Goal: Task Accomplishment & Management: Manage account settings

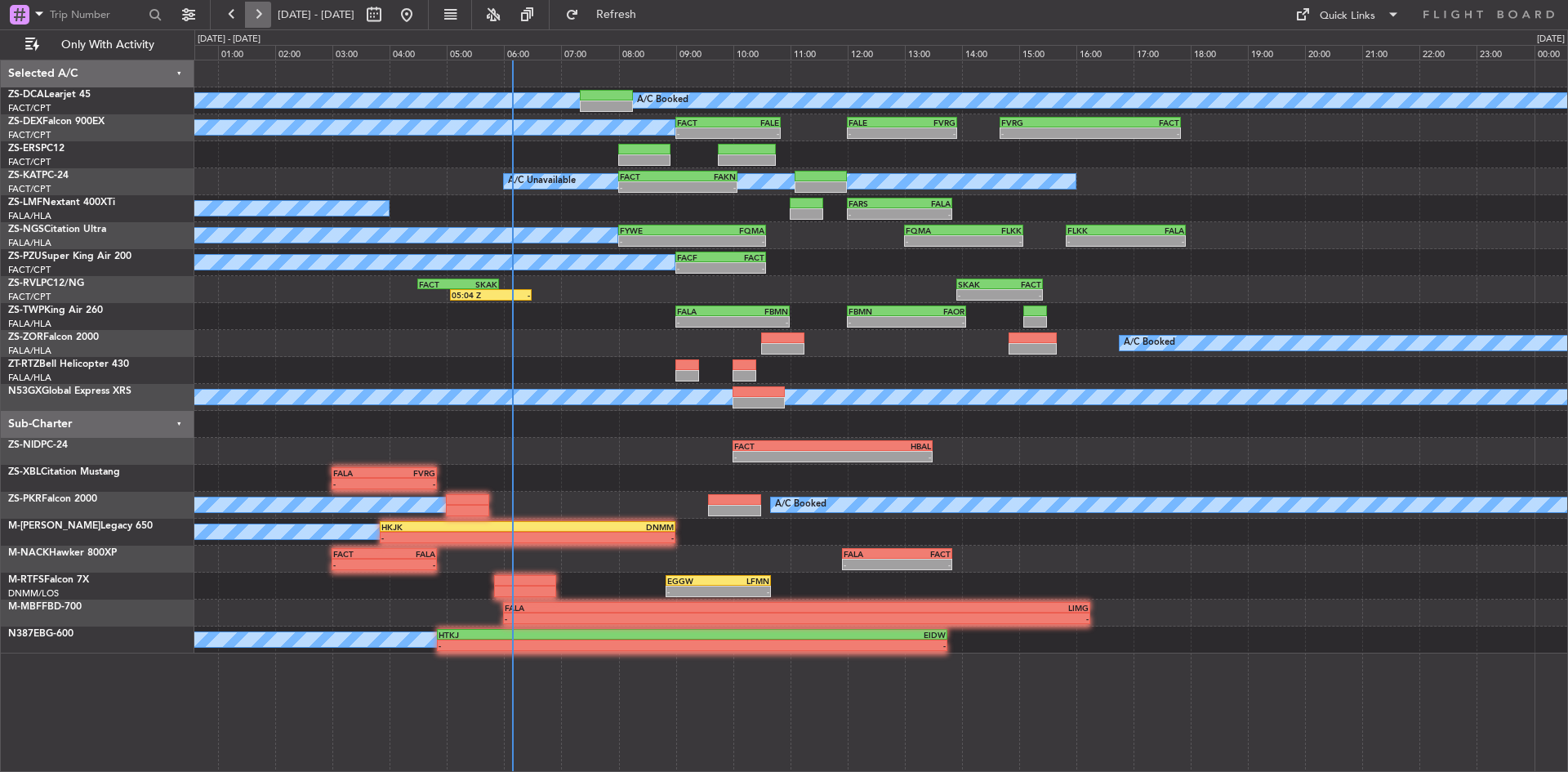
click at [267, 16] on button at bounding box center [258, 15] width 26 height 26
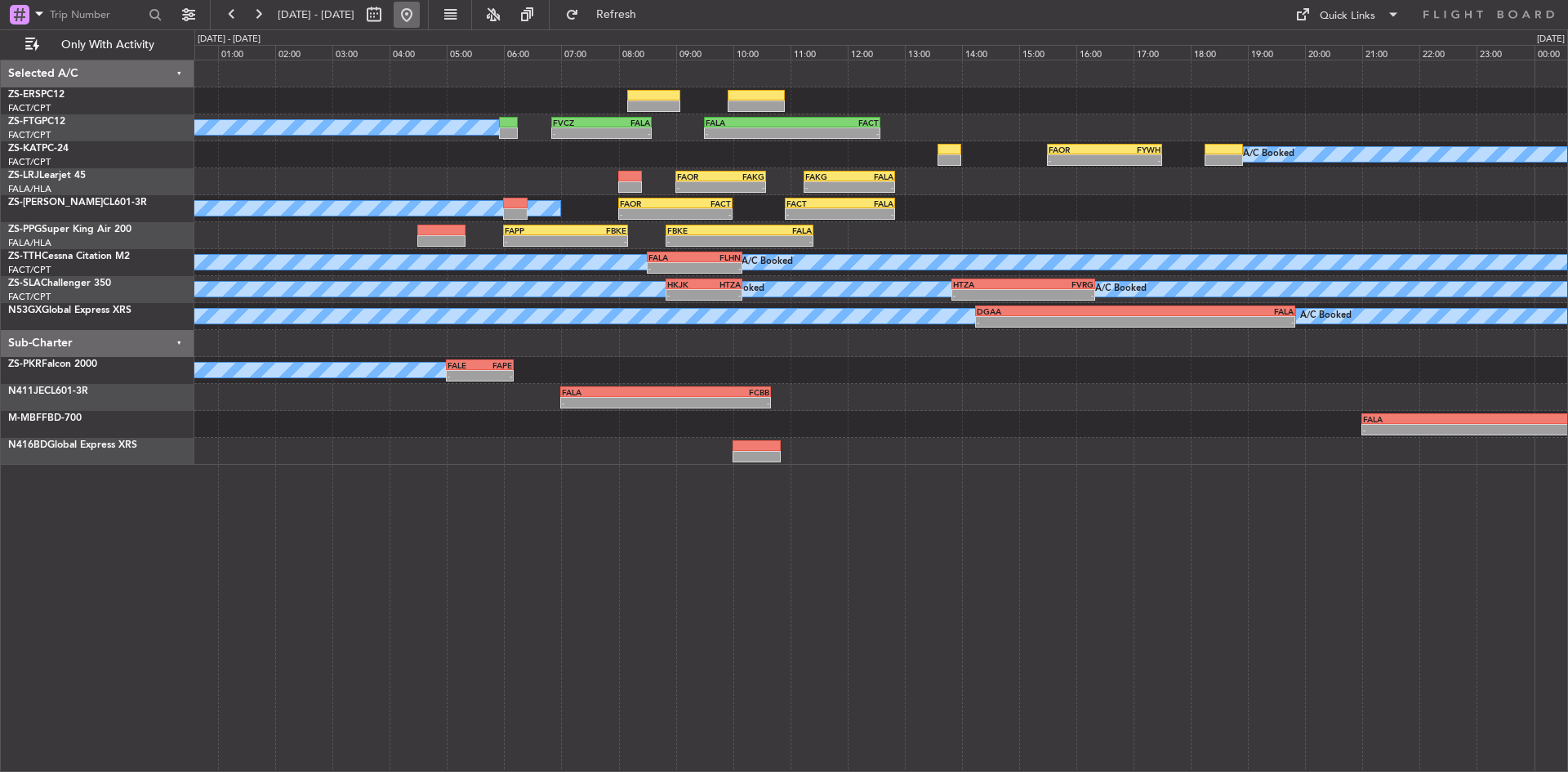
click at [420, 6] on button at bounding box center [406, 15] width 26 height 26
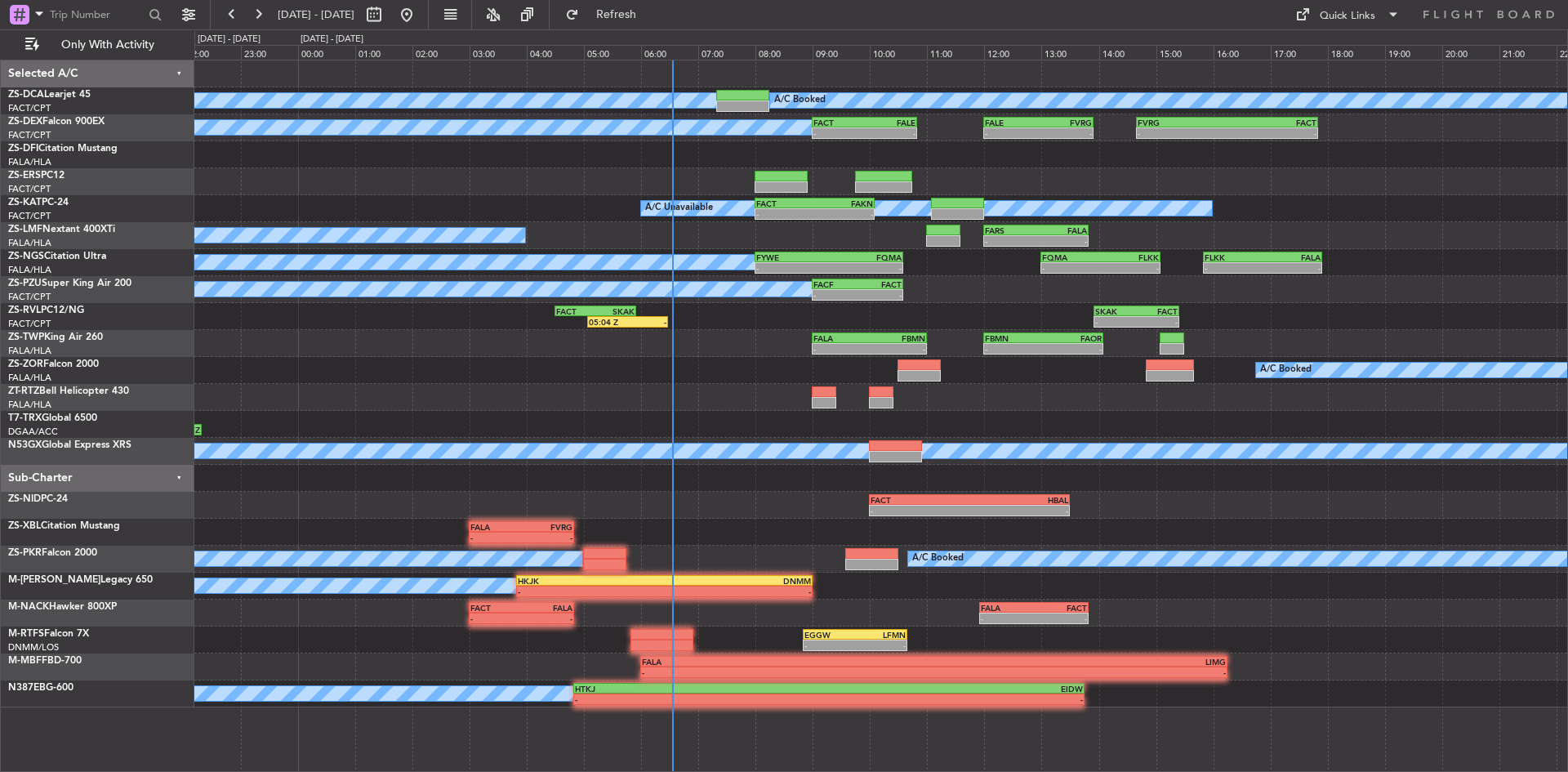
click at [452, 147] on div at bounding box center [880, 155] width 1373 height 27
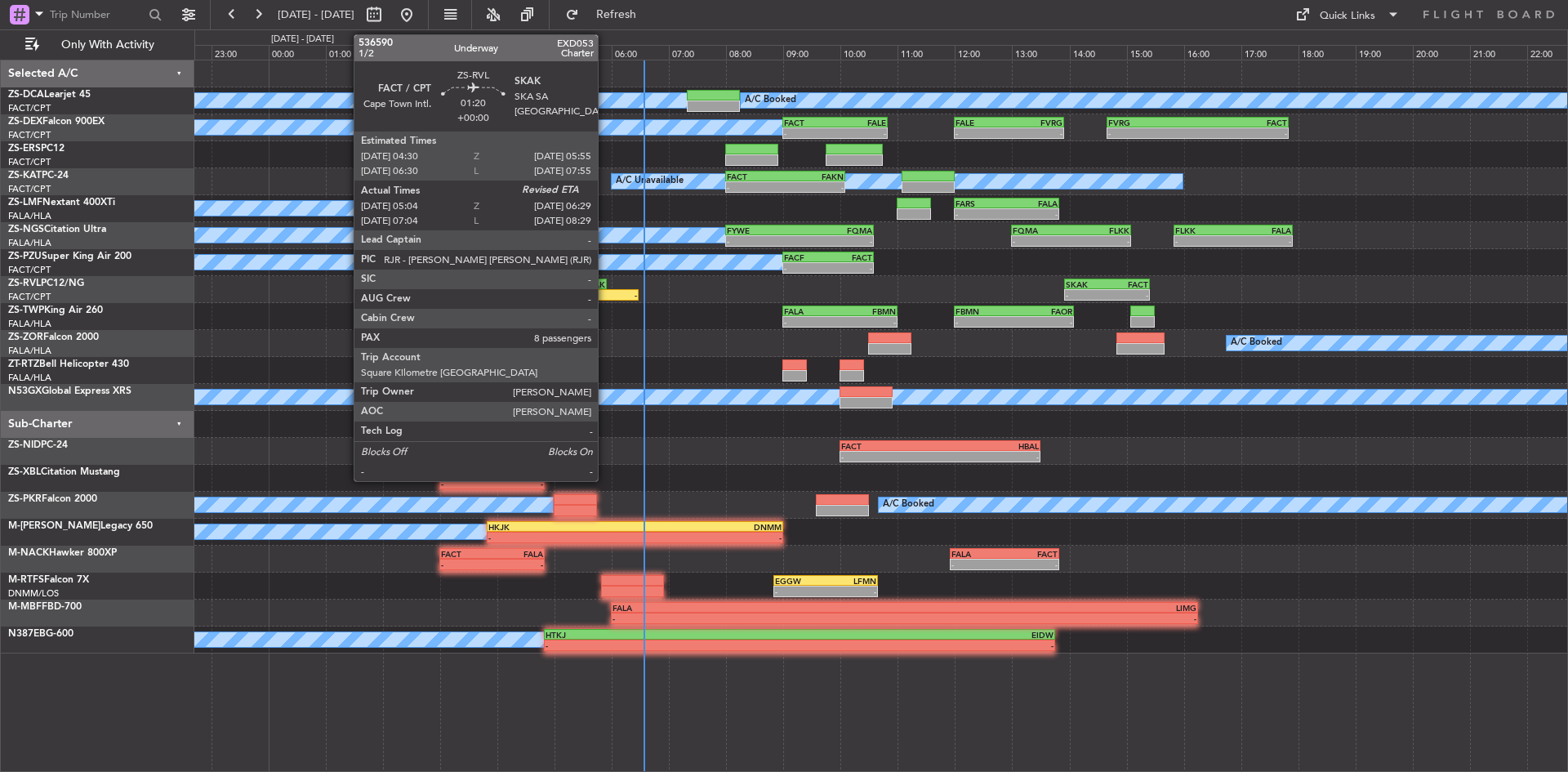
click at [605, 293] on div "-" at bounding box center [618, 294] width 40 height 10
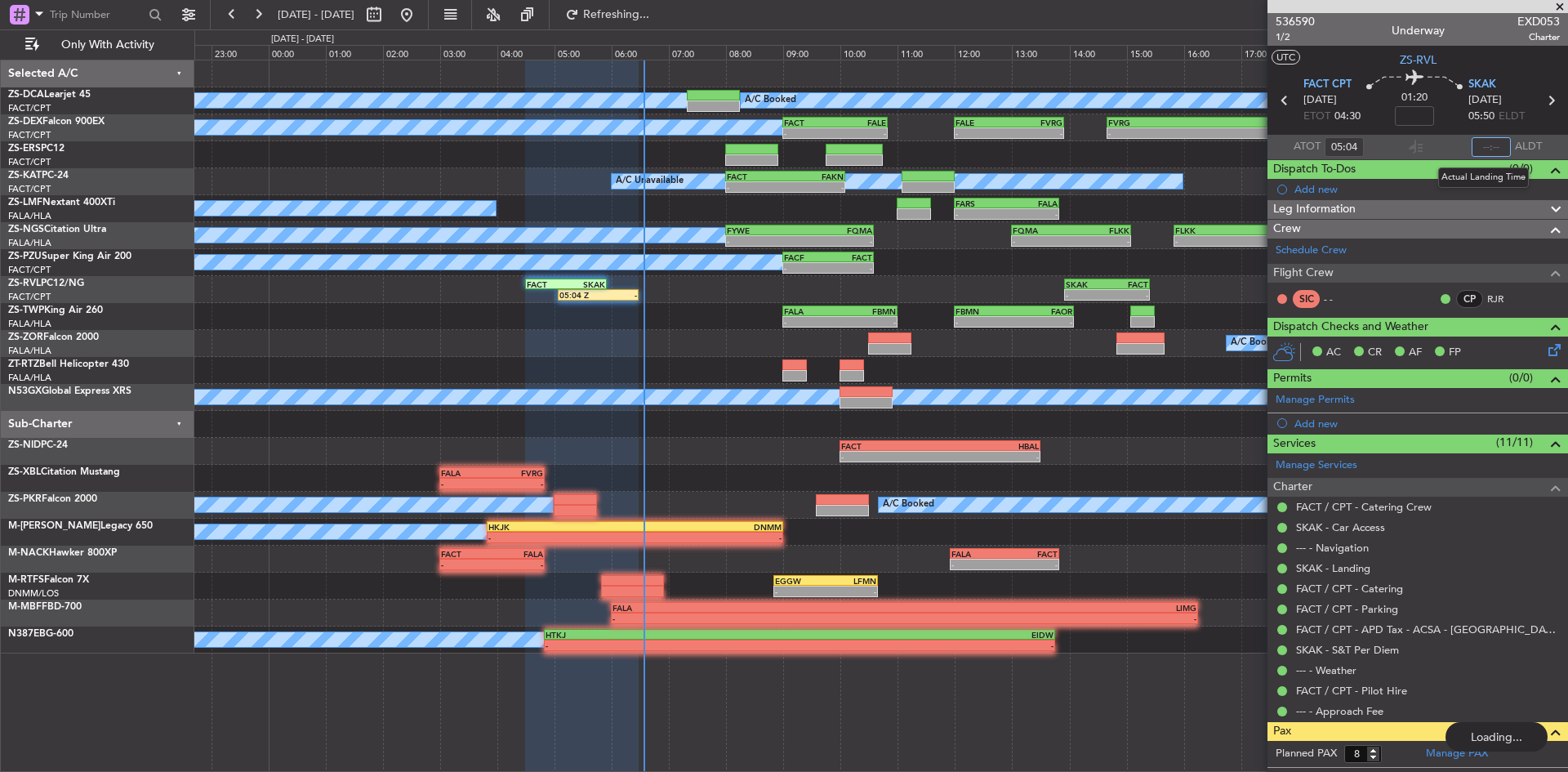
click at [1486, 147] on input "text" at bounding box center [1491, 146] width 40 height 19
click at [1494, 147] on input "text" at bounding box center [1491, 146] width 40 height 19
type input "06:15"
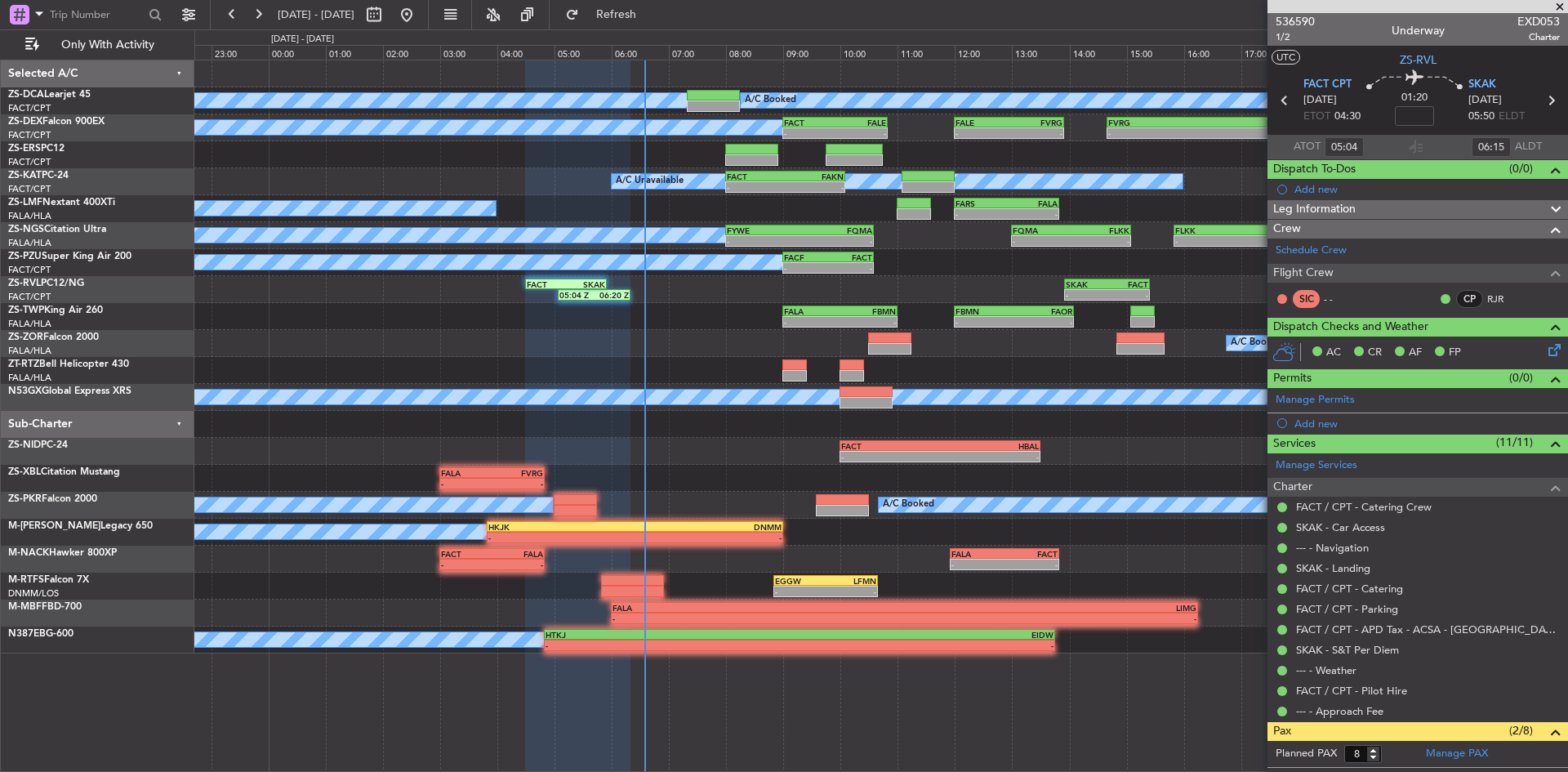
drag, startPoint x: 1564, startPoint y: 4, endPoint x: 1461, endPoint y: 17, distance: 103.8
click at [1564, 4] on span at bounding box center [1560, 7] width 17 height 15
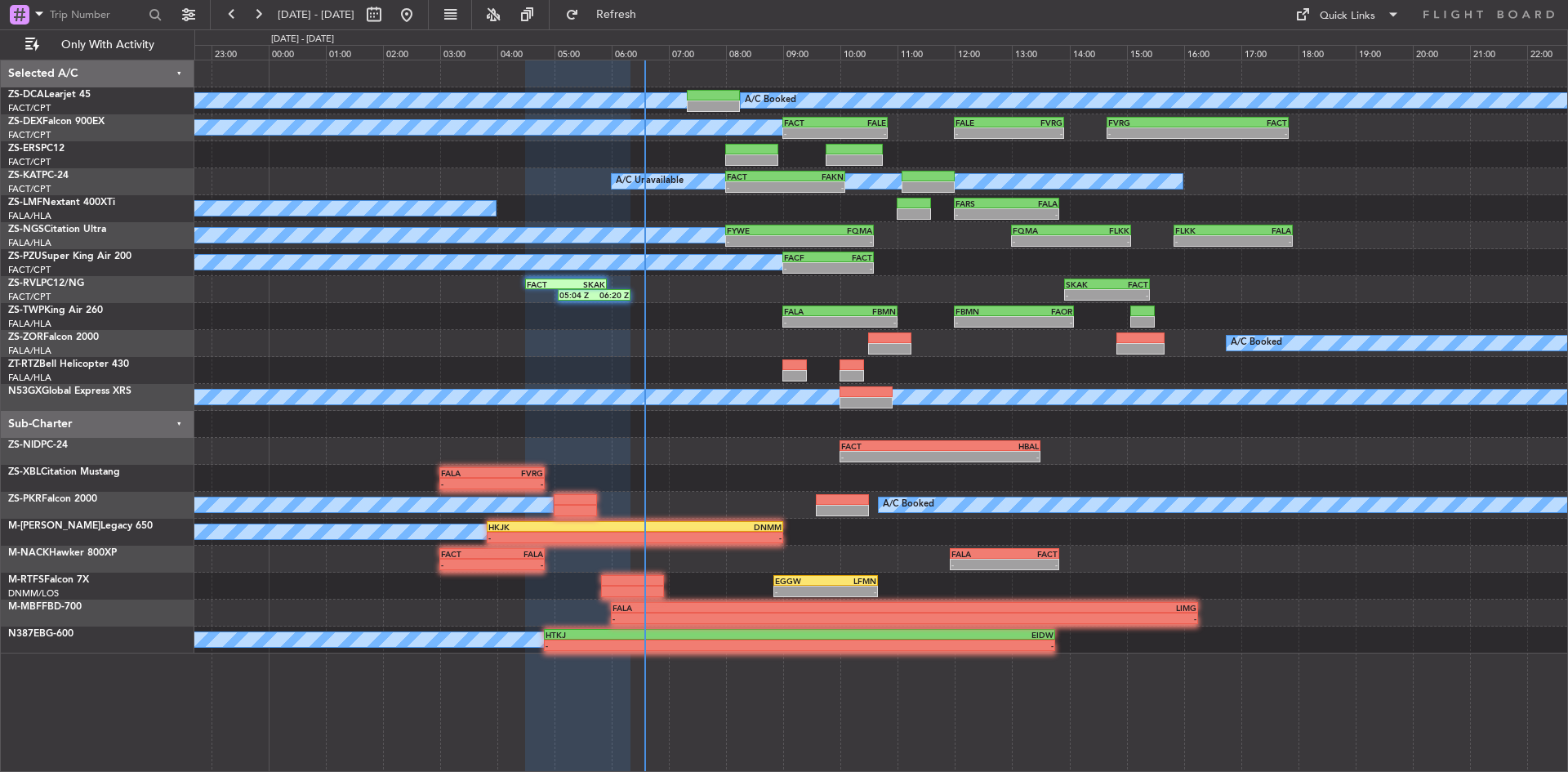
type input "0"
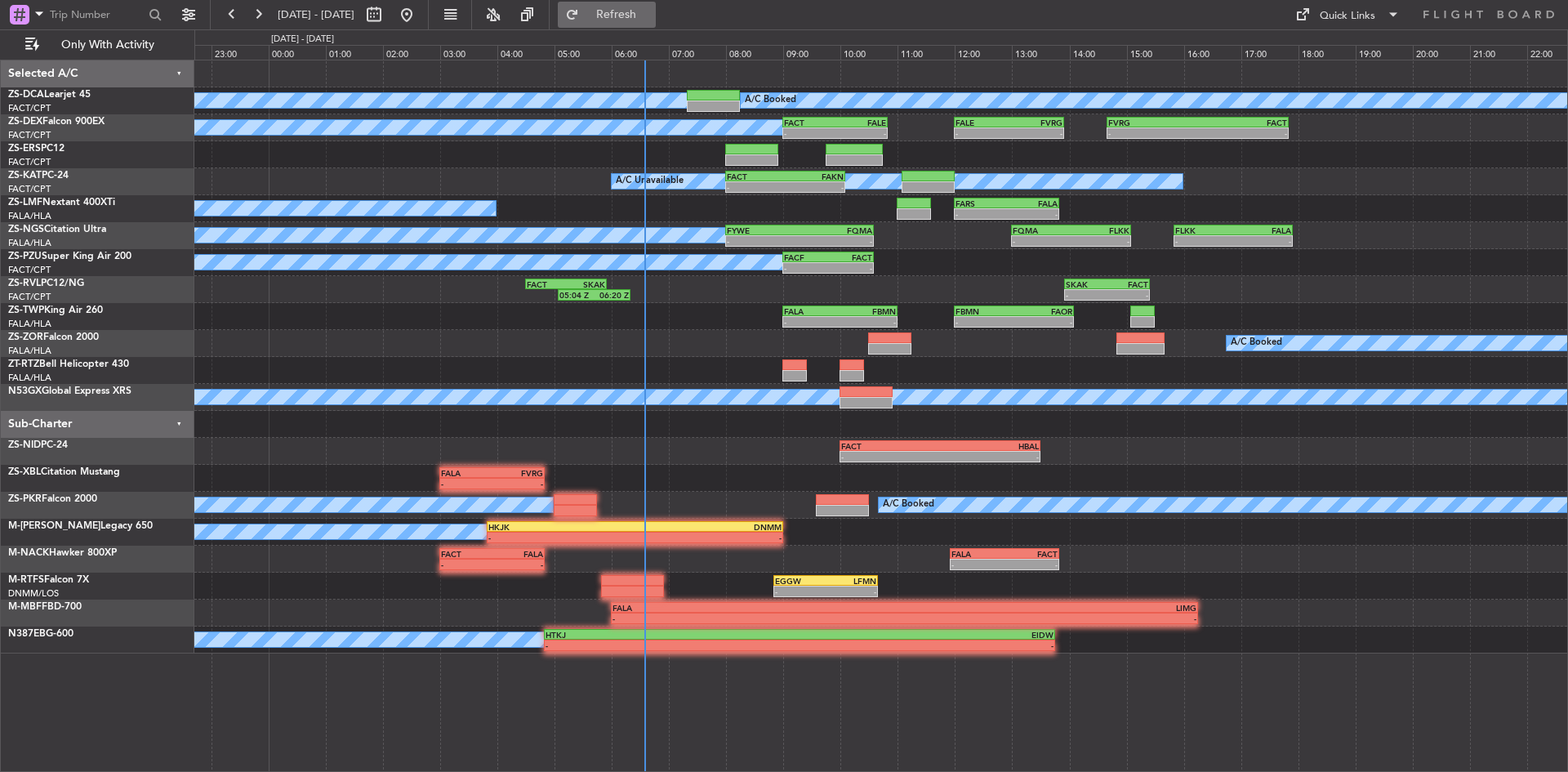
click at [651, 14] on span "Refresh" at bounding box center [616, 15] width 69 height 11
click at [651, 18] on span "Refresh" at bounding box center [616, 15] width 69 height 11
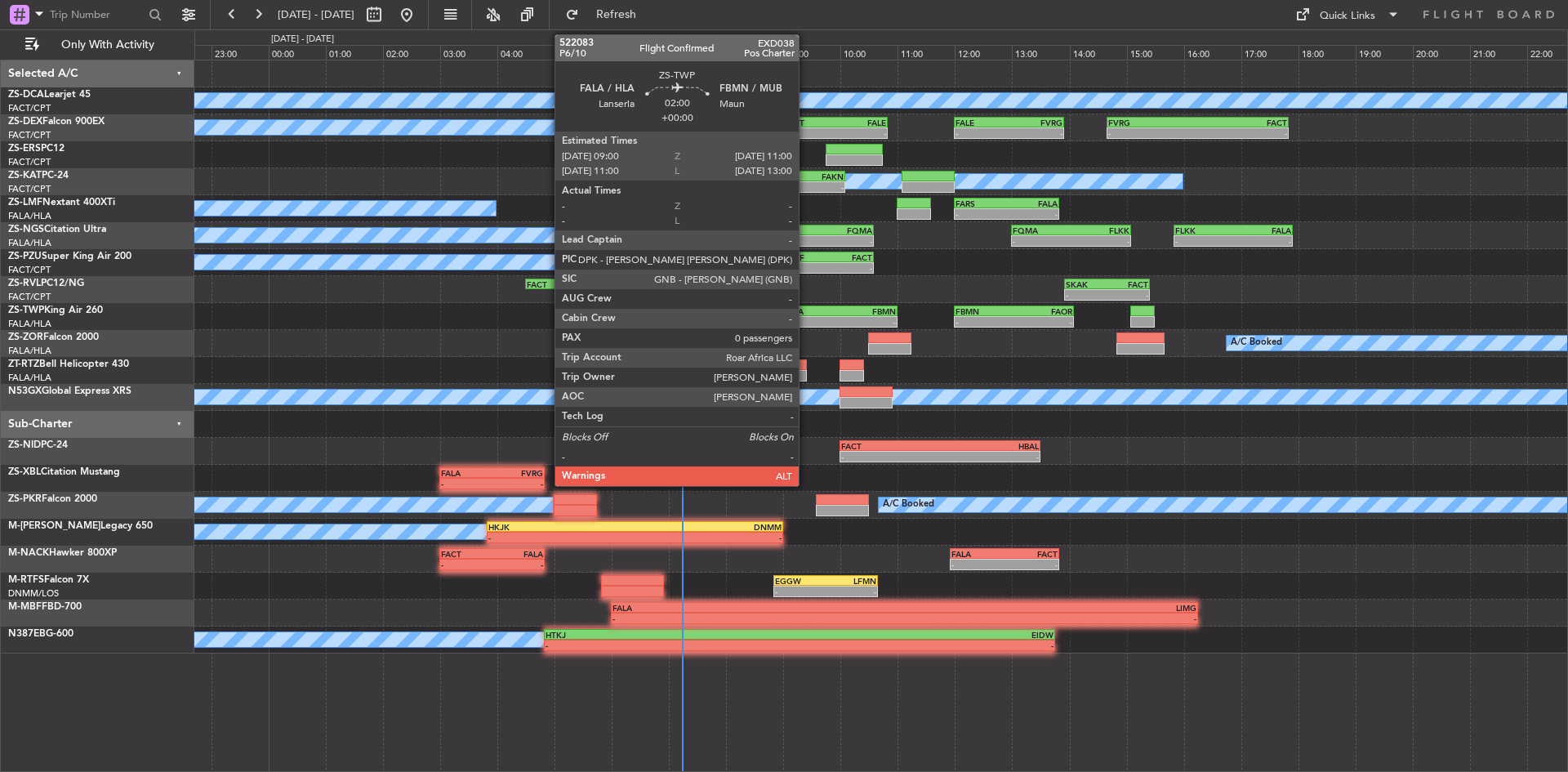
click at [807, 309] on div "FALA" at bounding box center [812, 311] width 55 height 10
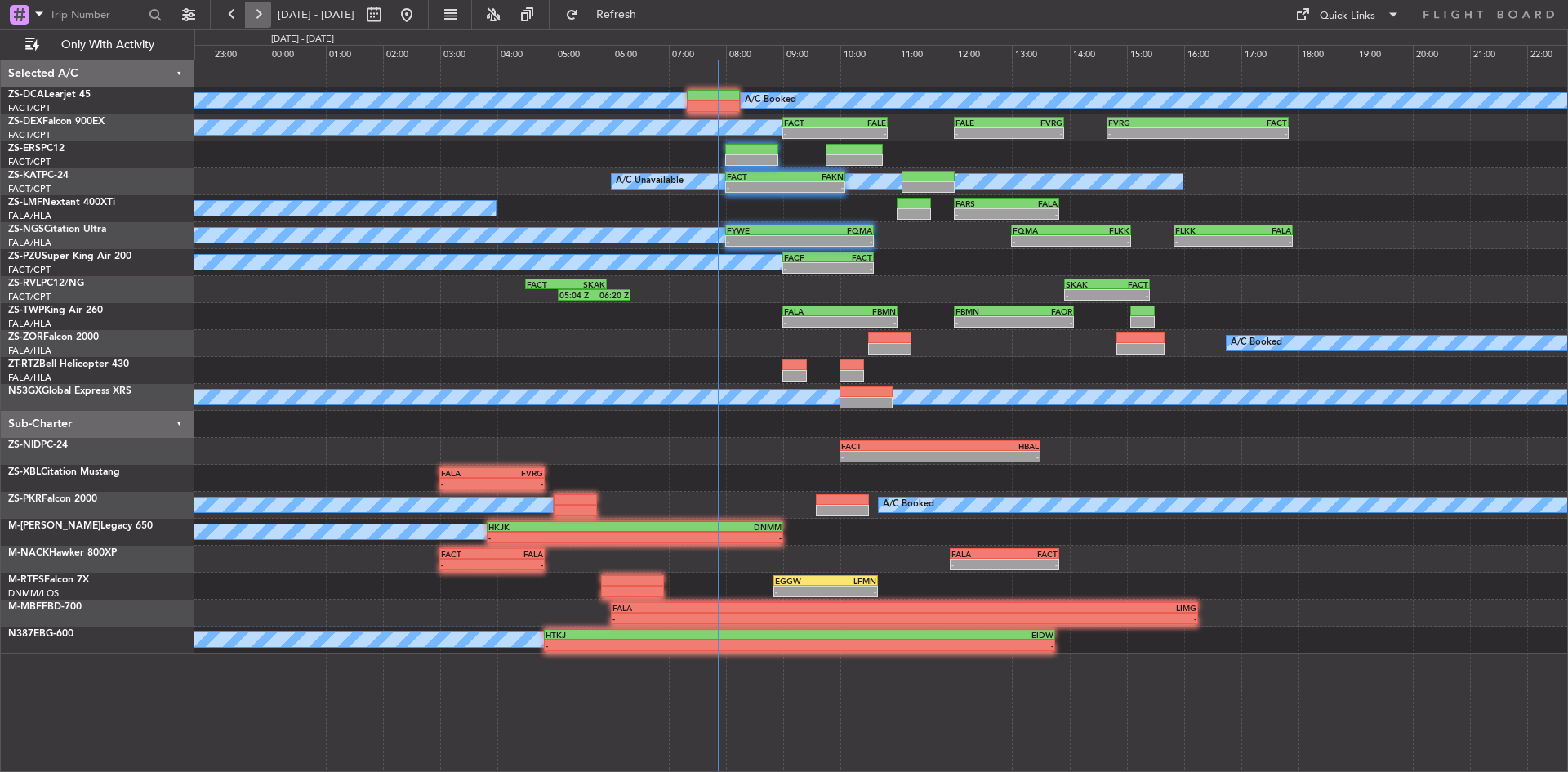
click at [247, 21] on button at bounding box center [258, 15] width 26 height 26
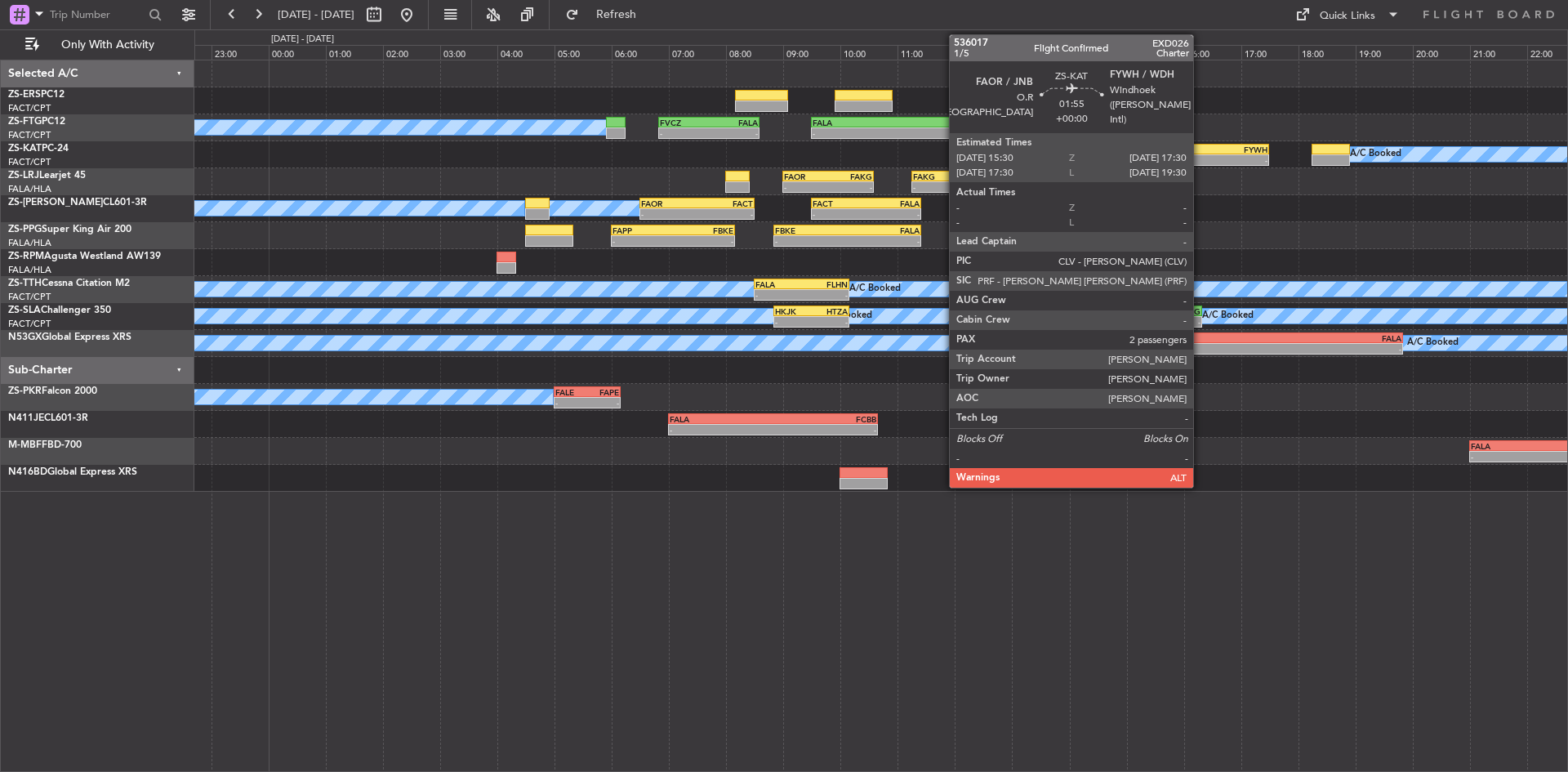
click at [1201, 156] on div "-" at bounding box center [1185, 160] width 55 height 10
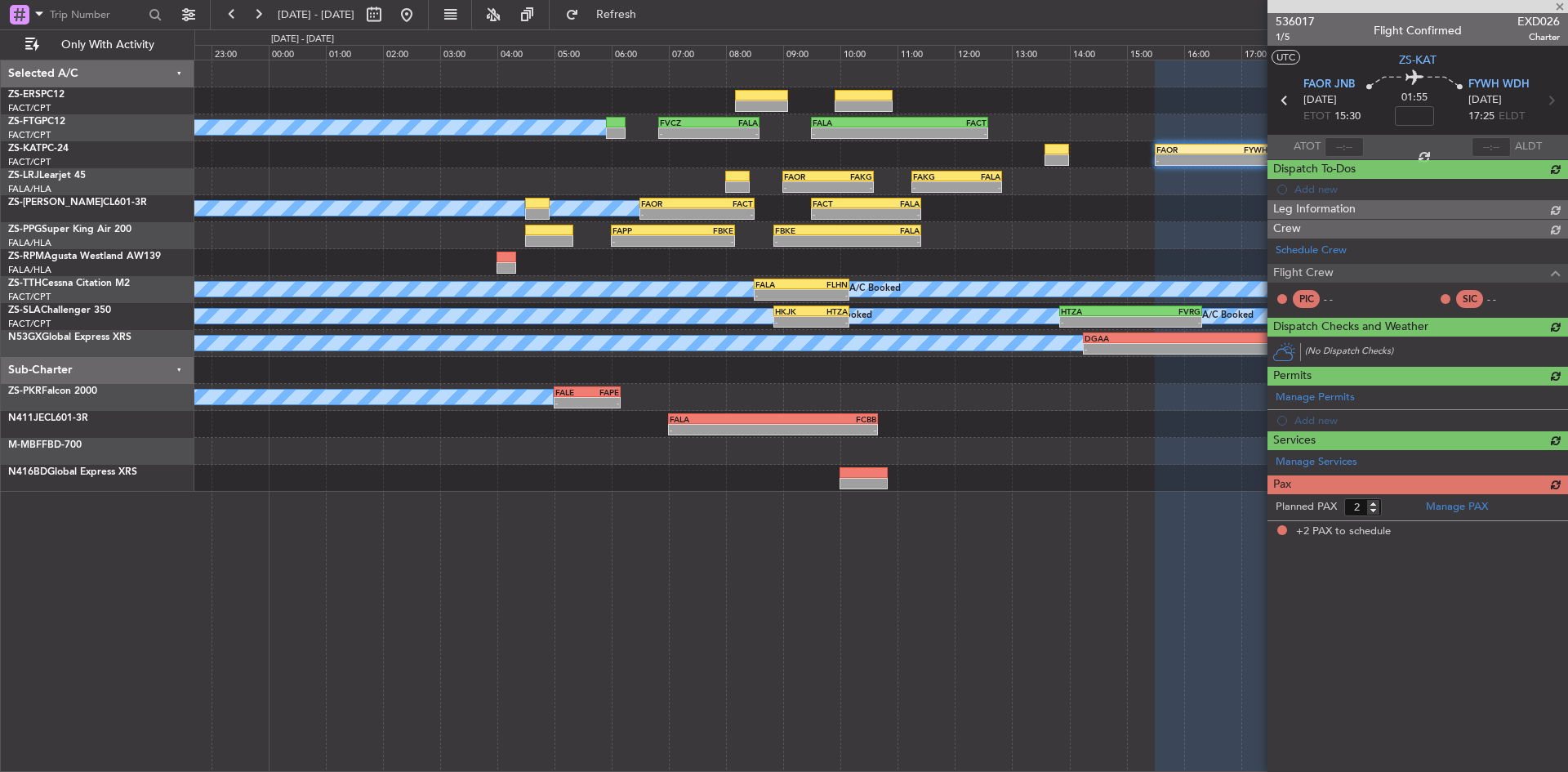
click at [1295, 18] on span "536017" at bounding box center [1295, 21] width 40 height 17
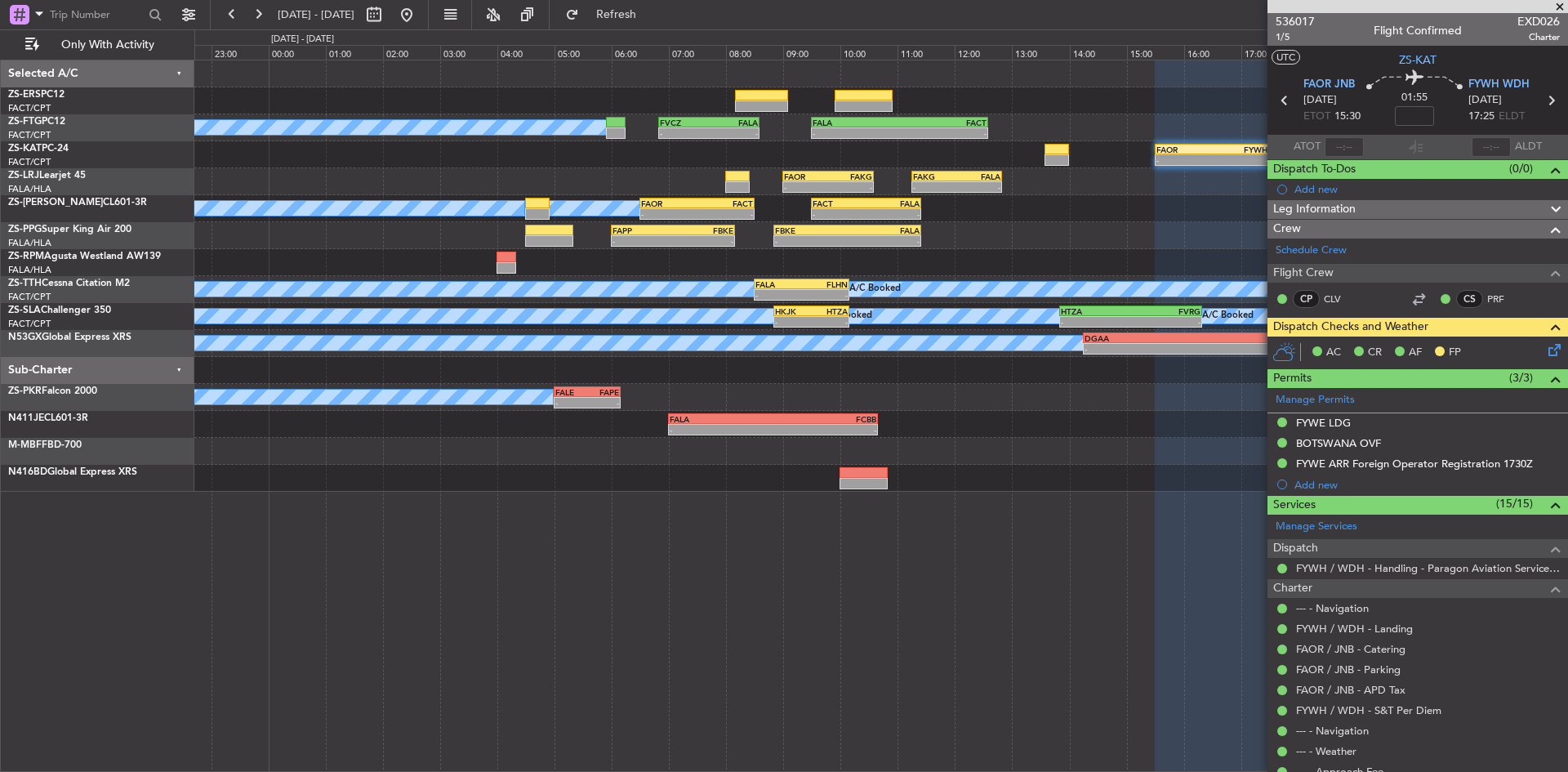
click at [1563, 5] on span at bounding box center [1560, 7] width 17 height 15
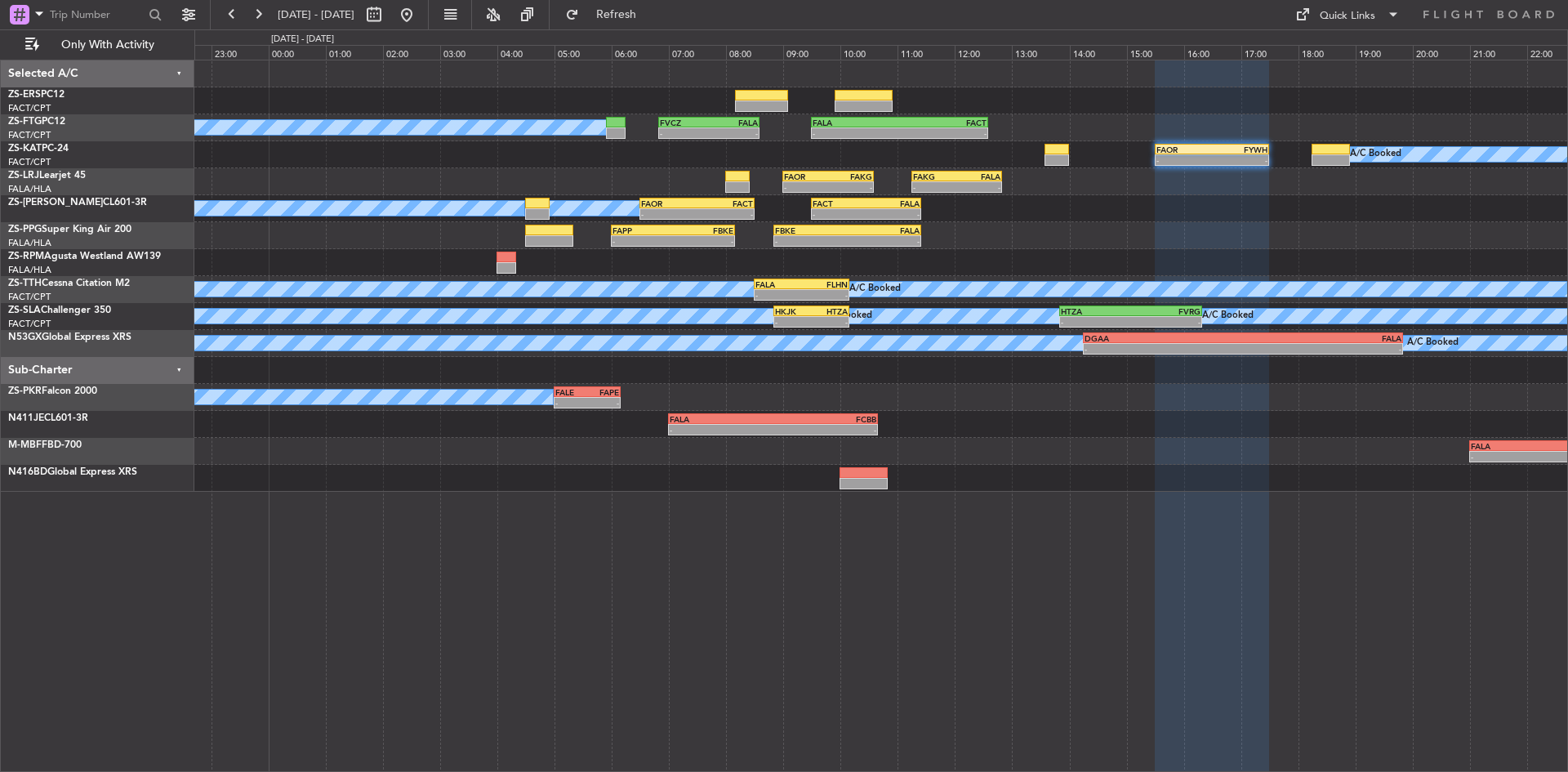
type input "0"
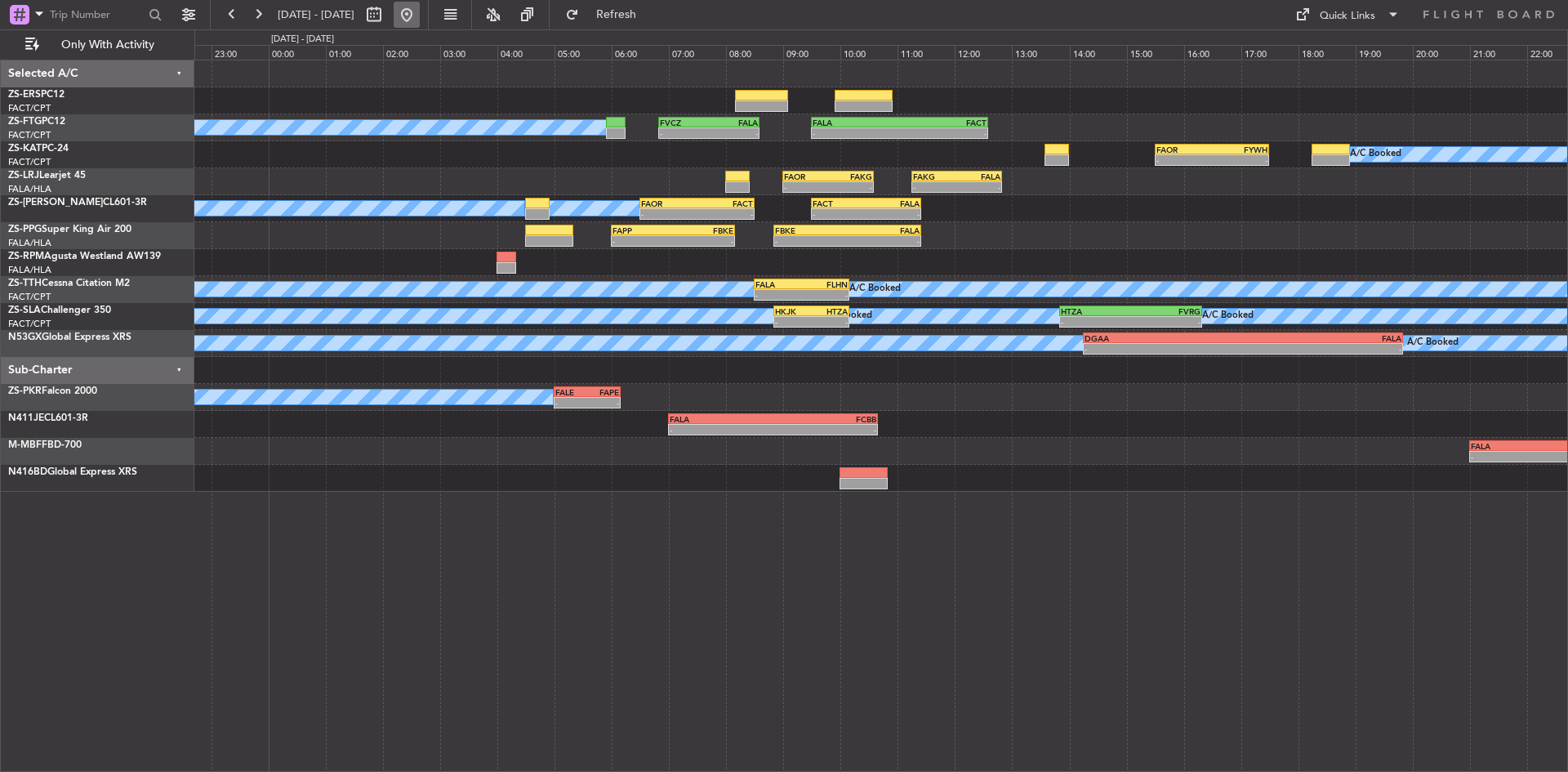
click at [420, 17] on button at bounding box center [406, 15] width 26 height 26
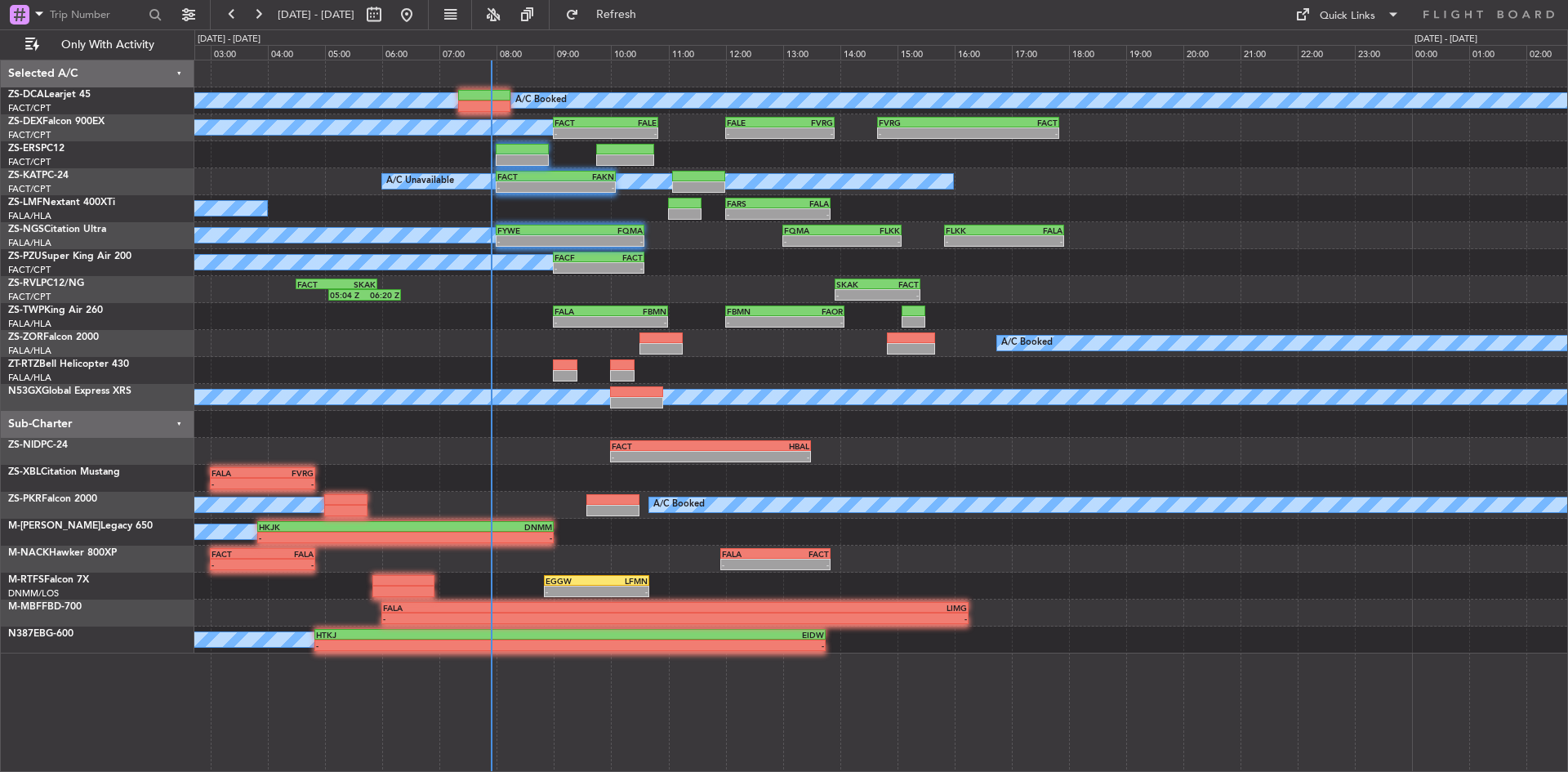
click at [260, 374] on div at bounding box center [880, 370] width 1373 height 27
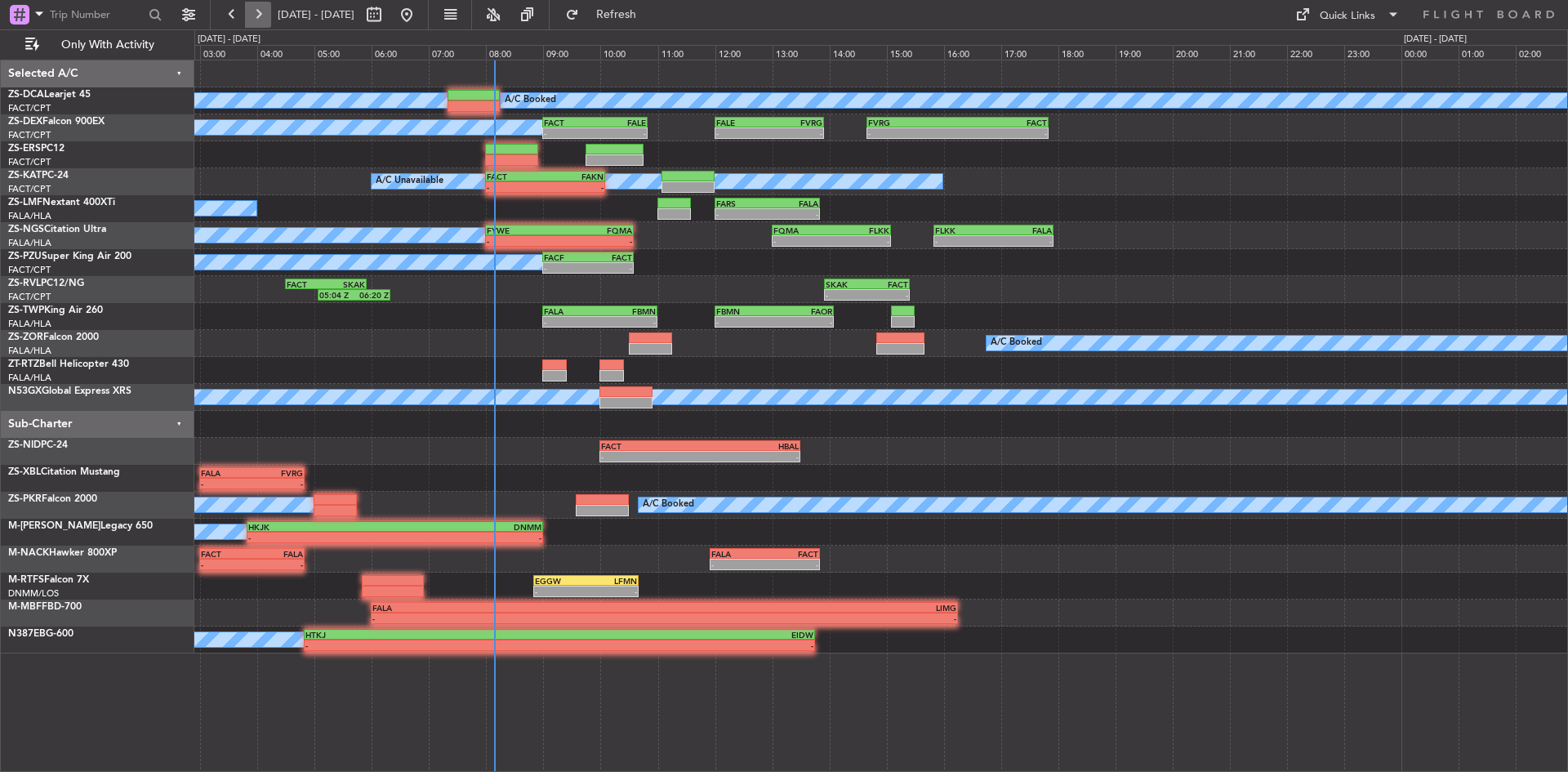
click at [257, 6] on button at bounding box center [258, 15] width 26 height 26
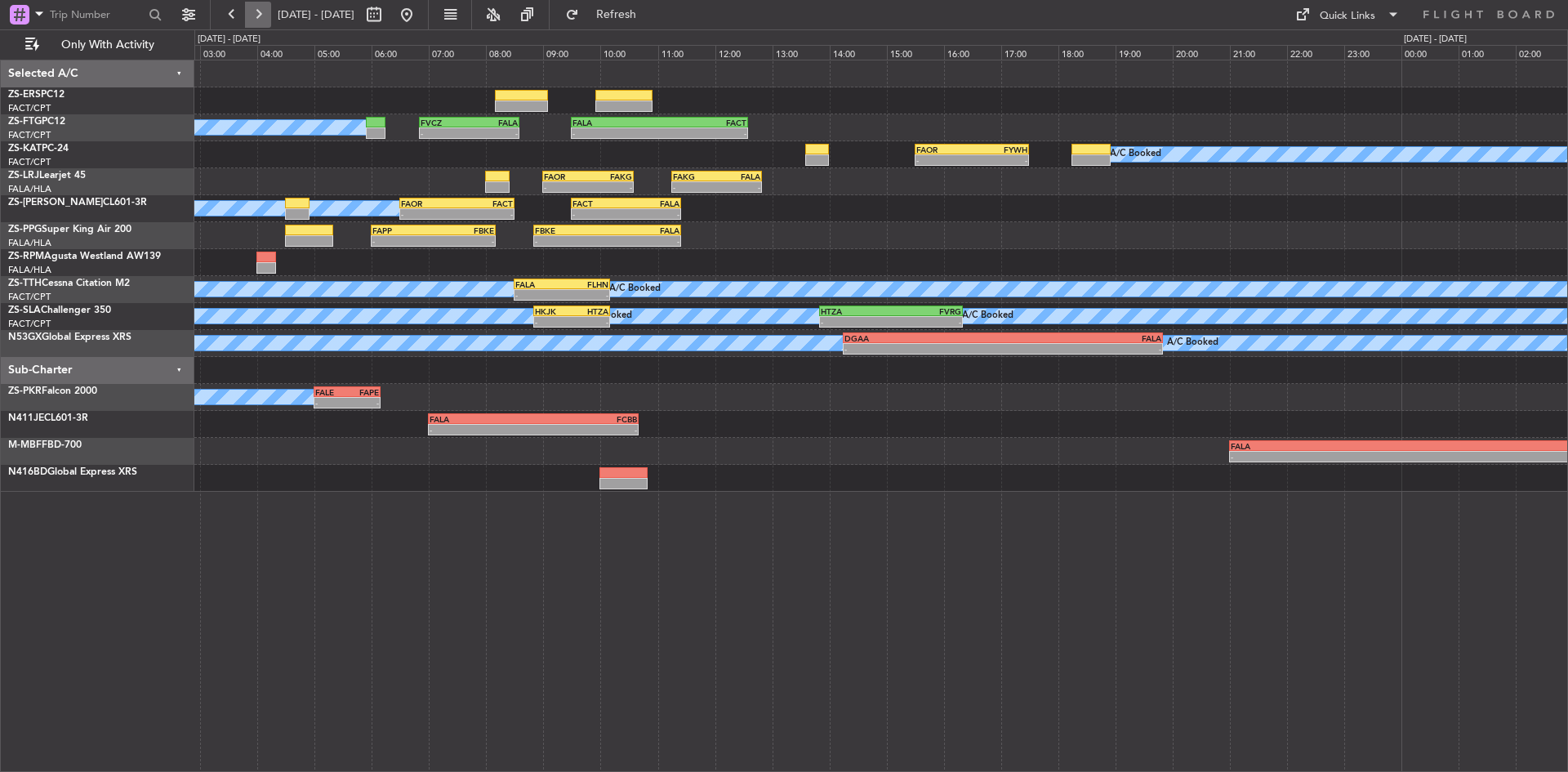
click at [252, 11] on button at bounding box center [258, 15] width 26 height 26
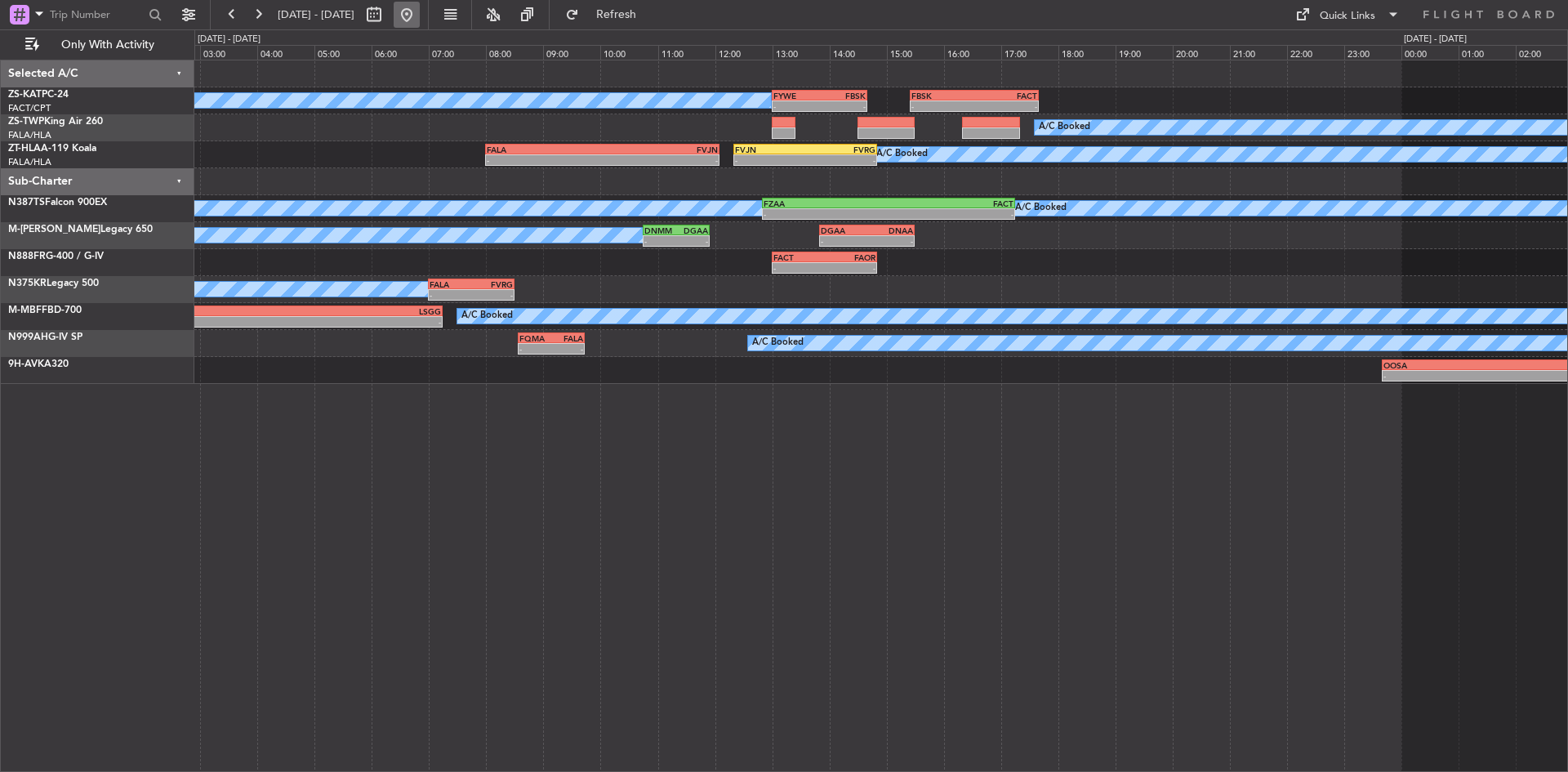
click at [420, 18] on button at bounding box center [406, 15] width 26 height 26
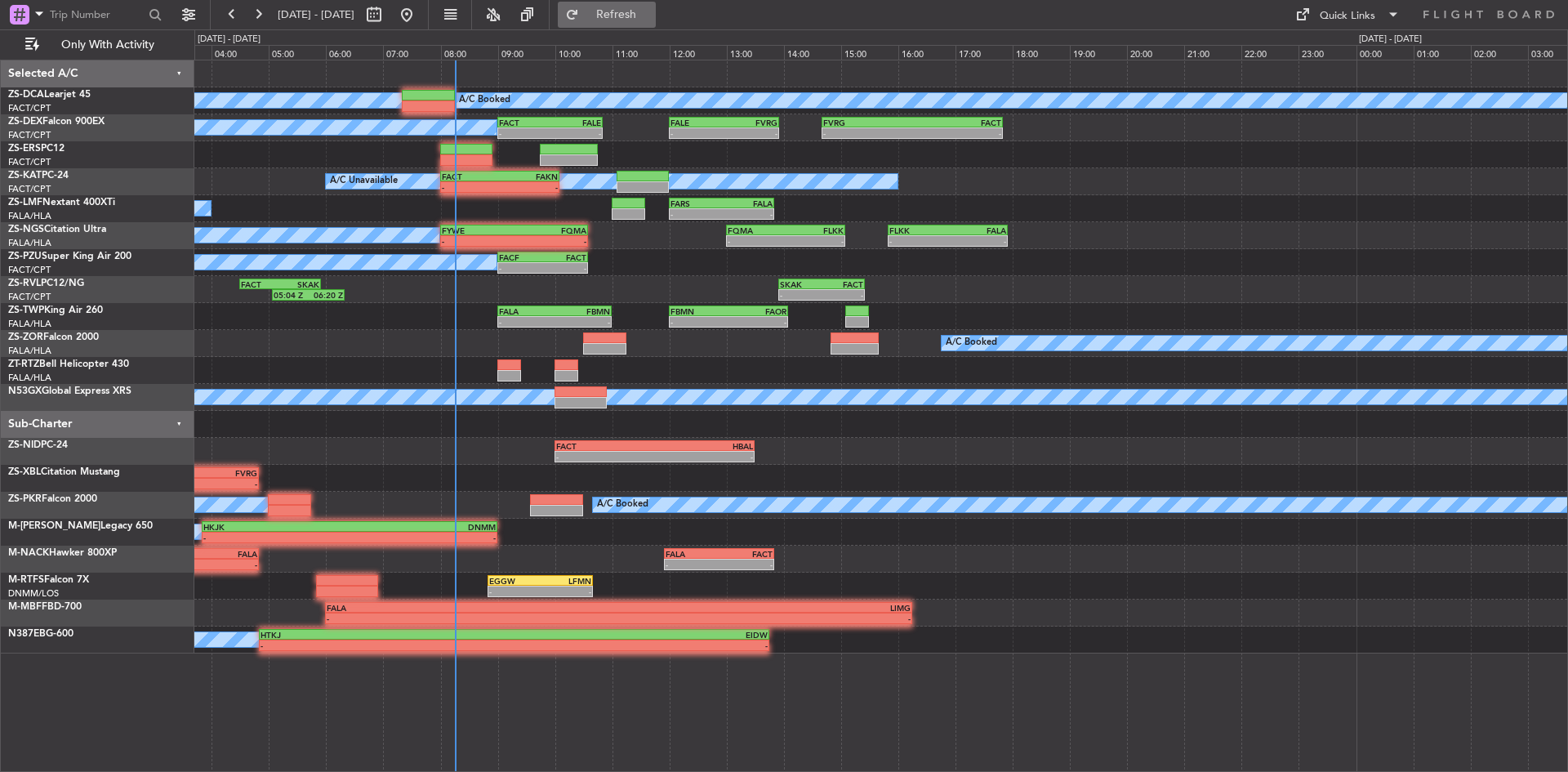
click at [635, 6] on button "Refresh" at bounding box center [607, 15] width 98 height 26
click at [231, 10] on button at bounding box center [232, 15] width 26 height 26
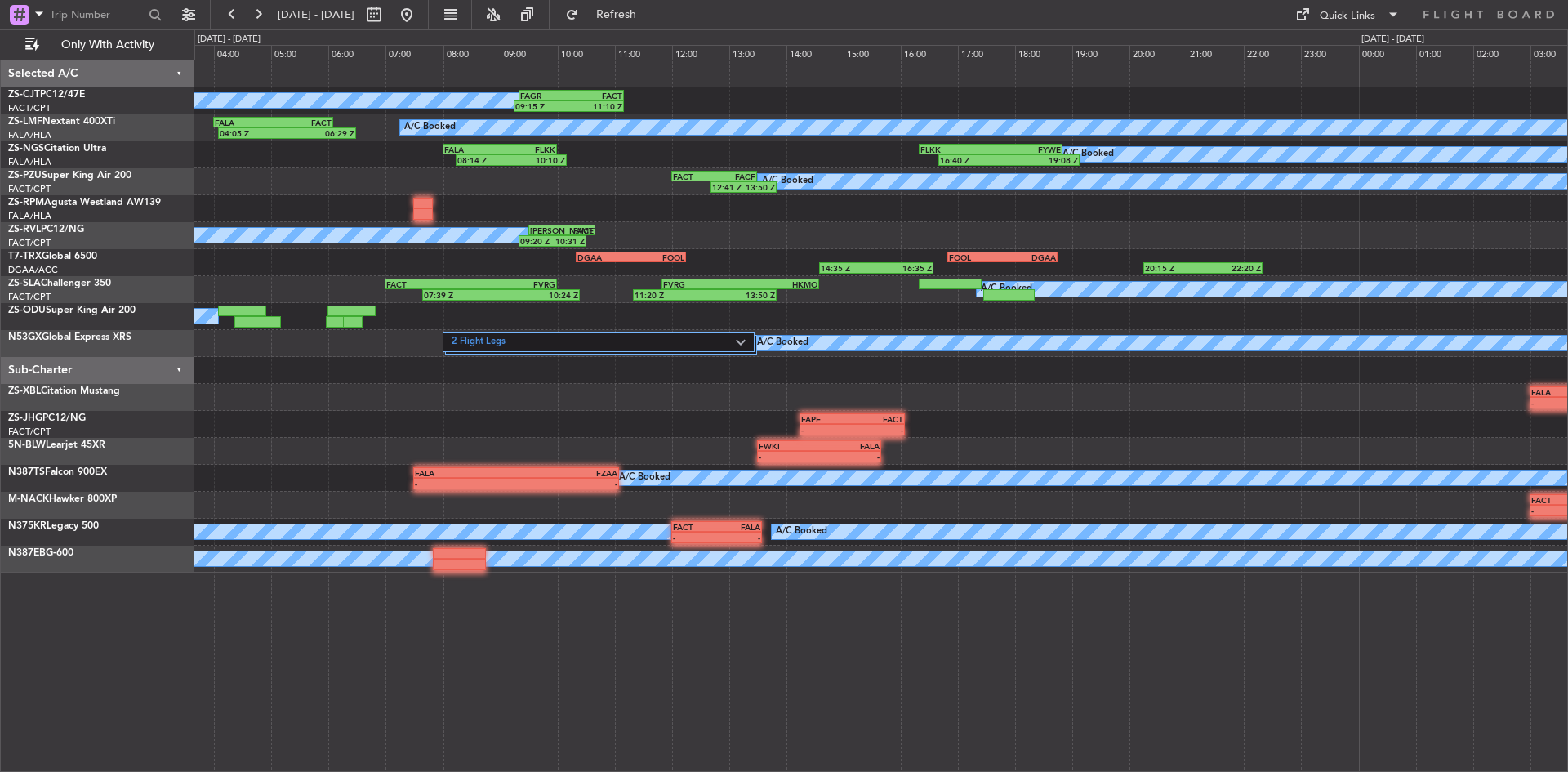
click at [784, 250] on div "FAGR 09:20 Z FACT 11:10 Z 09:15 Z 11:10 Z A/C Booked A/C Booked 04:05 Z 06:29 Z…" at bounding box center [880, 317] width 1373 height 513
click at [420, 16] on button at bounding box center [406, 15] width 26 height 26
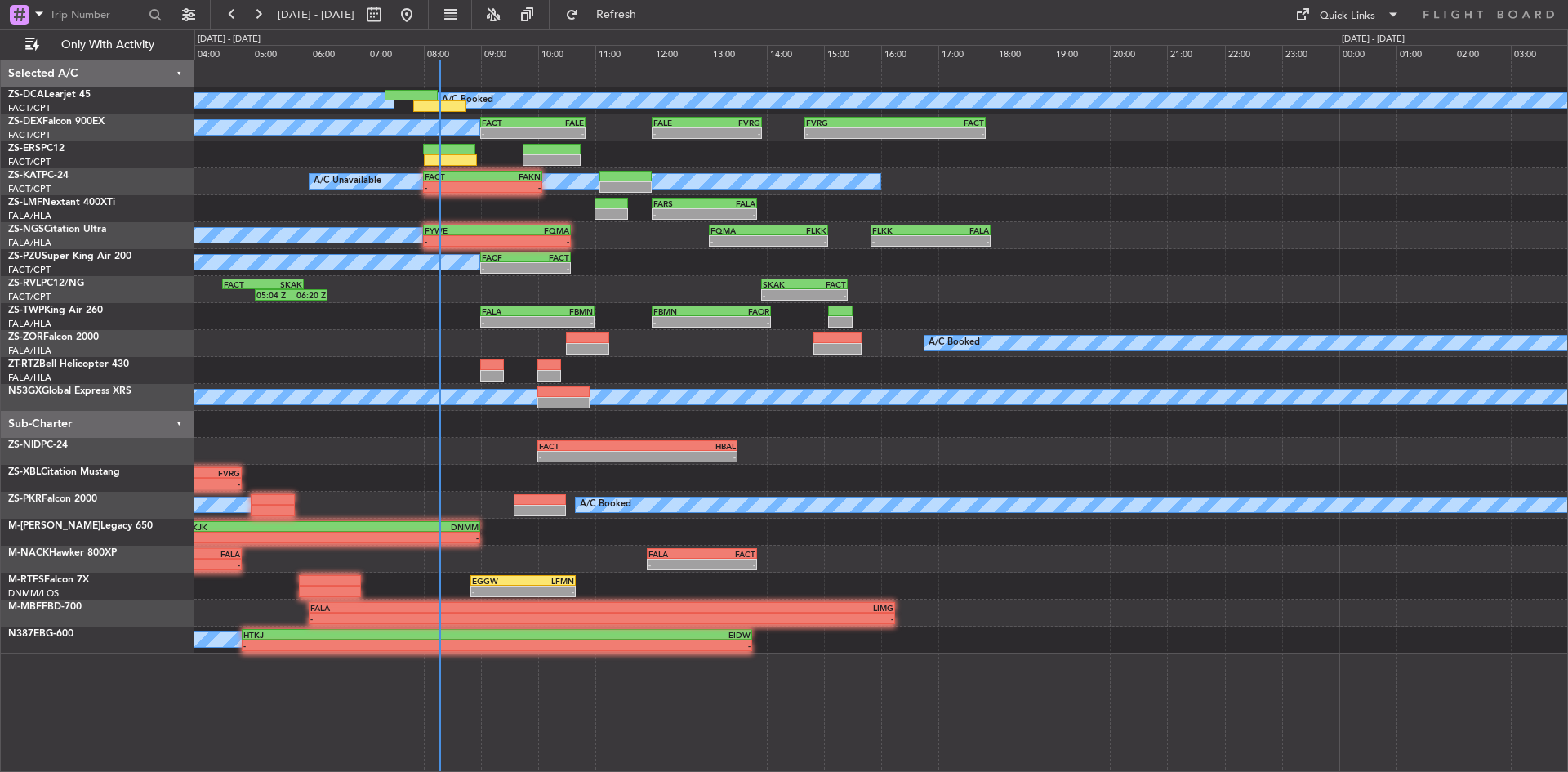
click at [240, 345] on div "A/C Booked" at bounding box center [880, 343] width 1373 height 27
click at [424, 330] on div "- - FALA 09:00 Z FBMN 11:00 Z - - FBMN 12:00 Z FAOR 14:05 Z" at bounding box center [880, 316] width 1373 height 27
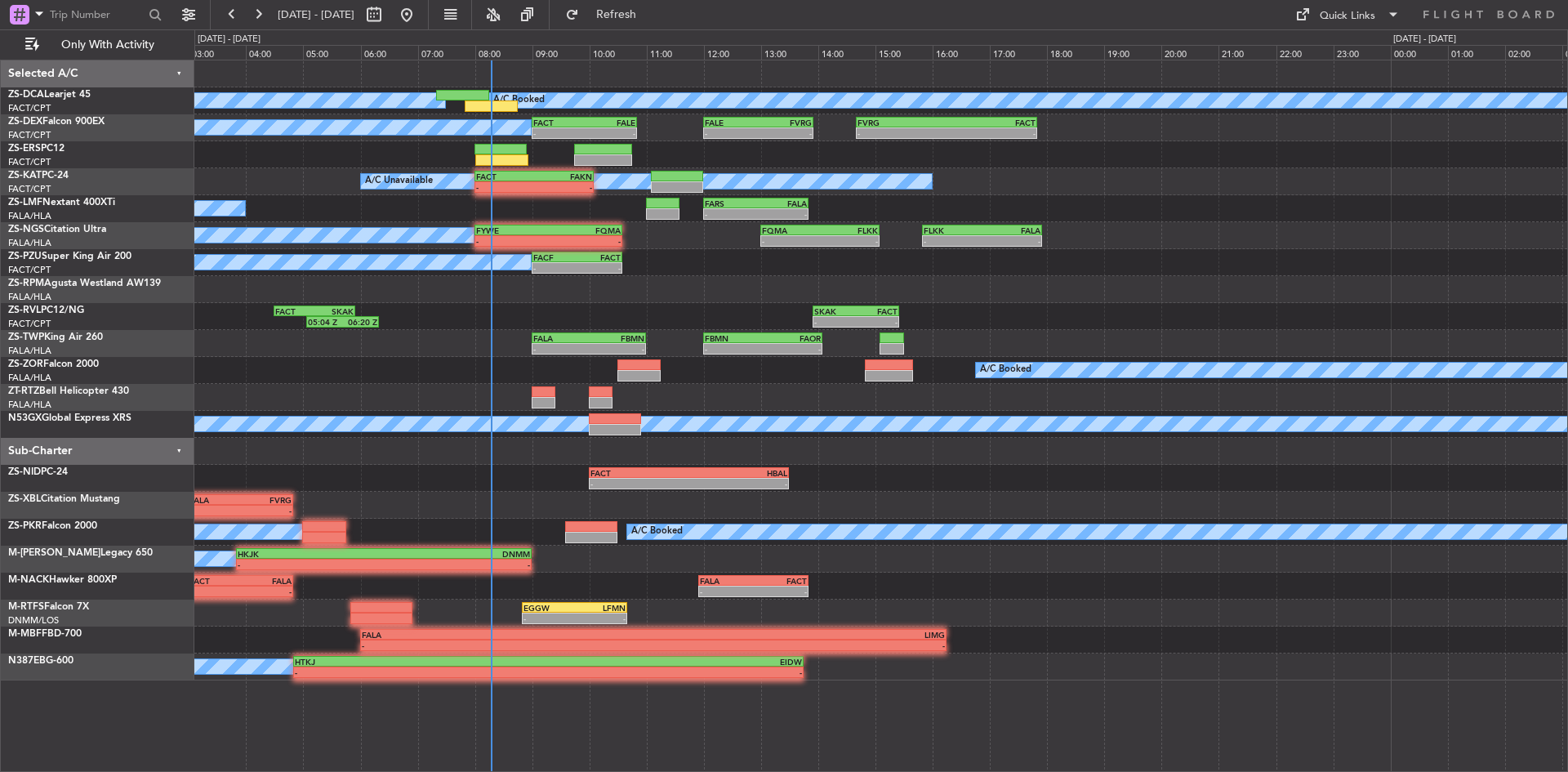
click at [404, 341] on div "A/C Booked A/C Booked A/C Booked - - FACT 09:00 Z FALE 10:50 Z - - FALE 12:00 Z…" at bounding box center [880, 371] width 1373 height 620
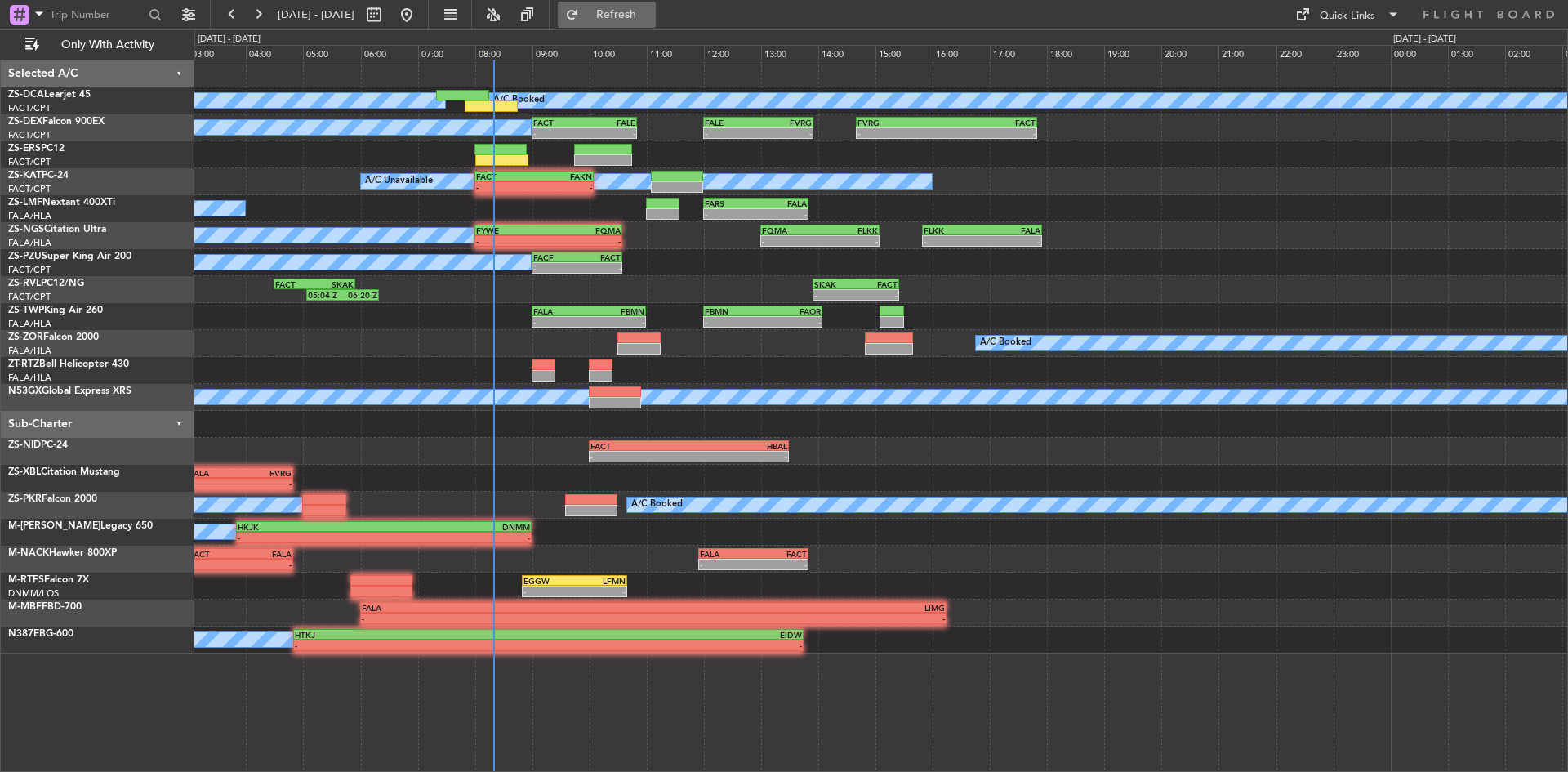
click at [651, 13] on span "Refresh" at bounding box center [616, 15] width 69 height 11
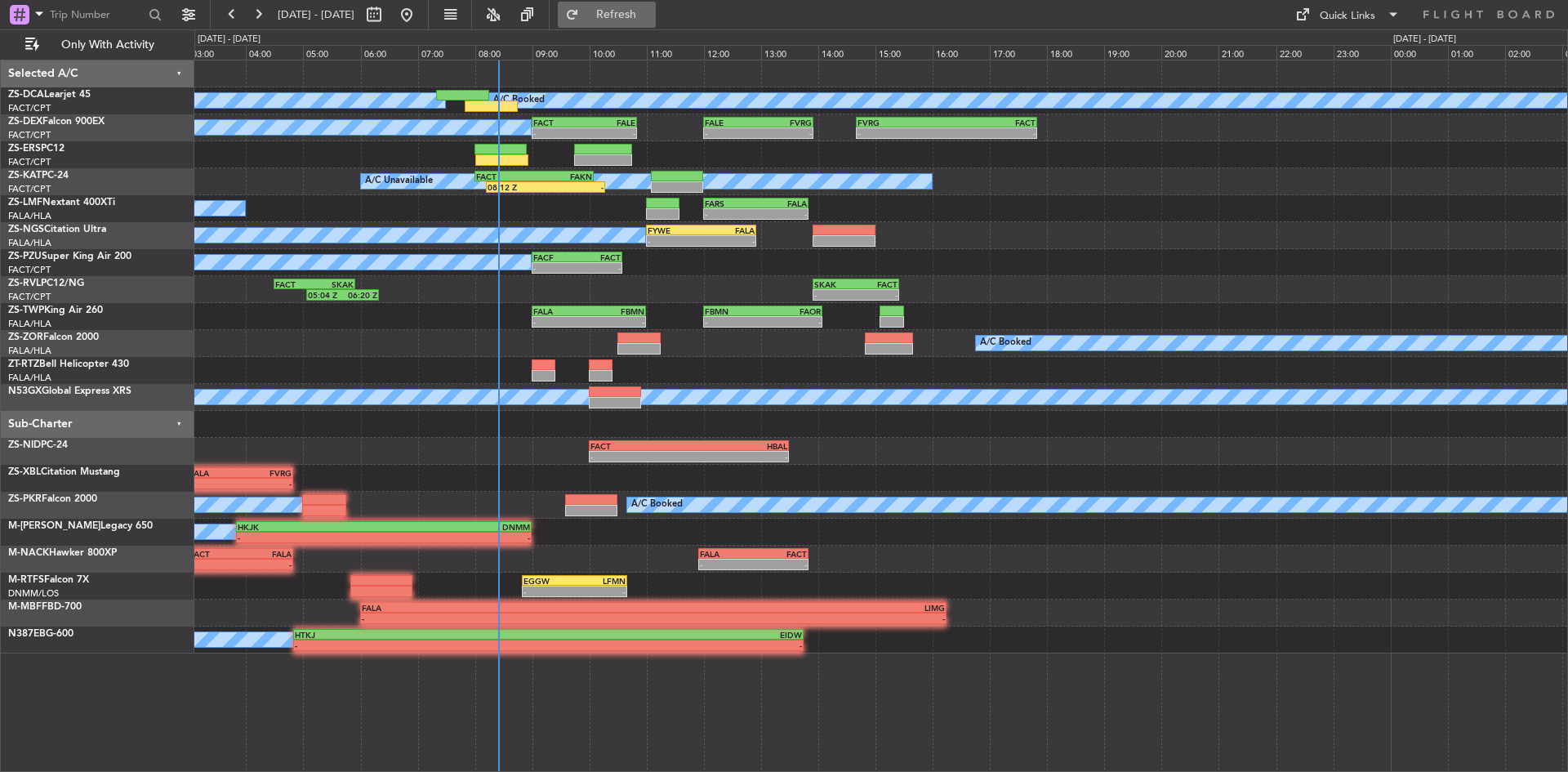
click at [656, 4] on button "Refresh" at bounding box center [607, 15] width 98 height 26
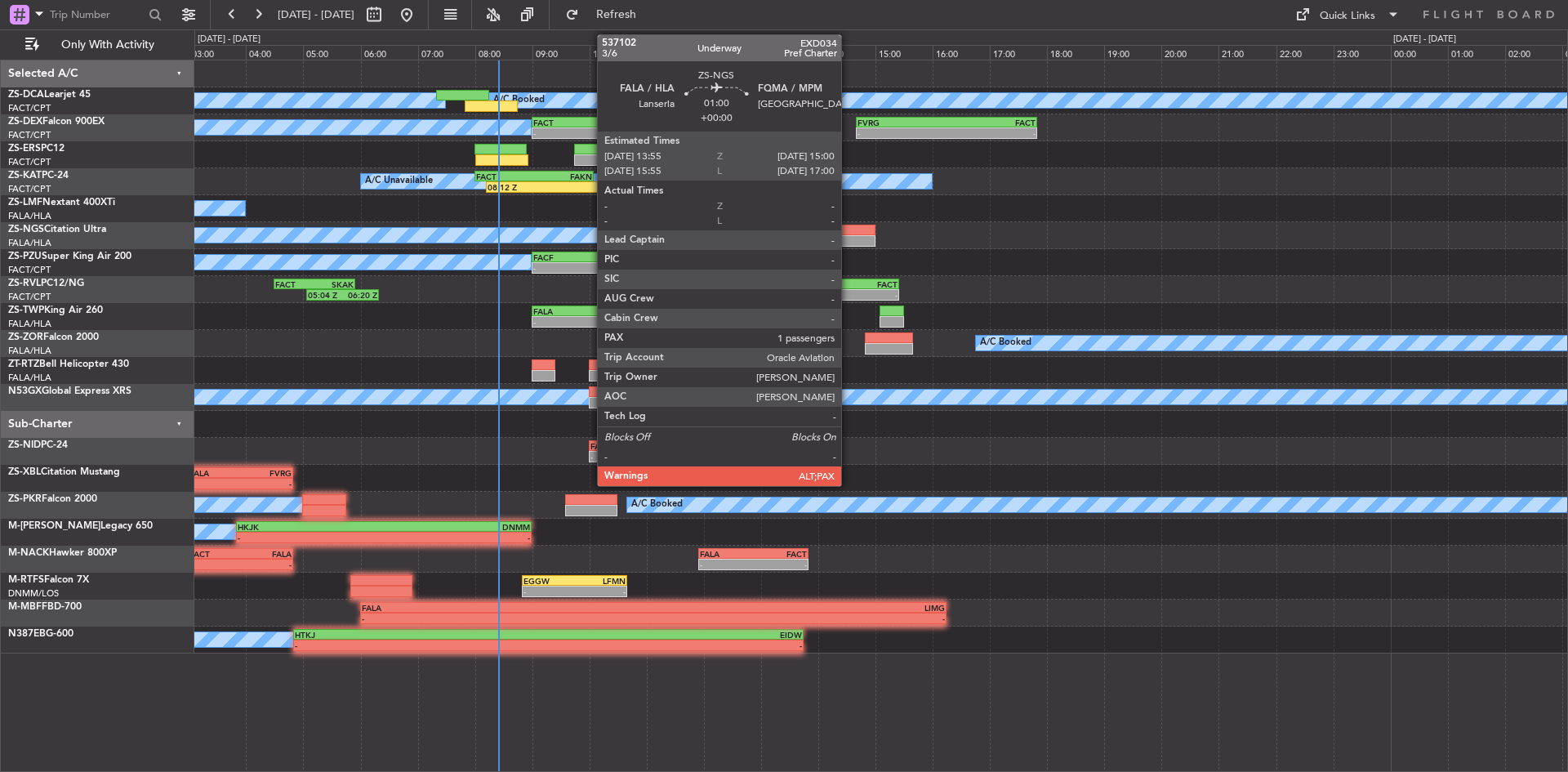
click at [849, 228] on div at bounding box center [843, 230] width 62 height 11
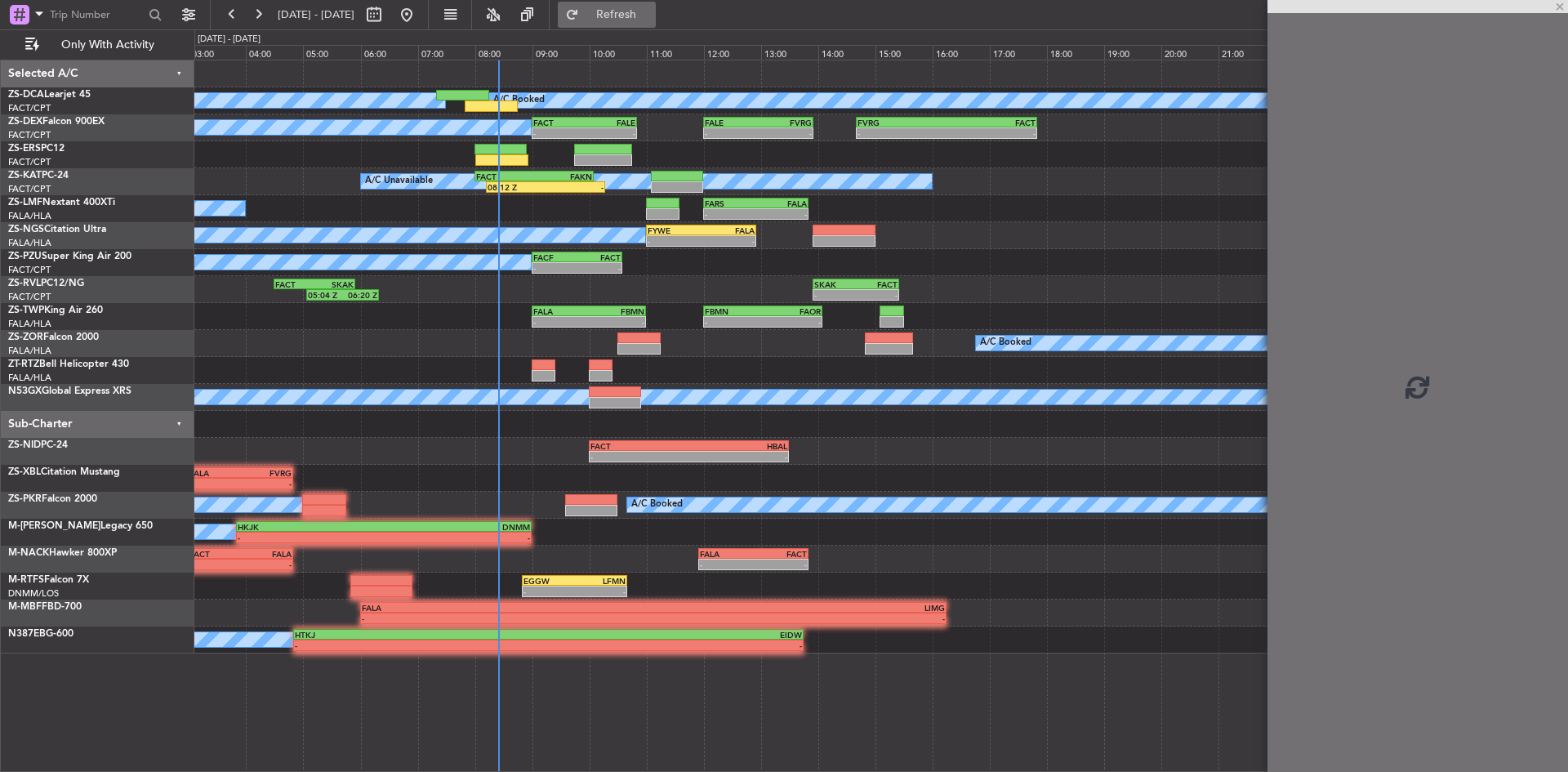
click at [656, 7] on button "Refresh" at bounding box center [607, 15] width 98 height 26
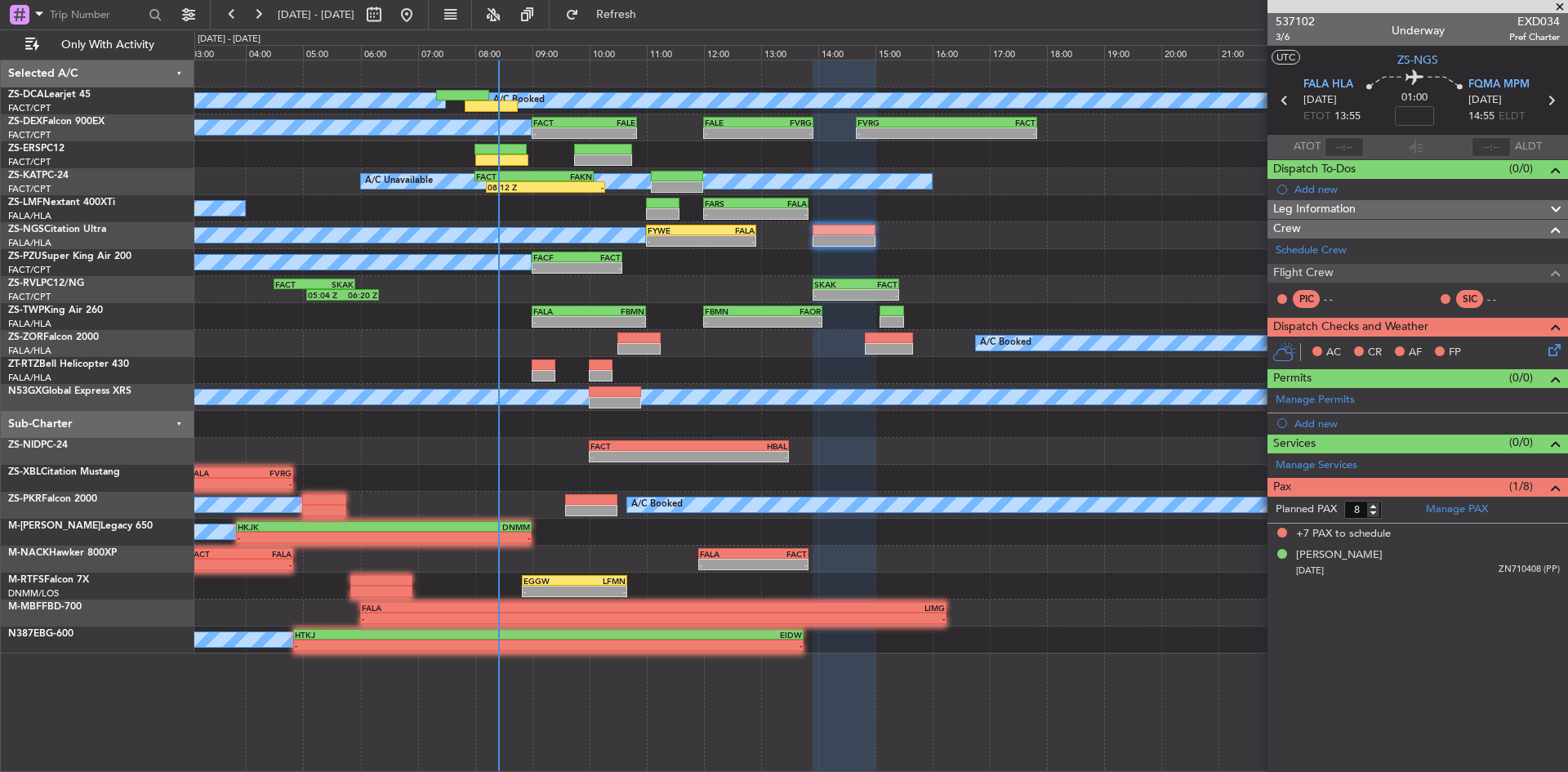
click at [1563, 9] on span at bounding box center [1560, 7] width 17 height 15
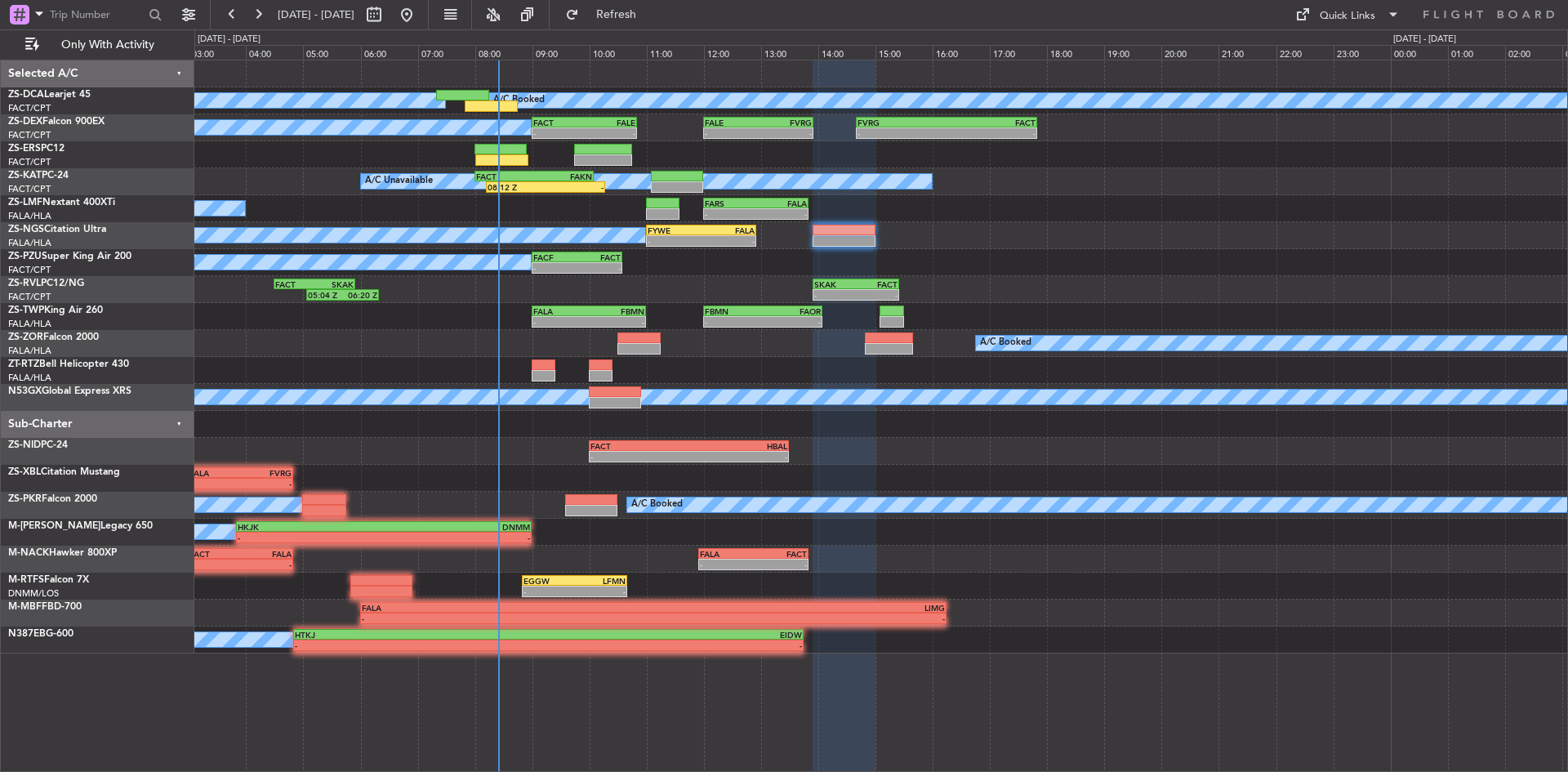
type input "0"
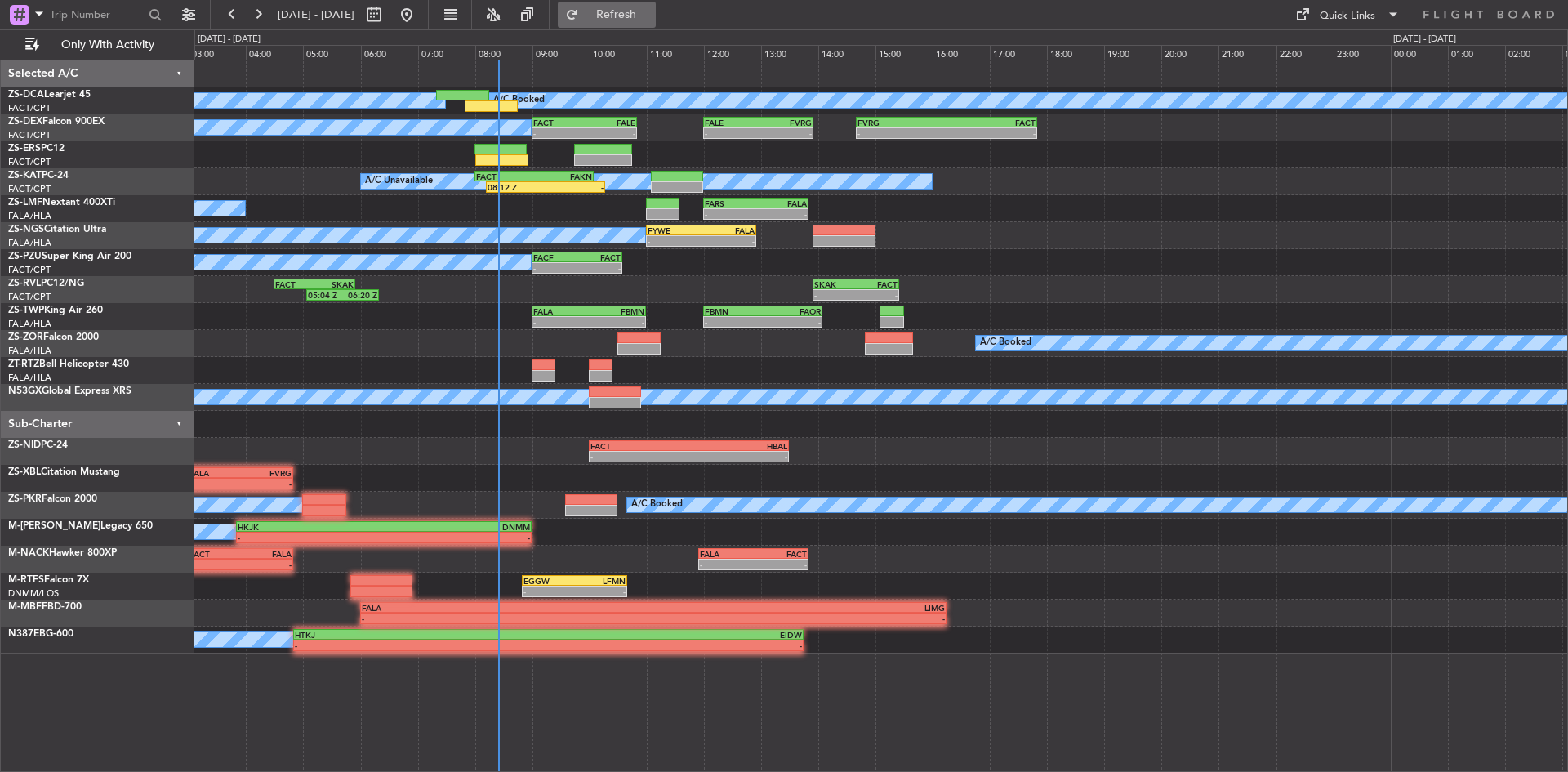
click at [651, 11] on span "Refresh" at bounding box center [616, 15] width 69 height 11
click at [651, 12] on span "Refresh" at bounding box center [616, 15] width 69 height 11
click at [651, 10] on span "Refresh" at bounding box center [616, 15] width 69 height 11
click at [651, 12] on span "Refresh" at bounding box center [616, 15] width 69 height 11
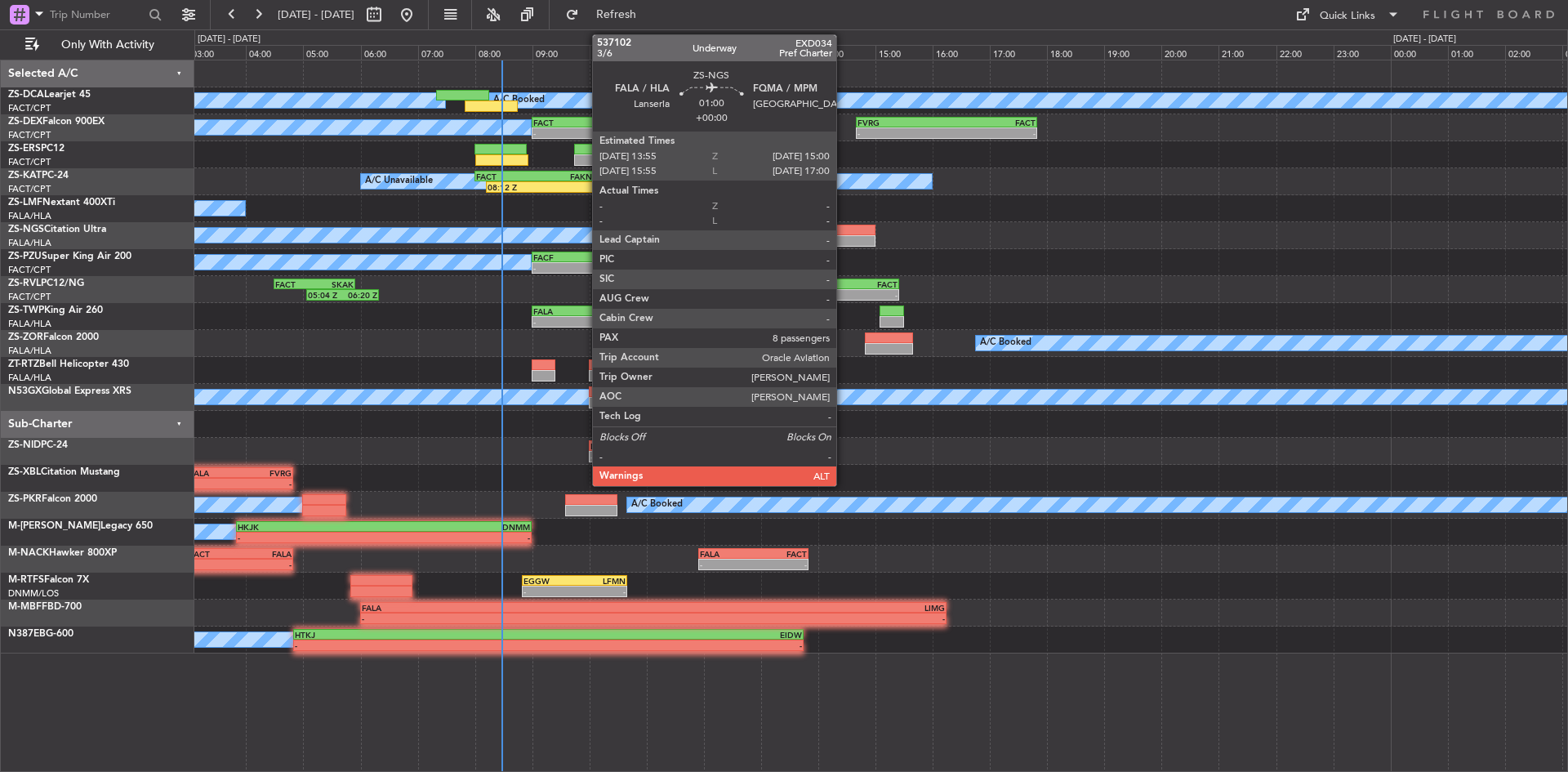
click at [843, 235] on div at bounding box center [843, 230] width 62 height 11
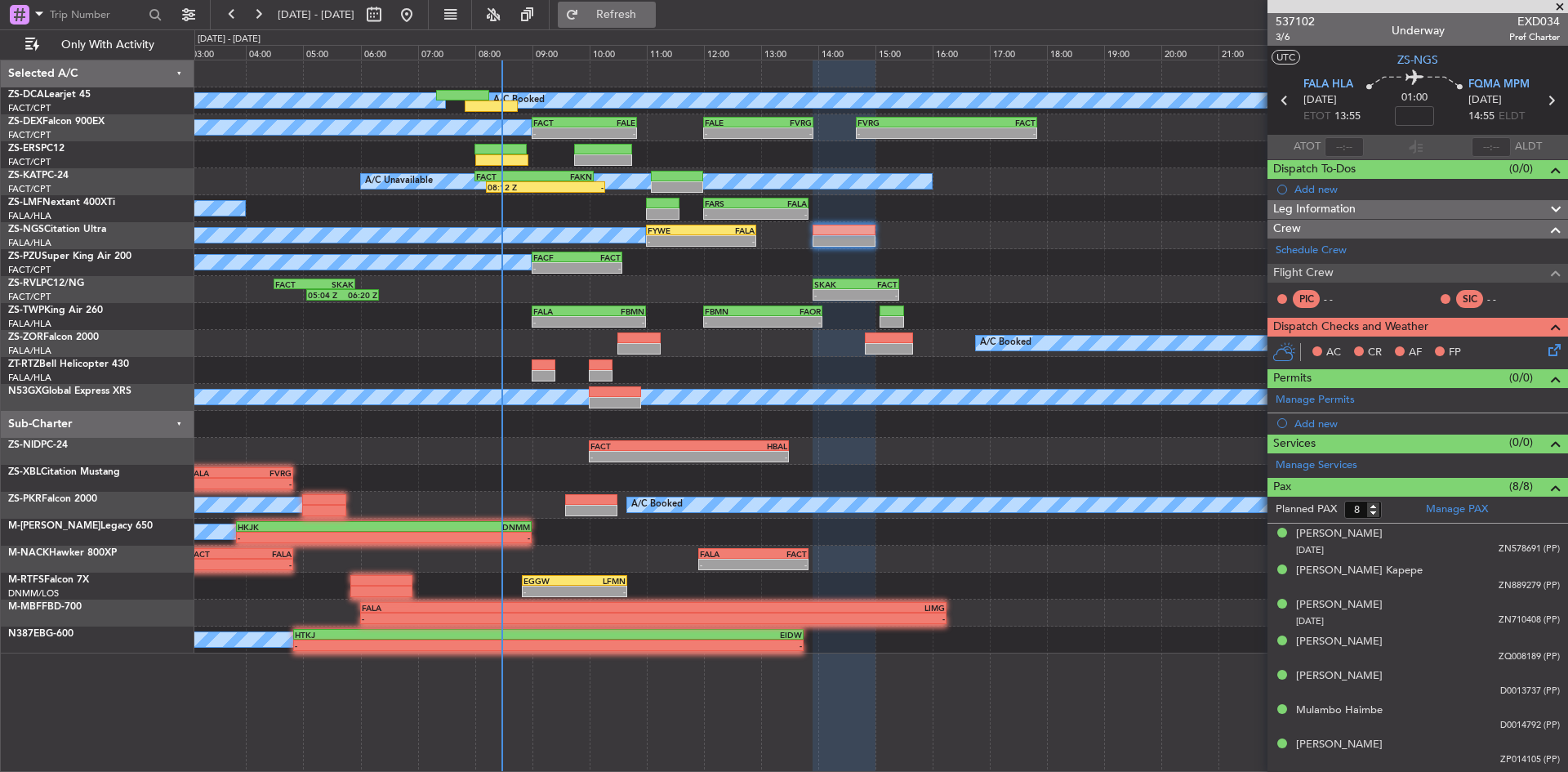
click at [651, 13] on span "Refresh" at bounding box center [616, 15] width 69 height 11
click at [1559, 7] on span at bounding box center [1560, 7] width 17 height 15
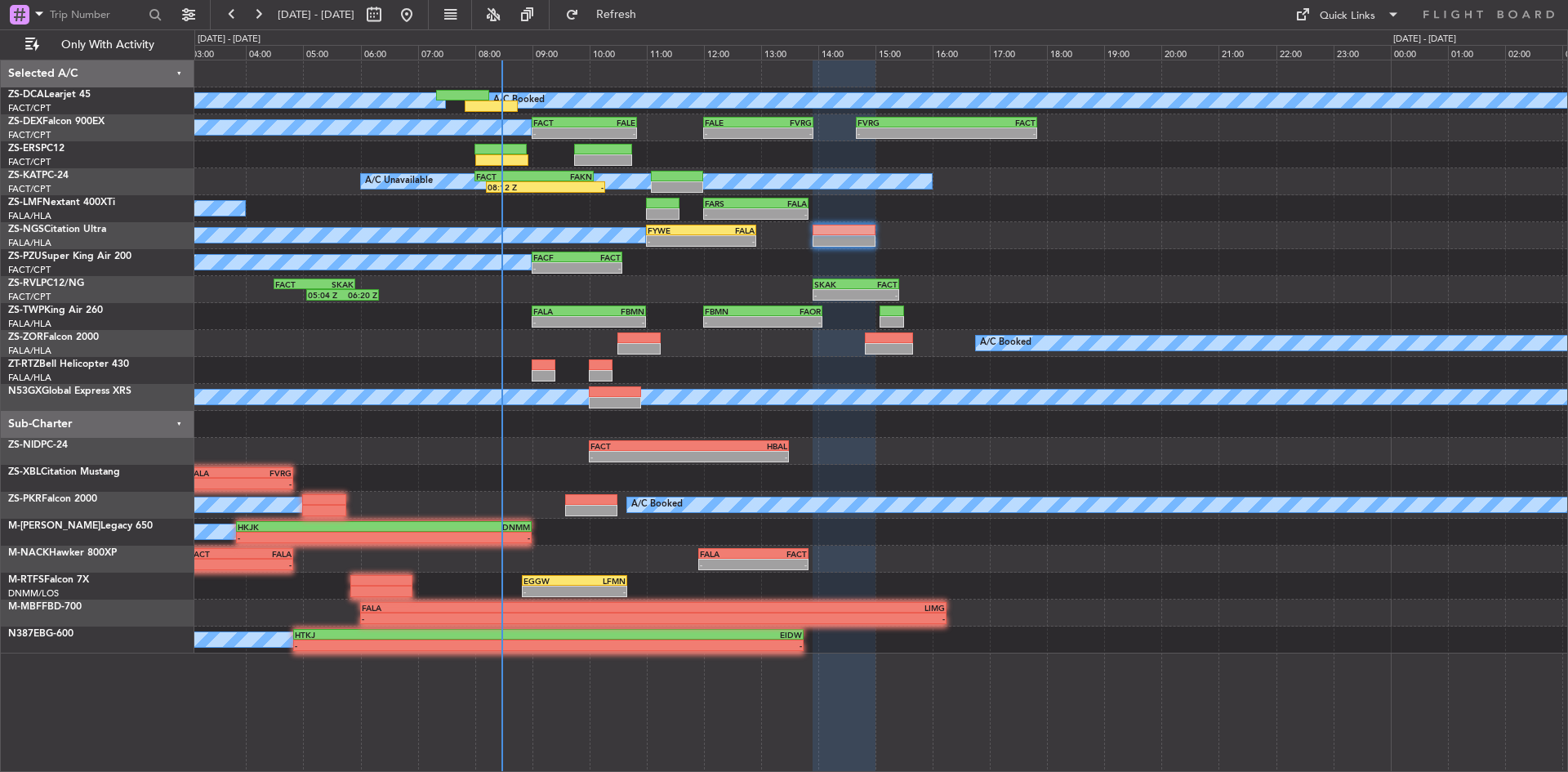
type input "0"
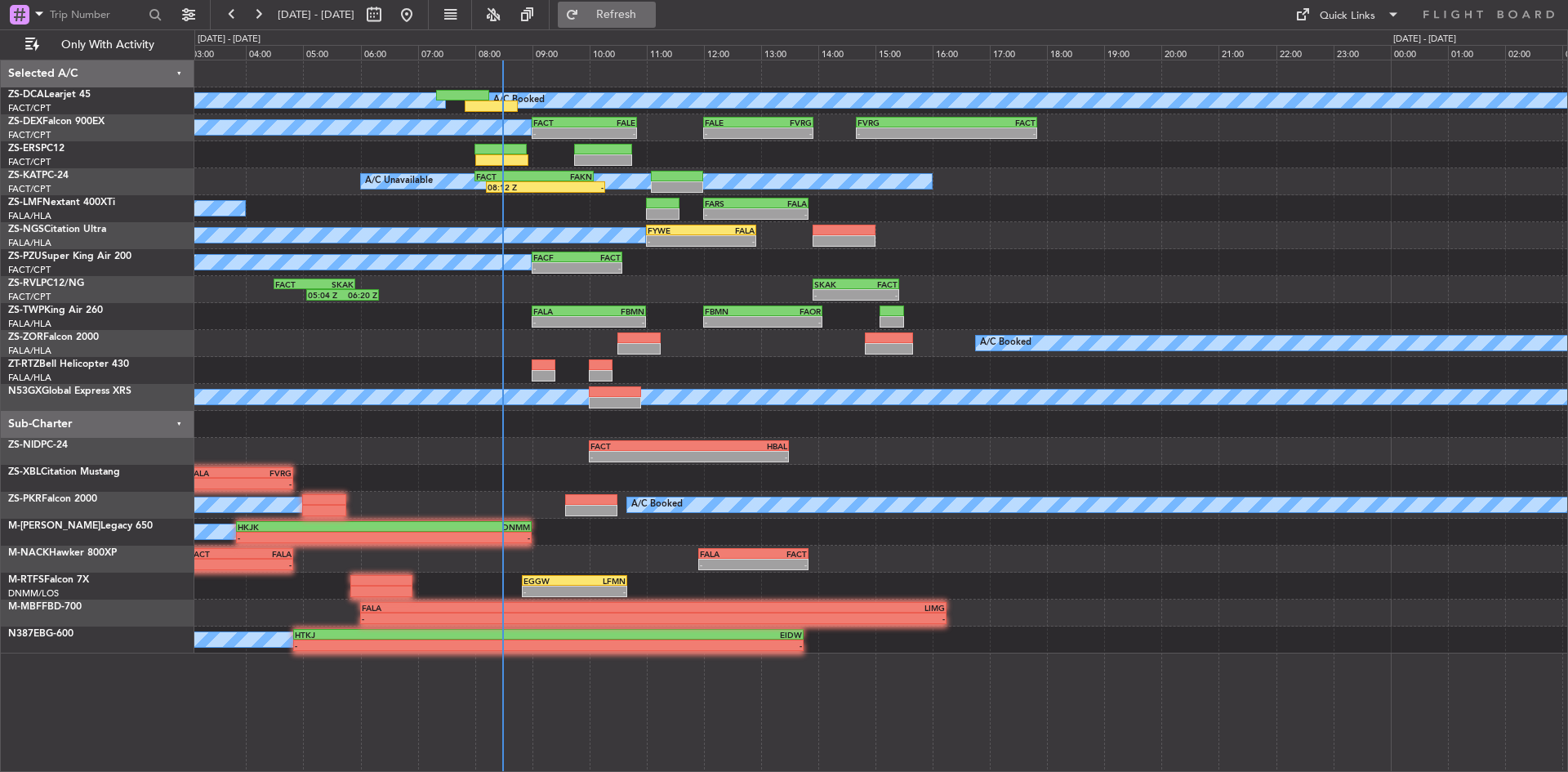
click at [656, 2] on button "Refresh" at bounding box center [607, 15] width 98 height 26
drag, startPoint x: 675, startPoint y: 11, endPoint x: 667, endPoint y: 17, distance: 10.0
click at [651, 11] on span "Refresh" at bounding box center [616, 15] width 69 height 11
click at [656, 8] on button "Refresh" at bounding box center [607, 15] width 98 height 26
click at [651, 16] on span "Refresh" at bounding box center [616, 15] width 69 height 11
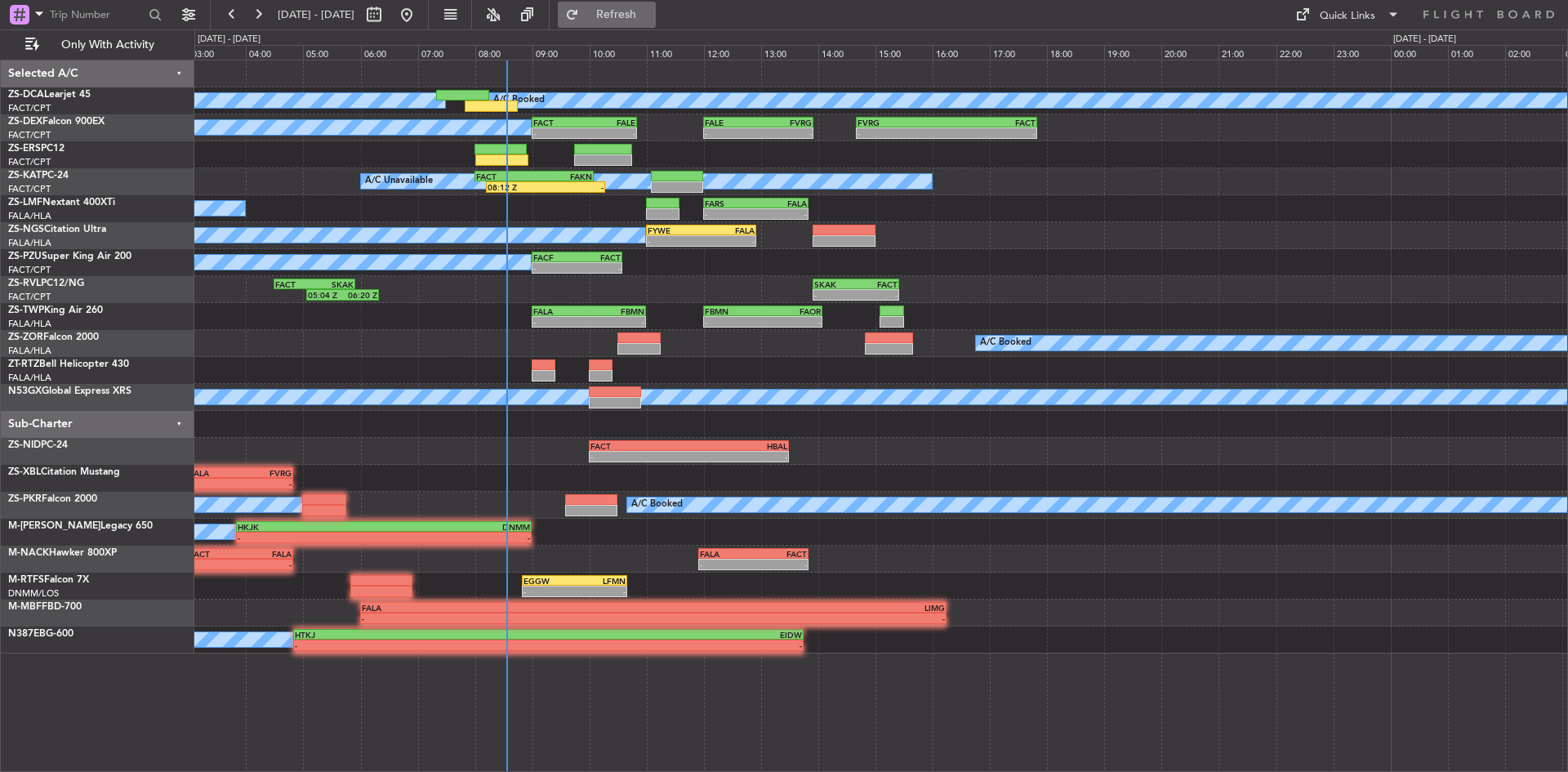
click at [651, 18] on span "Refresh" at bounding box center [616, 15] width 69 height 11
click at [861, 236] on div at bounding box center [843, 241] width 62 height 11
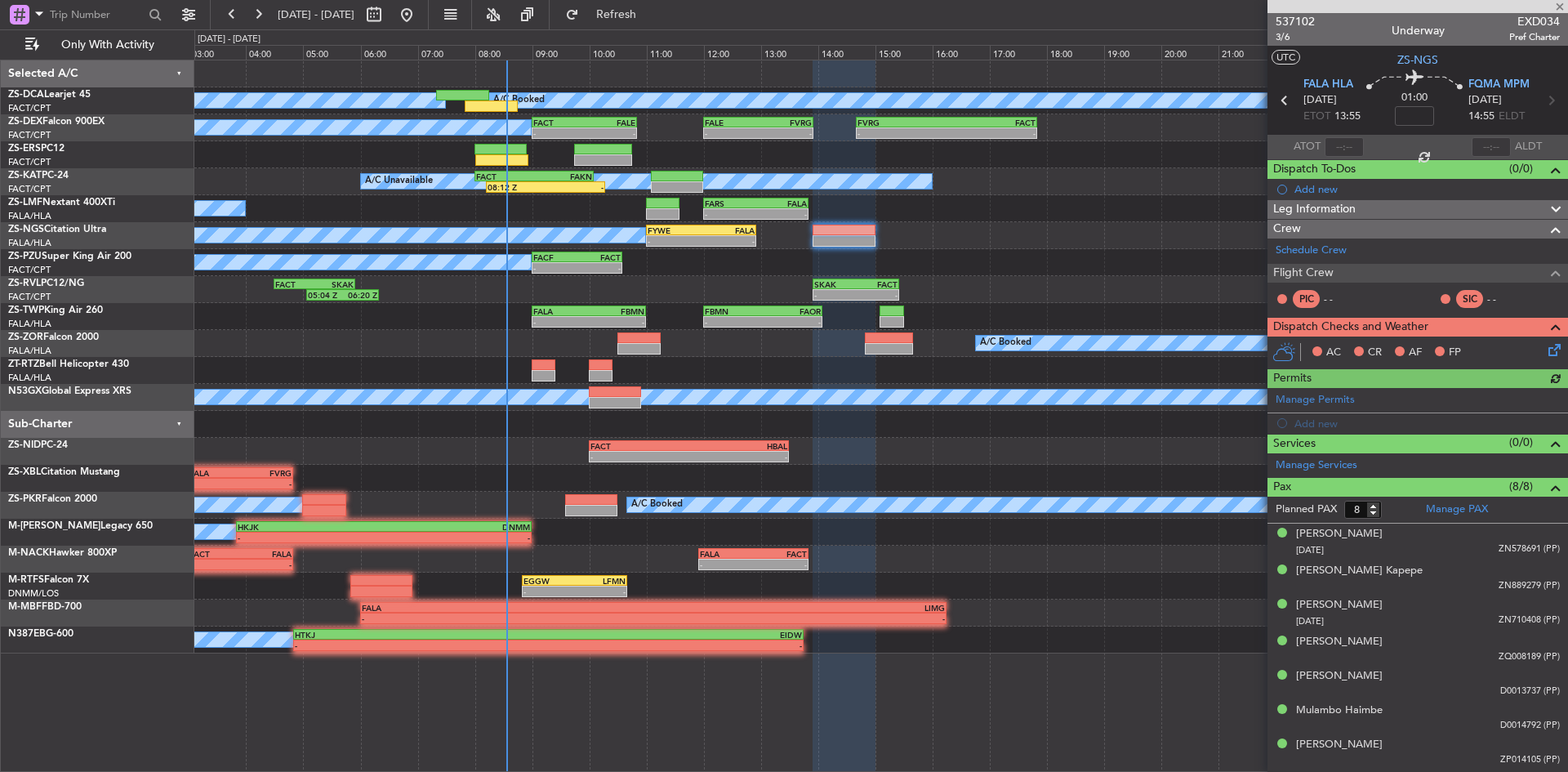
click at [1545, 354] on icon at bounding box center [1551, 347] width 13 height 13
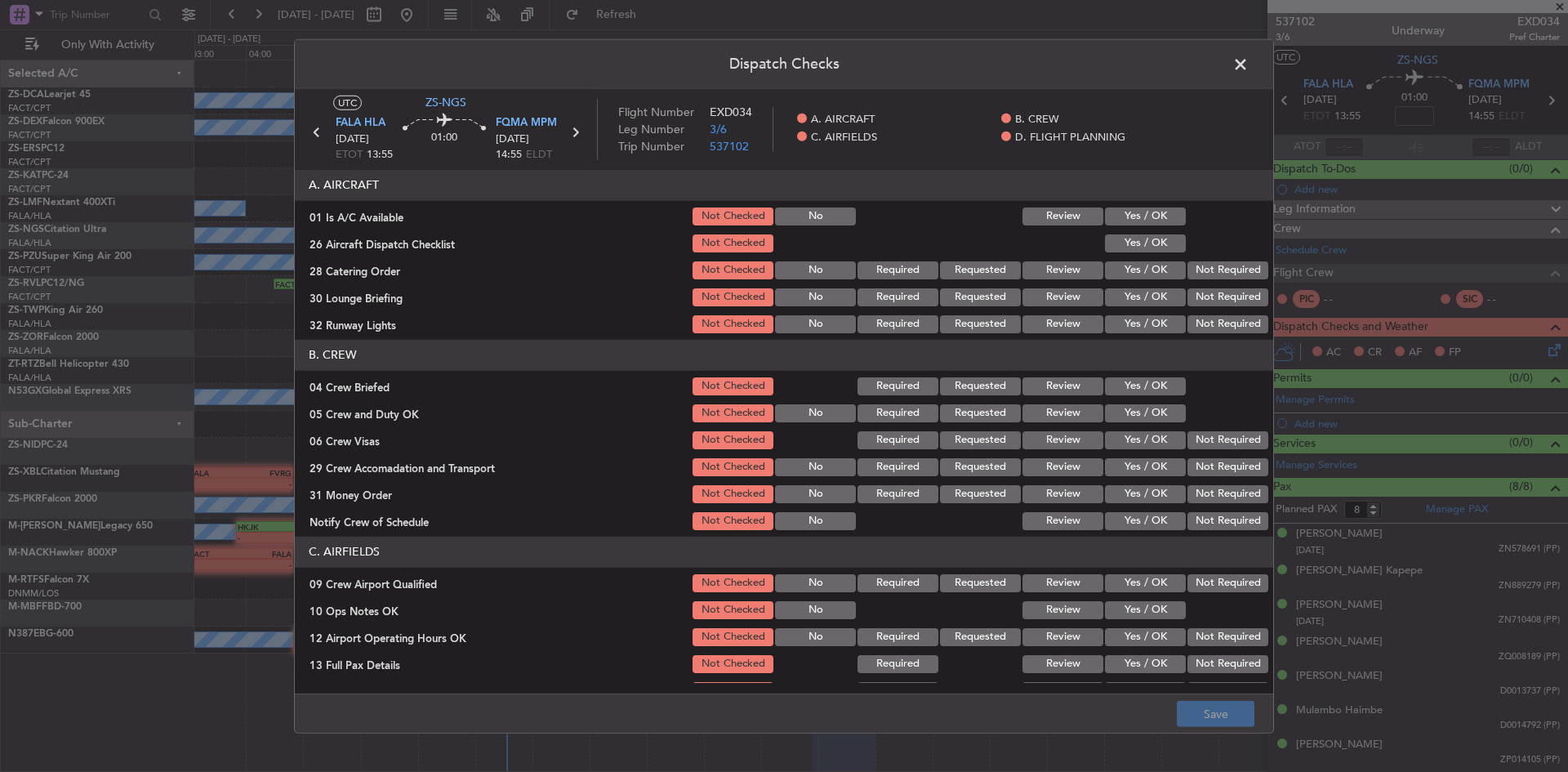
click at [1171, 216] on button "Yes / OK" at bounding box center [1146, 217] width 81 height 18
click at [1152, 249] on button "Yes / OK" at bounding box center [1146, 244] width 81 height 18
click at [1196, 276] on button "Not Required" at bounding box center [1228, 271] width 81 height 18
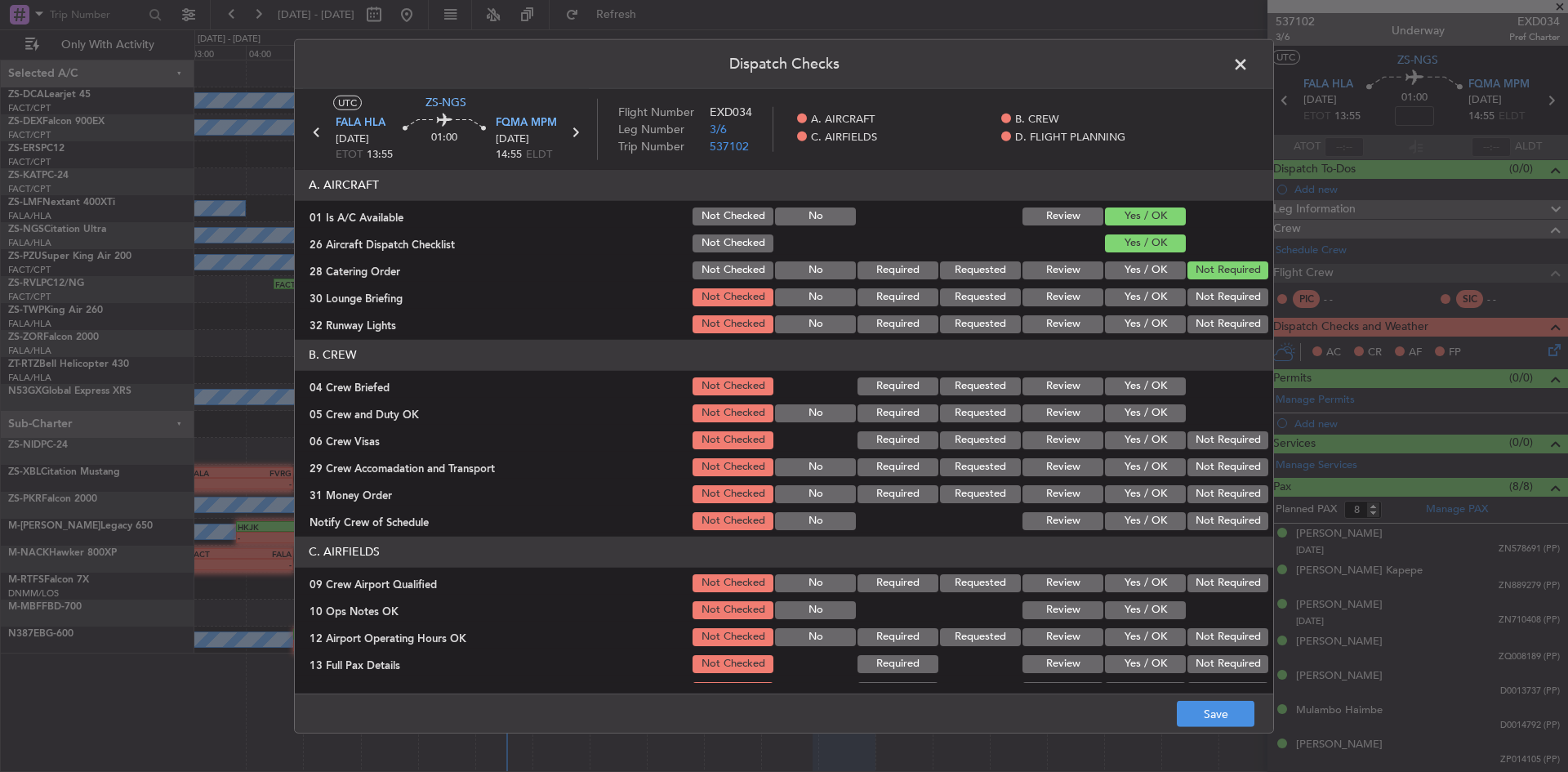
click at [1194, 299] on button "Not Required" at bounding box center [1228, 298] width 81 height 18
click at [1192, 319] on button "Not Required" at bounding box center [1228, 325] width 81 height 18
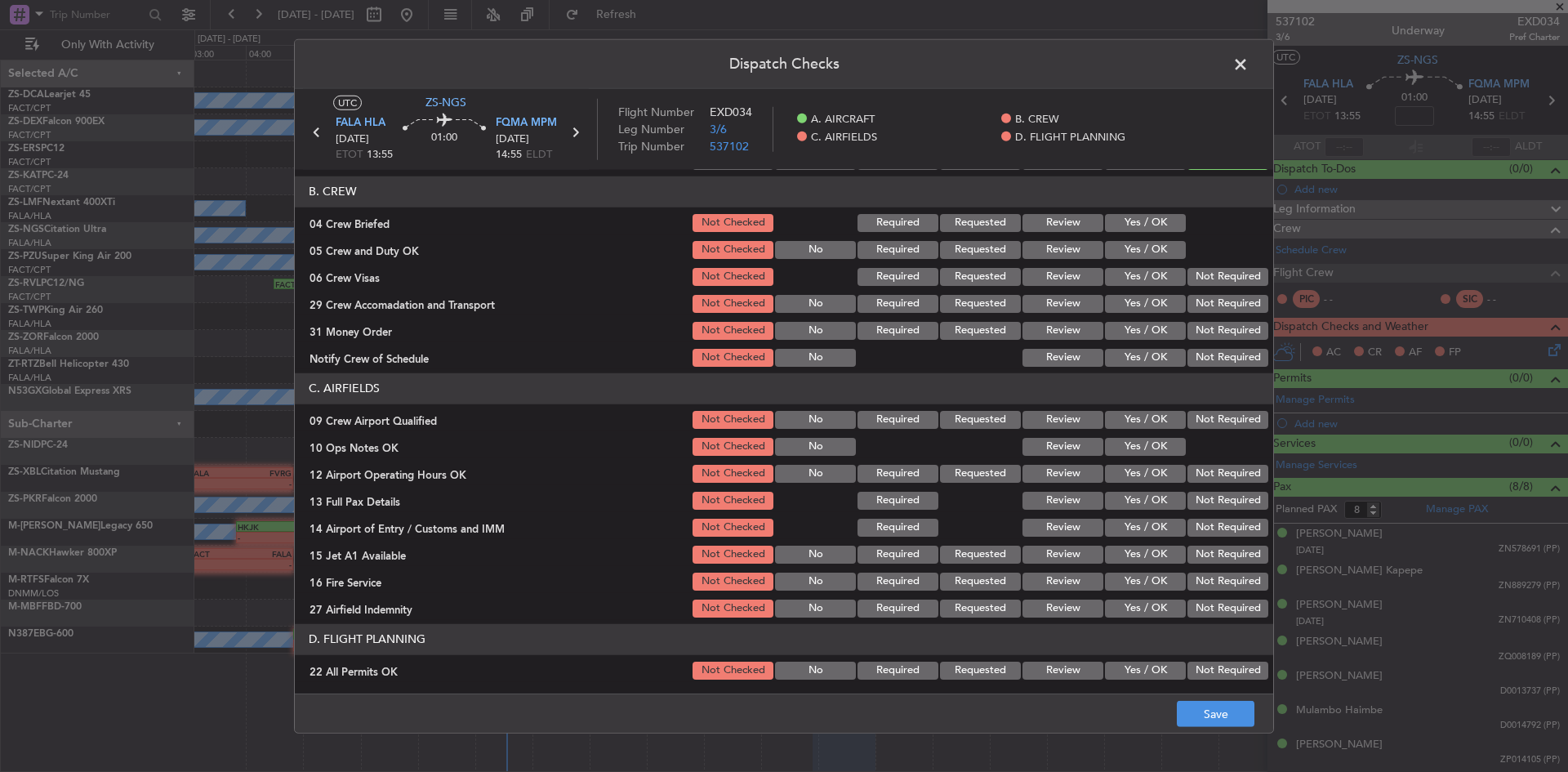
click at [1128, 230] on button "Yes / OK" at bounding box center [1146, 224] width 81 height 18
click at [1128, 248] on button "Yes / OK" at bounding box center [1146, 250] width 81 height 18
click at [1172, 279] on button "Yes / OK" at bounding box center [1146, 277] width 81 height 18
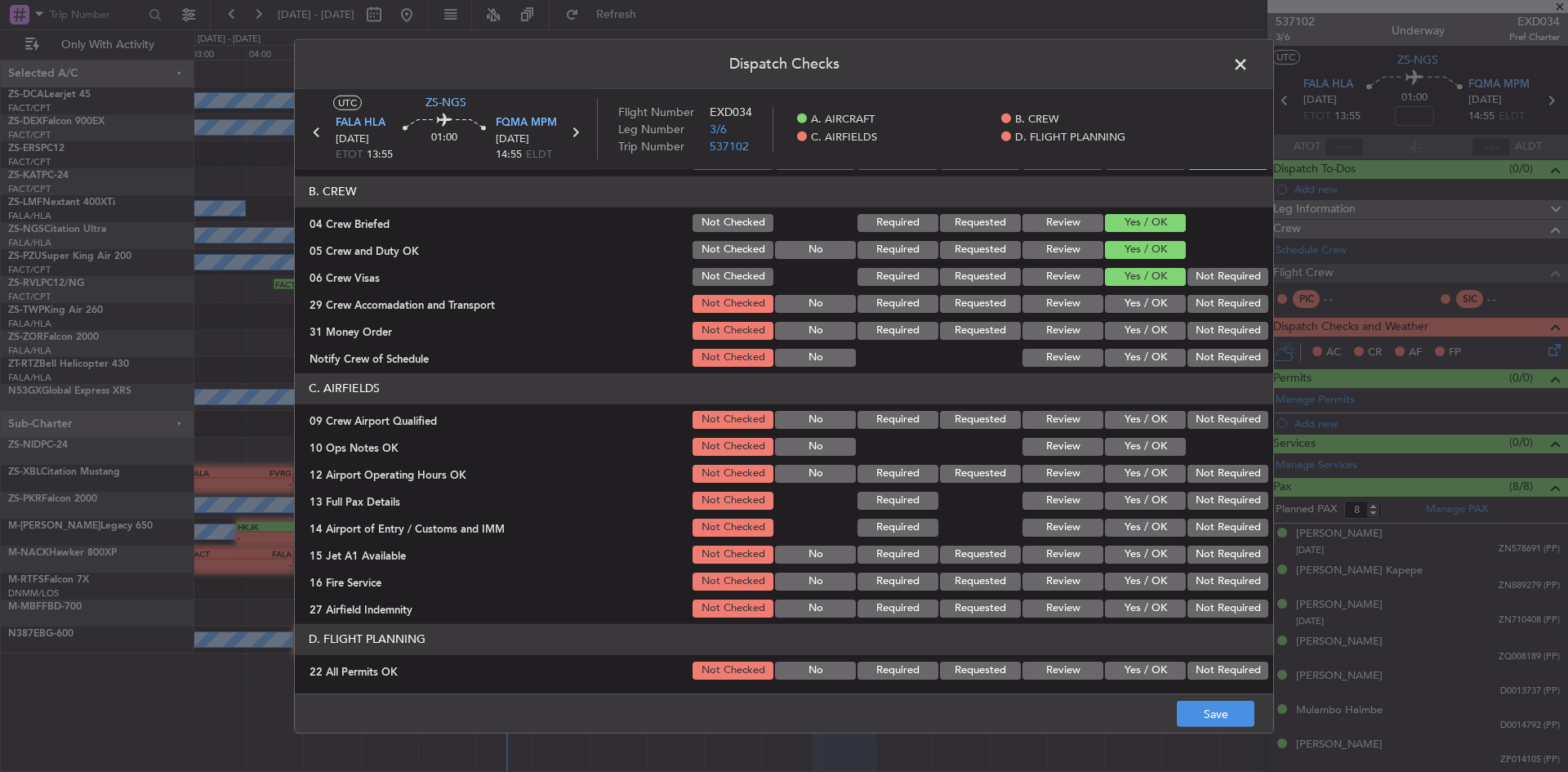
click at [1190, 273] on button "Not Required" at bounding box center [1228, 277] width 81 height 18
click at [1230, 294] on div "Not Required" at bounding box center [1227, 304] width 83 height 23
click at [1227, 302] on button "Not Required" at bounding box center [1228, 305] width 81 height 18
click at [1214, 328] on button "Not Required" at bounding box center [1228, 331] width 81 height 18
click at [1212, 351] on button "Not Required" at bounding box center [1228, 358] width 81 height 18
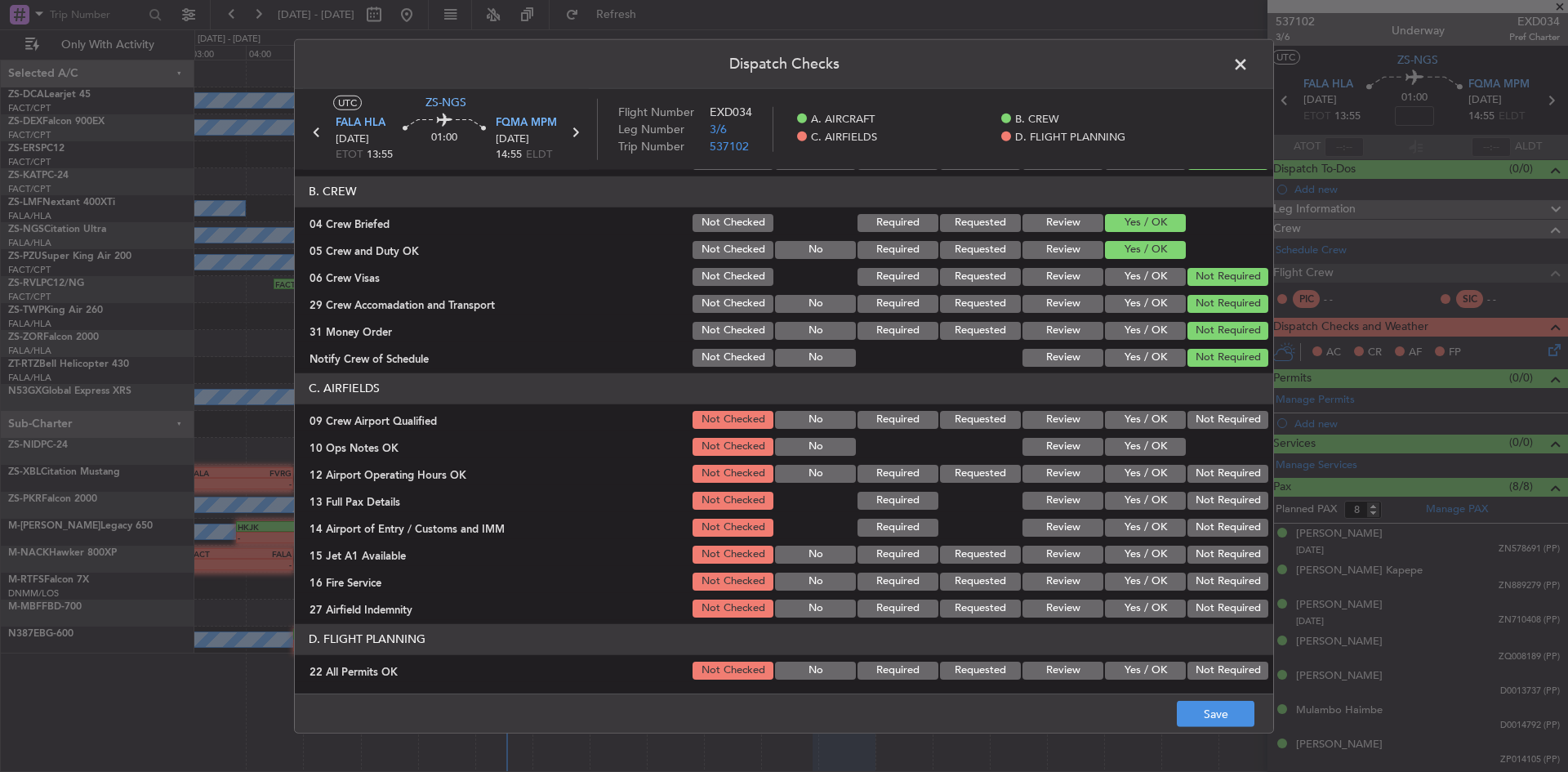
click at [1217, 416] on button "Not Required" at bounding box center [1228, 421] width 81 height 18
click at [1136, 447] on button "Yes / OK" at bounding box center [1146, 447] width 81 height 18
click at [1187, 470] on button "Not Required" at bounding box center [1228, 474] width 81 height 18
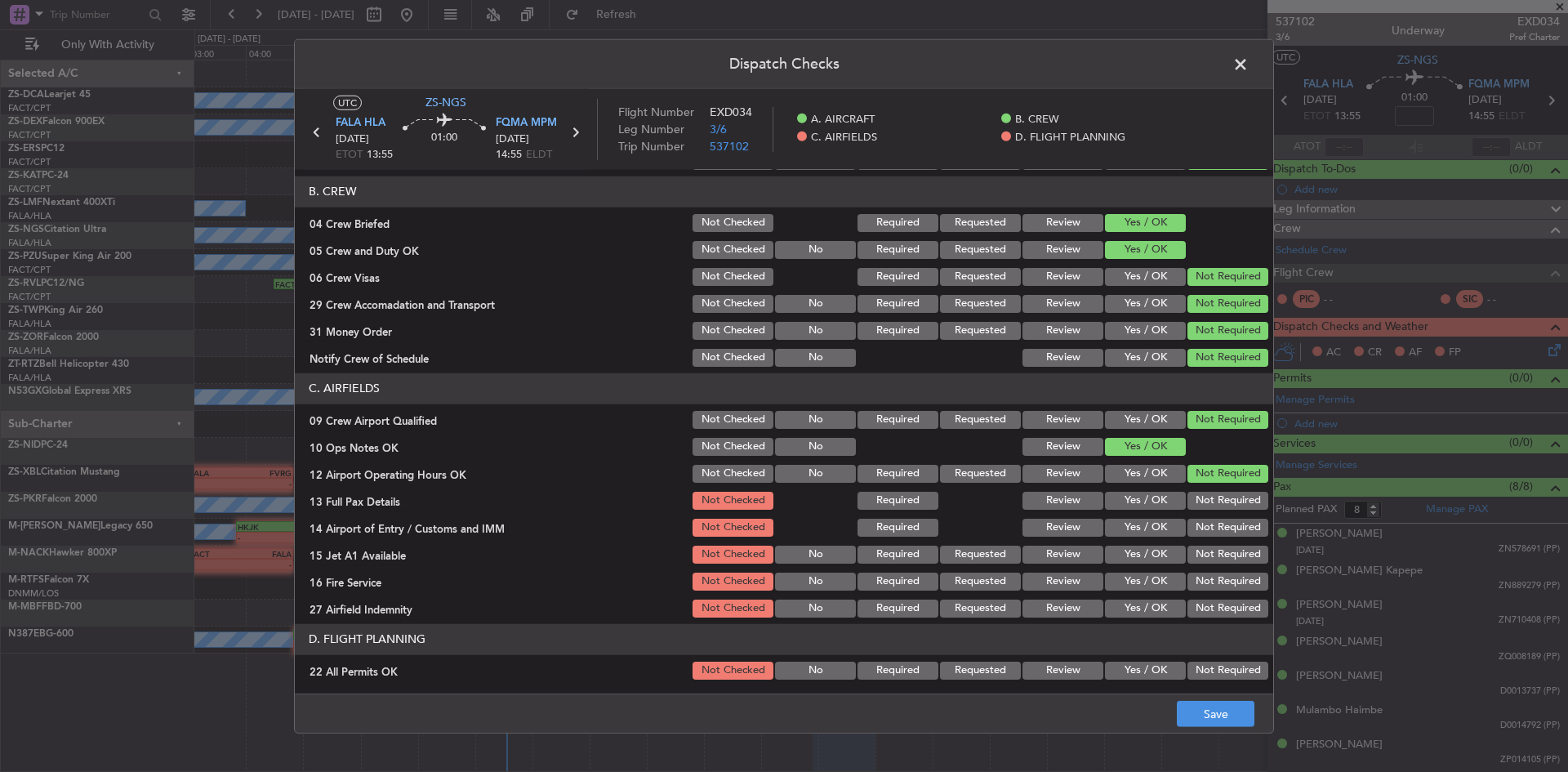
click at [1194, 499] on button "Not Required" at bounding box center [1228, 501] width 81 height 18
click at [1194, 528] on button "Not Required" at bounding box center [1228, 528] width 81 height 18
click at [1192, 544] on div "Not Required" at bounding box center [1227, 555] width 83 height 23
click at [1196, 551] on button "Not Required" at bounding box center [1228, 555] width 81 height 18
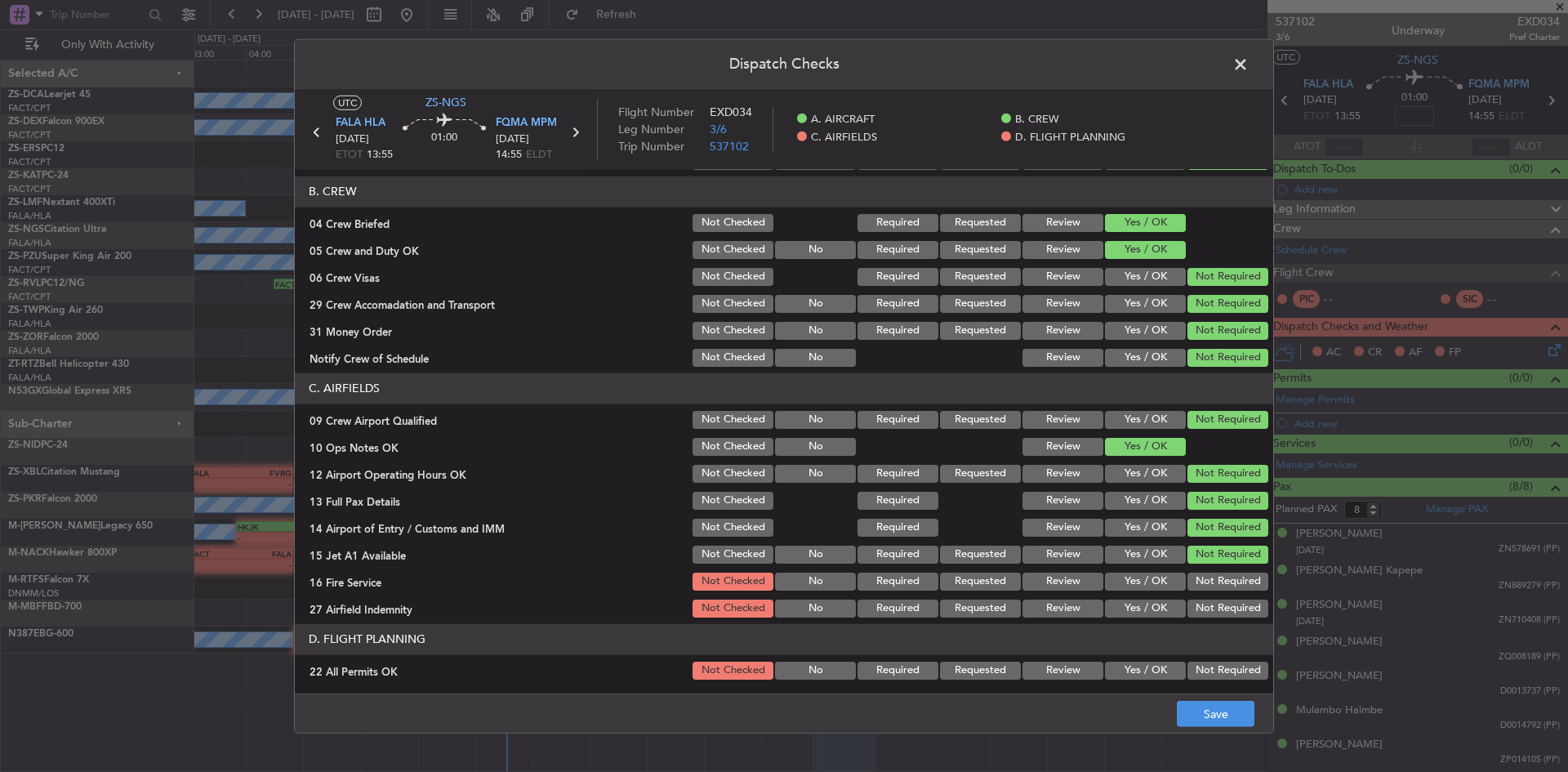
click at [1196, 585] on button "Not Required" at bounding box center [1228, 582] width 81 height 18
click at [1196, 610] on button "Not Required" at bounding box center [1228, 609] width 81 height 18
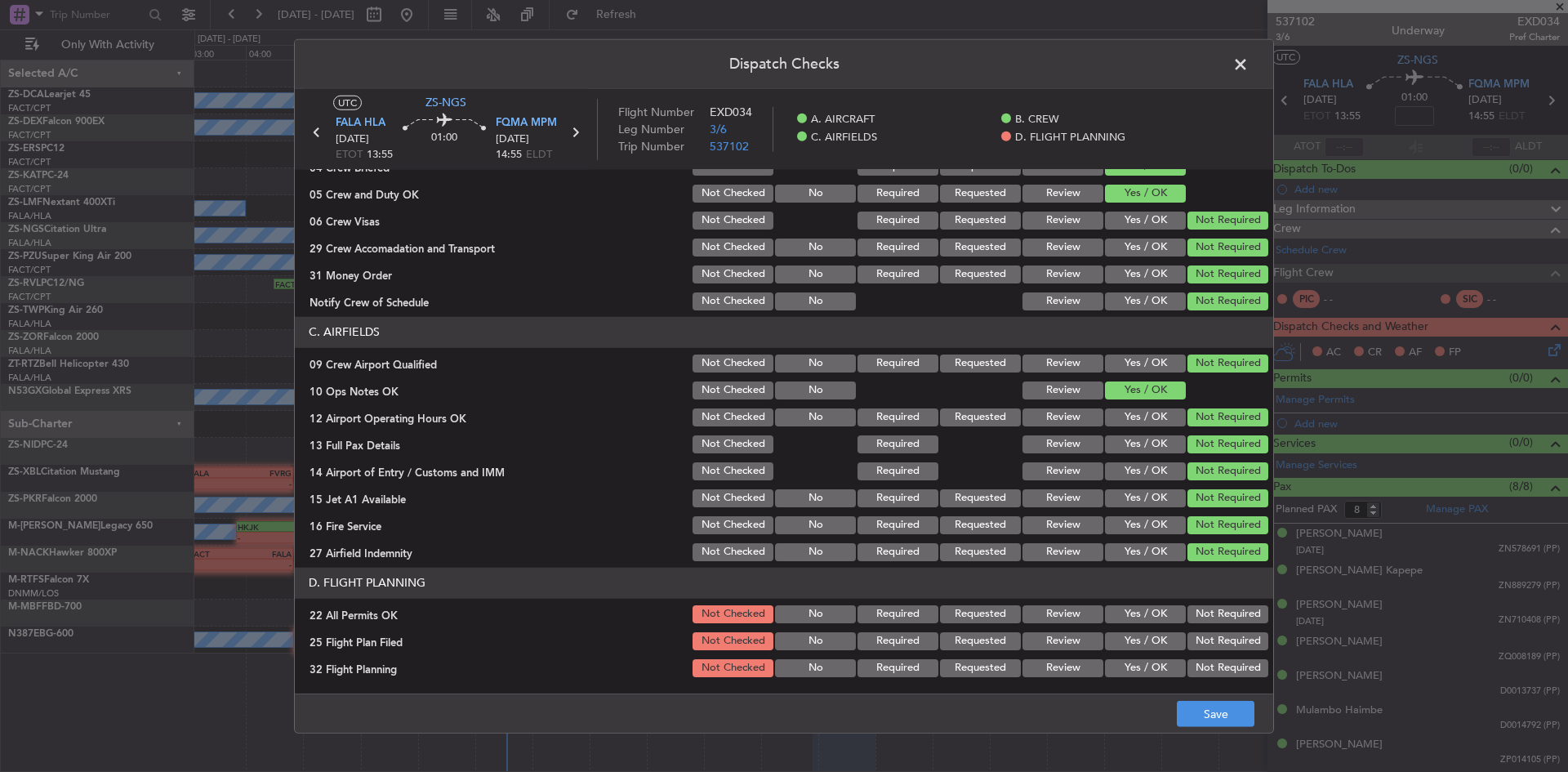
click at [1198, 616] on button "Not Required" at bounding box center [1228, 615] width 81 height 18
click at [1144, 647] on button "Yes / OK" at bounding box center [1146, 641] width 81 height 18
click at [1139, 661] on button "Yes / OK" at bounding box center [1146, 669] width 81 height 18
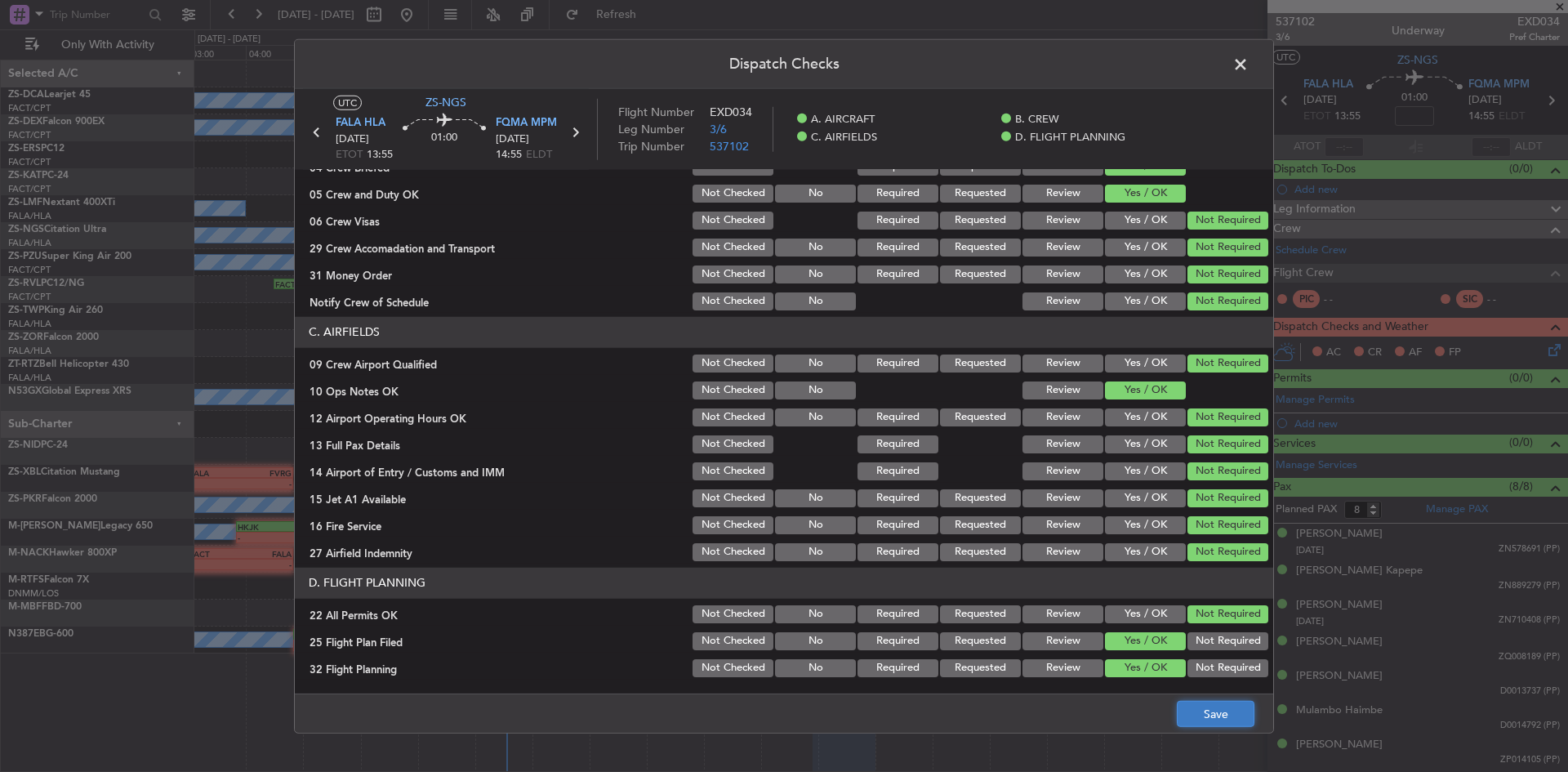
click at [1216, 705] on button "Save" at bounding box center [1216, 714] width 77 height 26
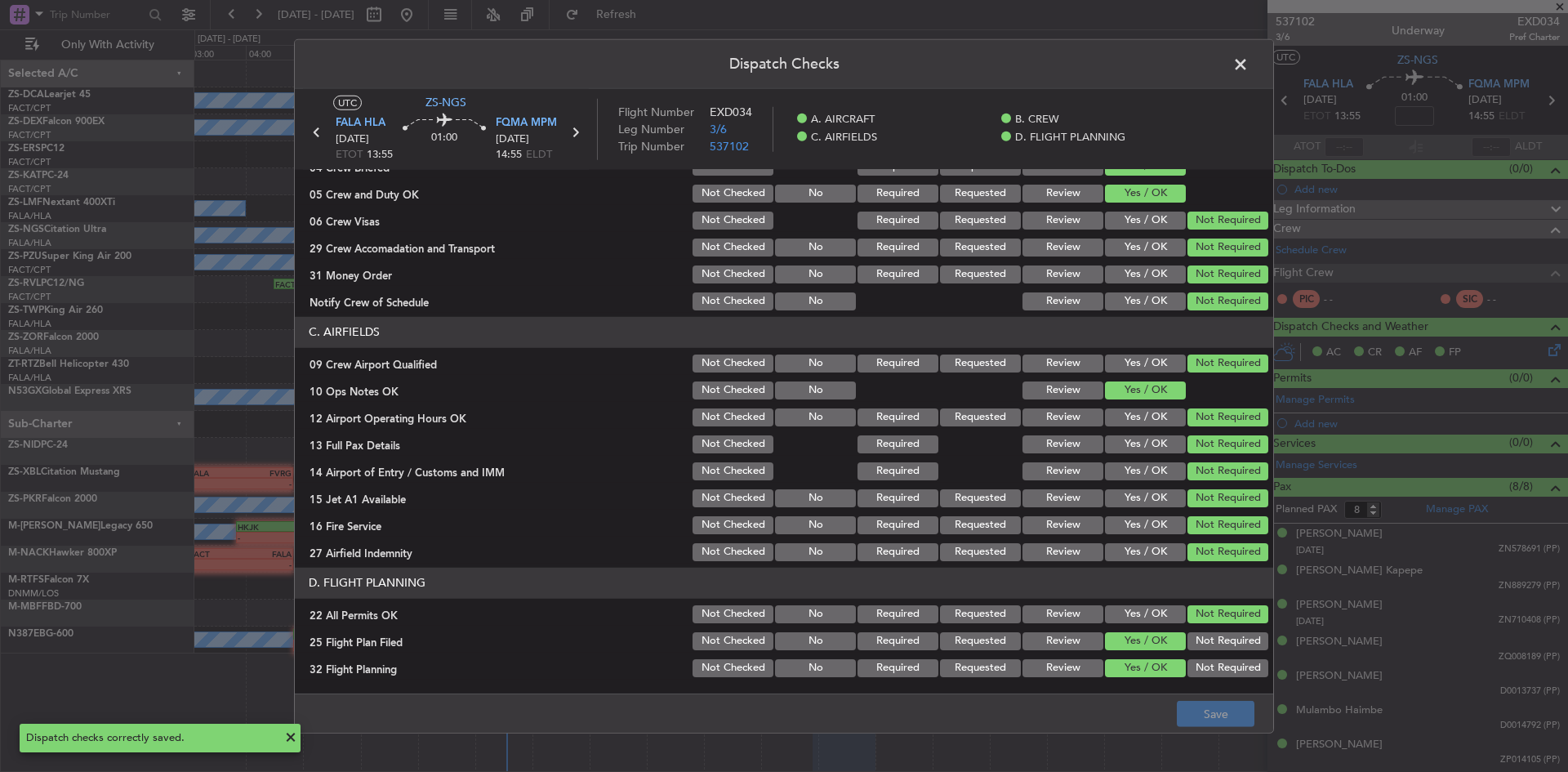
click at [1249, 63] on span at bounding box center [1249, 68] width 0 height 33
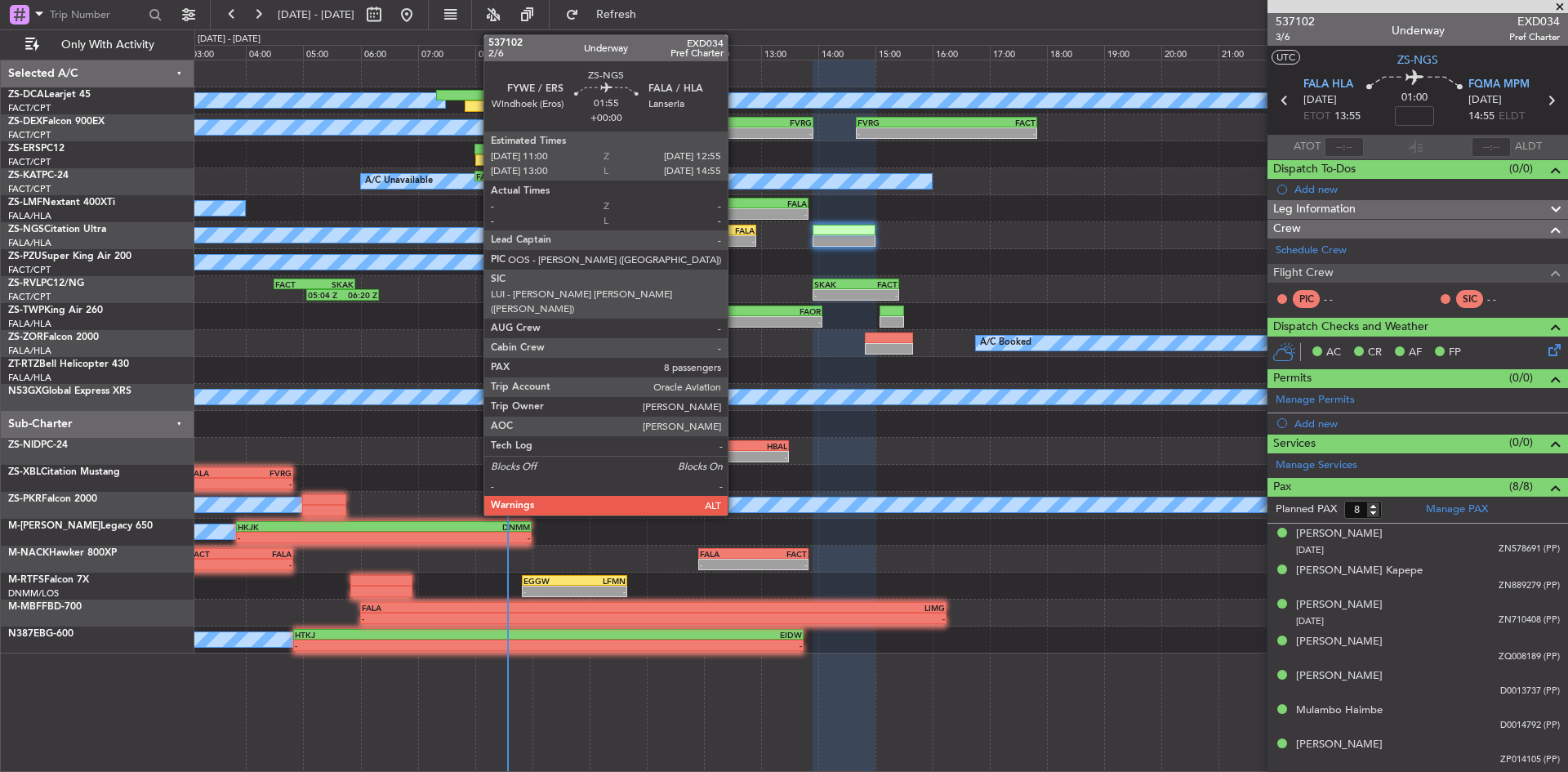
click at [735, 236] on div "- -" at bounding box center [702, 241] width 110 height 11
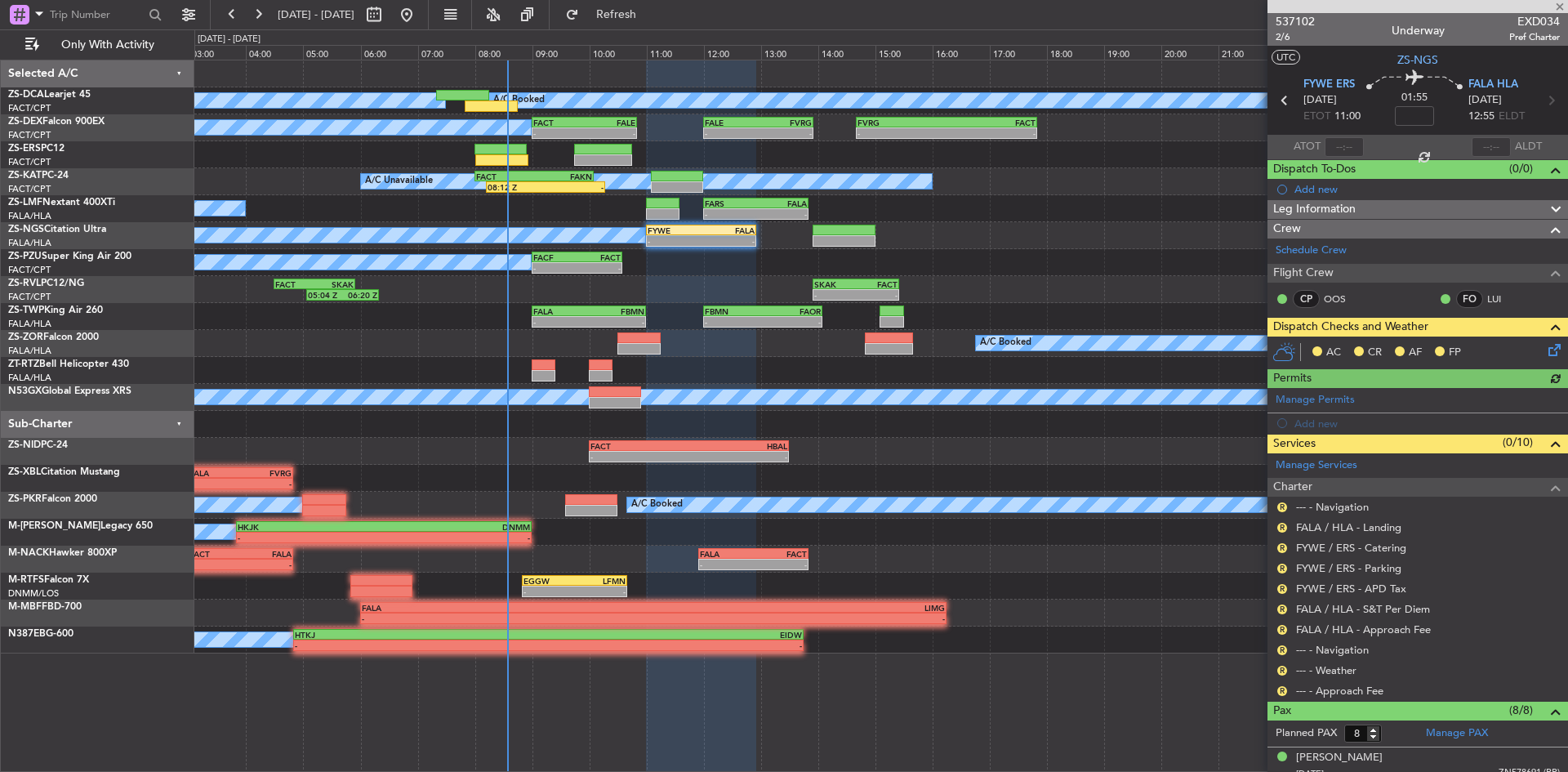
click at [1545, 350] on icon at bounding box center [1551, 347] width 13 height 13
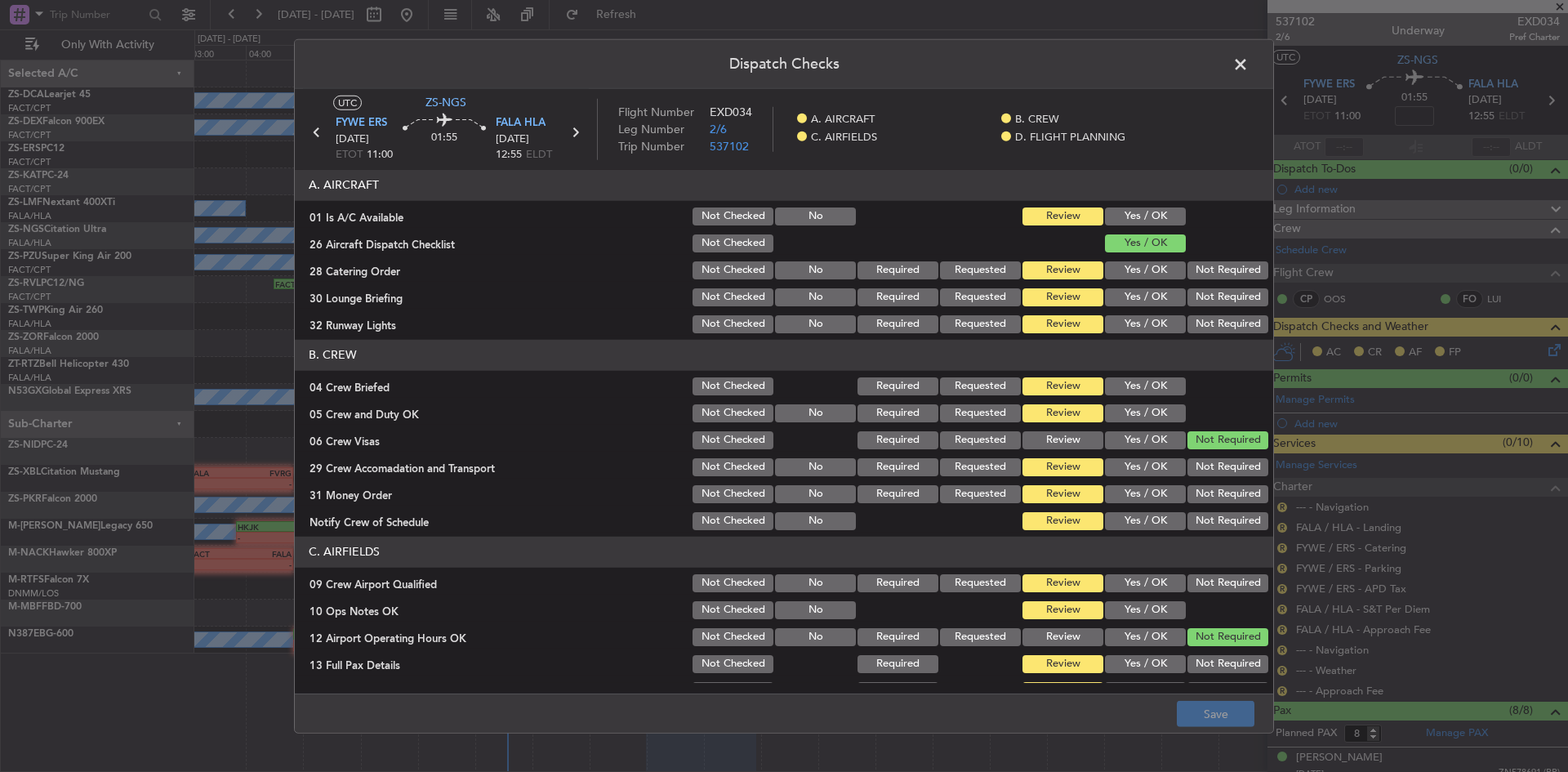
click at [1135, 215] on button "Yes / OK" at bounding box center [1146, 217] width 81 height 18
click at [1196, 267] on button "Not Required" at bounding box center [1228, 271] width 81 height 18
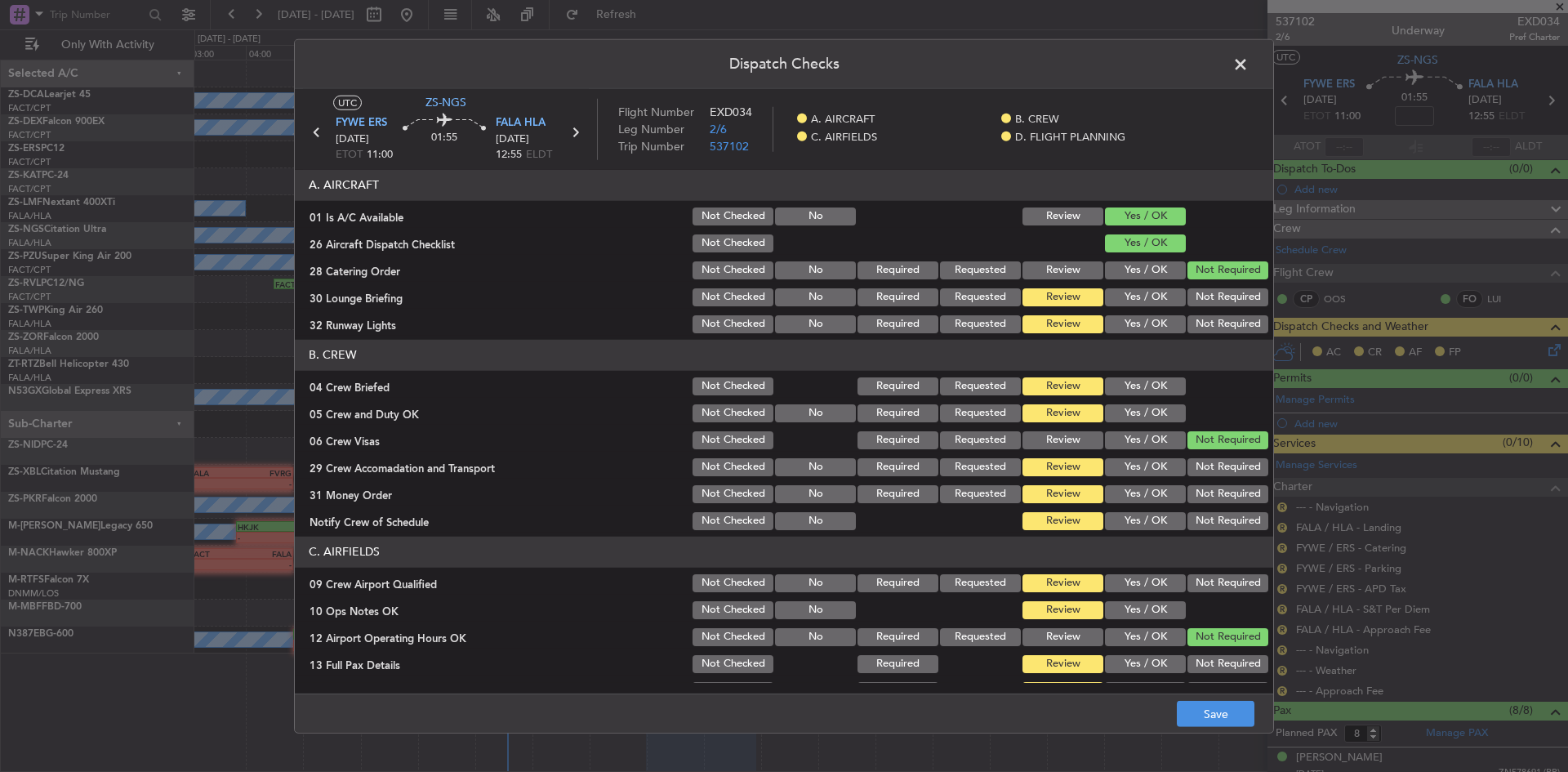
click at [1196, 299] on button "Not Required" at bounding box center [1228, 298] width 81 height 18
click at [1196, 321] on button "Not Required" at bounding box center [1228, 325] width 81 height 18
click at [1164, 386] on button "Yes / OK" at bounding box center [1146, 386] width 81 height 18
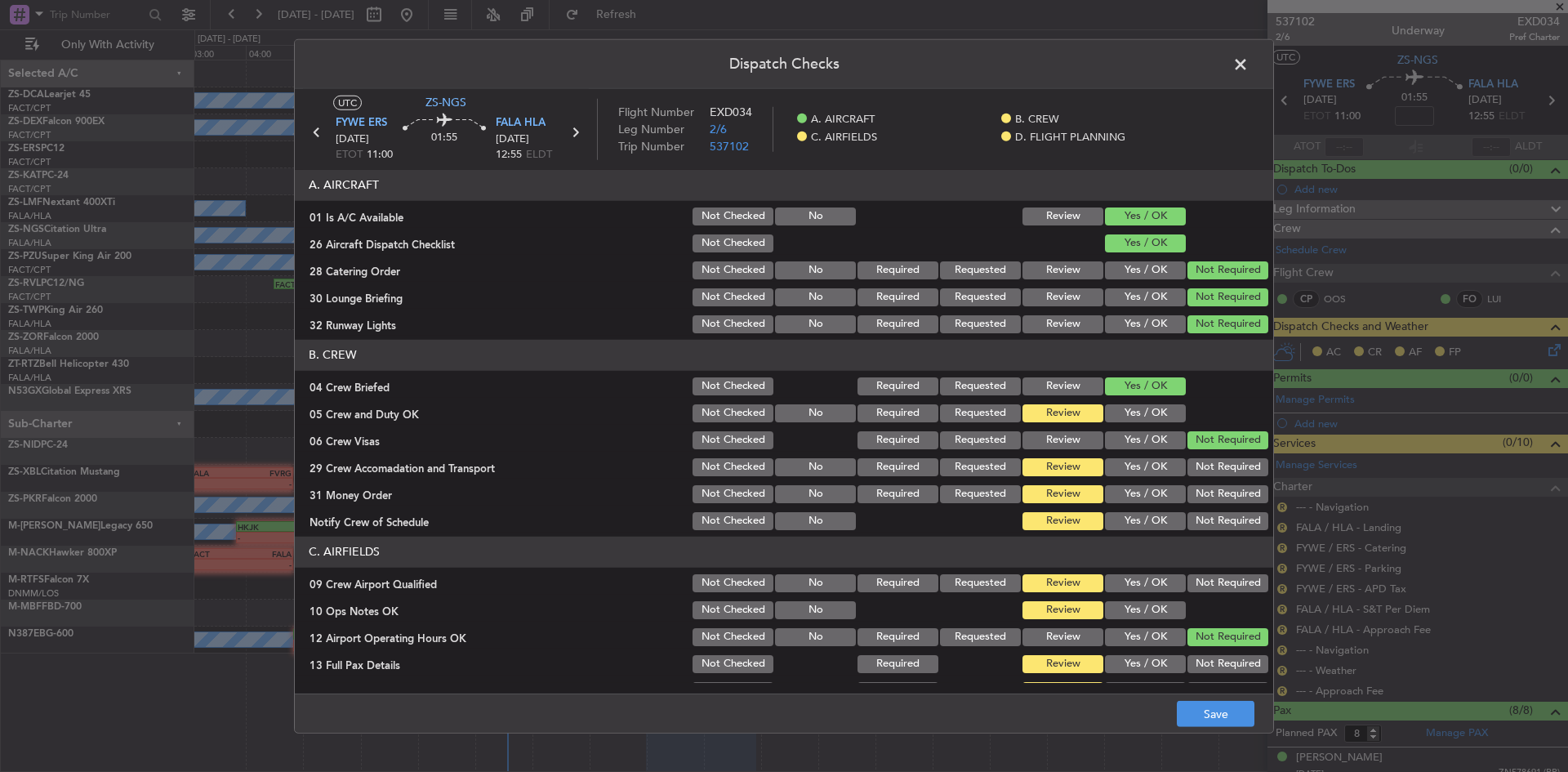
click at [1160, 412] on button "Yes / OK" at bounding box center [1146, 414] width 81 height 18
click at [1187, 473] on button "Not Required" at bounding box center [1228, 467] width 81 height 18
click at [1190, 510] on div "Not Required" at bounding box center [1227, 521] width 83 height 23
click at [1193, 493] on button "Not Required" at bounding box center [1228, 495] width 81 height 18
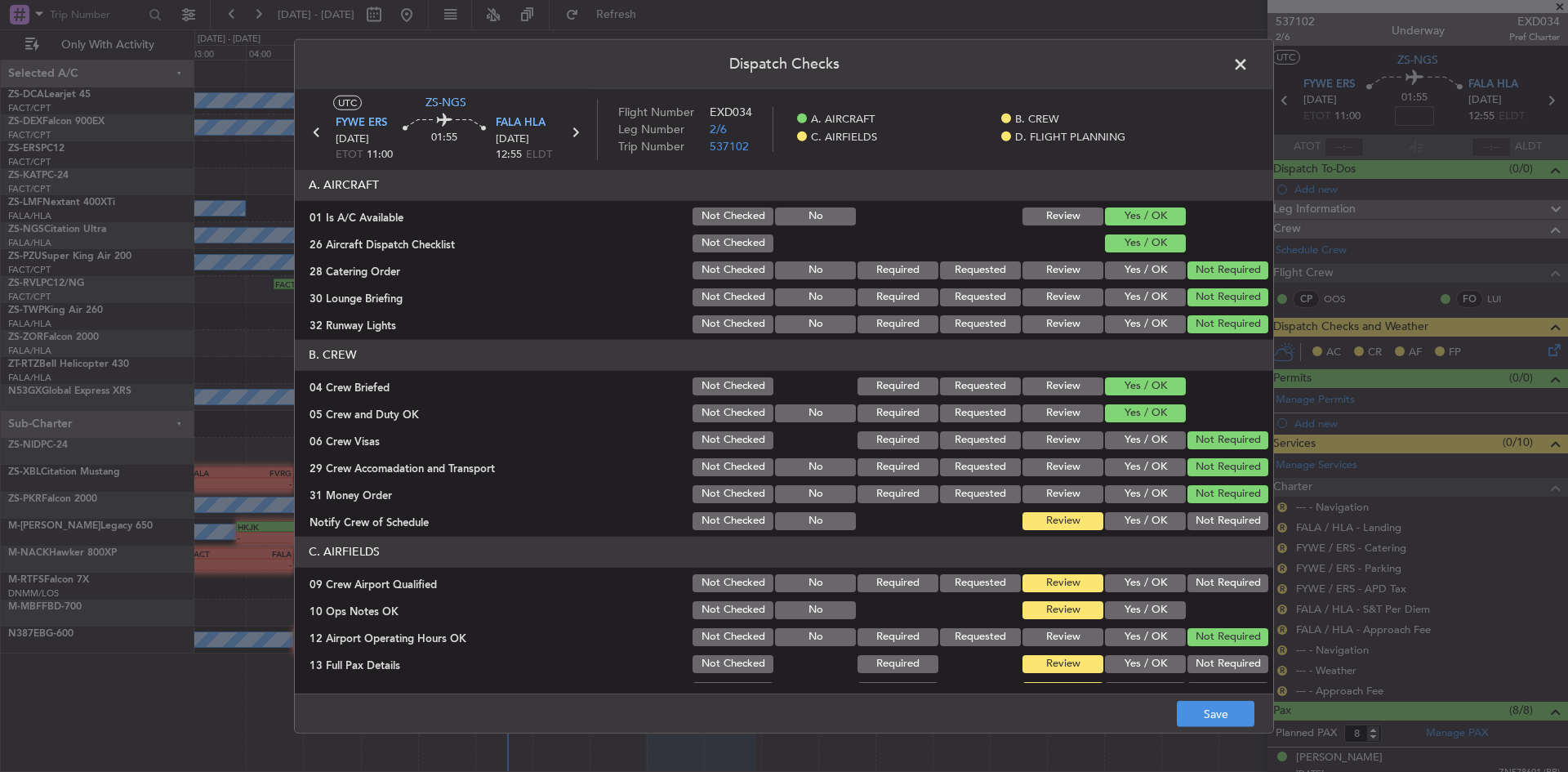
click at [1194, 519] on button "Not Required" at bounding box center [1228, 522] width 81 height 18
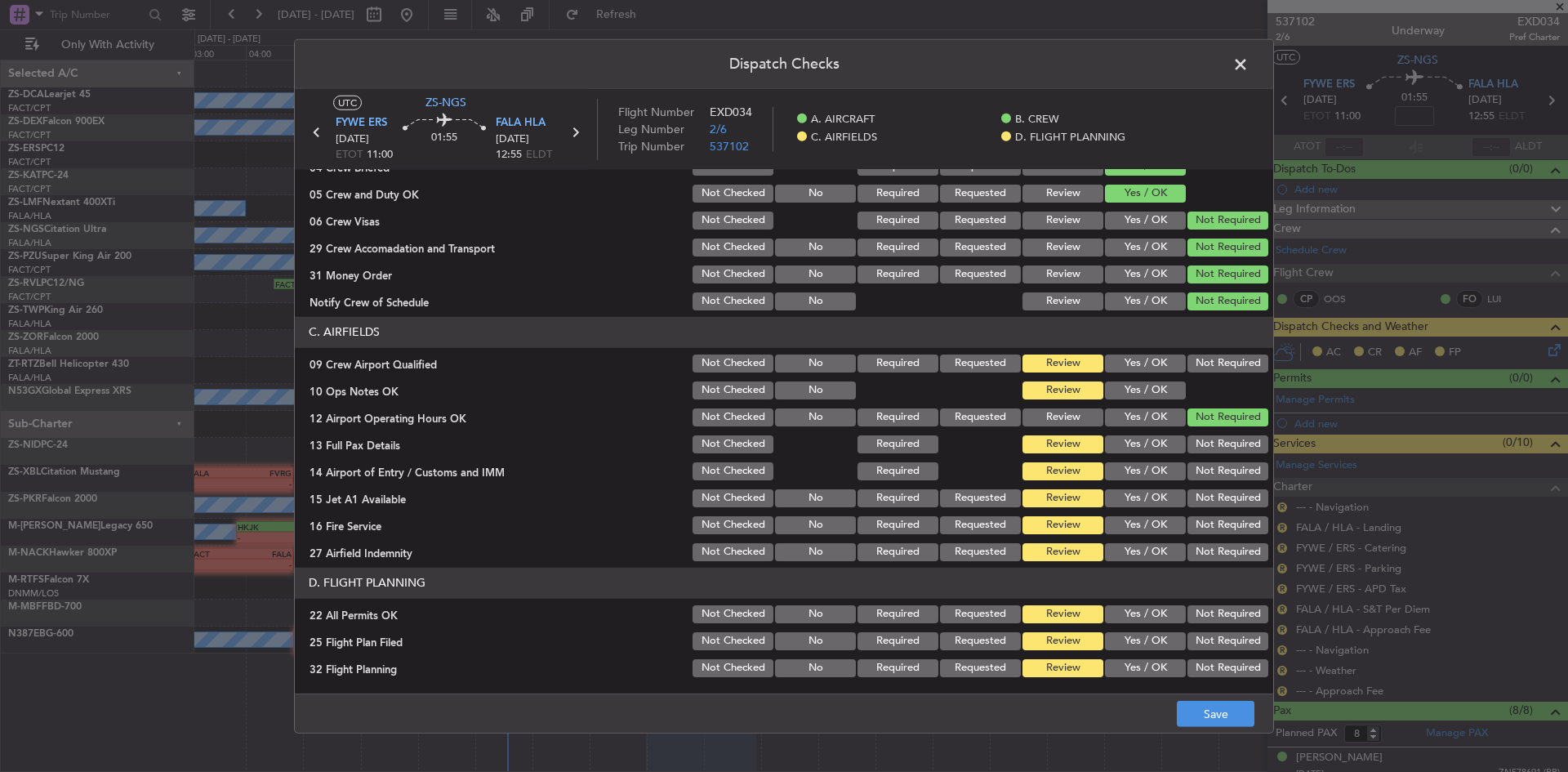
click at [1198, 356] on button "Not Required" at bounding box center [1228, 363] width 81 height 18
click at [1164, 388] on button "Yes / OK" at bounding box center [1146, 391] width 81 height 18
drag, startPoint x: 1185, startPoint y: 435, endPoint x: 1185, endPoint y: 444, distance: 9.0
click at [1185, 436] on div "Not Required" at bounding box center [1227, 444] width 83 height 23
click at [1188, 444] on button "Not Required" at bounding box center [1228, 444] width 81 height 18
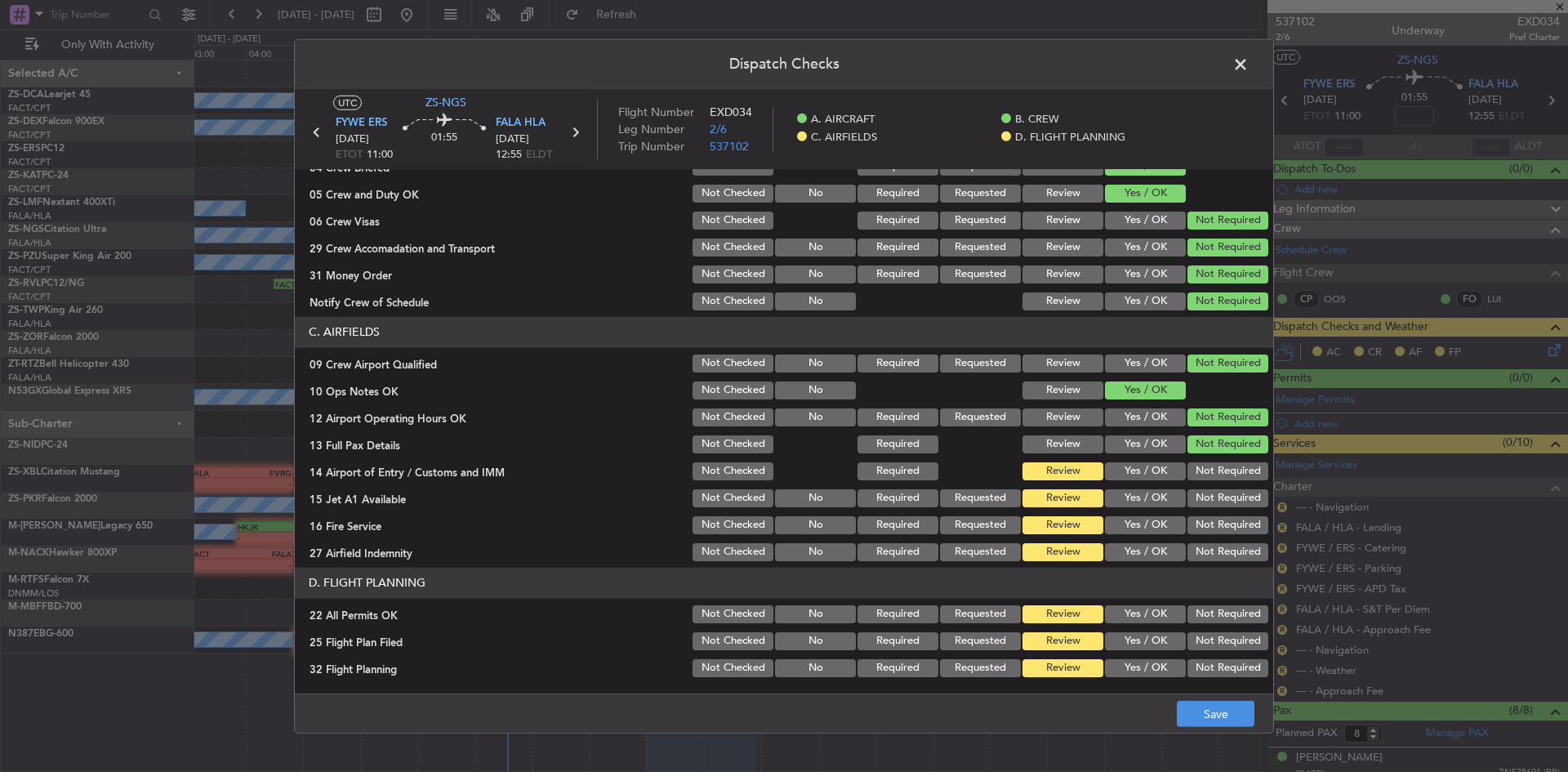
drag, startPoint x: 1193, startPoint y: 469, endPoint x: 1194, endPoint y: 490, distance: 21.0
click at [1193, 471] on button "Not Required" at bounding box center [1228, 472] width 81 height 18
click at [1193, 501] on button "Not Required" at bounding box center [1228, 499] width 81 height 18
click at [1192, 521] on button "Not Required" at bounding box center [1228, 525] width 81 height 18
click at [1189, 560] on button "Not Required" at bounding box center [1228, 553] width 81 height 18
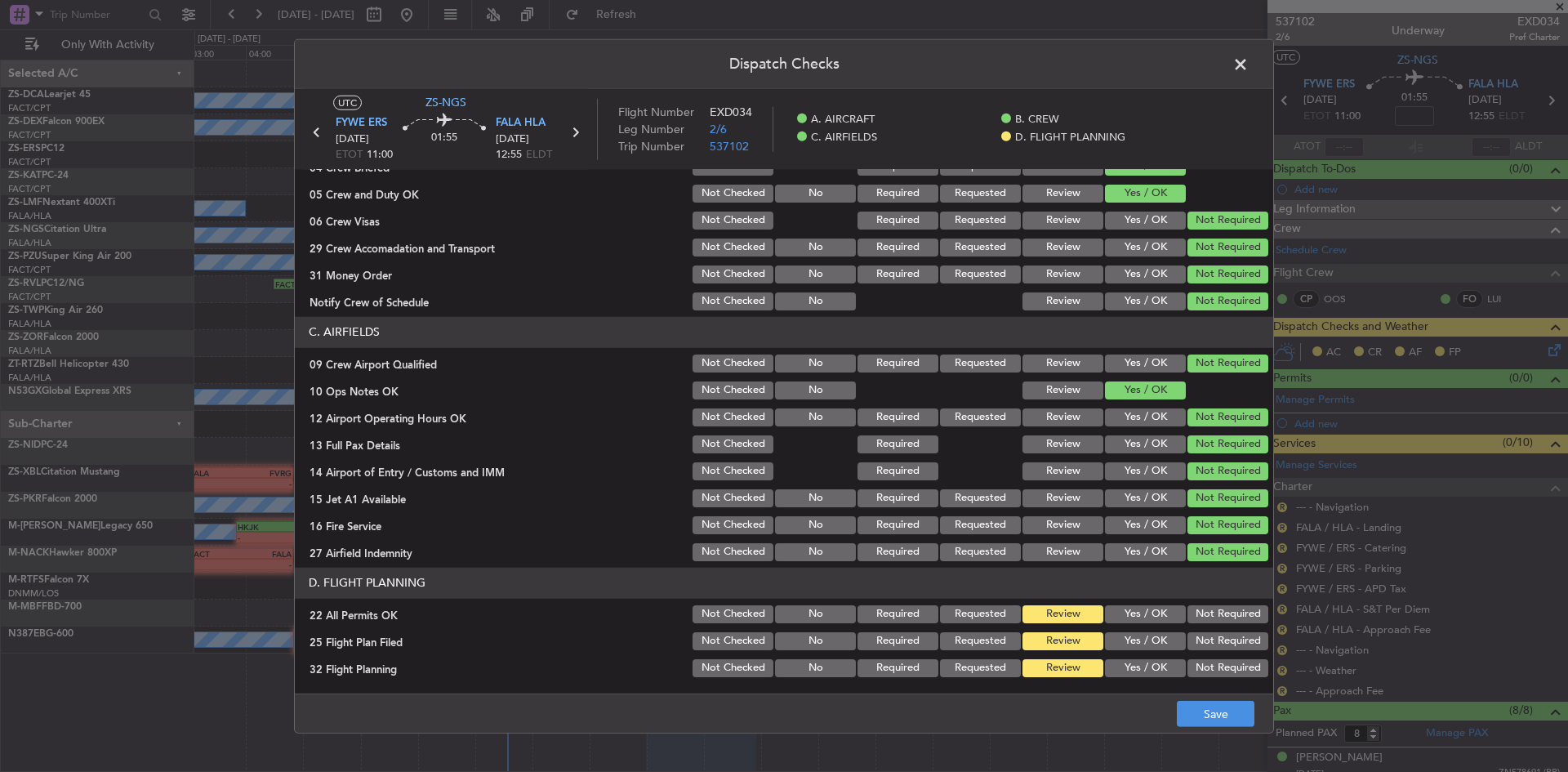
click at [1192, 626] on section "D. FLIGHT PLANNING 22 All Permits OK Not Checked No Required Requested Review Y…" at bounding box center [784, 624] width 979 height 112
click at [1196, 604] on div "Not Required" at bounding box center [1227, 614] width 83 height 23
click at [1187, 611] on button "Not Required" at bounding box center [1228, 615] width 81 height 18
click at [1207, 712] on button "Save" at bounding box center [1216, 714] width 77 height 26
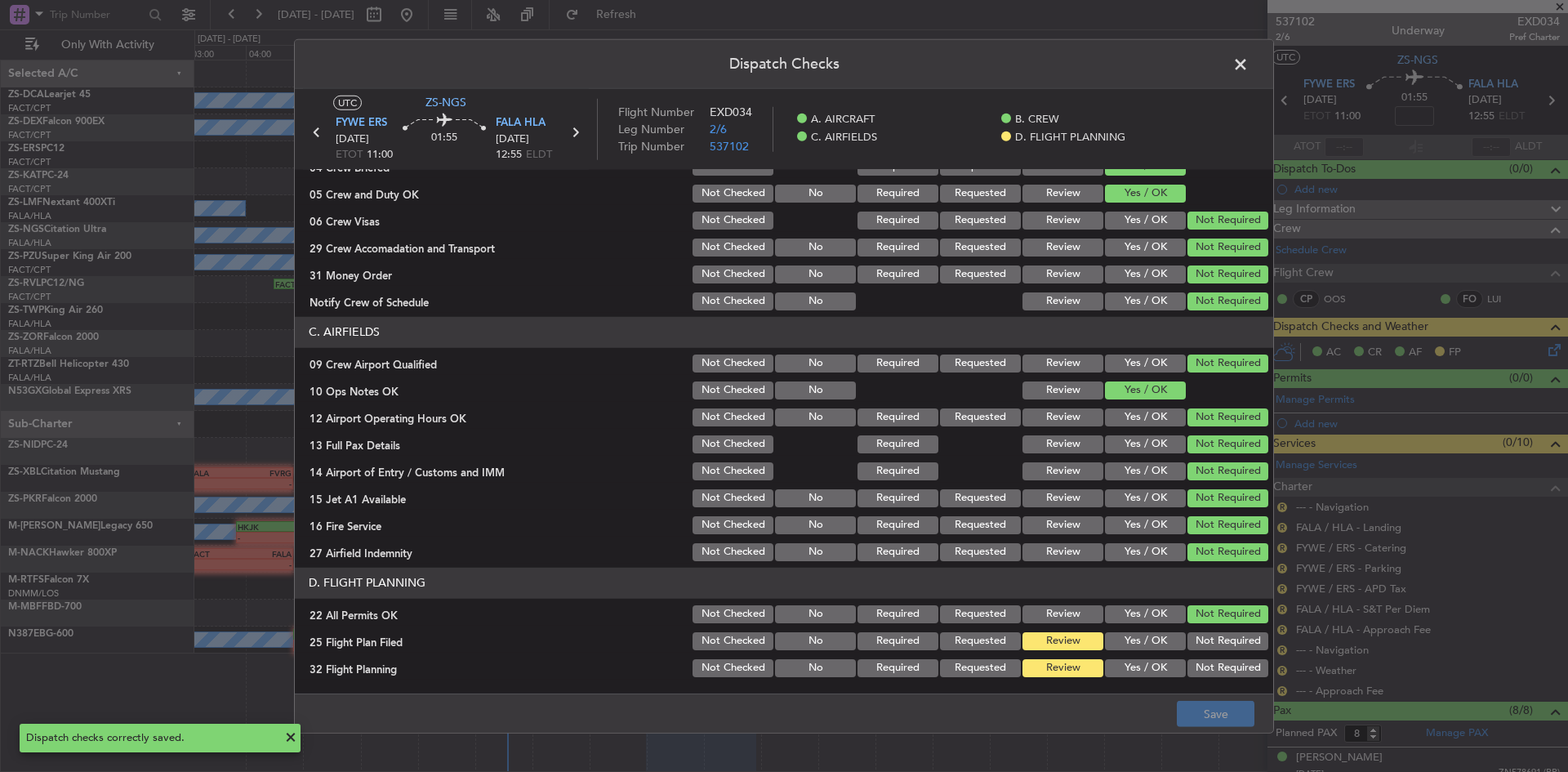
click at [1249, 61] on span at bounding box center [1249, 68] width 0 height 33
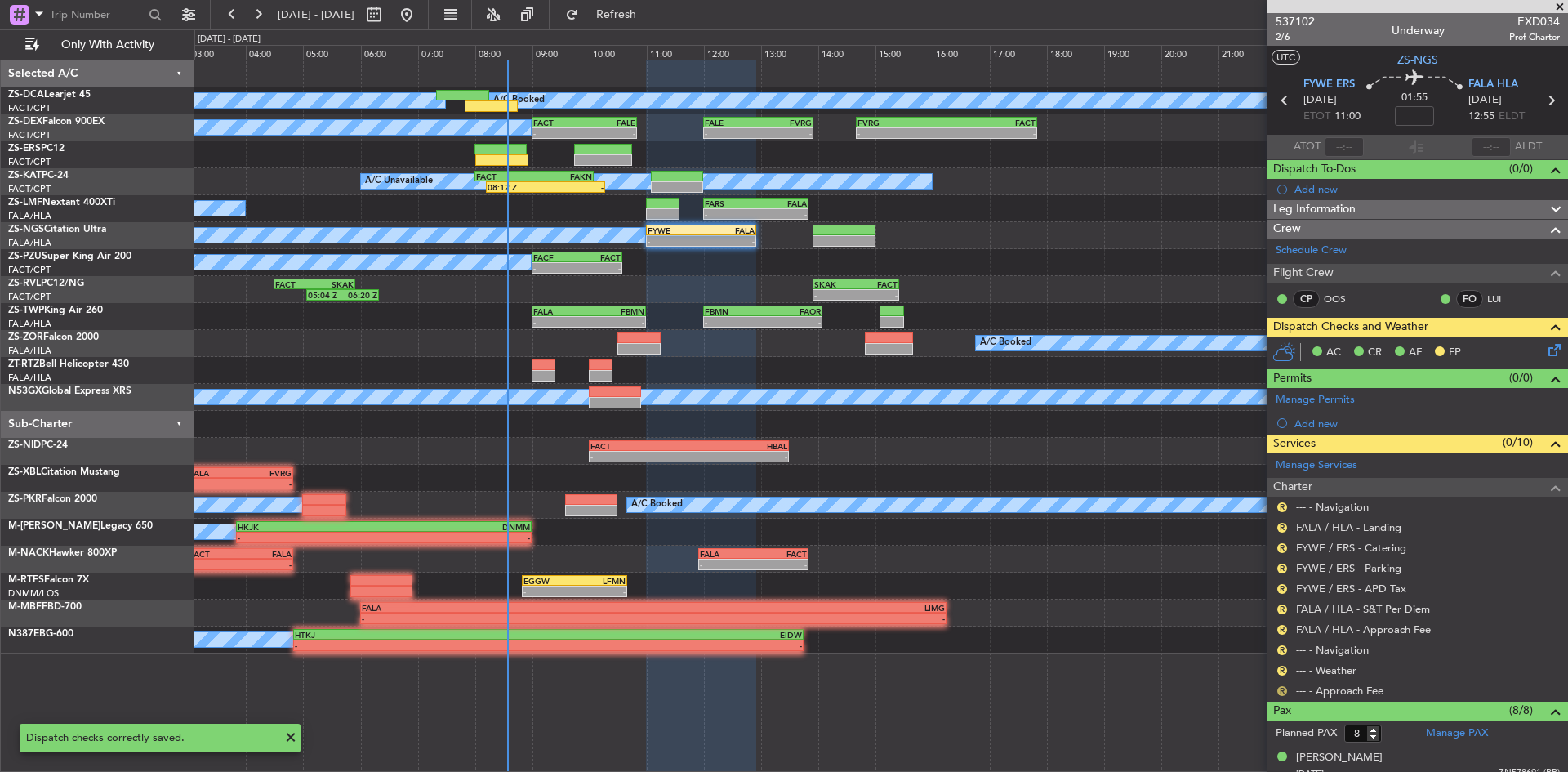
click at [1278, 690] on button "R" at bounding box center [1282, 691] width 10 height 10
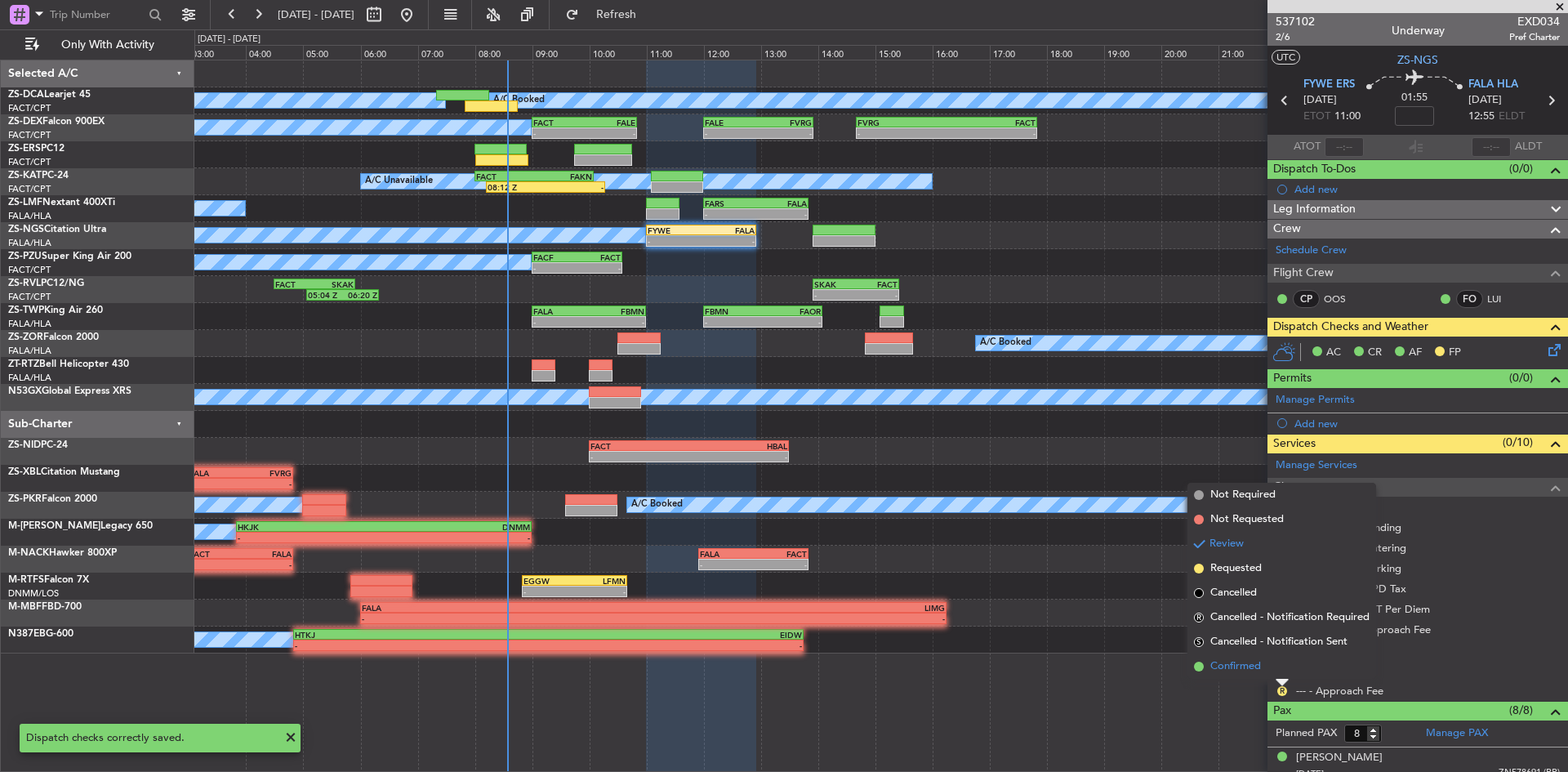
click at [1269, 665] on li "Confirmed" at bounding box center [1281, 666] width 189 height 25
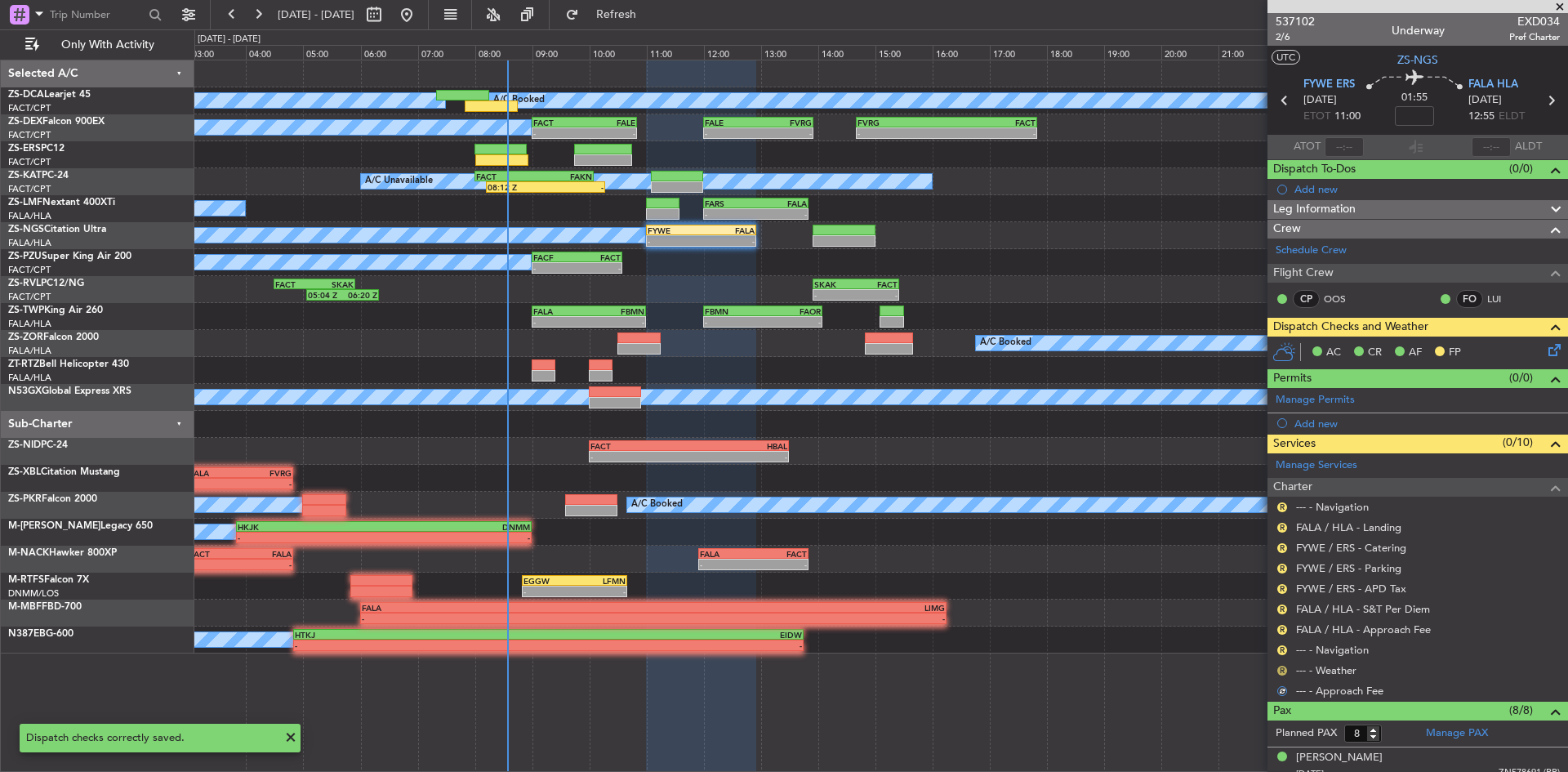
click at [1281, 674] on button "R" at bounding box center [1282, 671] width 10 height 10
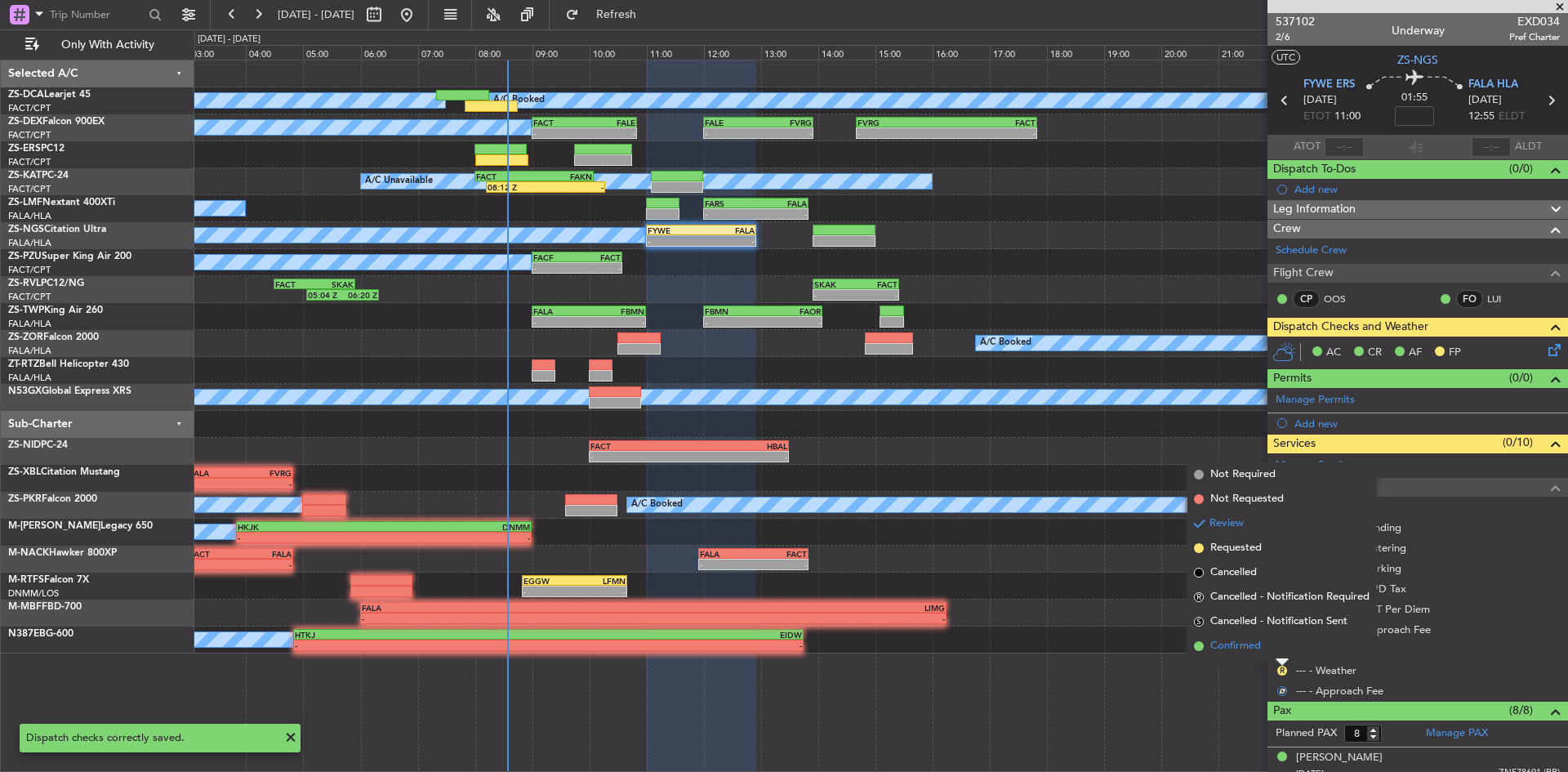
click at [1276, 653] on li "Confirmed" at bounding box center [1281, 646] width 189 height 25
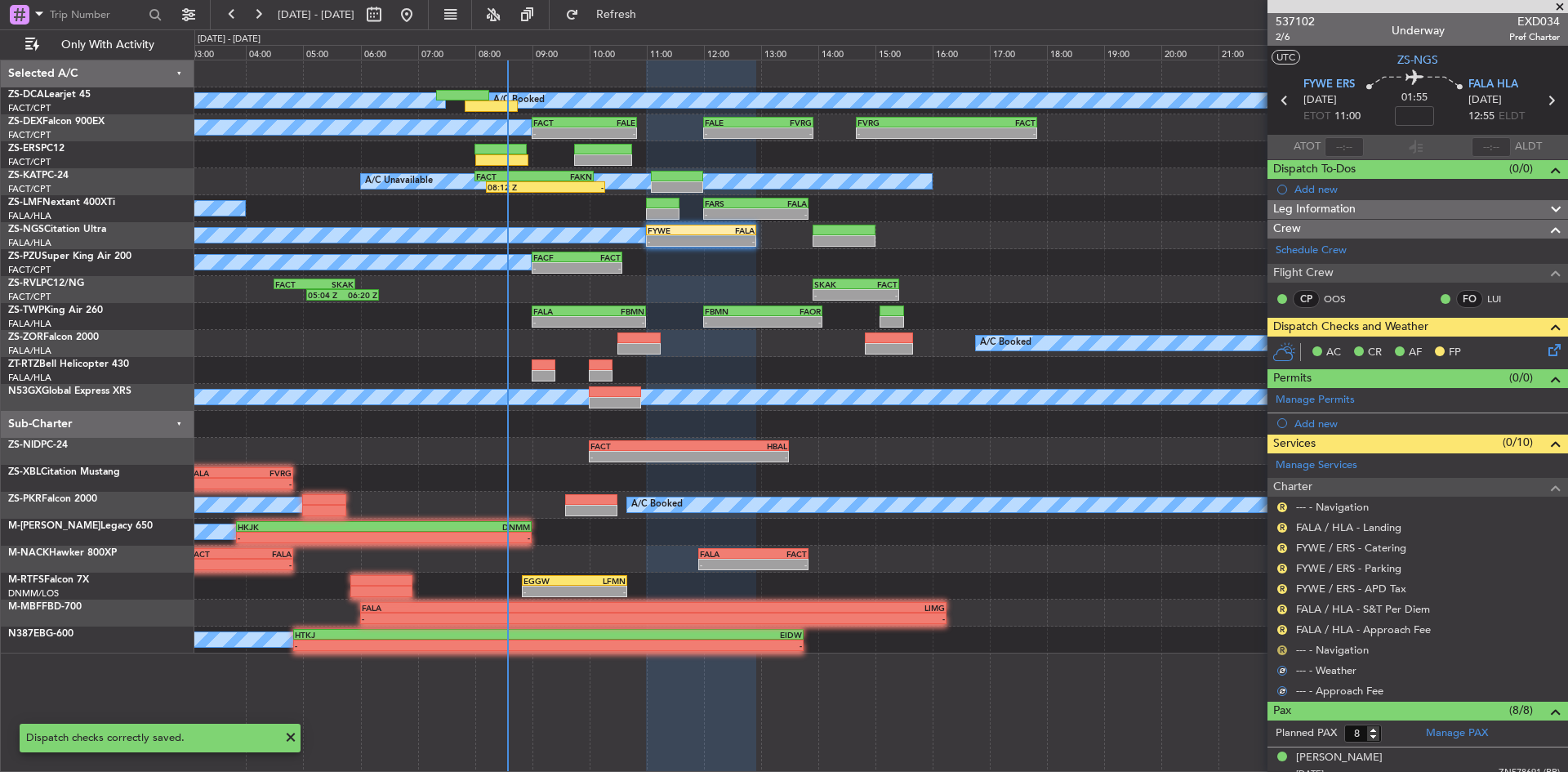
click at [1279, 650] on button "R" at bounding box center [1282, 651] width 10 height 10
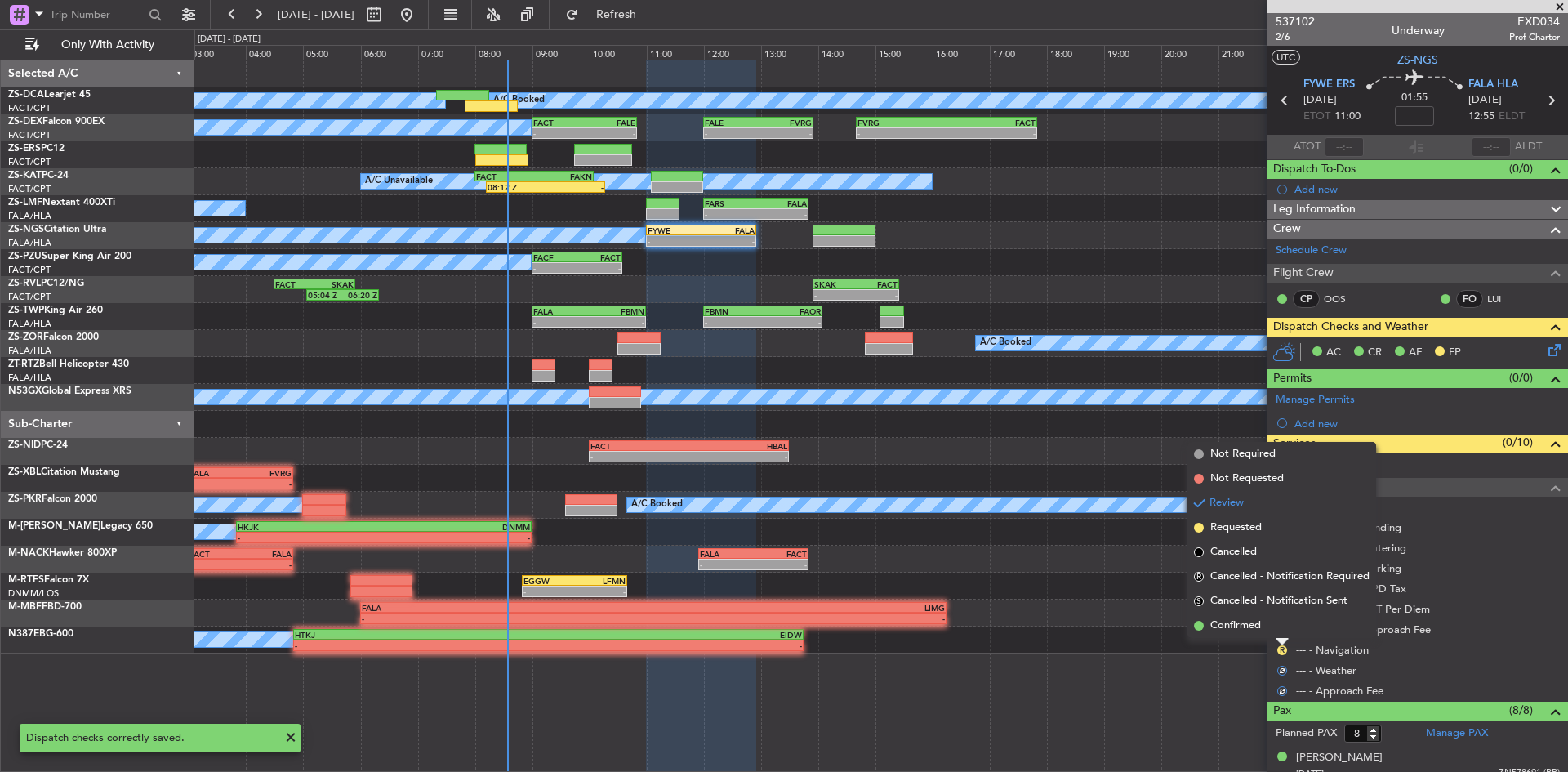
click at [1280, 639] on div at bounding box center [1282, 642] width 13 height 6
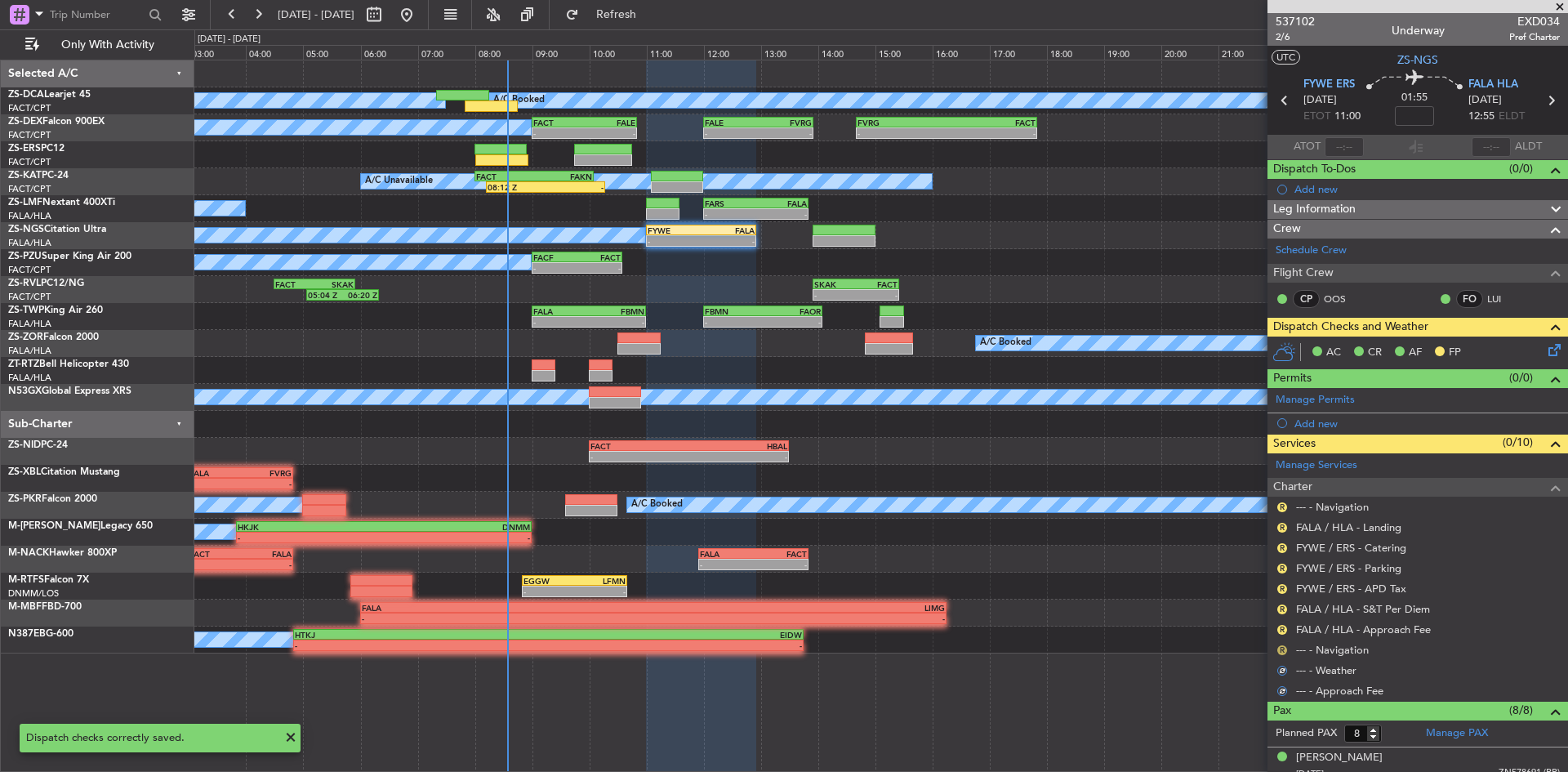
click at [1280, 648] on button "R" at bounding box center [1282, 651] width 10 height 10
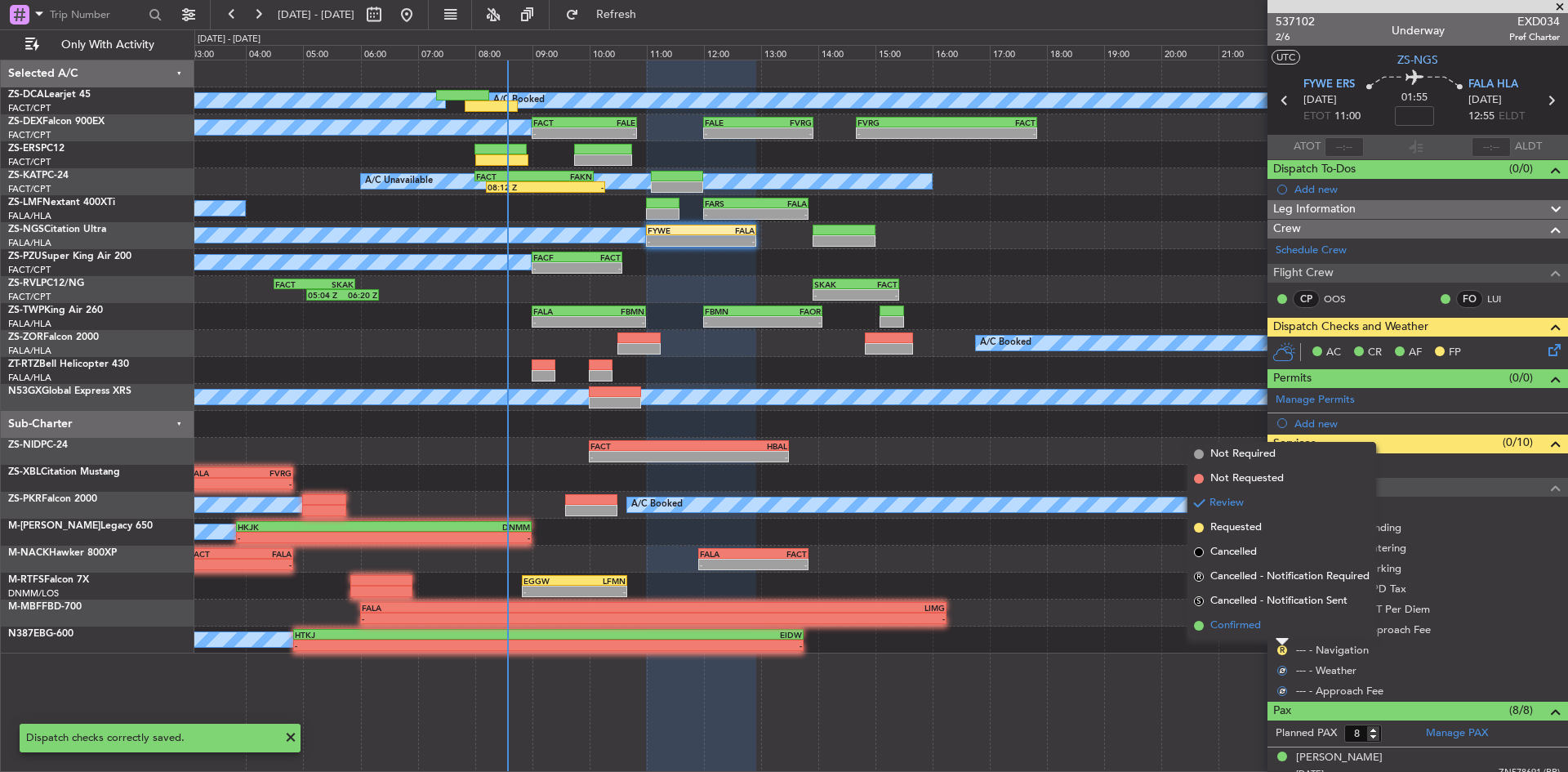
click at [1276, 622] on li "Confirmed" at bounding box center [1281, 626] width 189 height 25
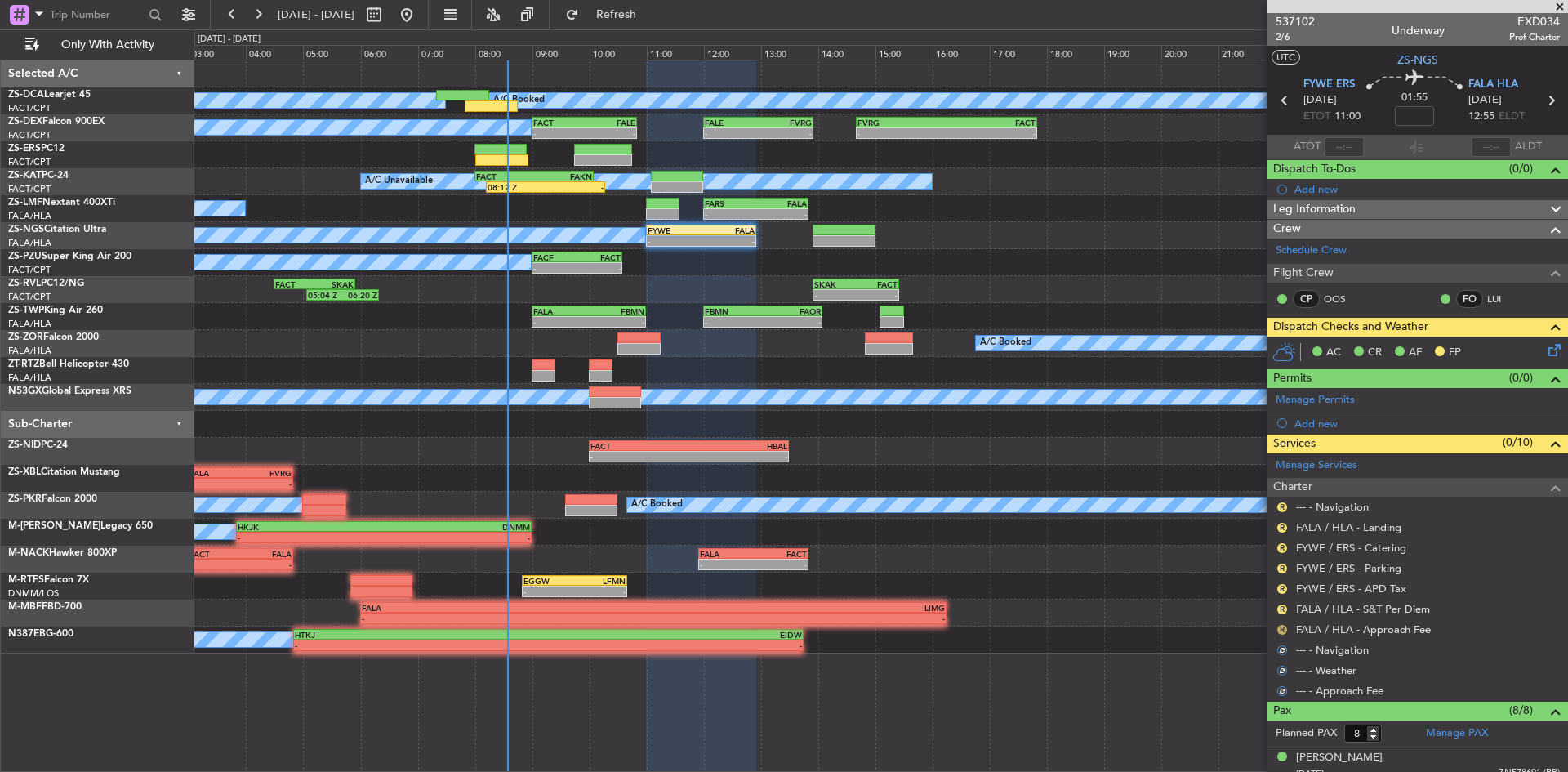
click at [1280, 629] on button "R" at bounding box center [1282, 629] width 10 height 10
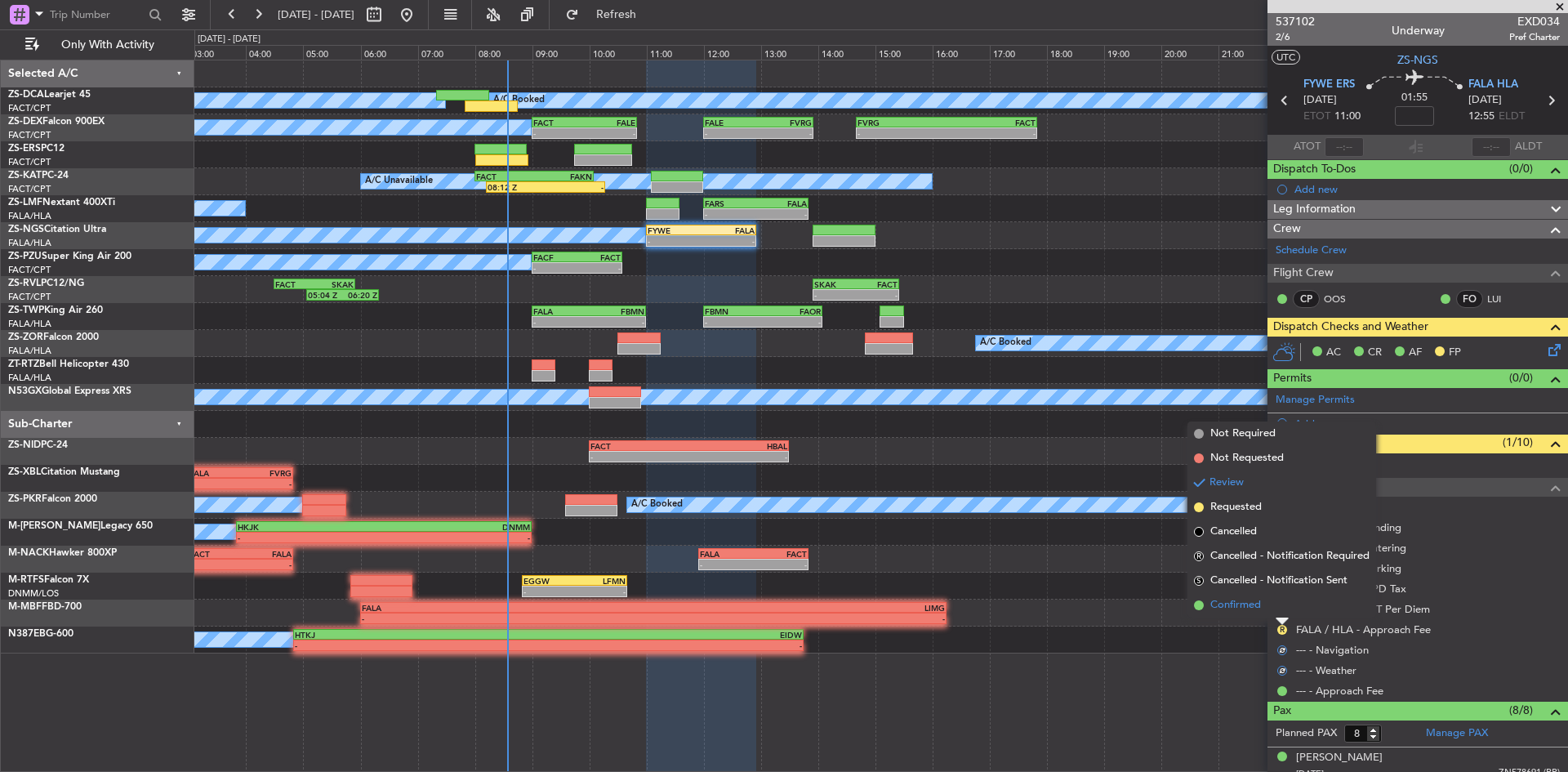
click at [1279, 609] on li "Confirmed" at bounding box center [1281, 605] width 189 height 25
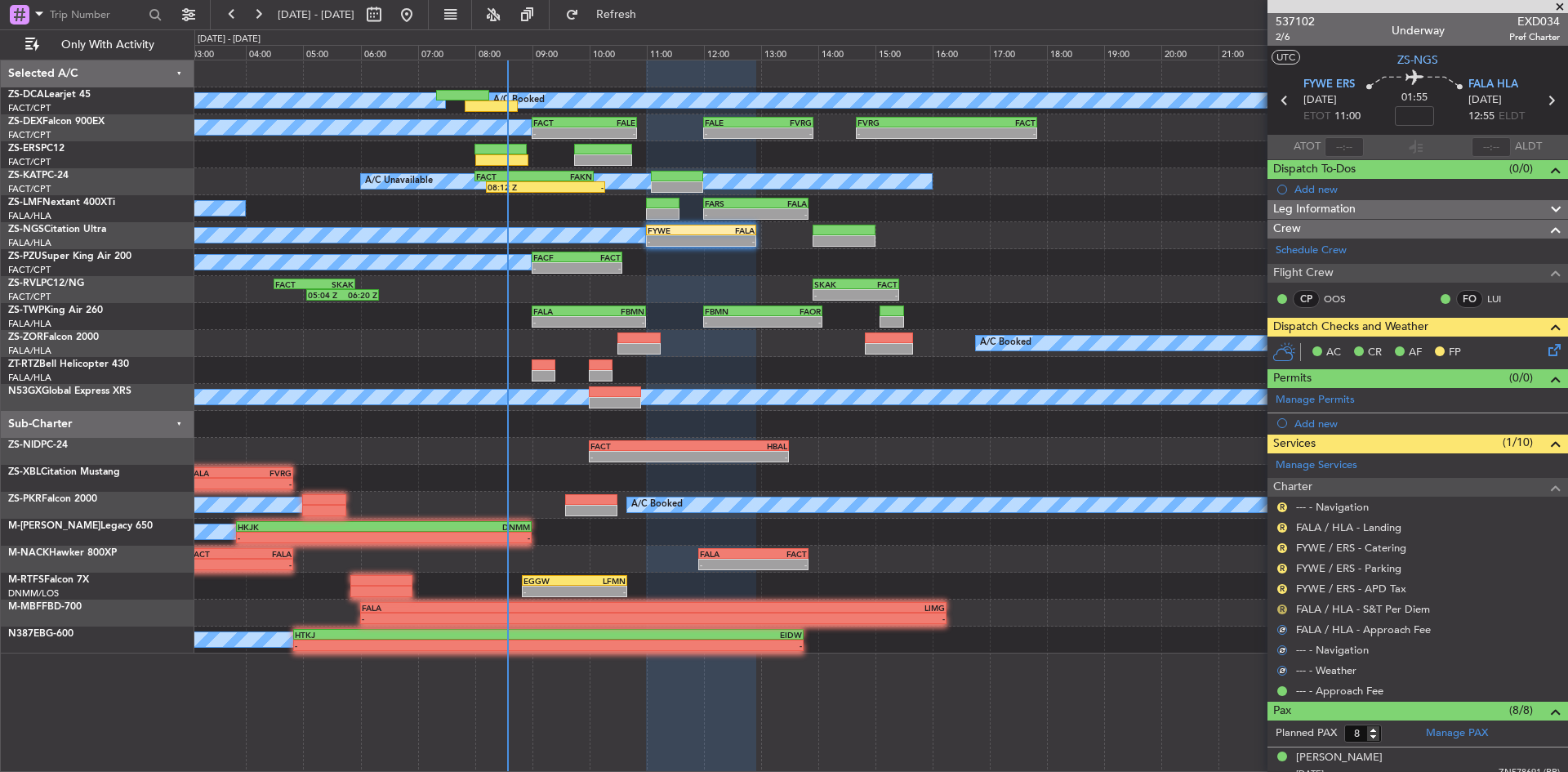
click at [1282, 607] on button "R" at bounding box center [1282, 609] width 10 height 10
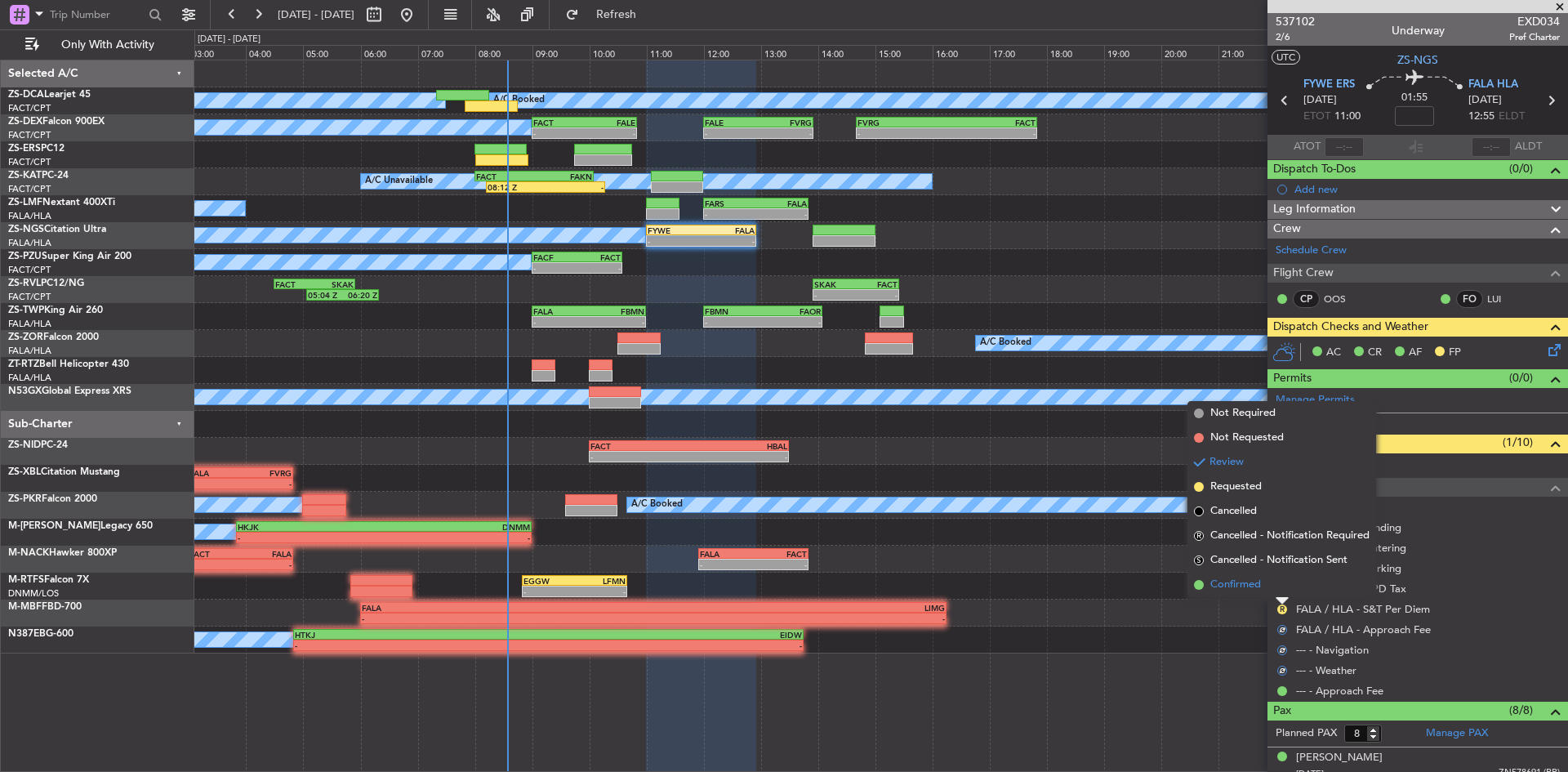
click at [1279, 585] on li "Confirmed" at bounding box center [1281, 585] width 189 height 25
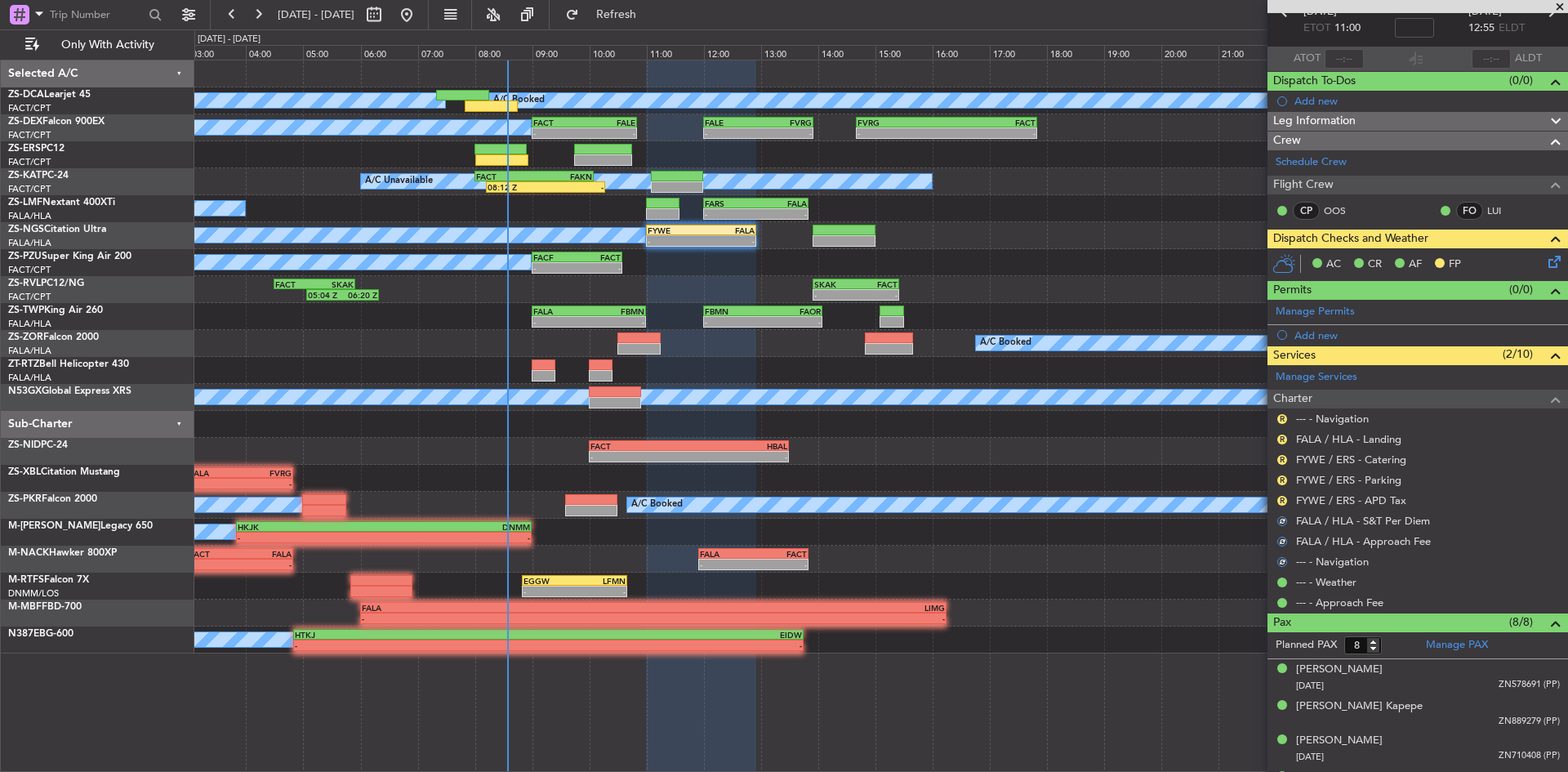
scroll to position [0, 0]
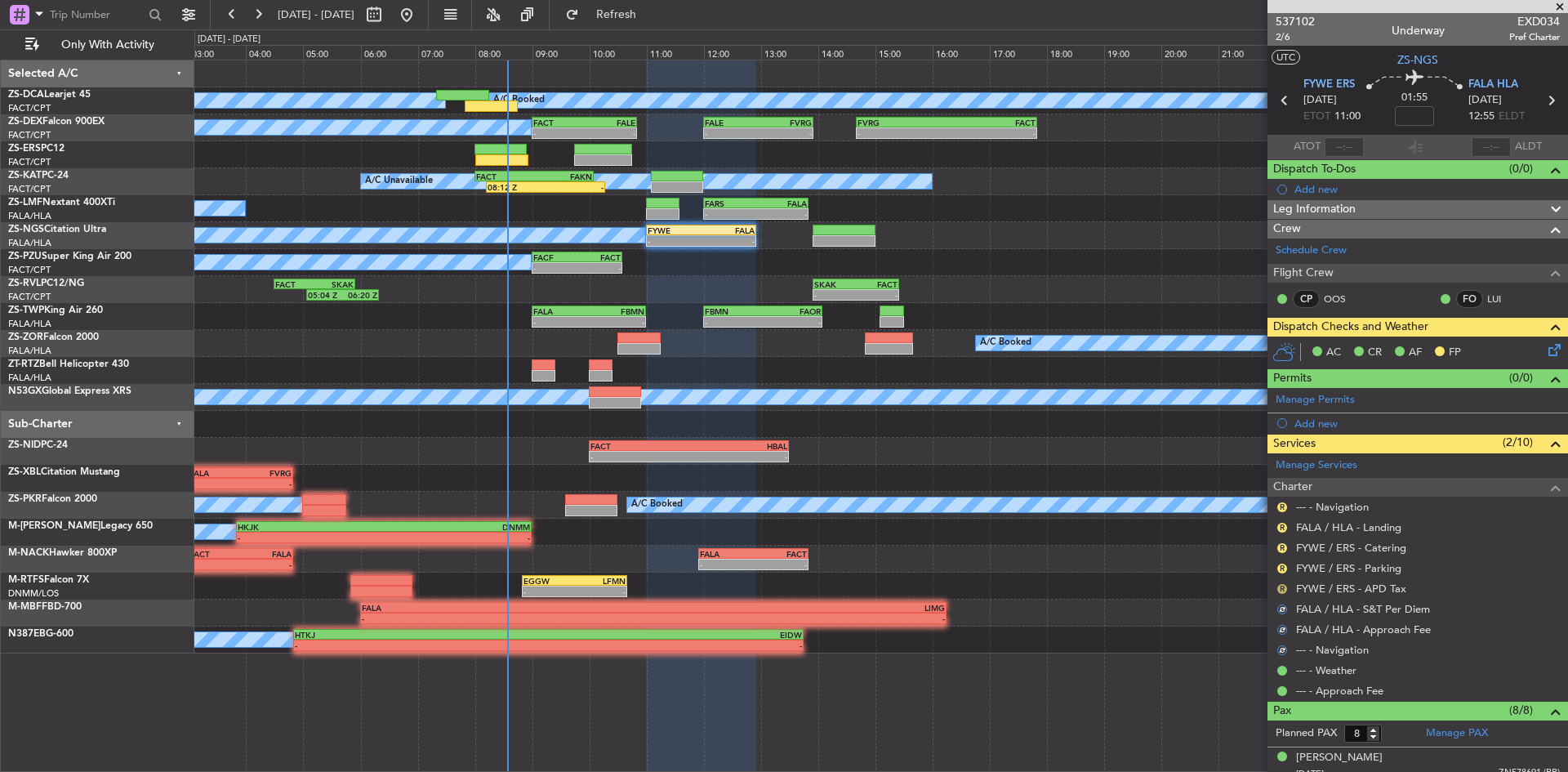
click at [1283, 588] on button "R" at bounding box center [1282, 589] width 10 height 10
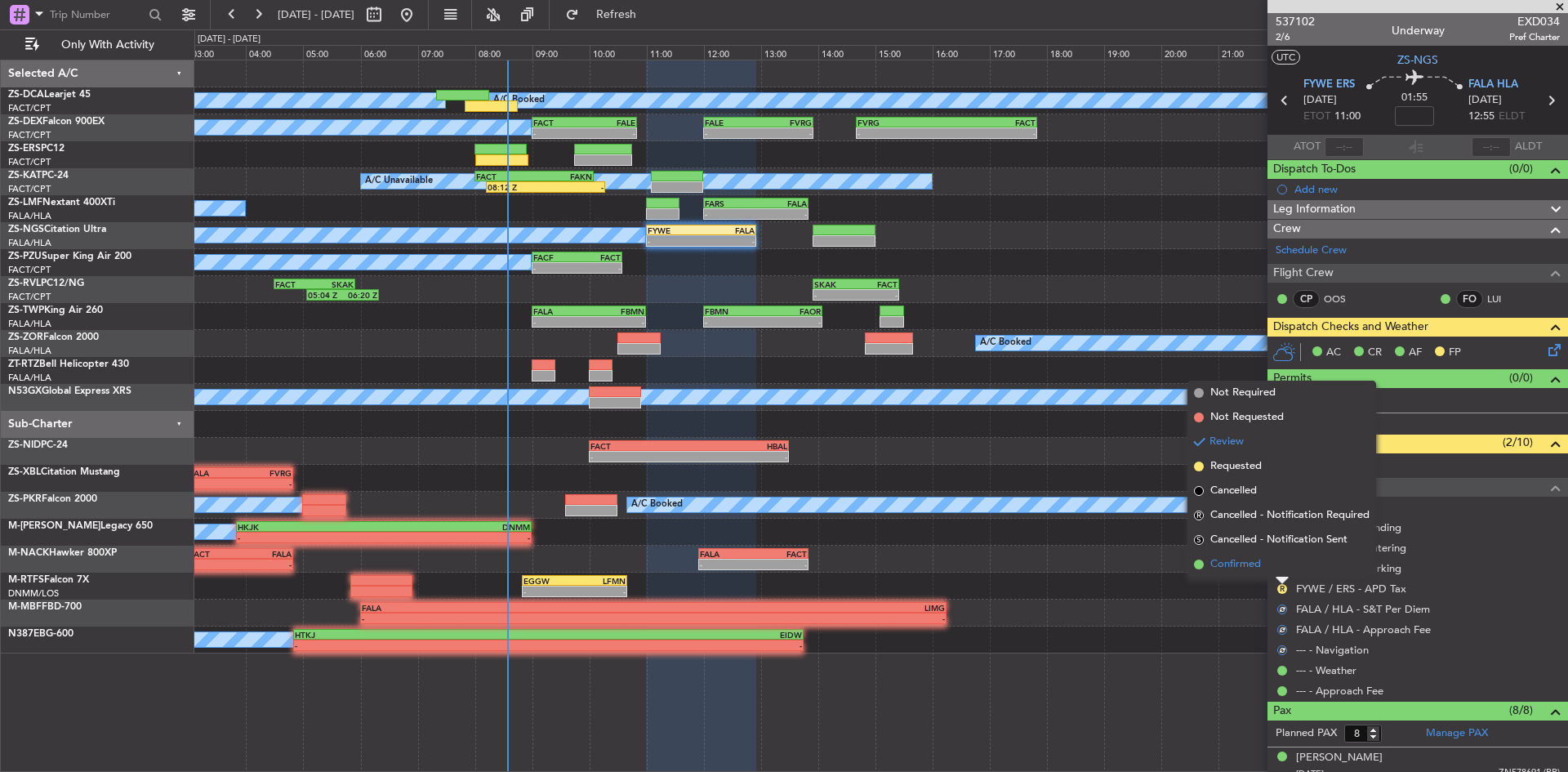
click at [1232, 562] on span "Confirmed" at bounding box center [1235, 565] width 51 height 17
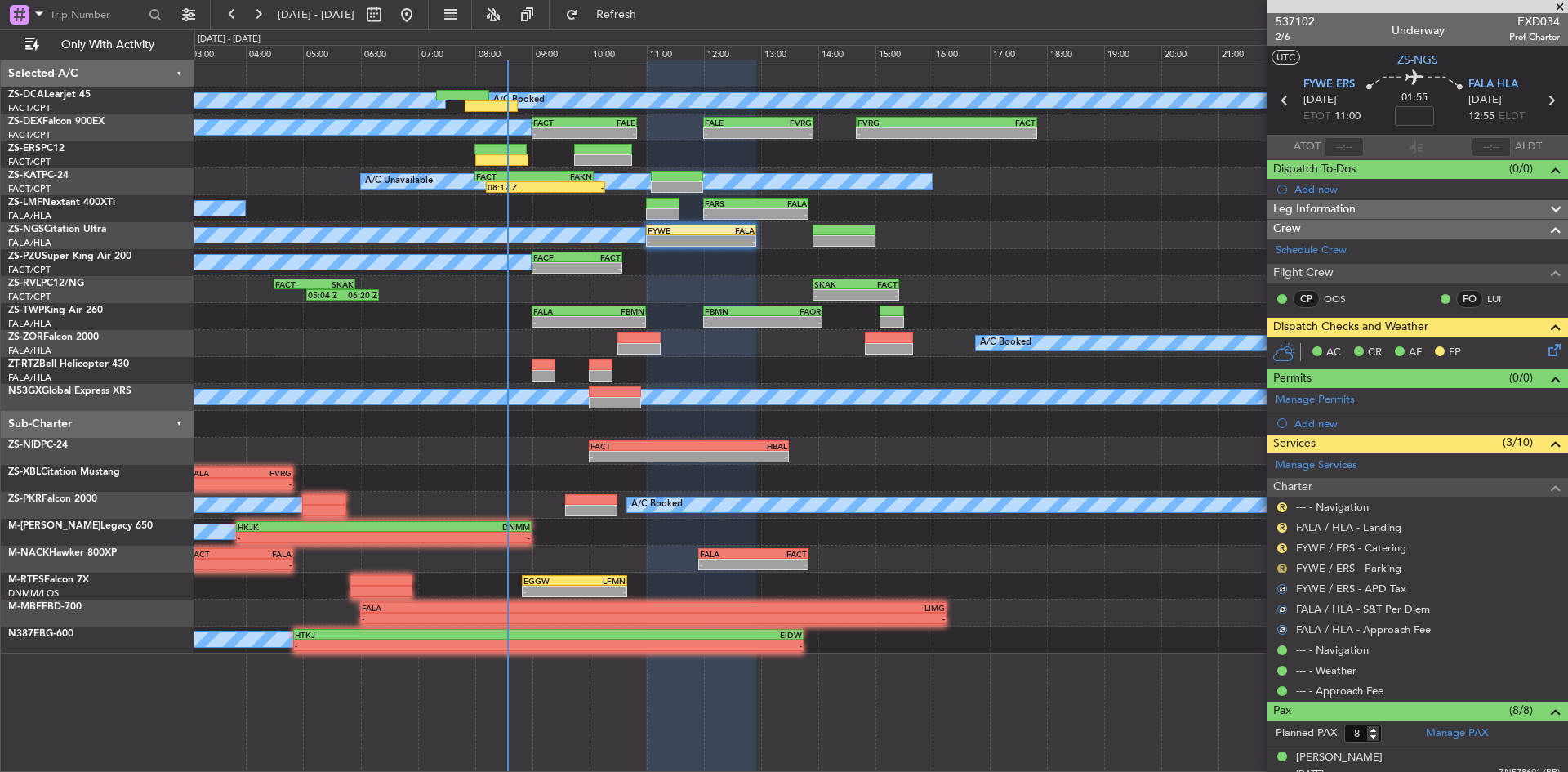
click at [1280, 567] on button "R" at bounding box center [1282, 569] width 10 height 10
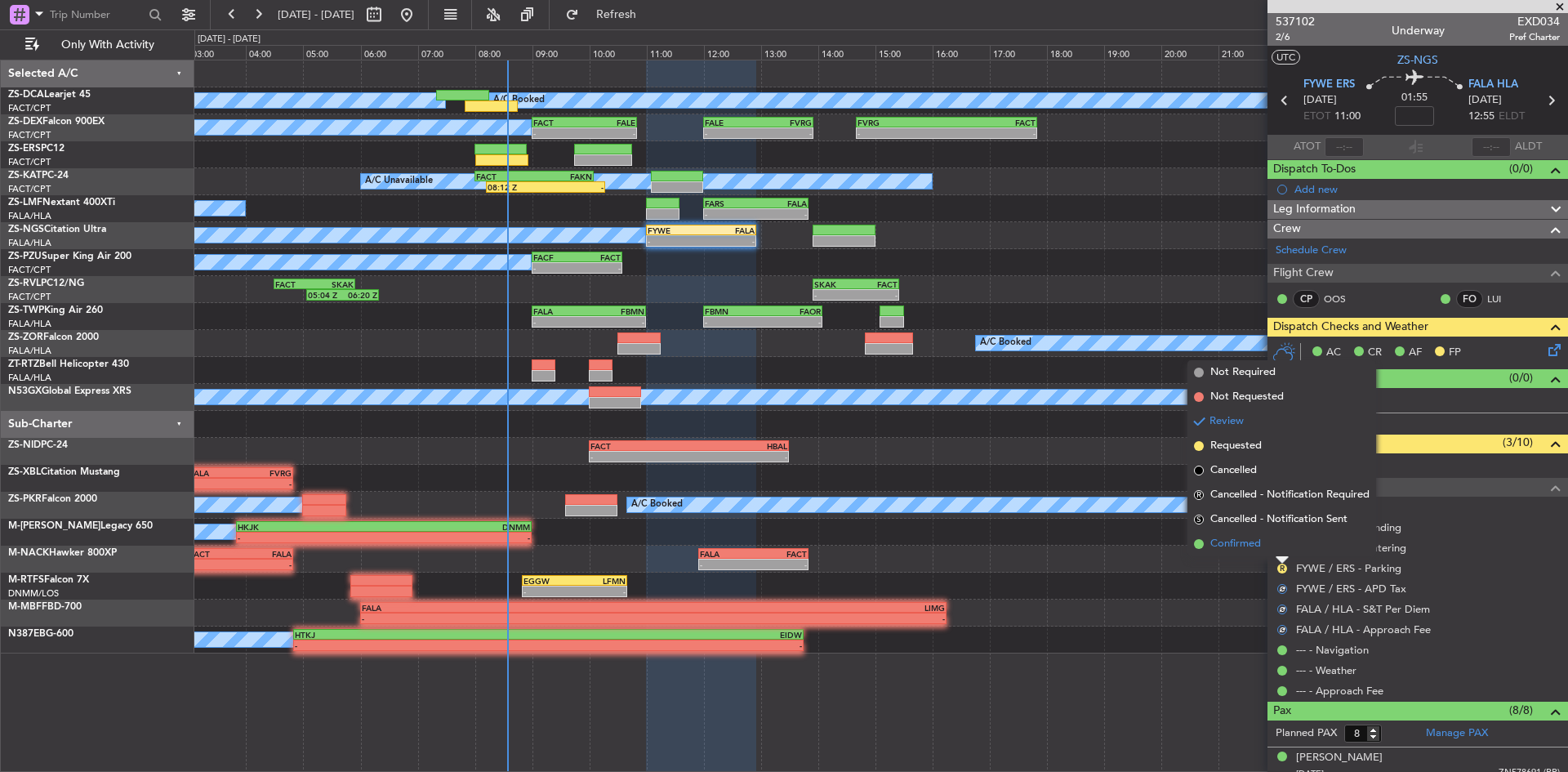
click at [1270, 539] on li "Confirmed" at bounding box center [1281, 544] width 189 height 25
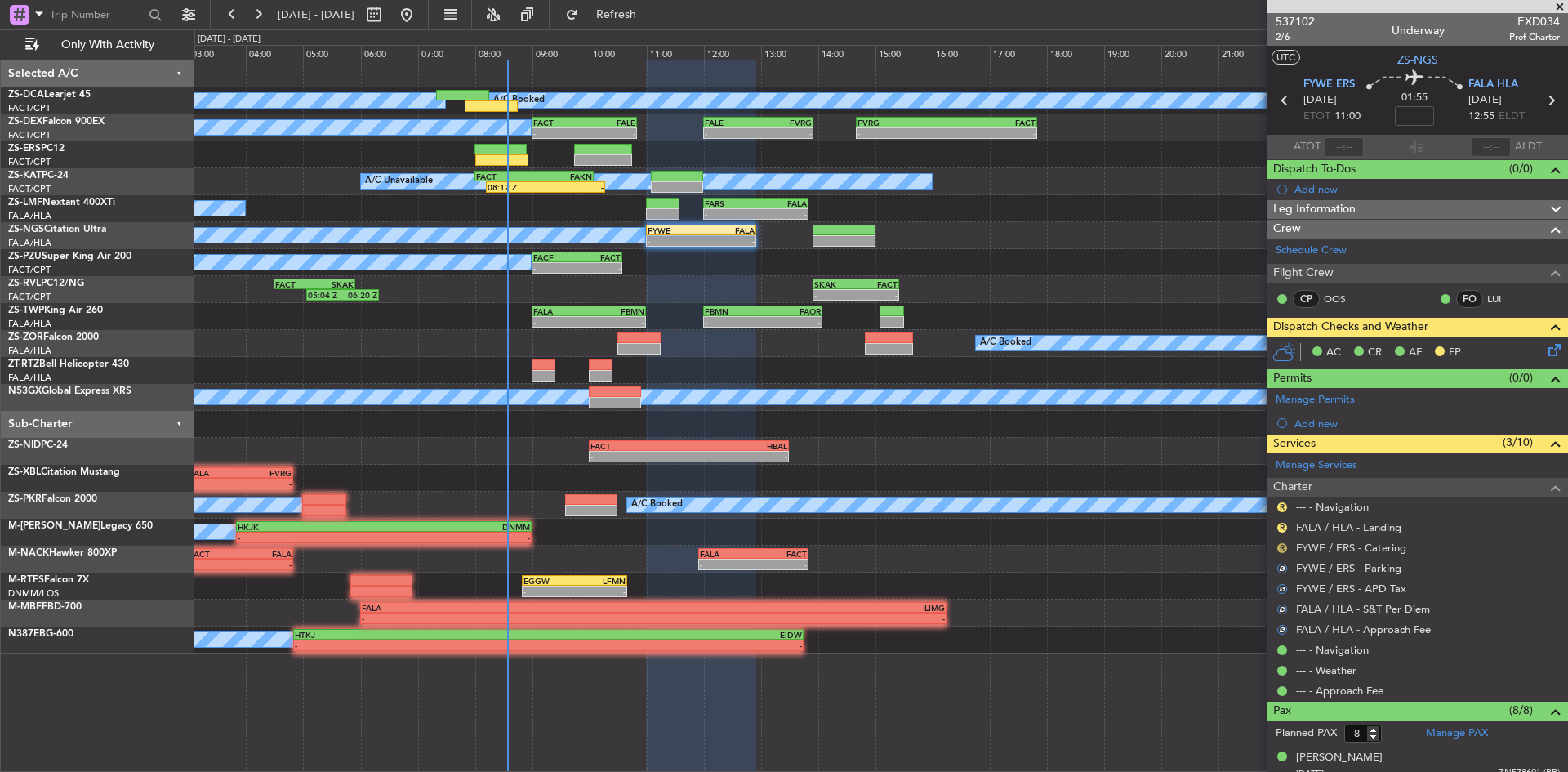
click at [1281, 550] on button "R" at bounding box center [1282, 548] width 10 height 10
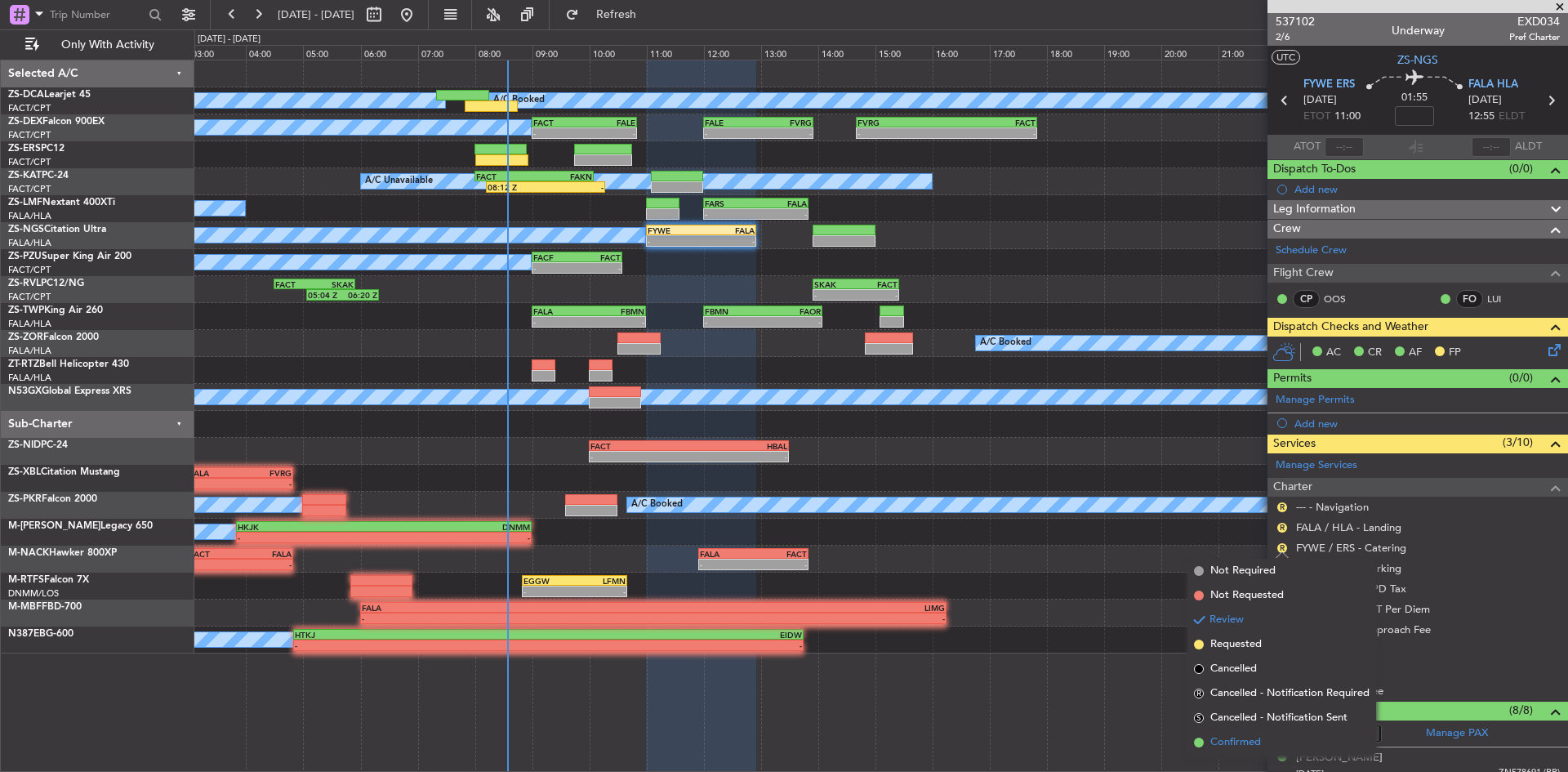
click at [1249, 744] on span "Confirmed" at bounding box center [1235, 743] width 51 height 17
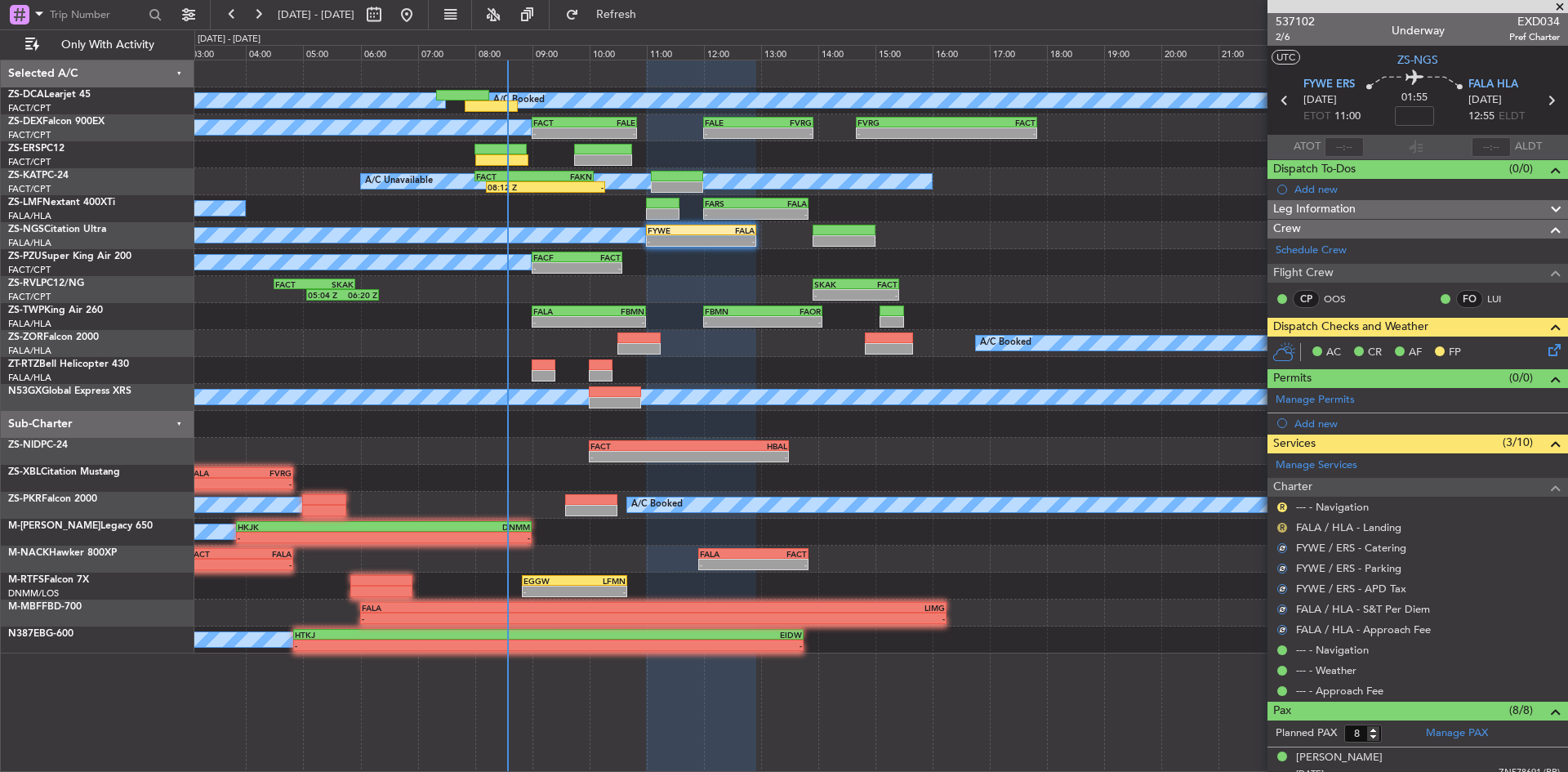
click at [1280, 528] on button "R" at bounding box center [1282, 527] width 10 height 10
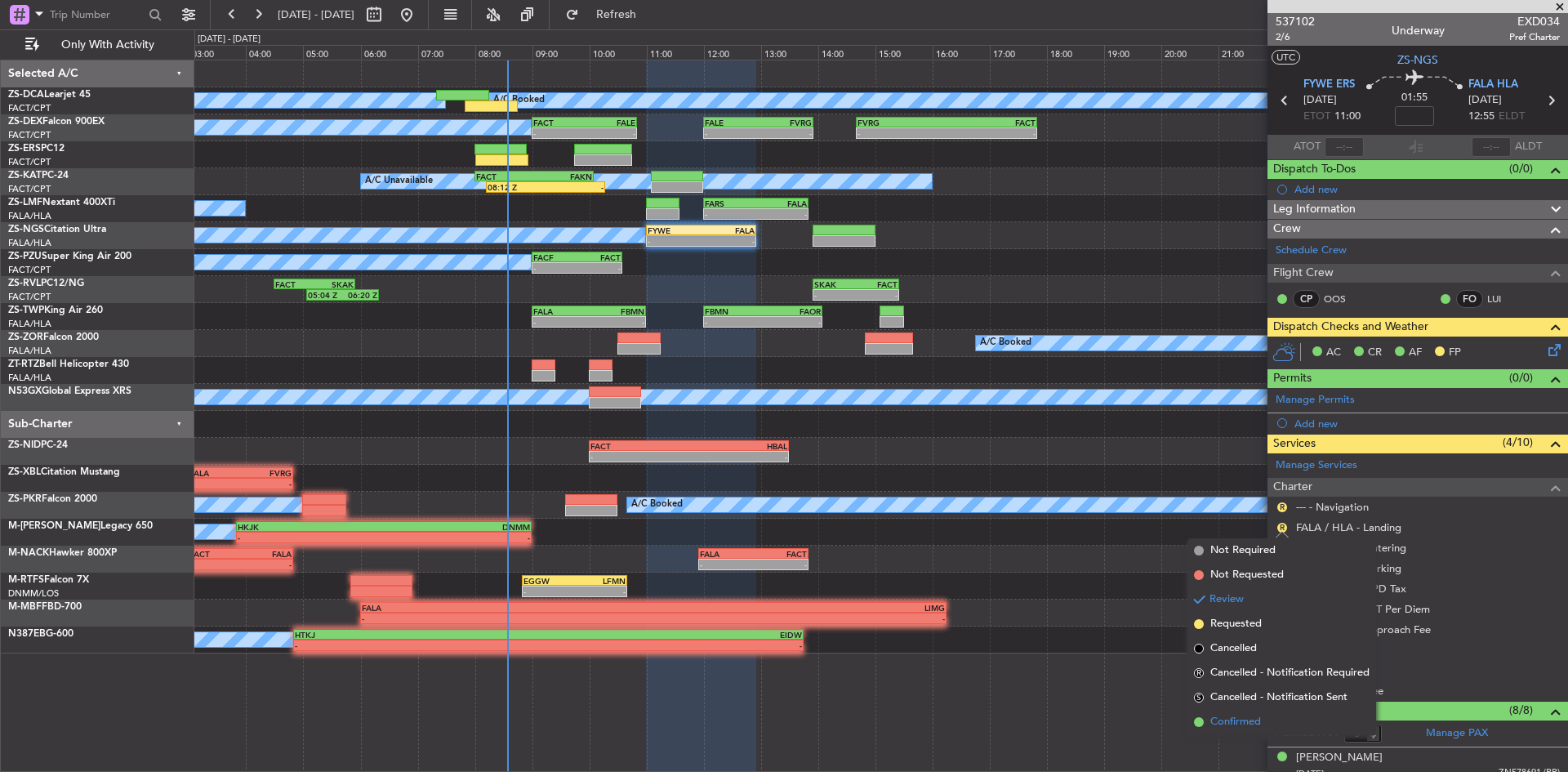
click at [1226, 717] on span "Confirmed" at bounding box center [1235, 722] width 51 height 17
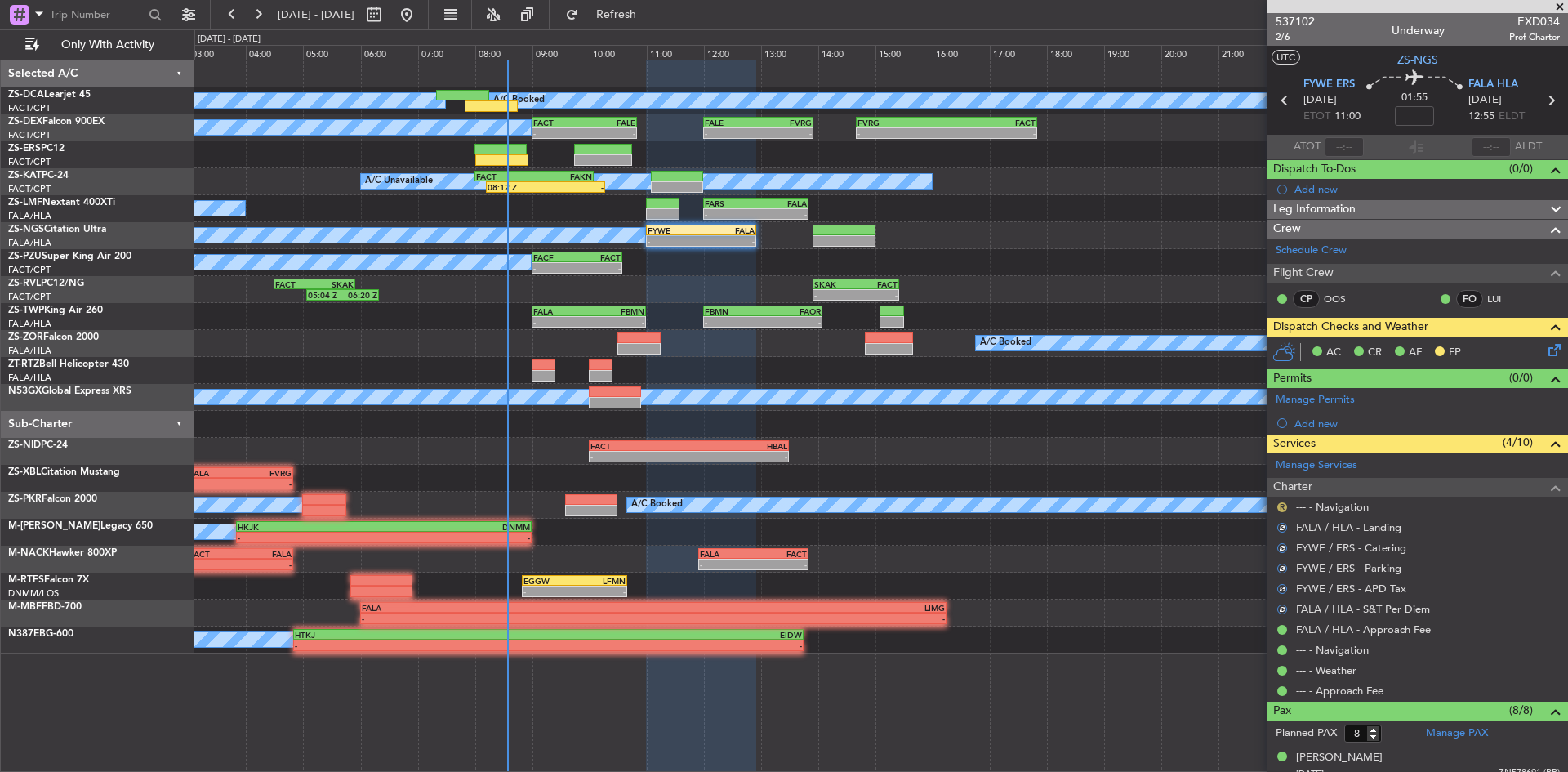
click at [1287, 505] on button "R" at bounding box center [1282, 507] width 10 height 10
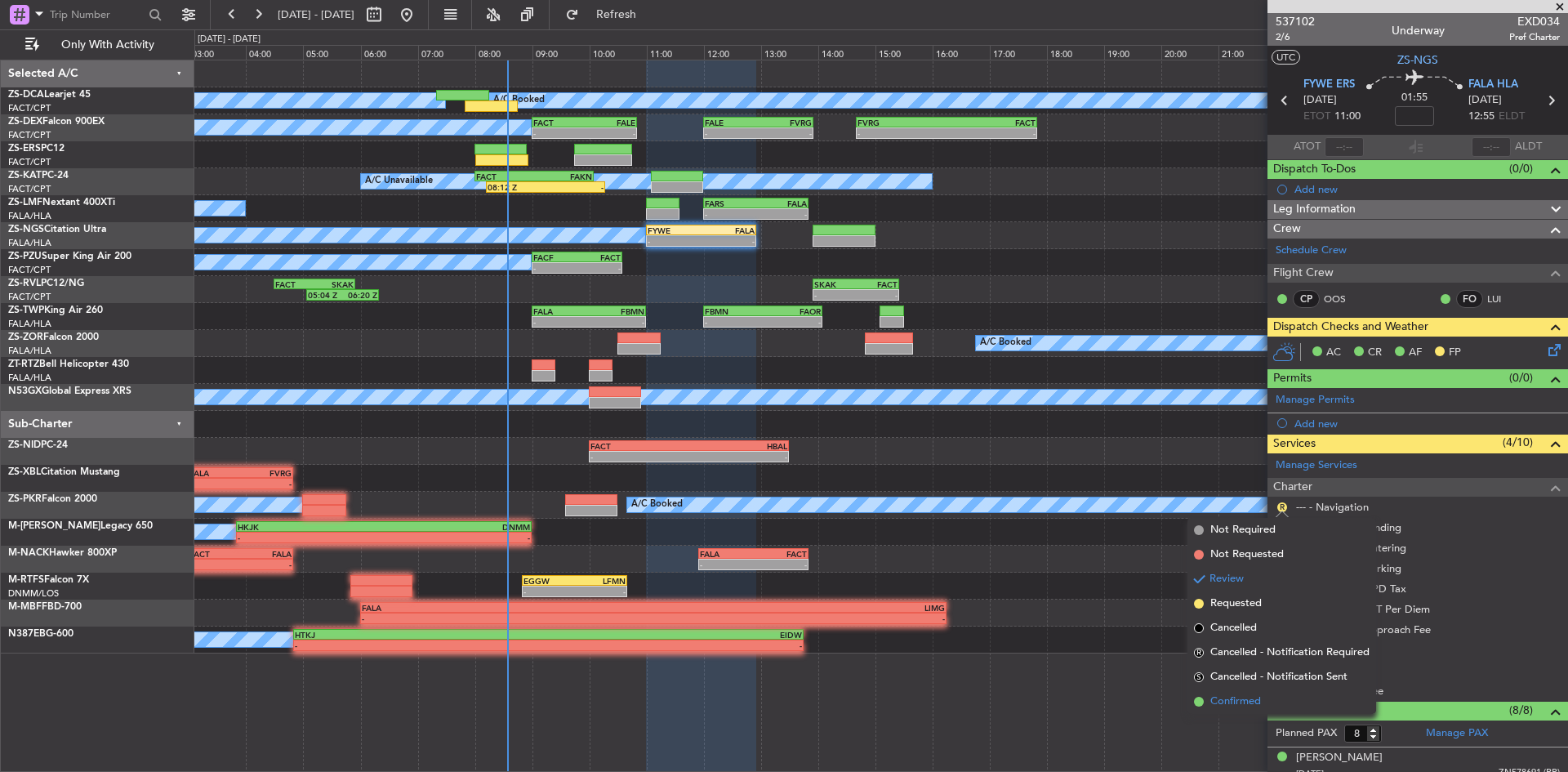
click at [1252, 704] on span "Confirmed" at bounding box center [1235, 702] width 51 height 17
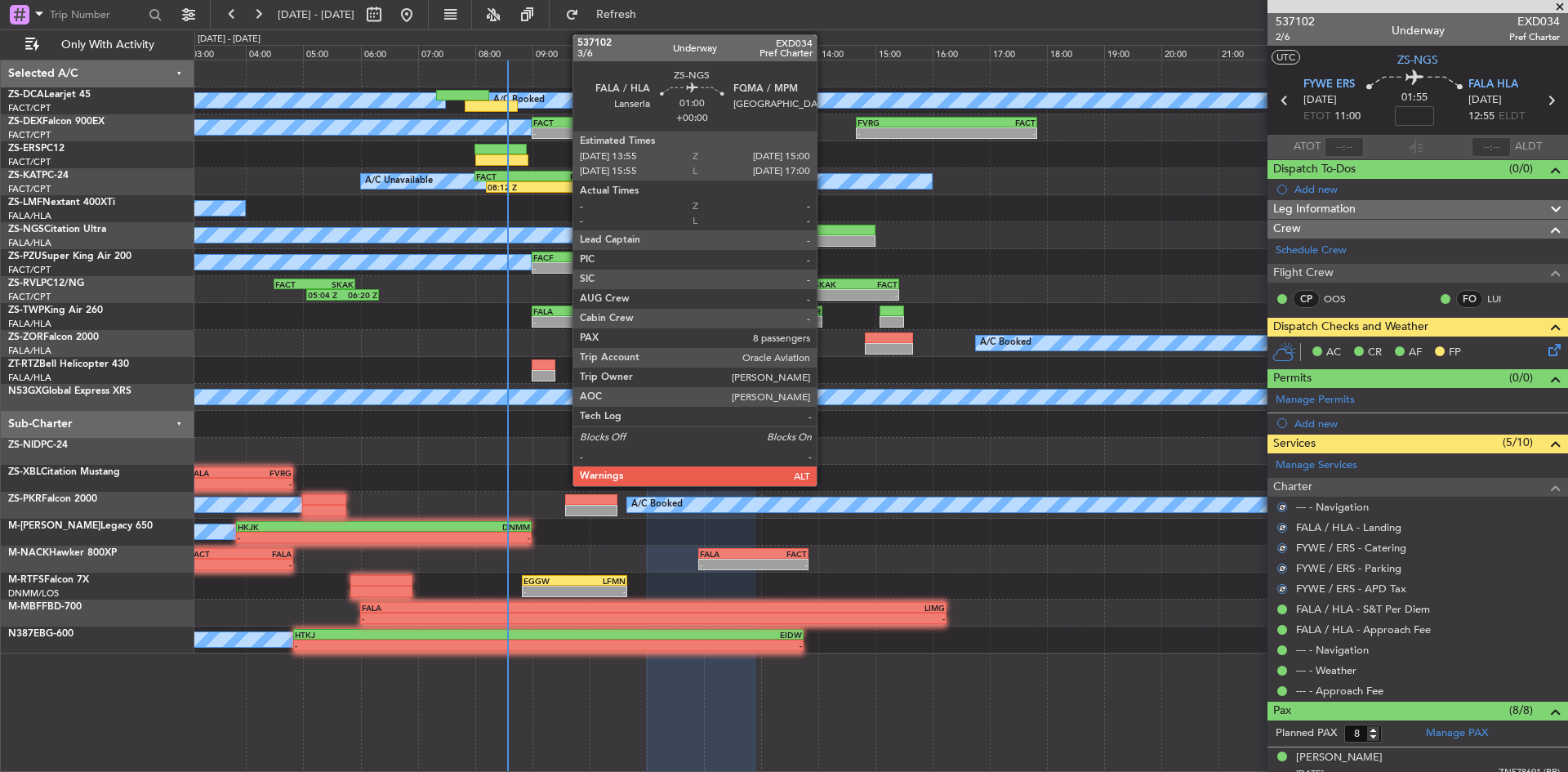
click at [824, 232] on div at bounding box center [843, 230] width 62 height 11
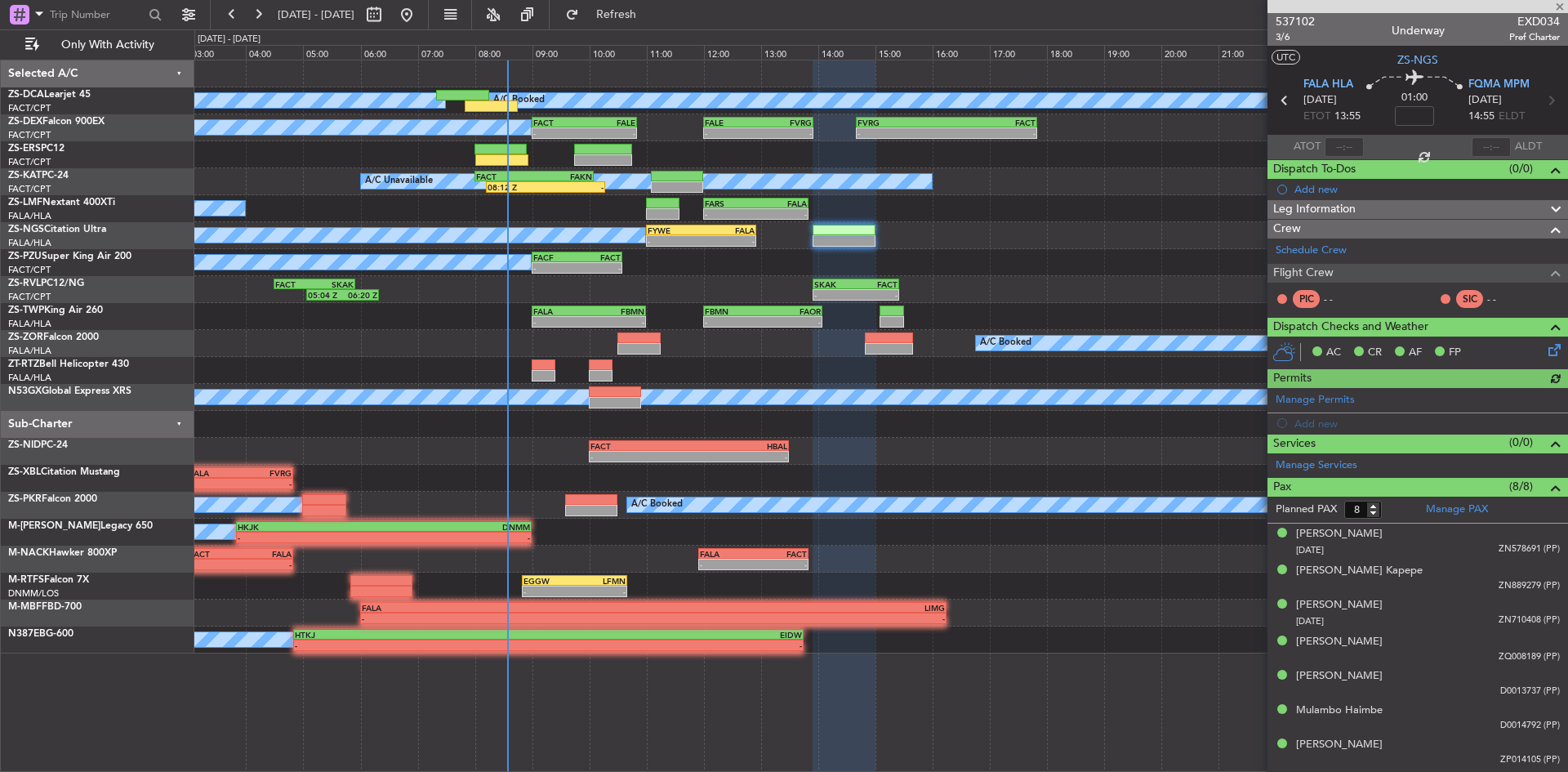
click at [1545, 351] on icon at bounding box center [1551, 347] width 13 height 13
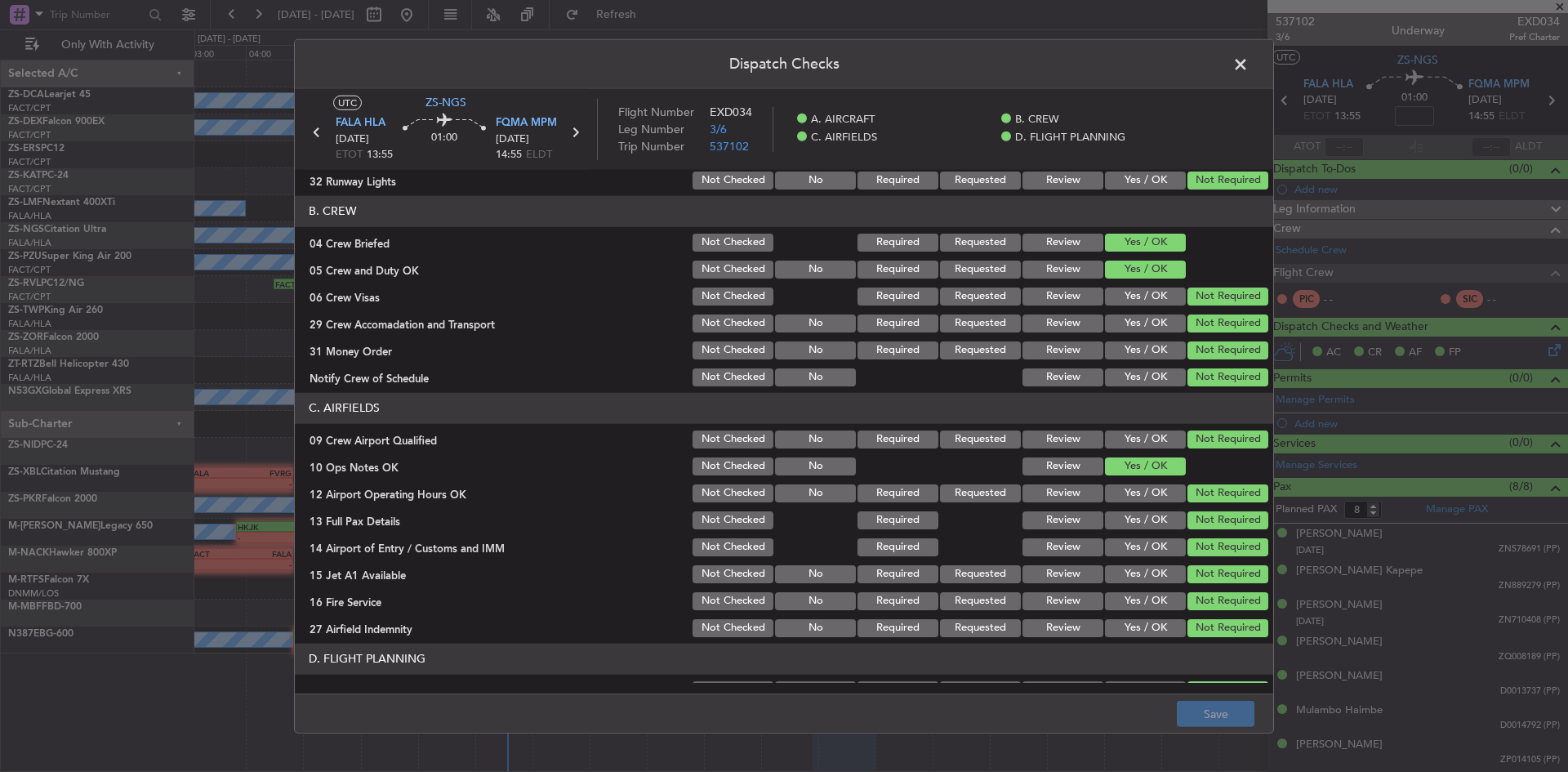
scroll to position [220, 0]
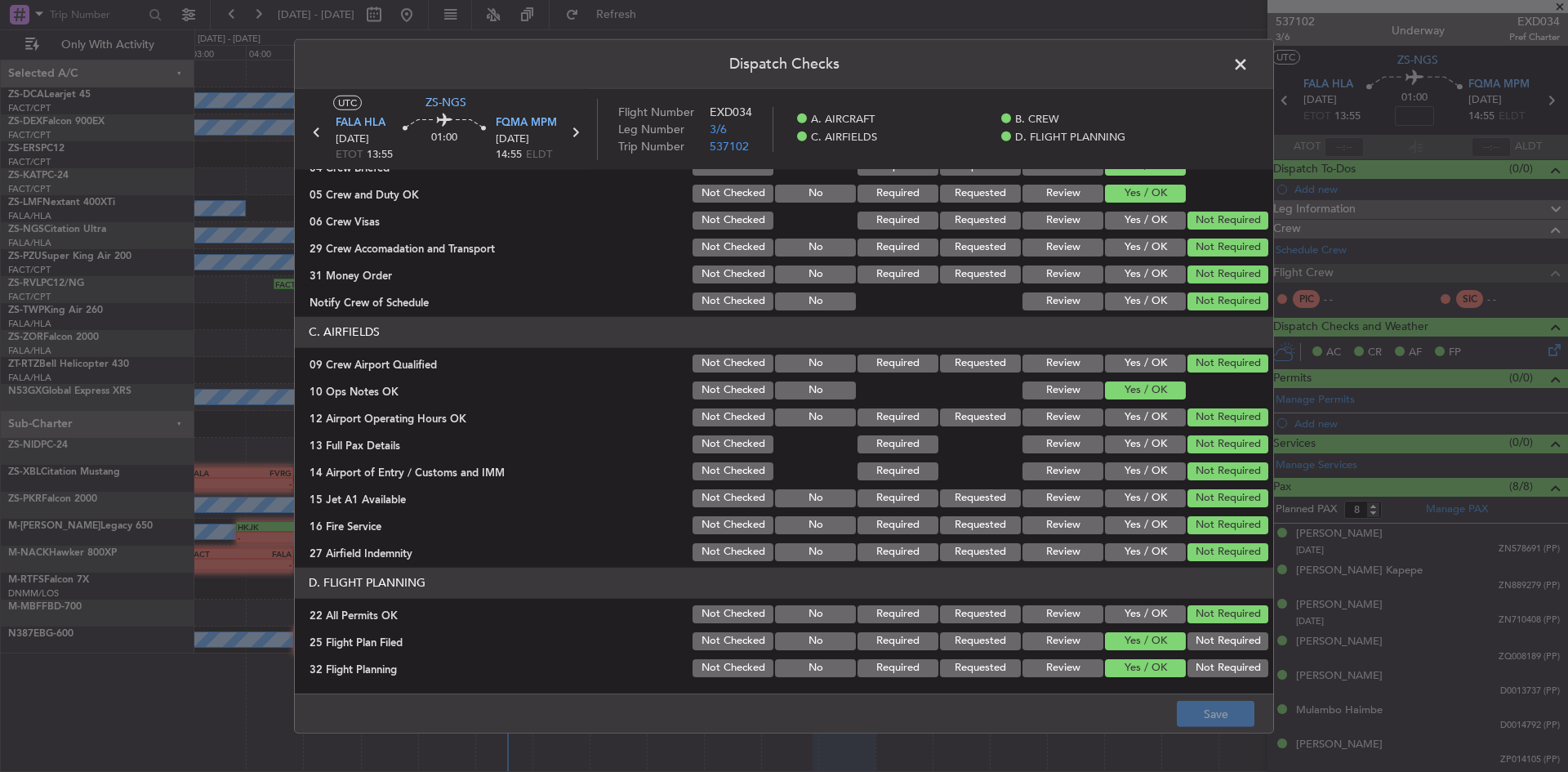
click at [1024, 639] on button "Review" at bounding box center [1063, 641] width 81 height 18
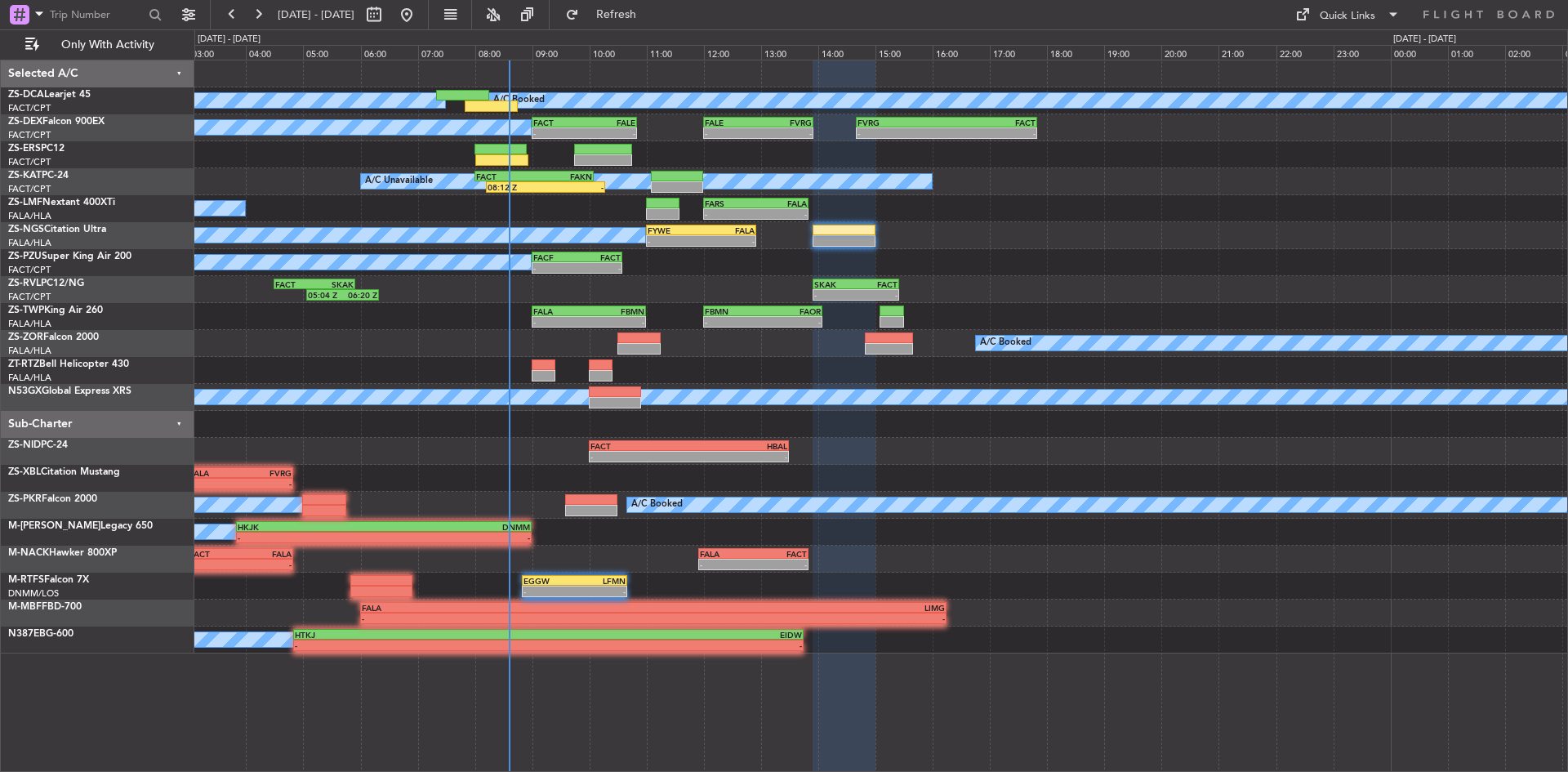
click at [643, 0] on fb-refresh-button "Refresh" at bounding box center [607, 15] width 114 height 29
click at [646, 25] on button "Refresh" at bounding box center [607, 15] width 98 height 26
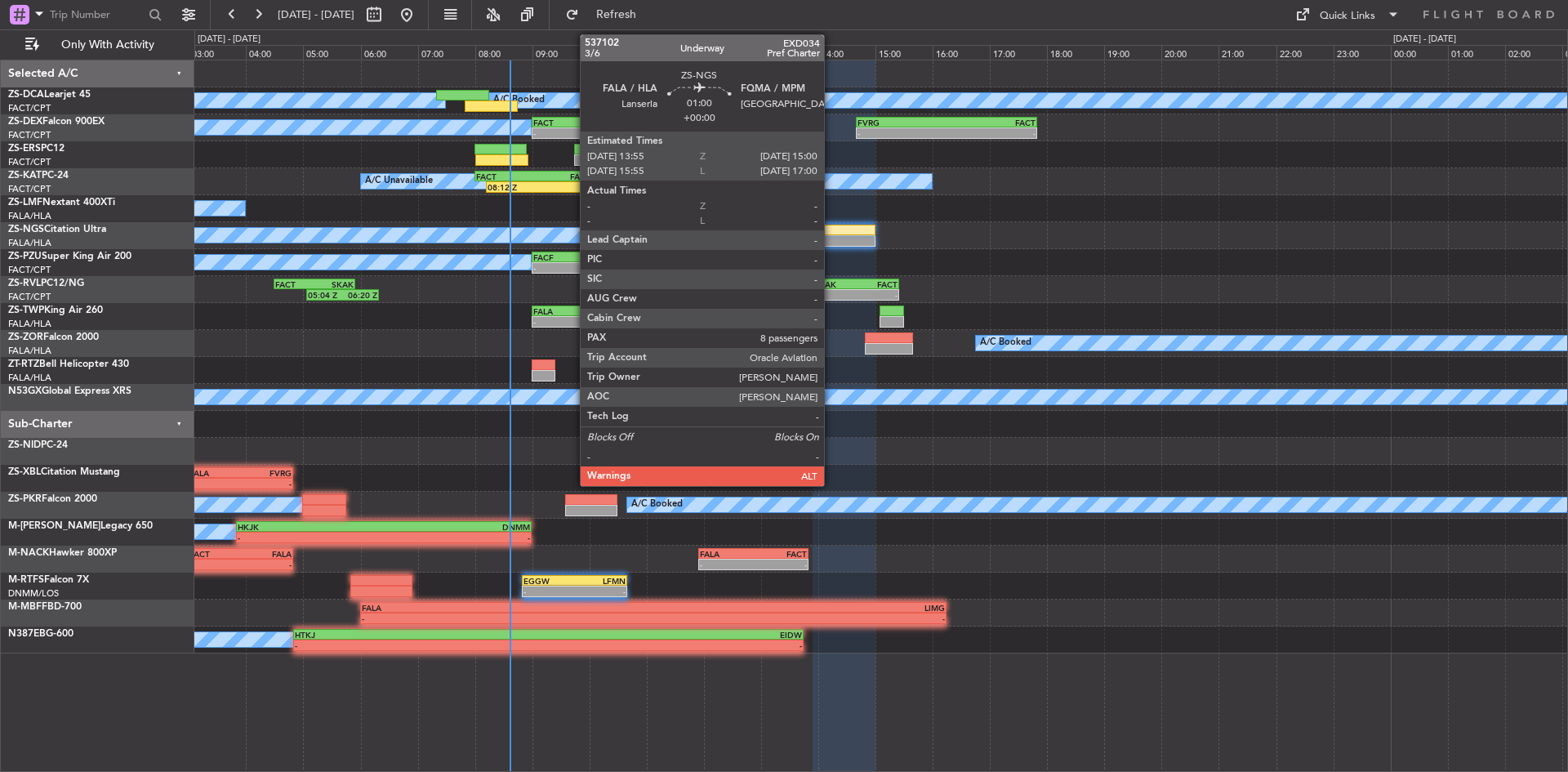
click at [831, 242] on div at bounding box center [843, 241] width 62 height 11
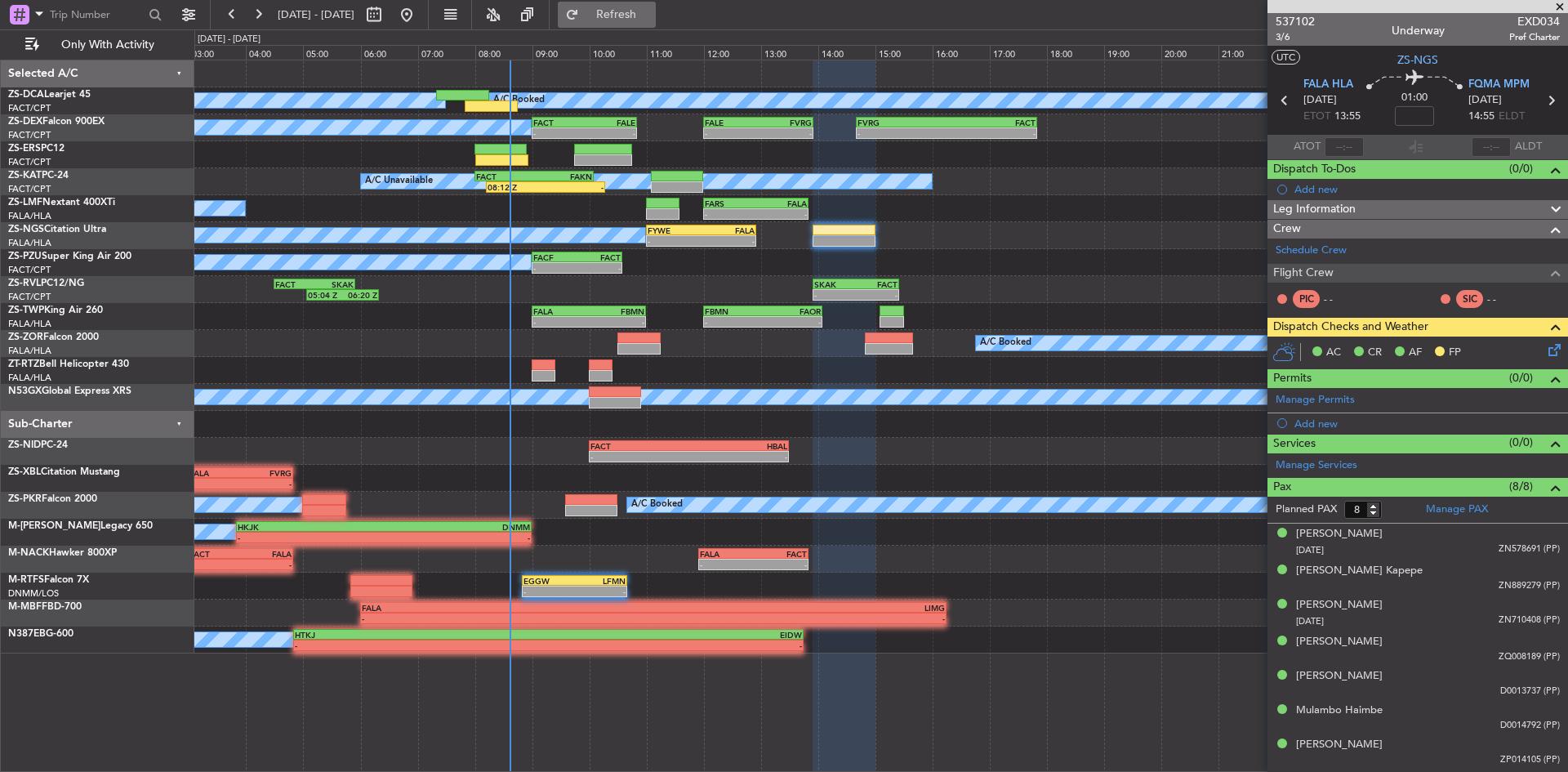
click at [651, 17] on span "Refresh" at bounding box center [616, 15] width 69 height 11
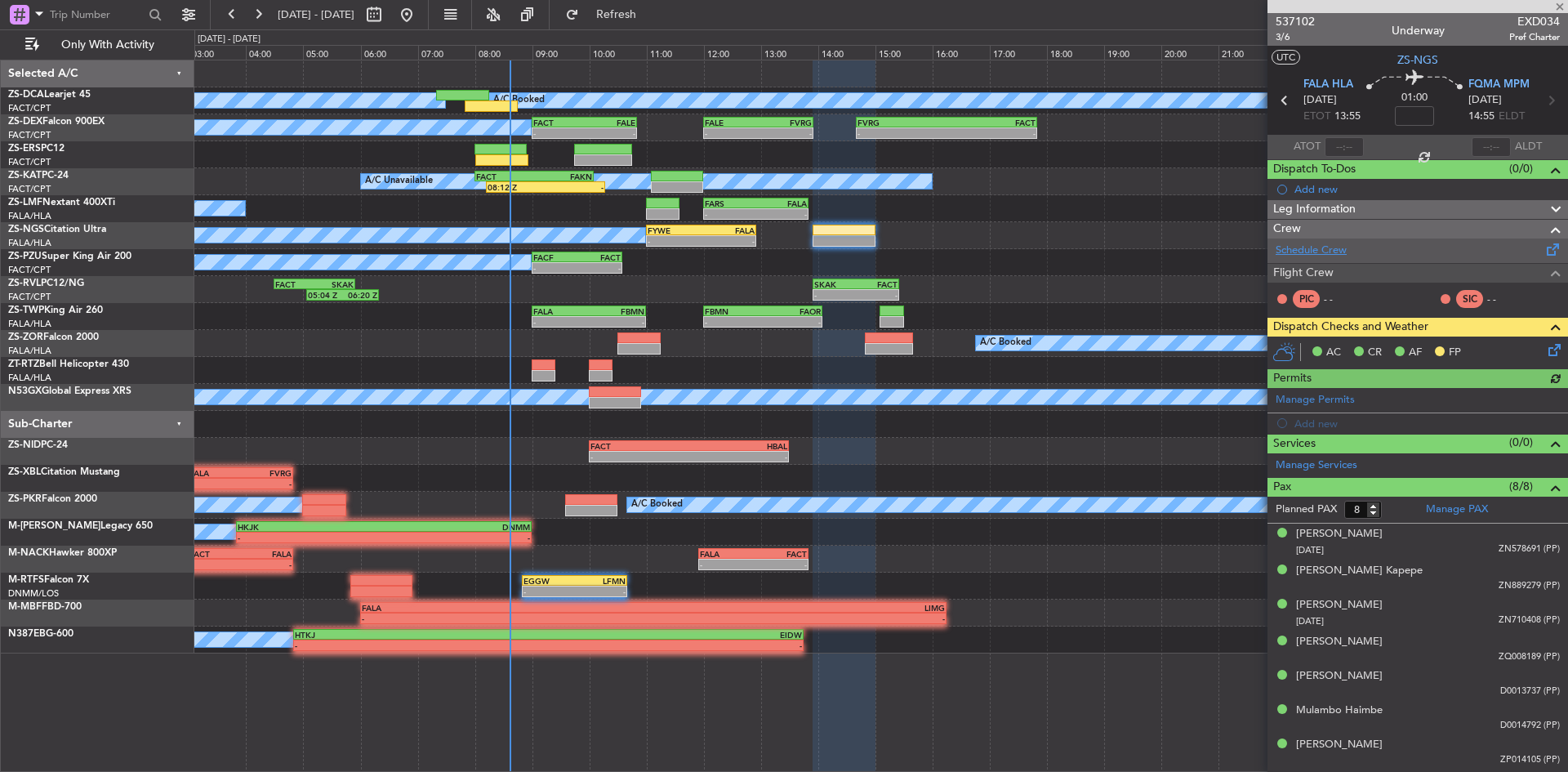
click at [1299, 249] on link "Schedule Crew" at bounding box center [1310, 251] width 71 height 17
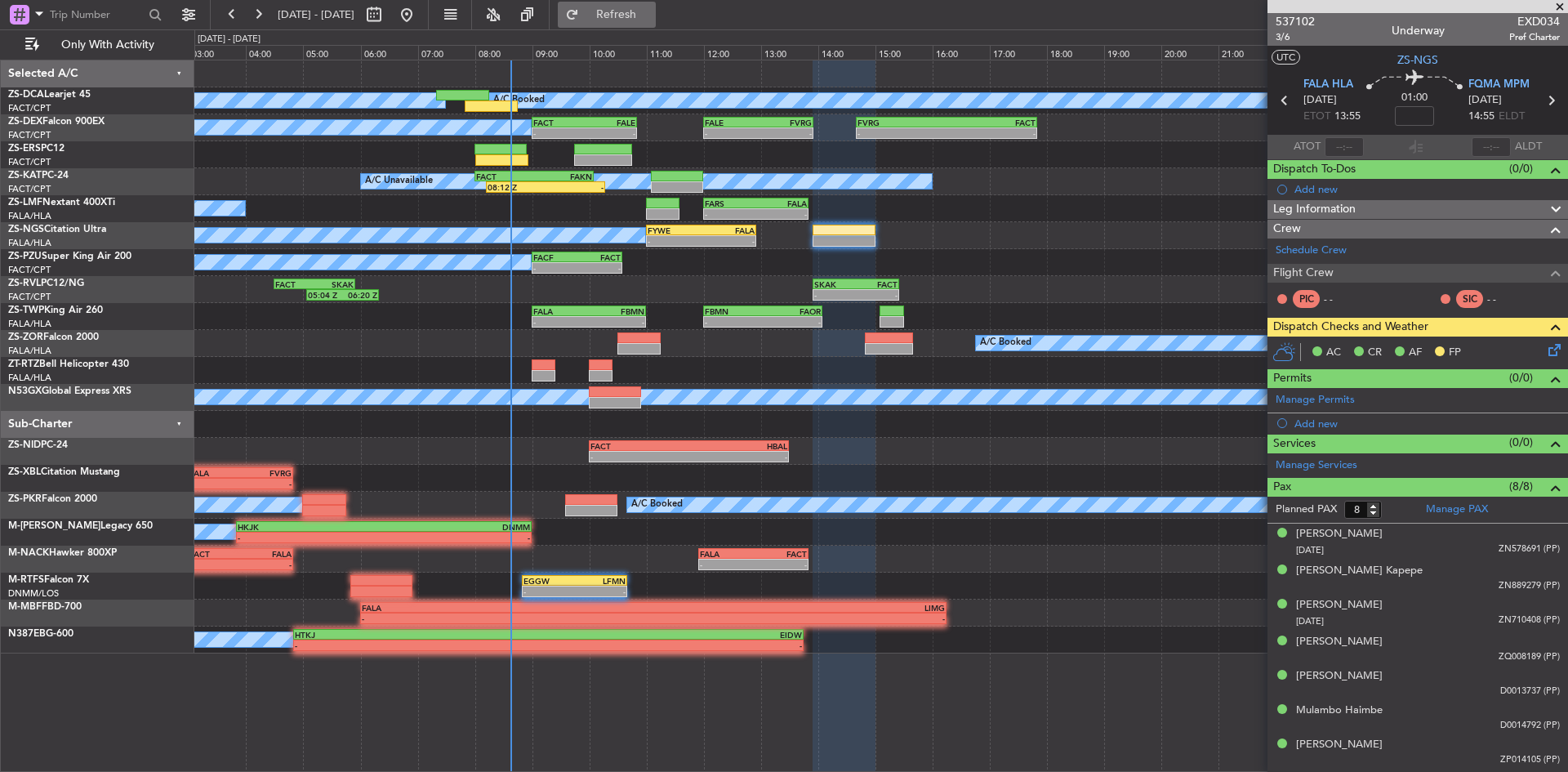
click at [643, 7] on button "Refresh" at bounding box center [607, 15] width 98 height 26
click at [1562, 7] on span at bounding box center [1560, 7] width 17 height 15
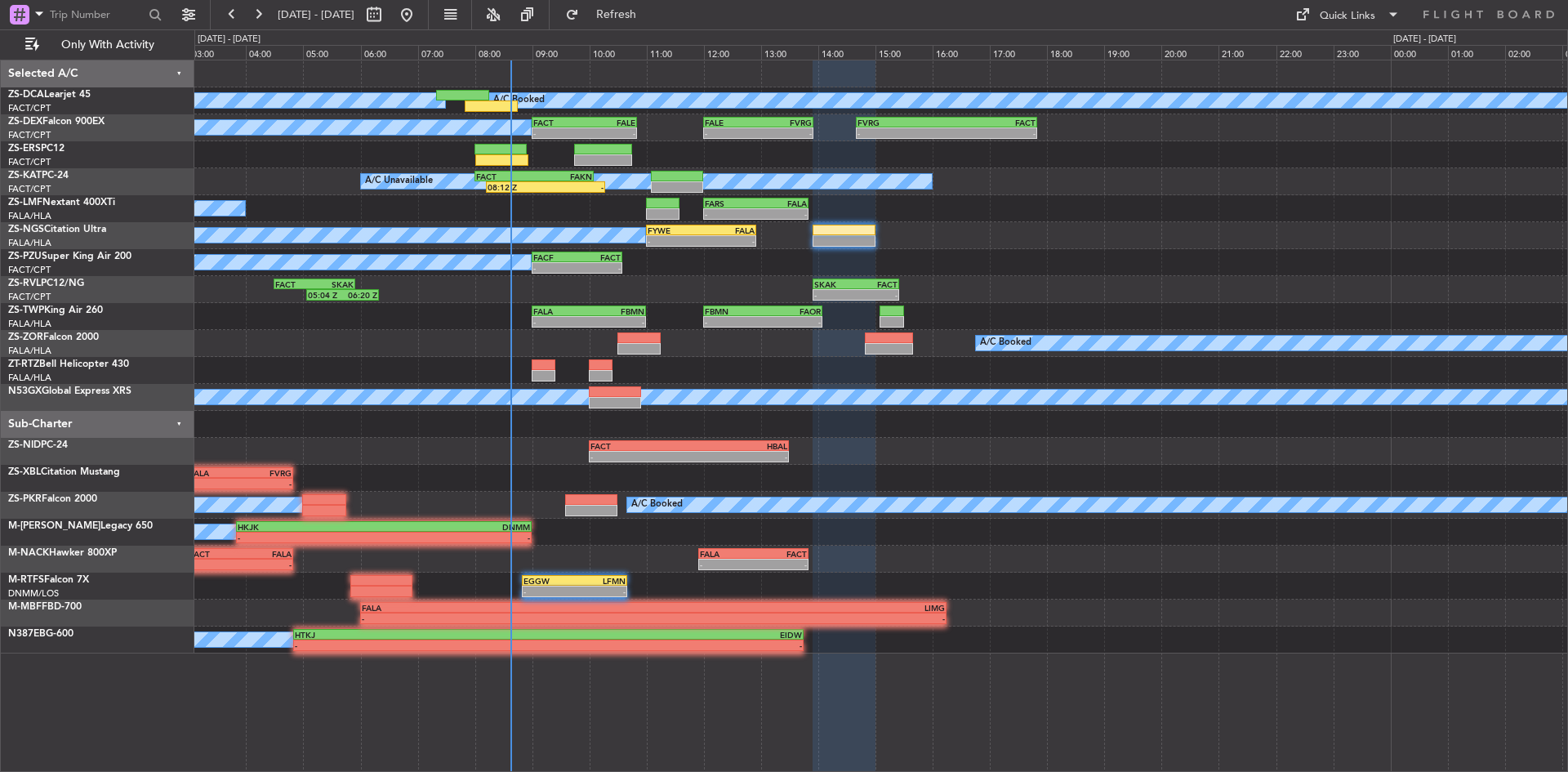
type input "0"
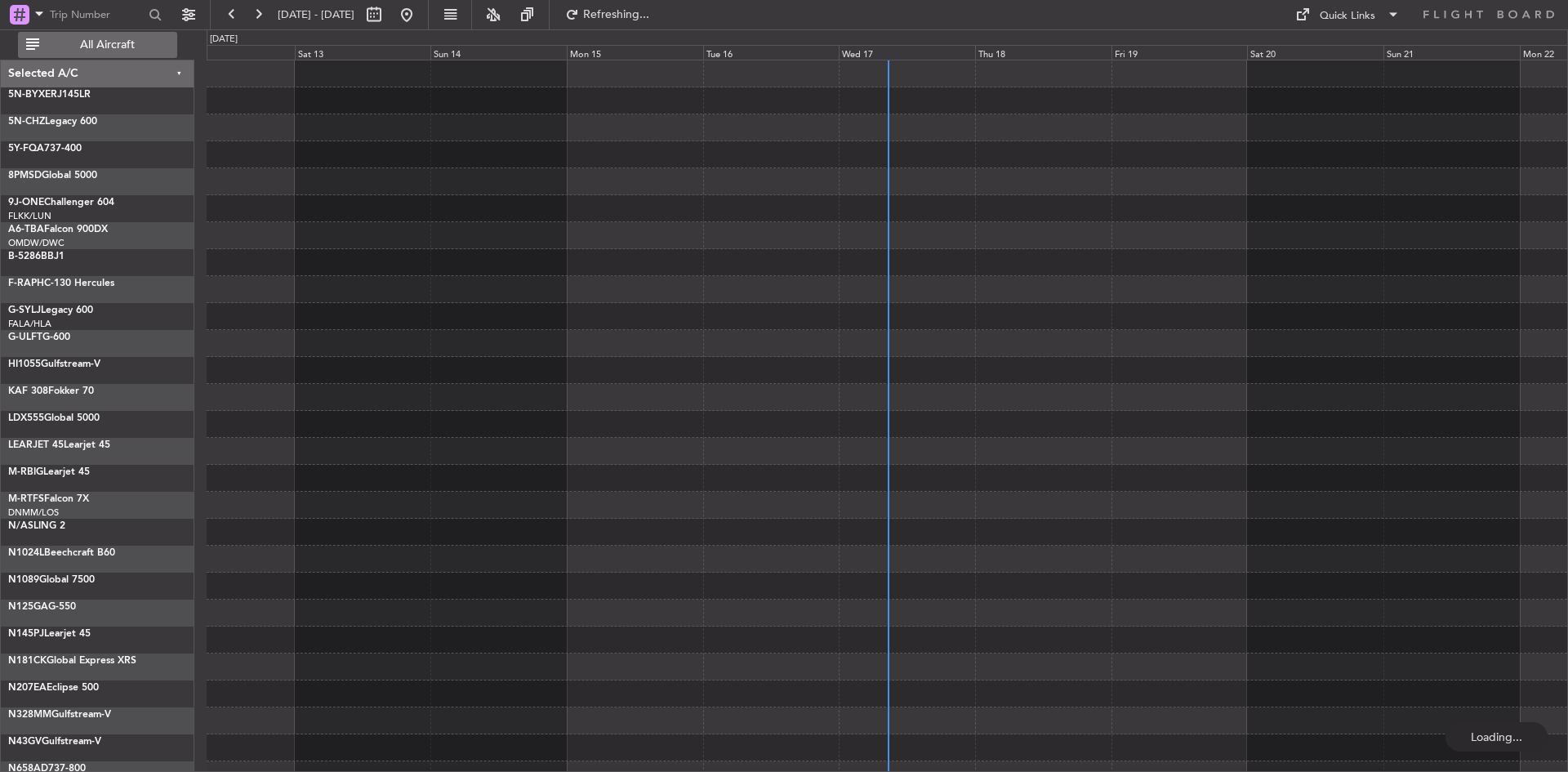
click at [76, 40] on span "All Aircraft" at bounding box center [107, 45] width 130 height 11
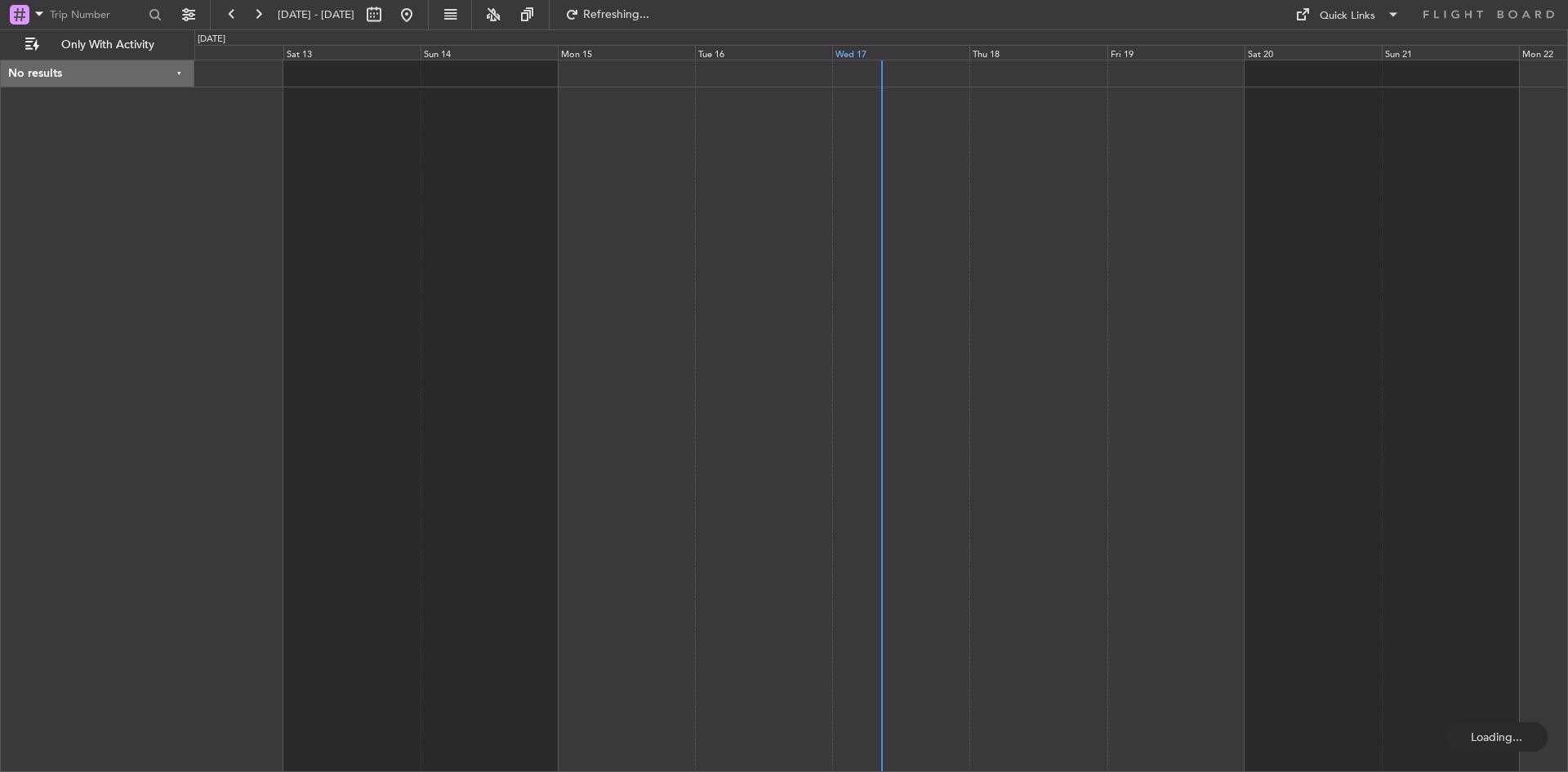
click at [853, 52] on div "Wed 17" at bounding box center [900, 52] width 137 height 15
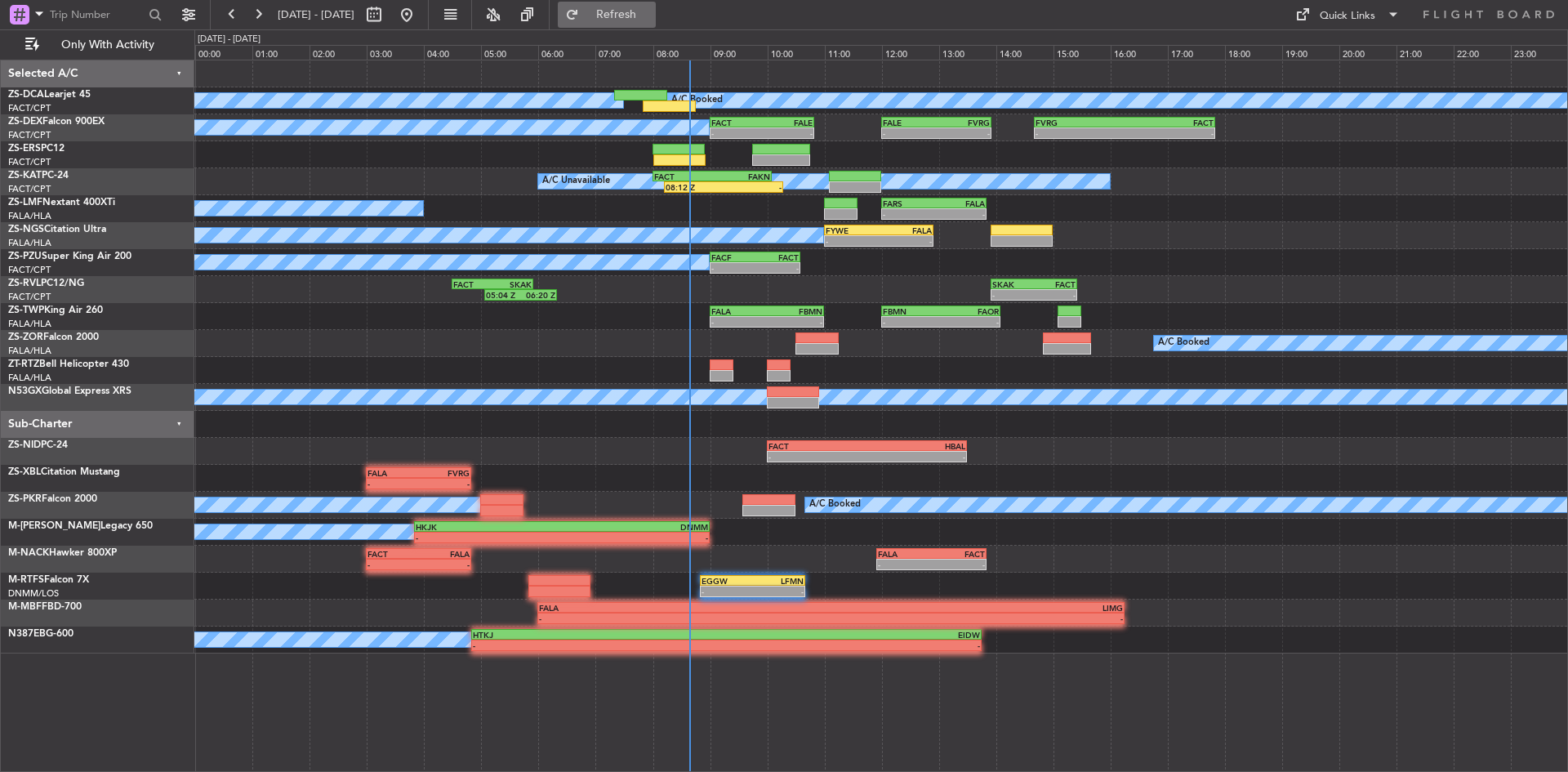
drag, startPoint x: 687, startPoint y: 11, endPoint x: 690, endPoint y: 22, distance: 11.4
click at [651, 11] on span "Refresh" at bounding box center [616, 15] width 69 height 11
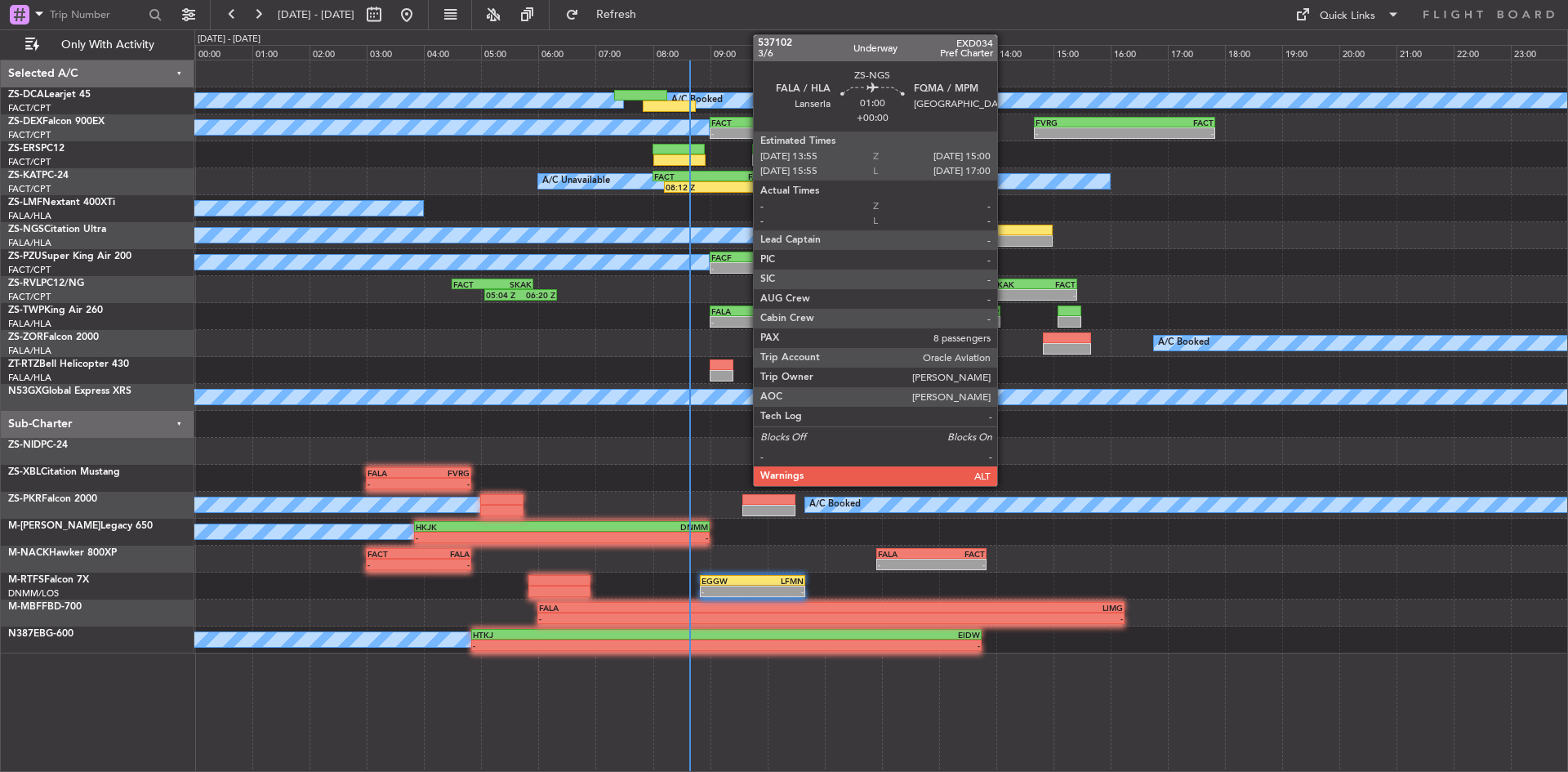
click at [1004, 236] on div at bounding box center [1021, 241] width 62 height 11
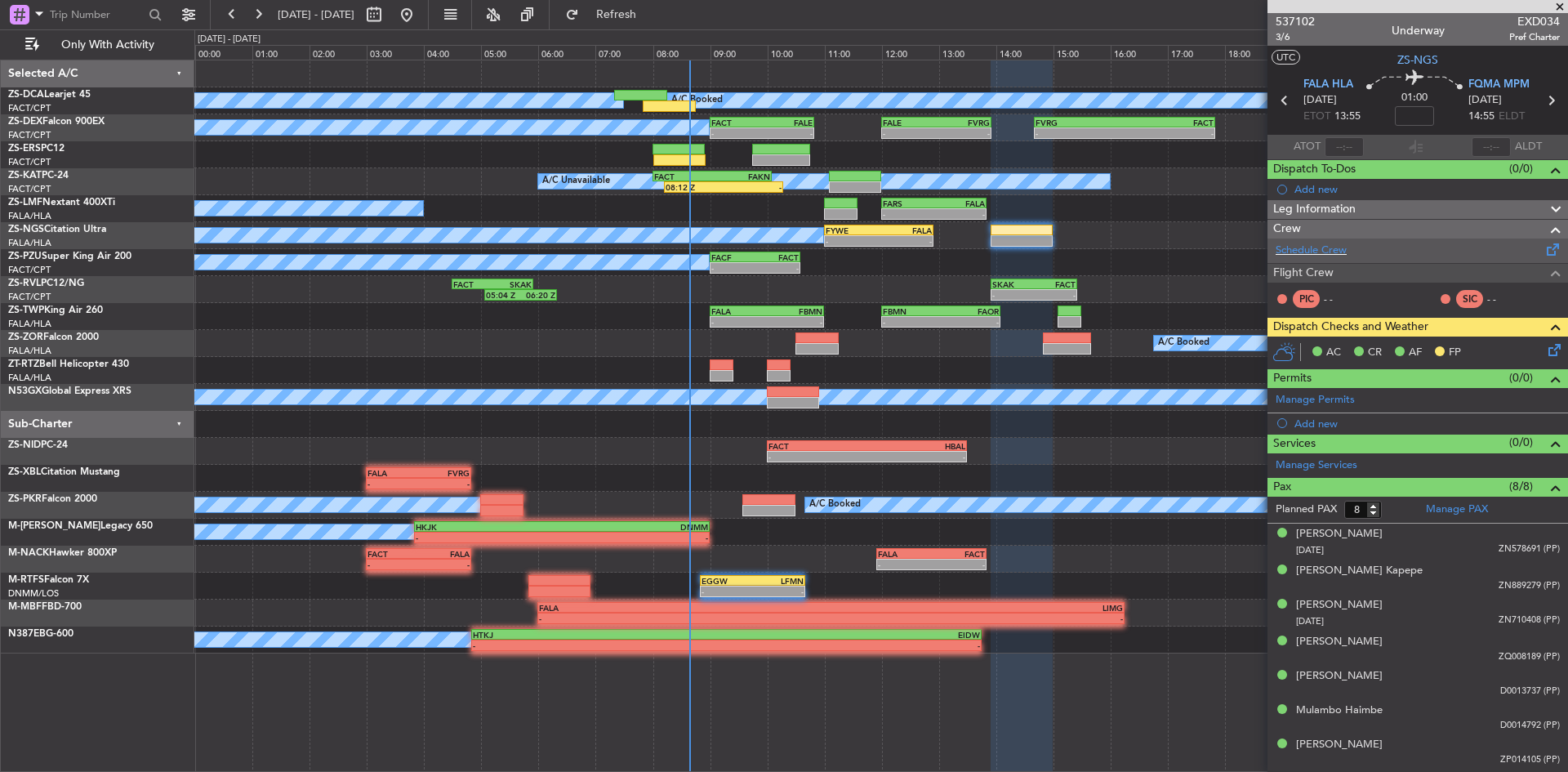
click at [1544, 248] on span at bounding box center [1553, 246] width 19 height 12
click at [651, 15] on span "Refresh" at bounding box center [616, 15] width 69 height 11
click at [656, 24] on button "Refresh" at bounding box center [607, 15] width 98 height 26
click at [1544, 248] on span at bounding box center [1553, 246] width 19 height 12
click at [649, 13] on span "Refresh" at bounding box center [616, 15] width 69 height 11
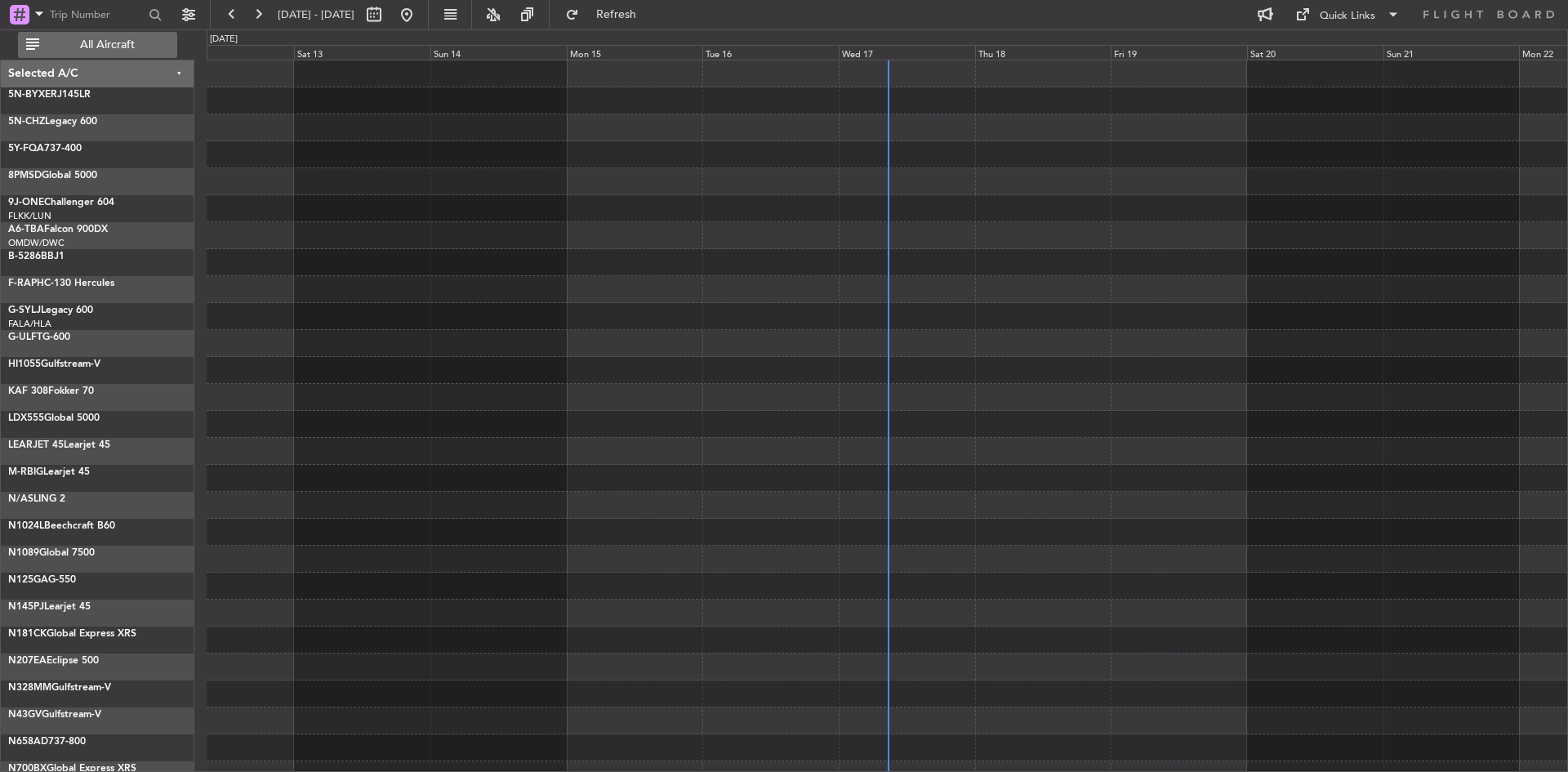
click at [77, 43] on span "All Aircraft" at bounding box center [107, 45] width 130 height 11
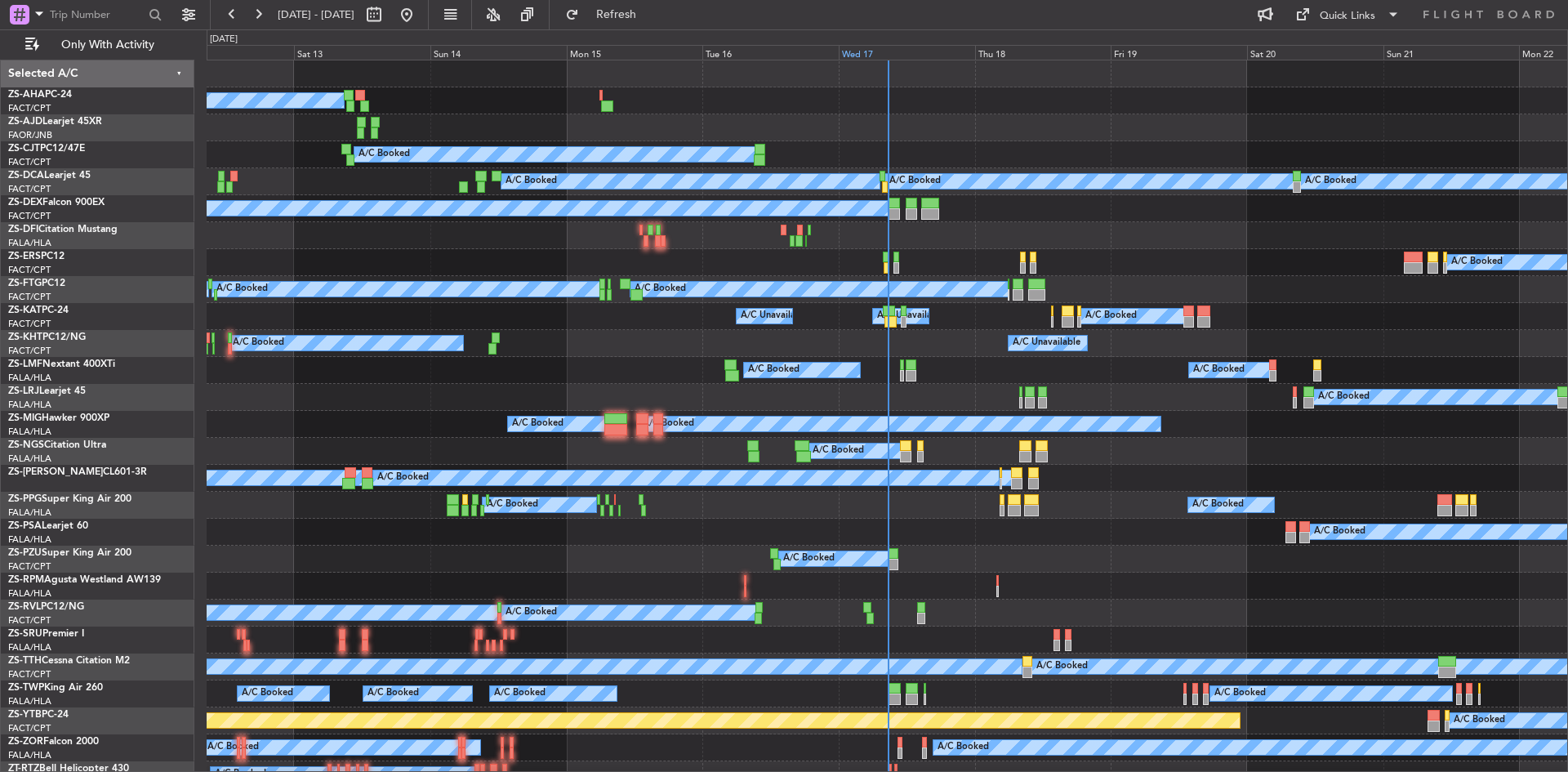
click at [857, 51] on div "Wed 17" at bounding box center [907, 52] width 136 height 15
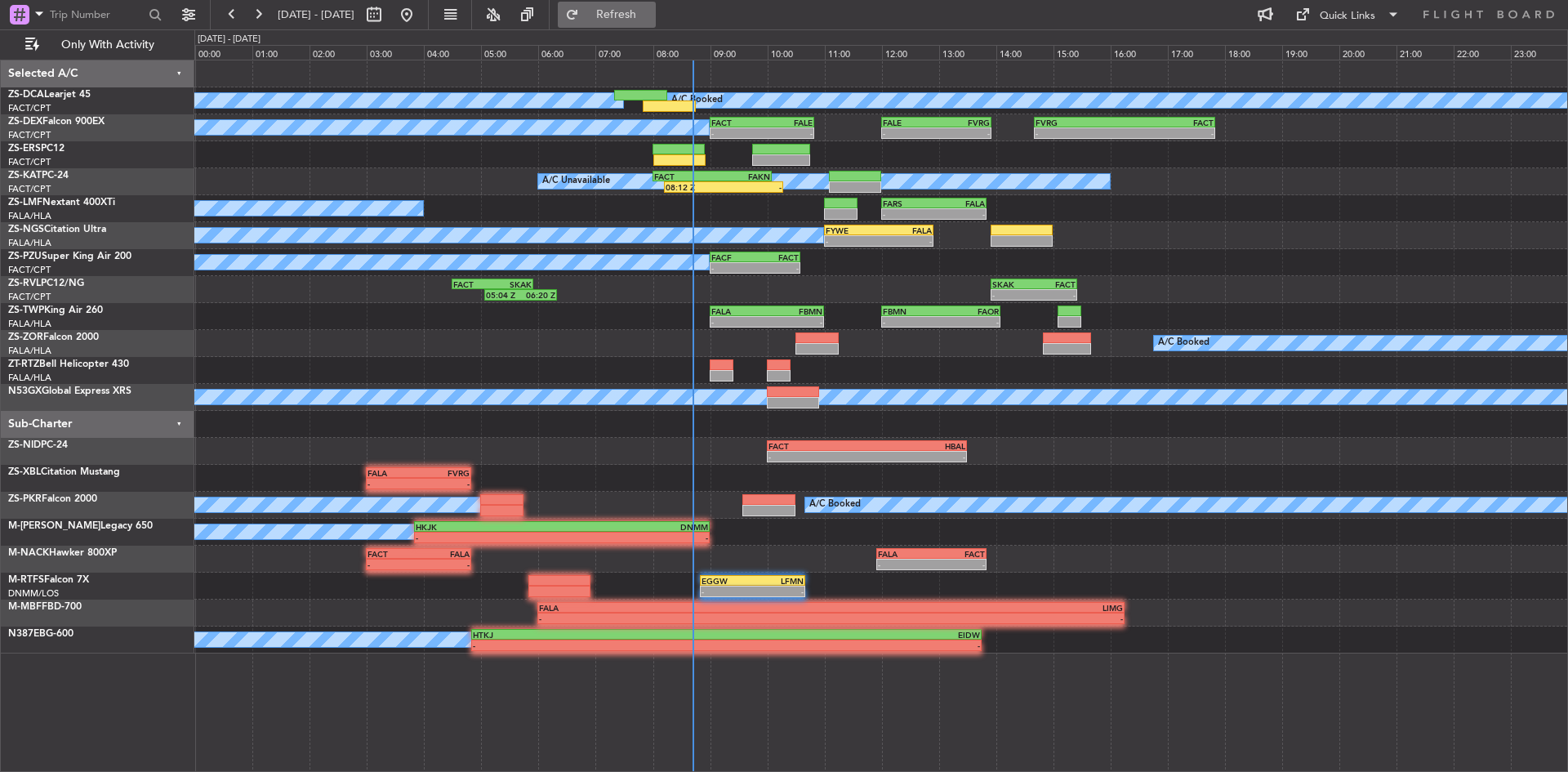
click at [624, 10] on button "Refresh" at bounding box center [607, 15] width 98 height 26
click at [651, 11] on span "Refresh" at bounding box center [616, 15] width 69 height 11
click at [651, 12] on span "Refresh" at bounding box center [616, 15] width 69 height 11
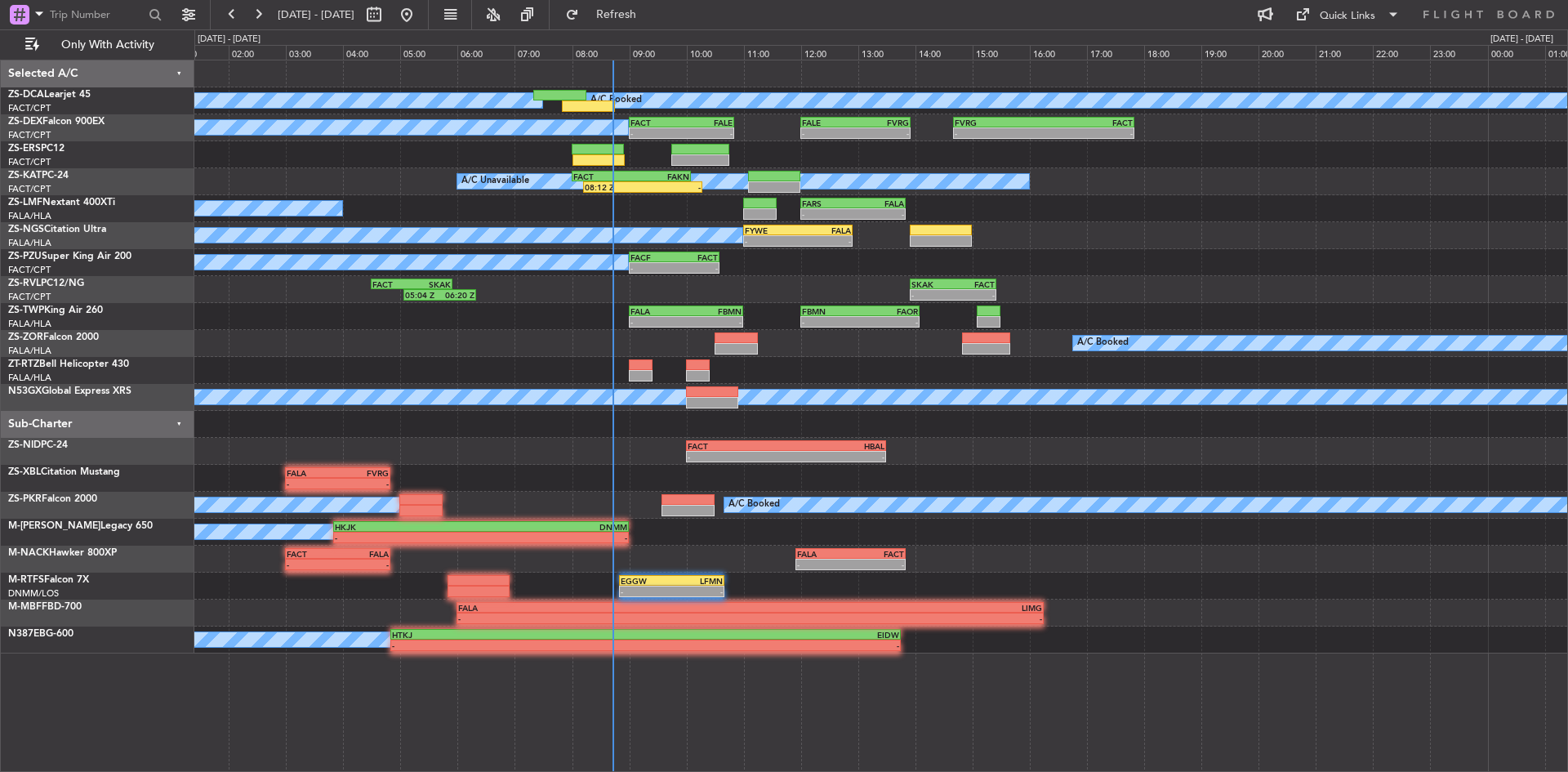
click at [580, 717] on div "A/C Booked A/C Booked A/C Booked - - FACT 09:00 Z FALE 10:50 Z - - FALE 12:00 Z…" at bounding box center [881, 416] width 1374 height 712
click at [656, 4] on button "Refresh" at bounding box center [607, 15] width 98 height 26
click at [651, 11] on span "Refresh" at bounding box center [616, 15] width 69 height 11
click at [656, 6] on button "Refresh" at bounding box center [607, 15] width 98 height 26
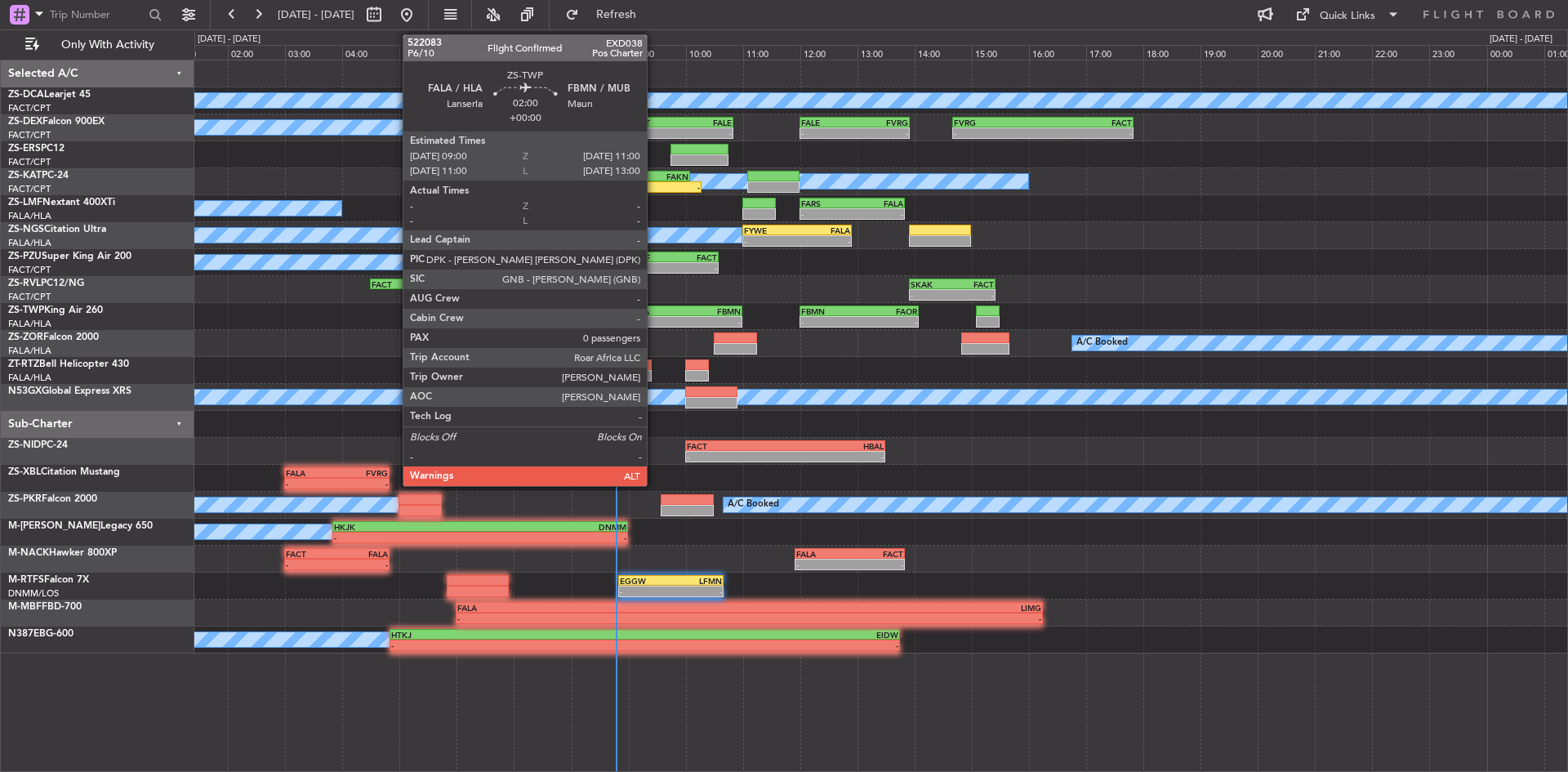
click at [654, 317] on div "-" at bounding box center [658, 322] width 55 height 10
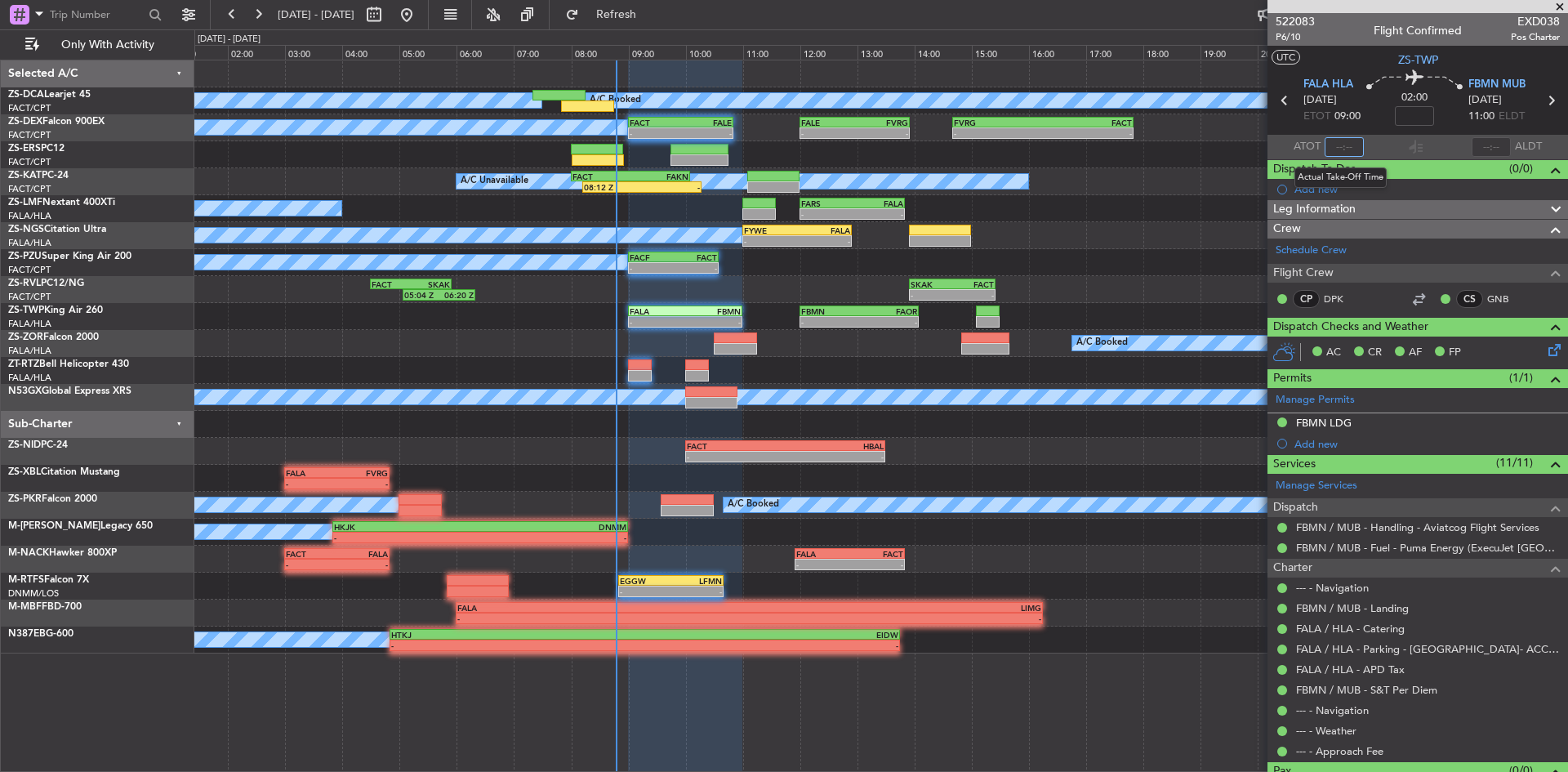
click at [1340, 146] on input "text" at bounding box center [1345, 146] width 40 height 19
type input "08:46"
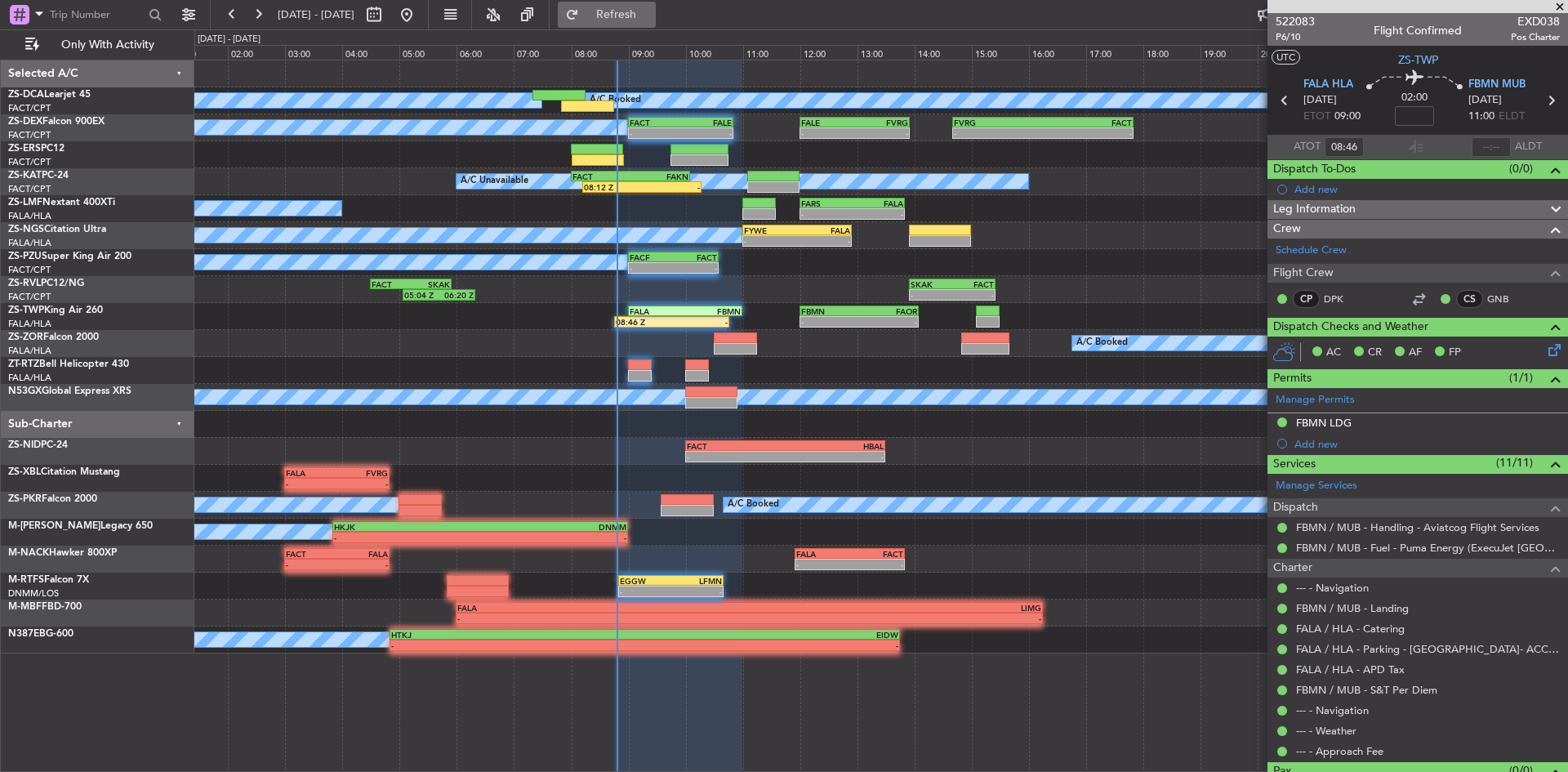
click at [651, 9] on span "Refresh" at bounding box center [616, 15] width 69 height 11
click at [1562, 6] on span at bounding box center [1560, 7] width 17 height 15
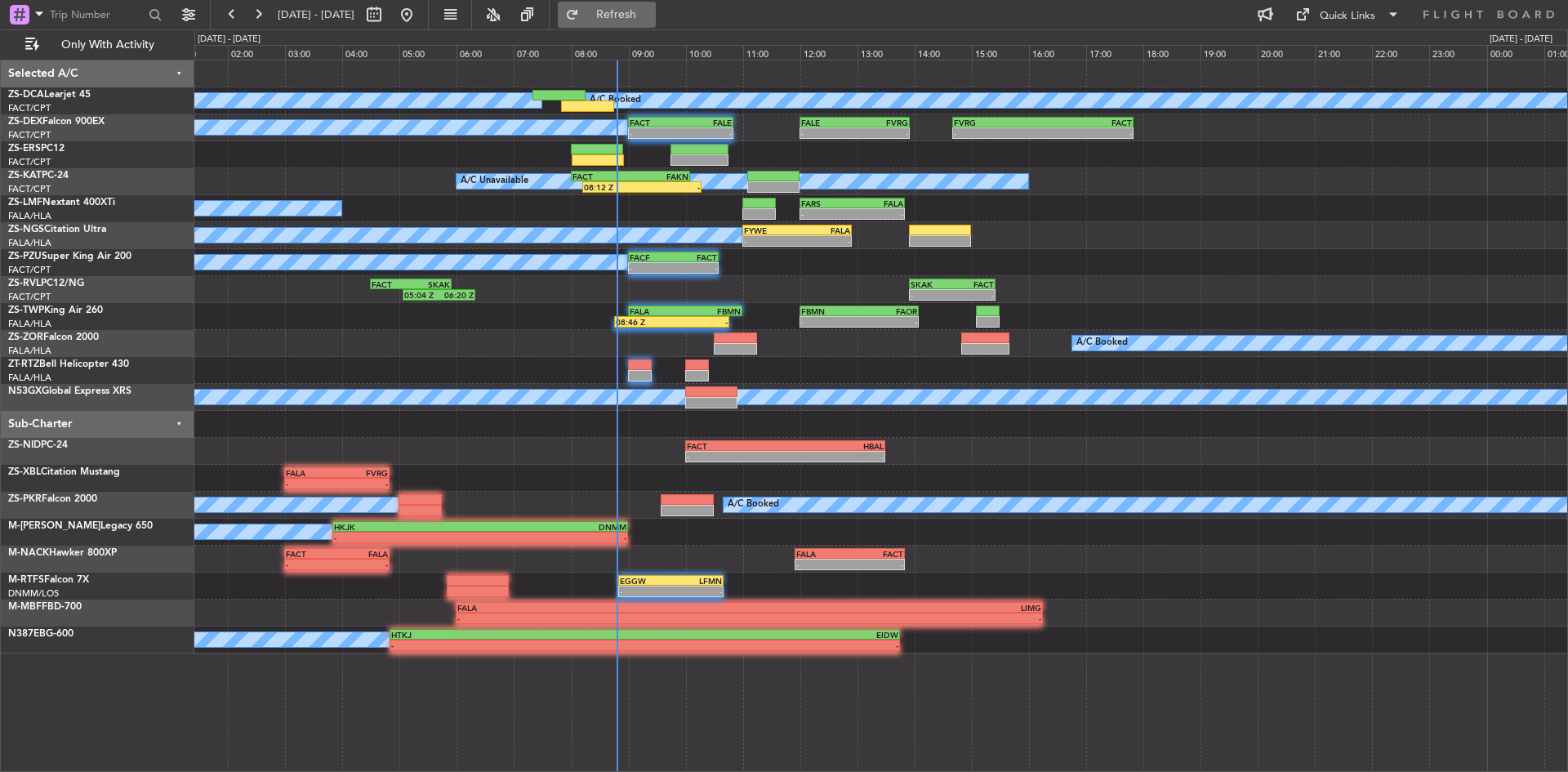
click at [656, 26] on button "Refresh" at bounding box center [607, 15] width 98 height 26
click at [618, 4] on button "Refresh" at bounding box center [607, 15] width 98 height 26
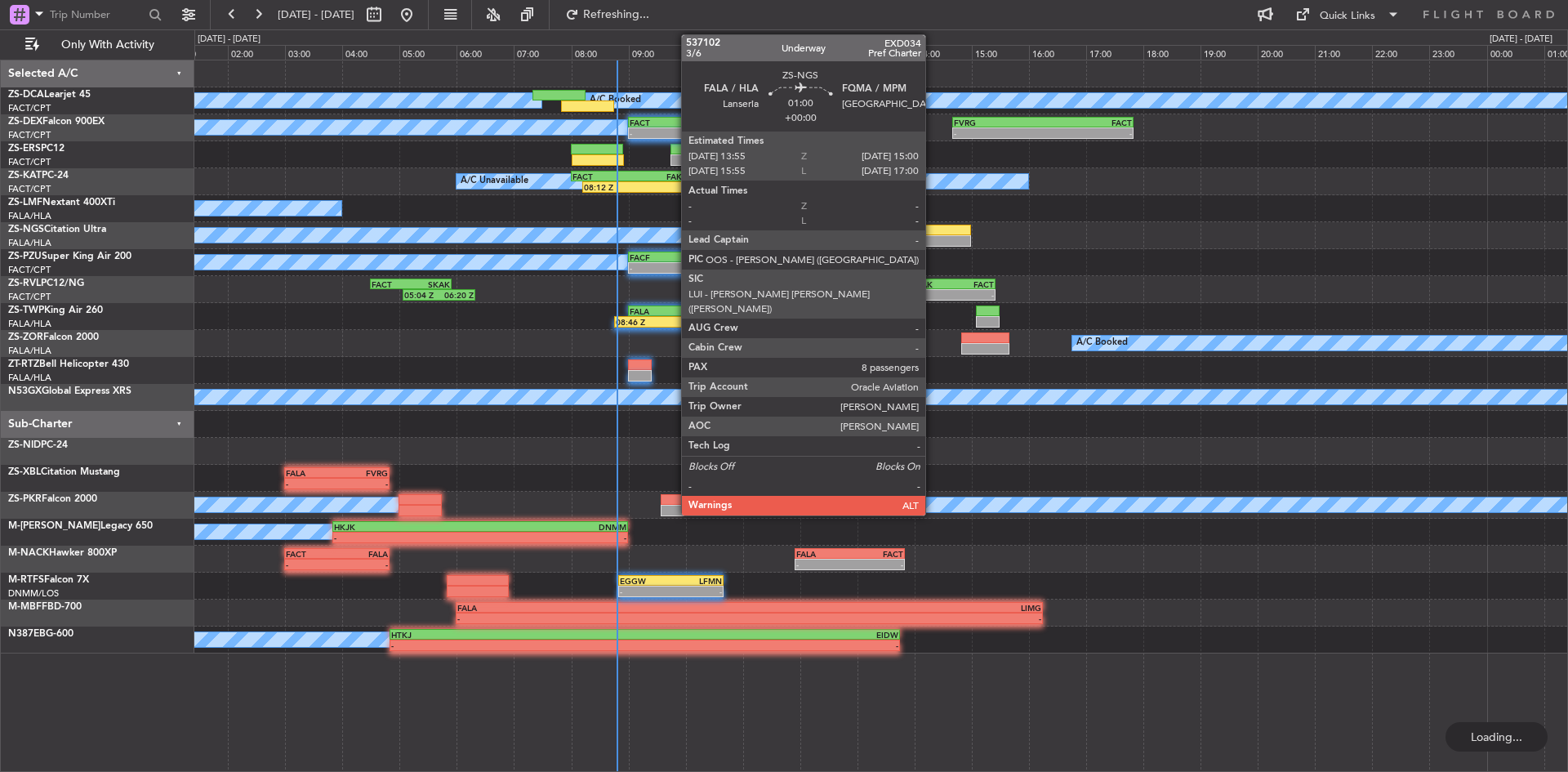
click at [933, 244] on div at bounding box center [939, 241] width 62 height 11
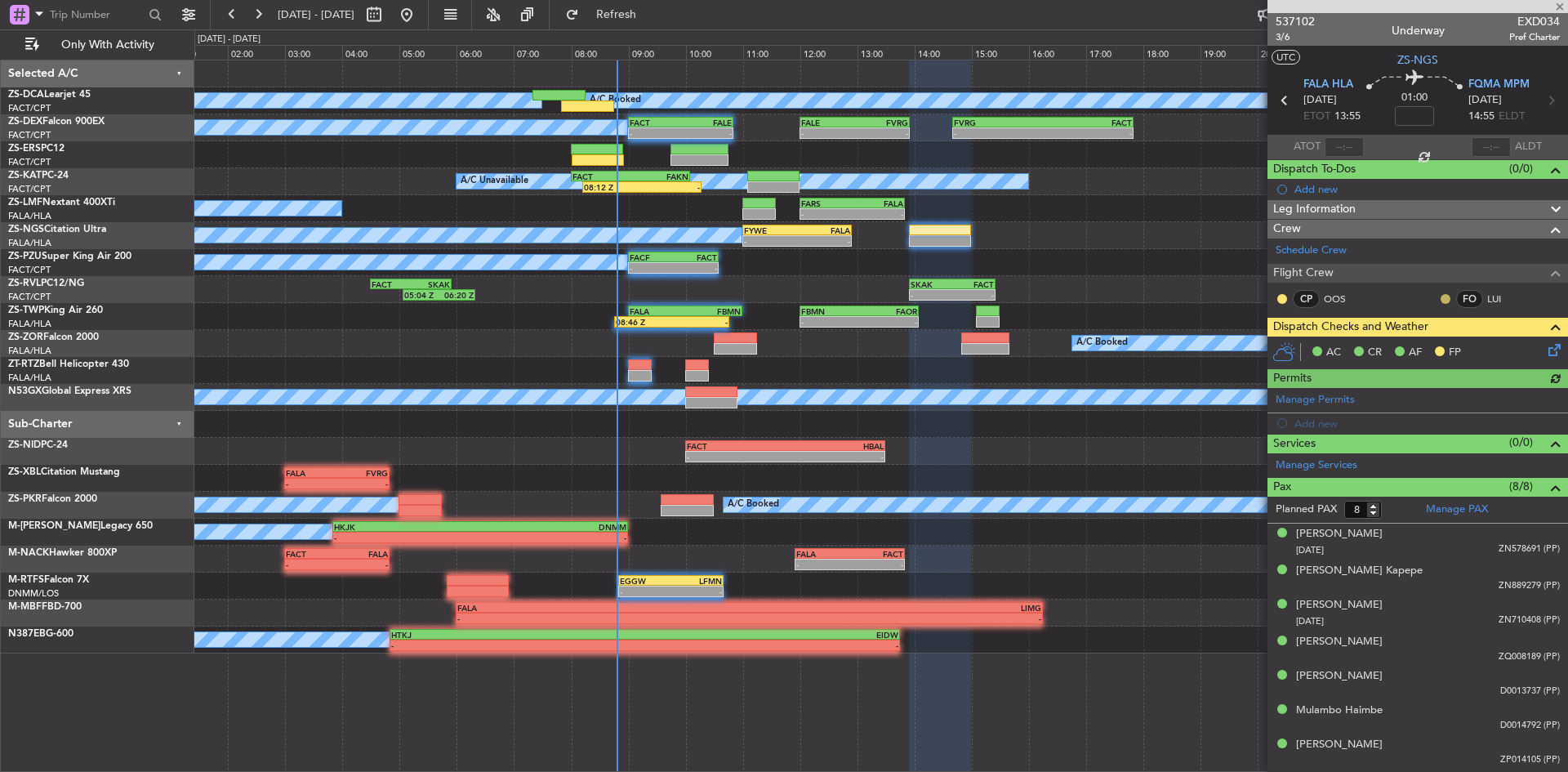
click at [1441, 299] on button at bounding box center [1446, 299] width 10 height 10
click at [1412, 352] on span "Acknowledged" at bounding box center [1437, 347] width 72 height 17
click at [1281, 298] on button at bounding box center [1282, 299] width 10 height 10
click at [1296, 346] on span "Acknowledged" at bounding box center [1287, 347] width 72 height 17
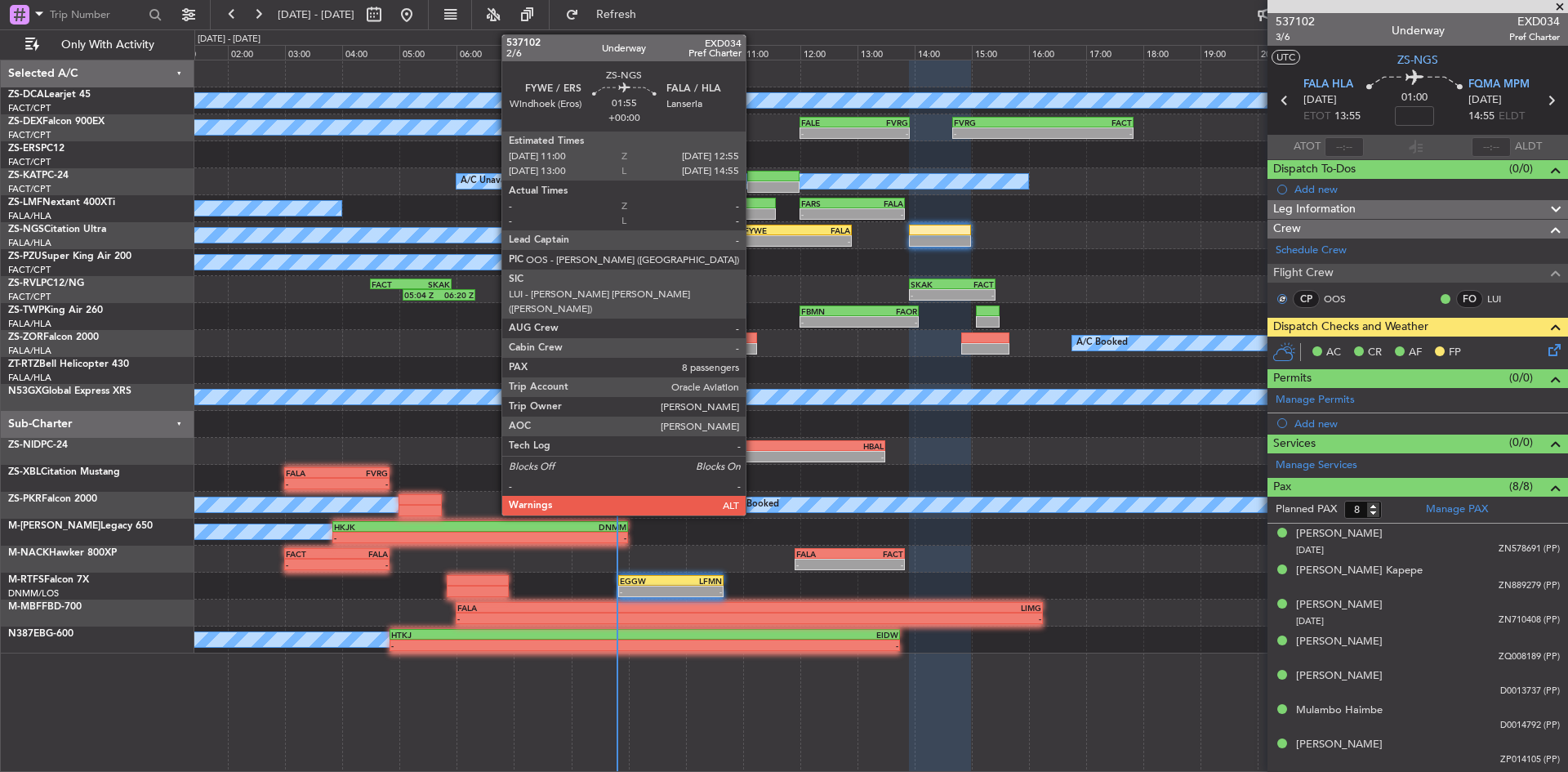
click at [753, 235] on div "FYWE 11:00 Z FALA 12:55 Z" at bounding box center [797, 230] width 110 height 11
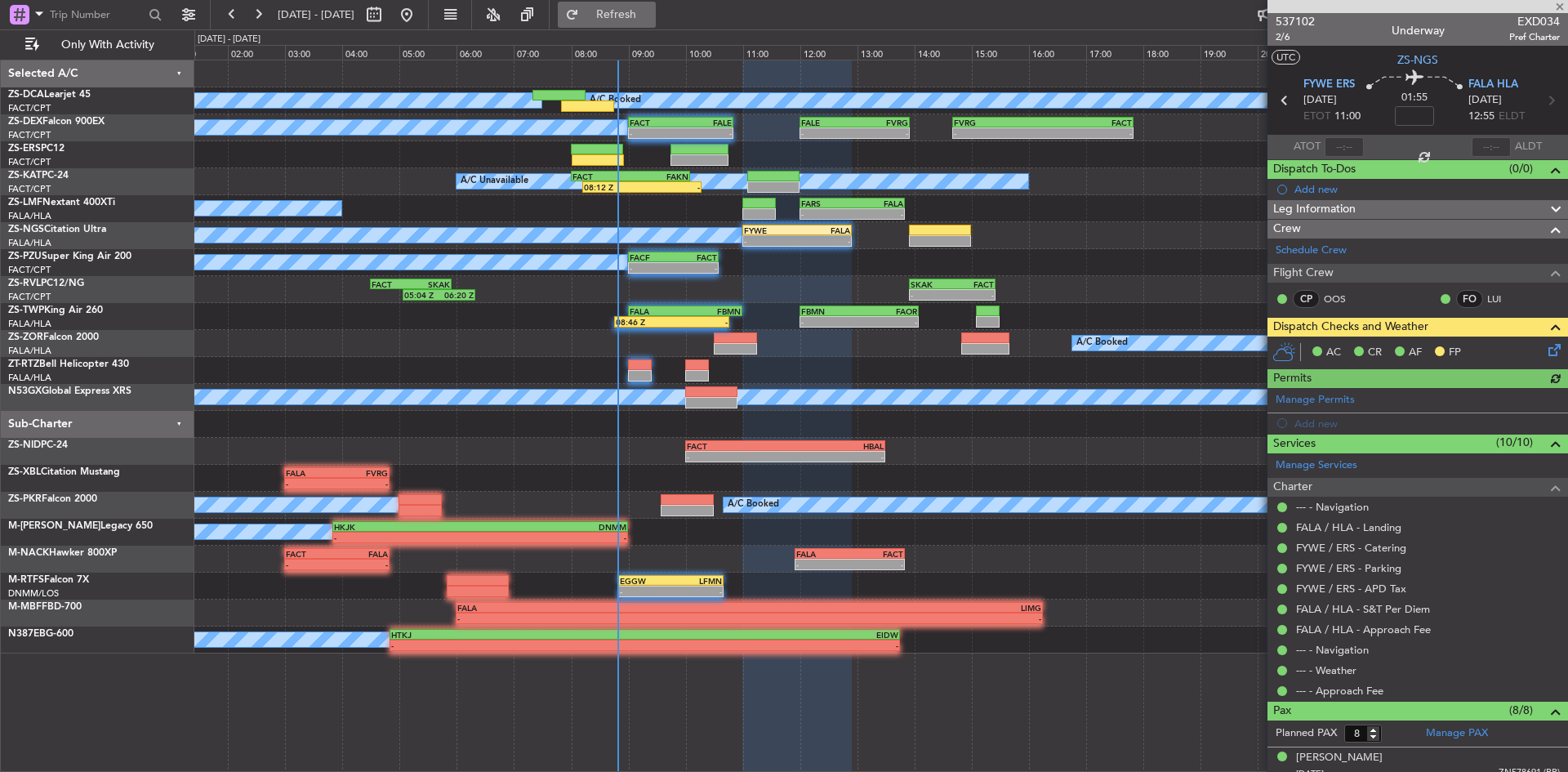
click at [651, 13] on span "Refresh" at bounding box center [616, 15] width 69 height 11
click at [1559, 9] on span at bounding box center [1560, 7] width 17 height 15
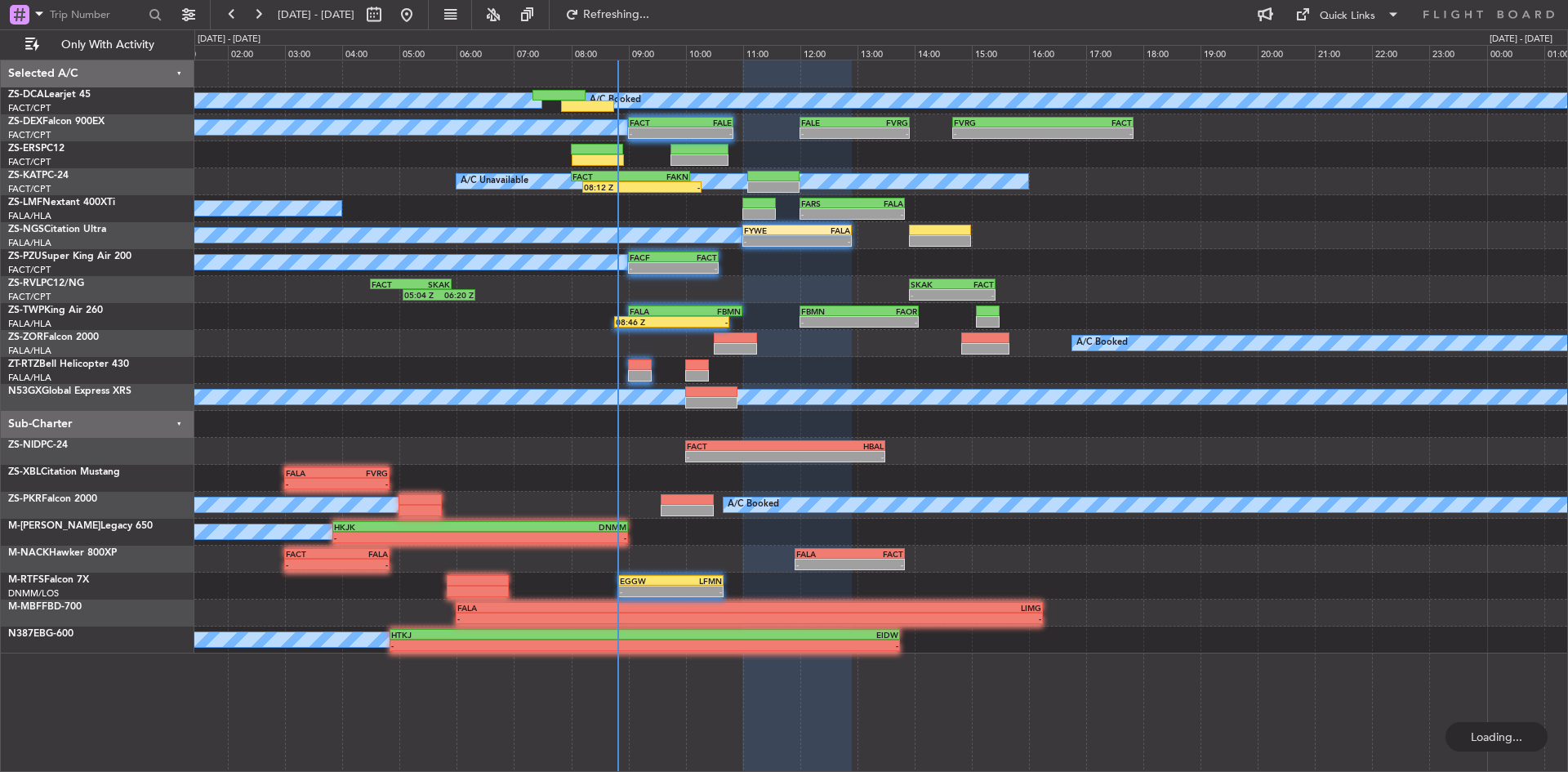
type input "0"
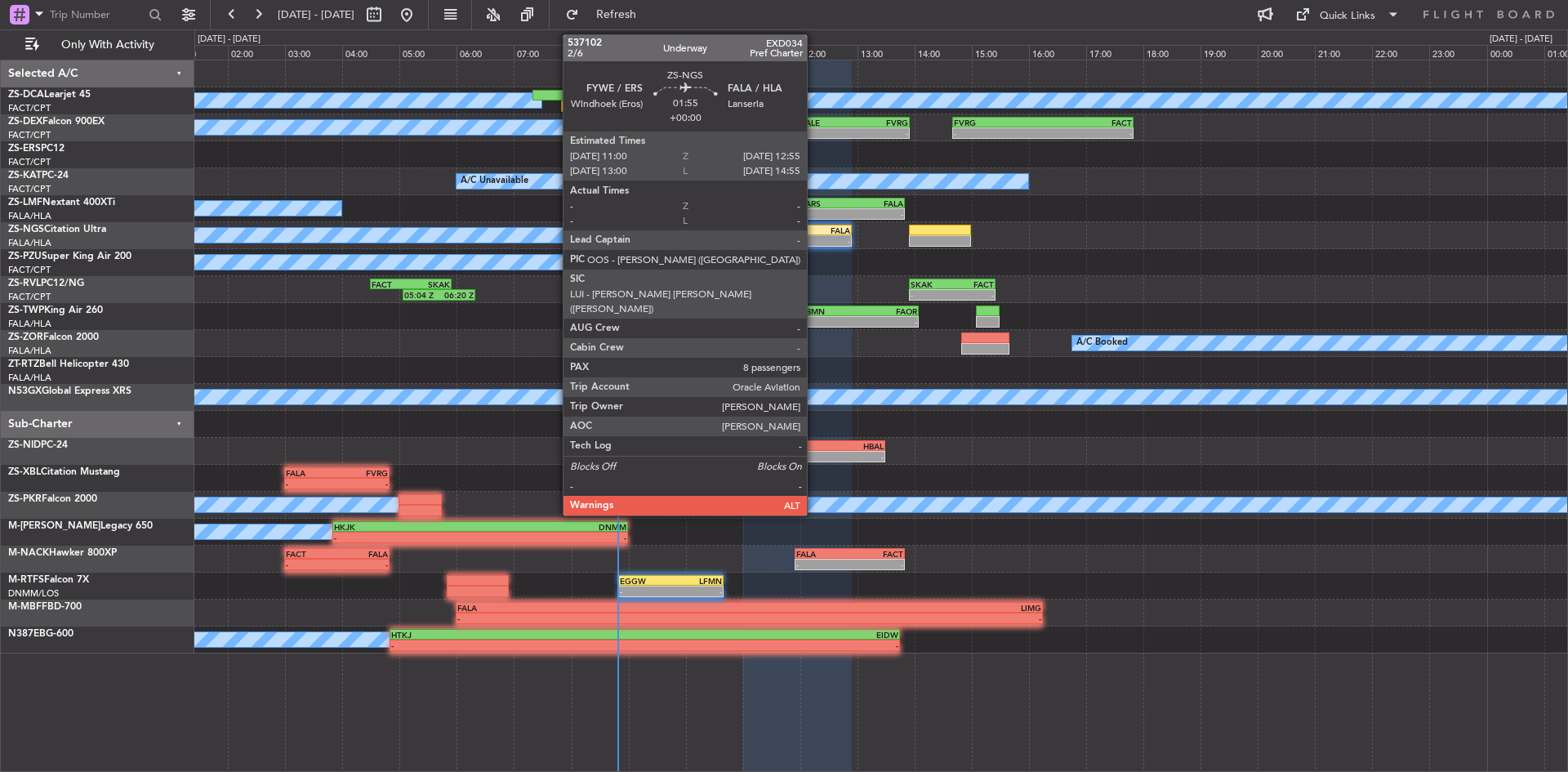
click at [814, 234] on div "FALA" at bounding box center [824, 230] width 53 height 10
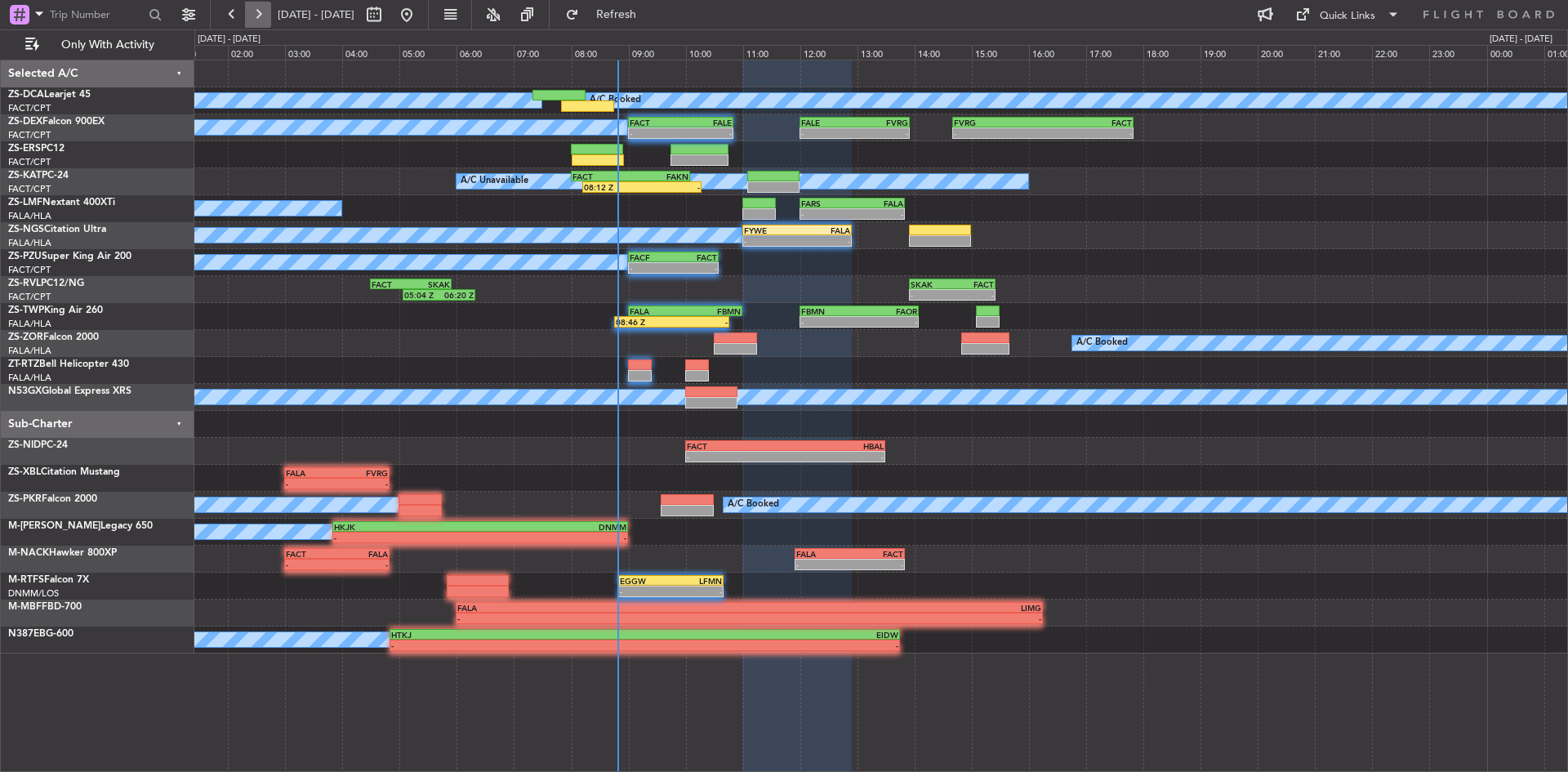
click at [265, 10] on button at bounding box center [258, 15] width 26 height 26
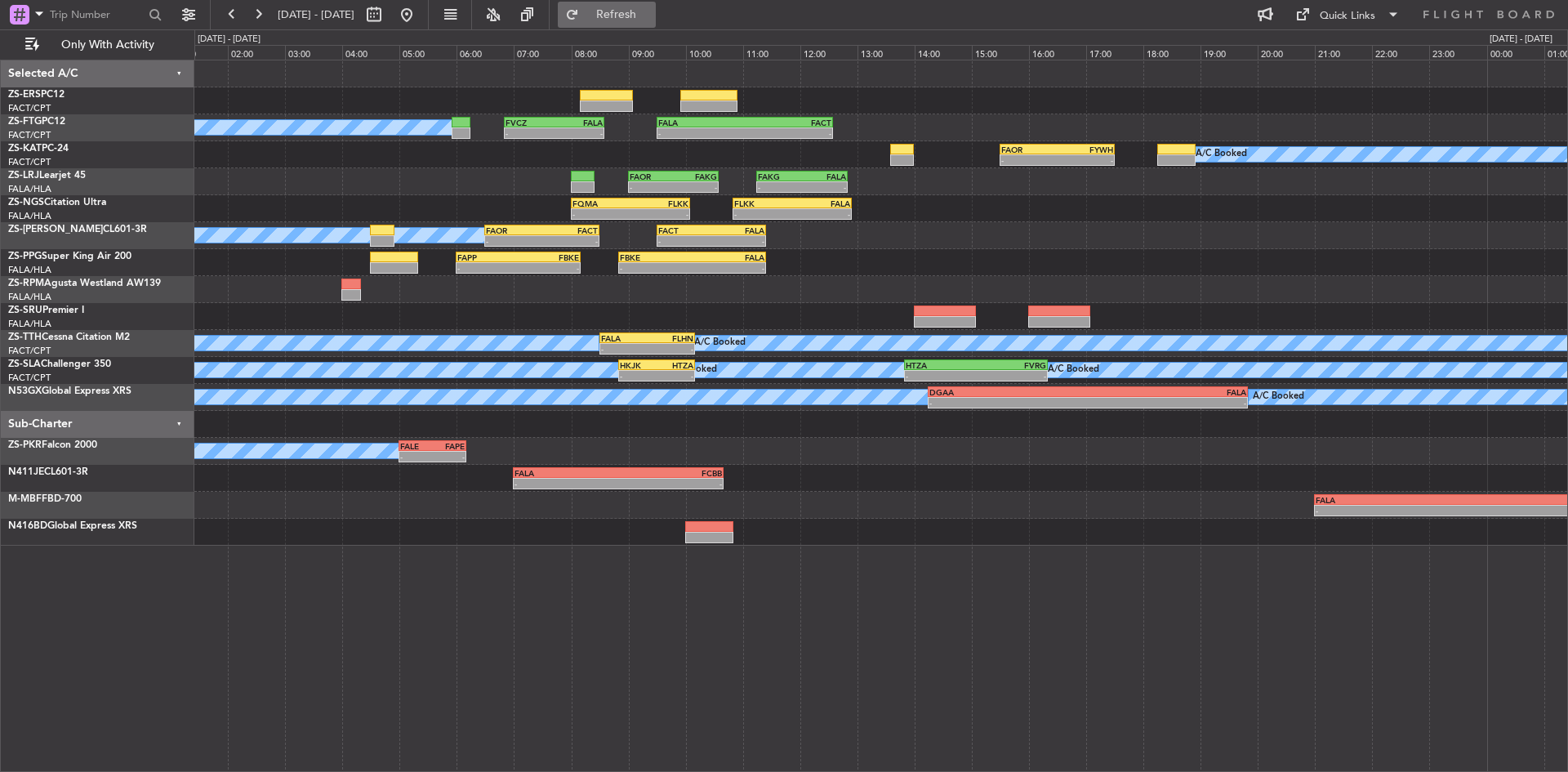
click at [651, 10] on span "Refresh" at bounding box center [616, 15] width 69 height 11
drag, startPoint x: 656, startPoint y: 18, endPoint x: 635, endPoint y: 22, distance: 21.4
click at [651, 18] on span "Refresh" at bounding box center [616, 15] width 69 height 11
click at [420, 17] on button at bounding box center [406, 15] width 26 height 26
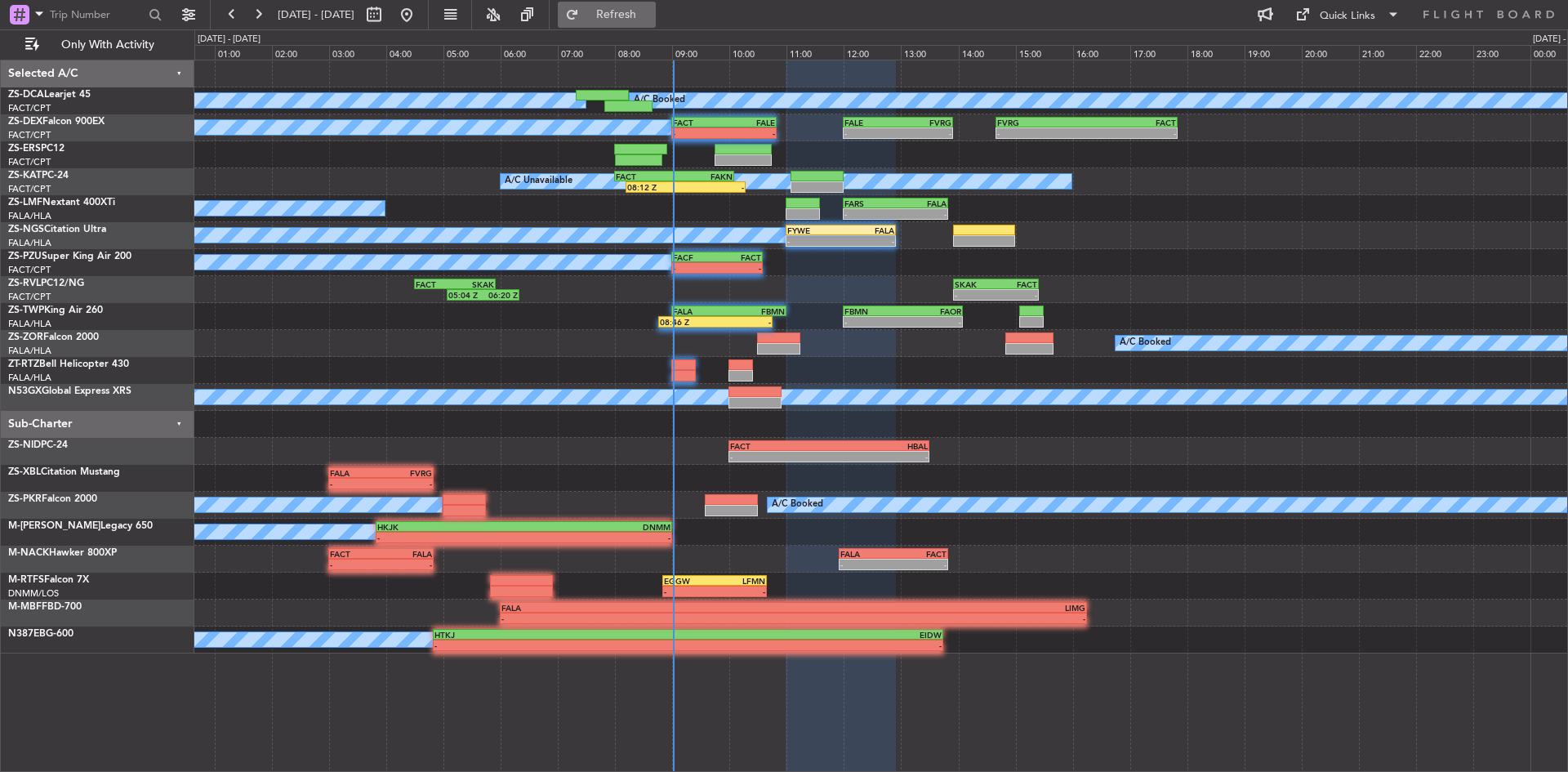
click at [651, 18] on span "Refresh" at bounding box center [616, 15] width 69 height 11
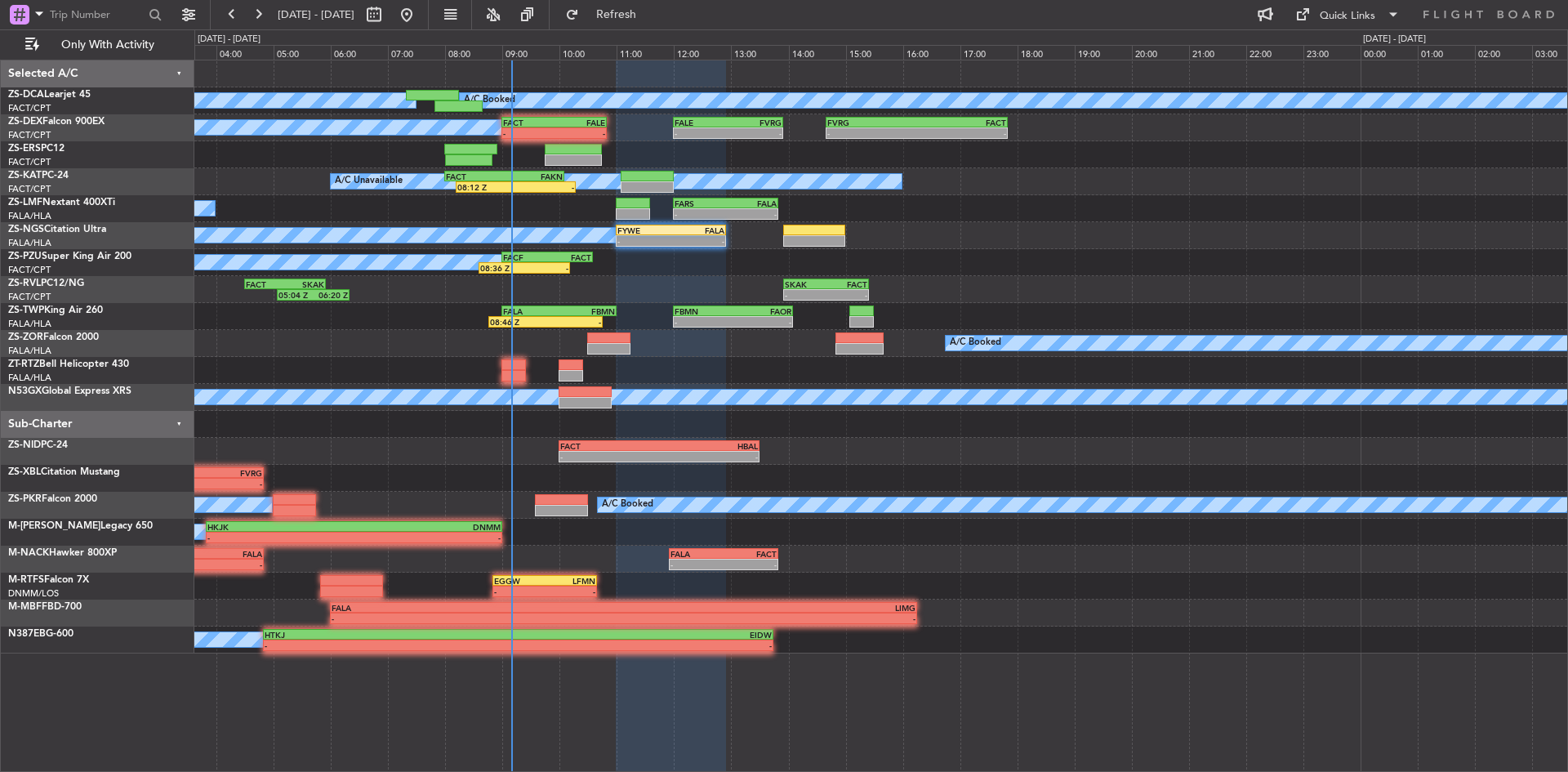
click at [380, 364] on div "A/C Booked A/C Booked A/C Booked - - FACT 09:00 Z FALE 10:50 Z - - FALE 12:00 Z…" at bounding box center [880, 357] width 1373 height 593
click at [651, 12] on span "Refresh" at bounding box center [616, 15] width 69 height 11
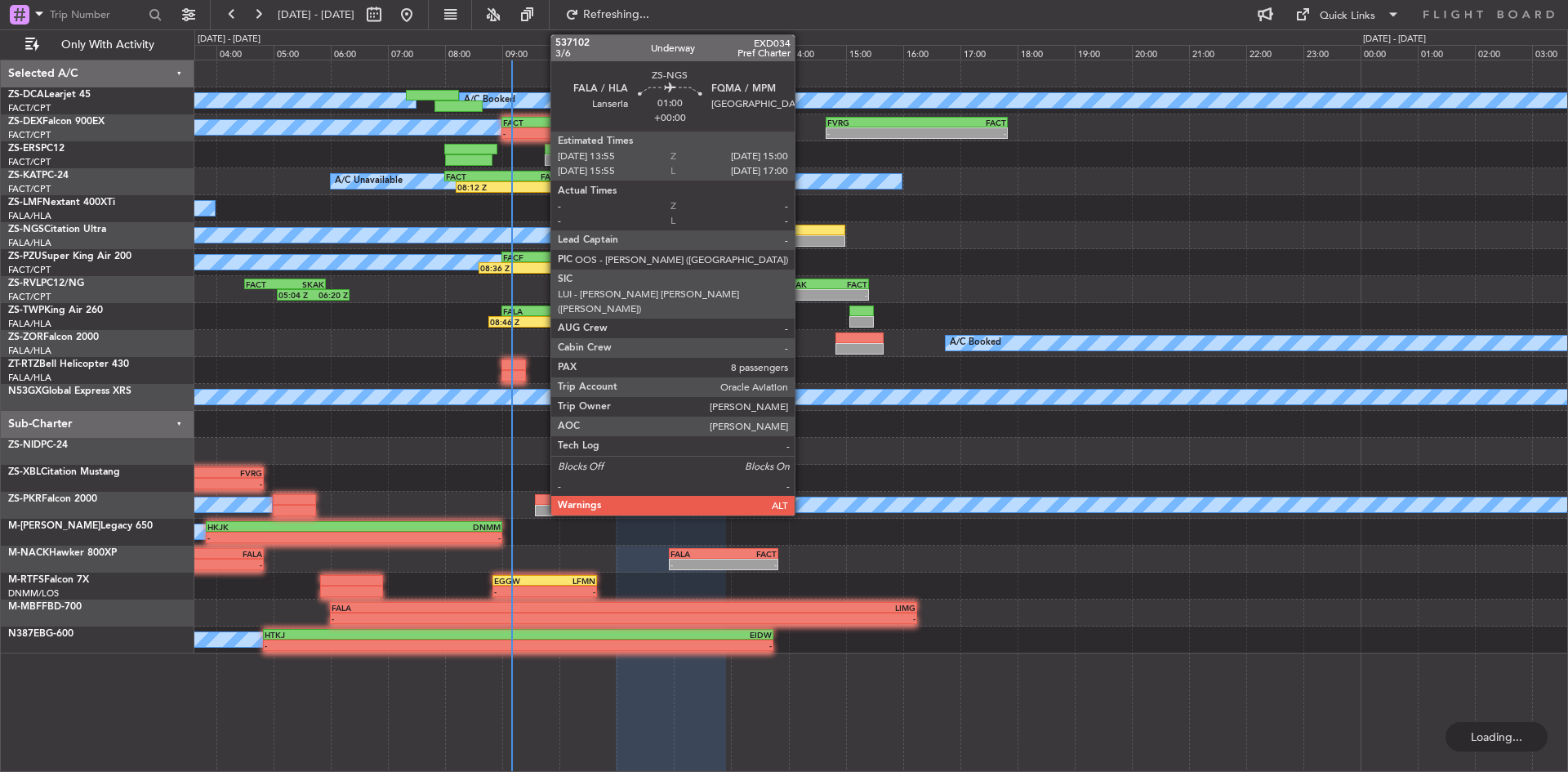
click at [802, 241] on div at bounding box center [814, 241] width 62 height 11
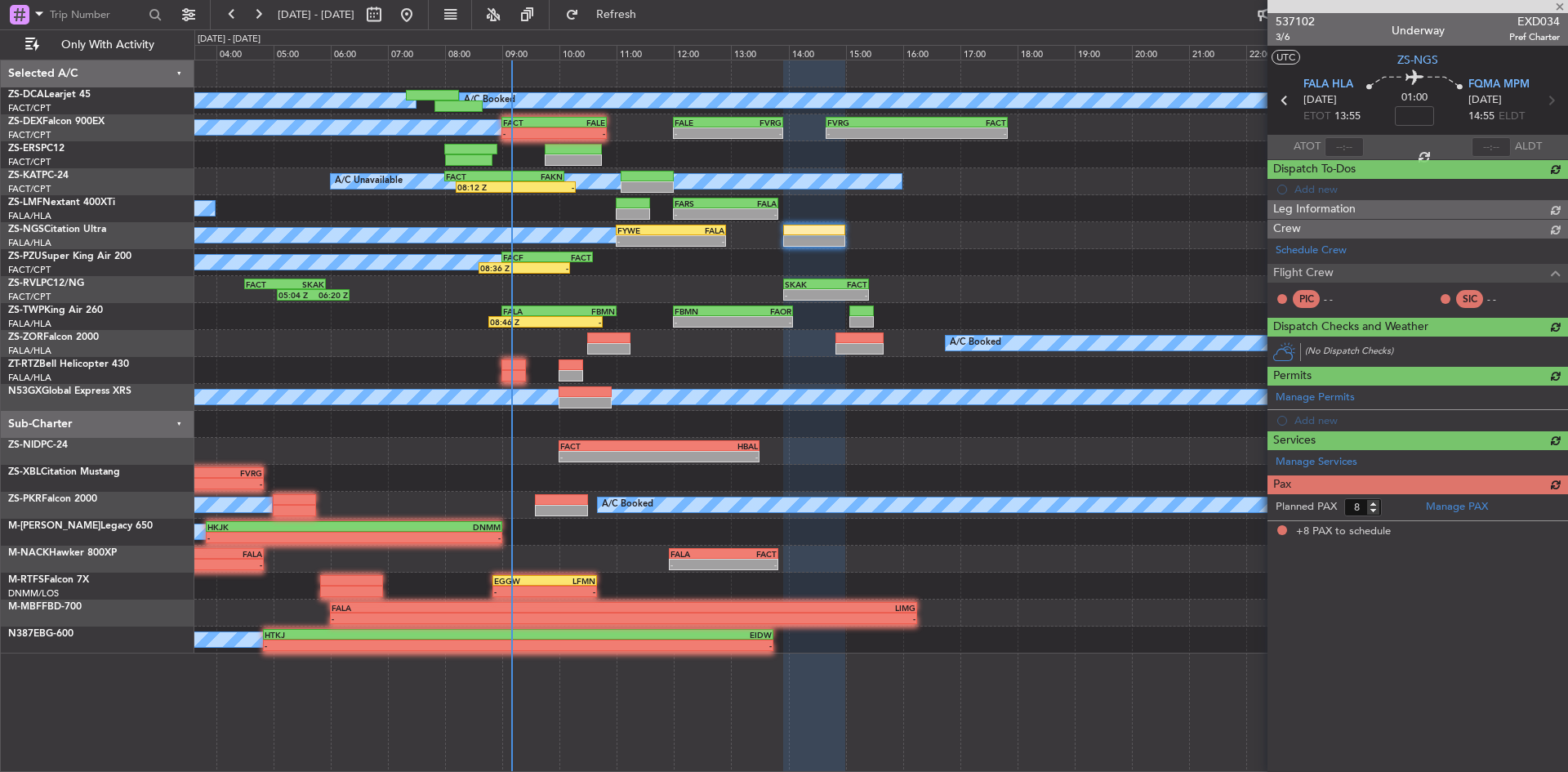
click at [1538, 349] on div "(No Dispatch Checks)" at bounding box center [1417, 351] width 301 height 29
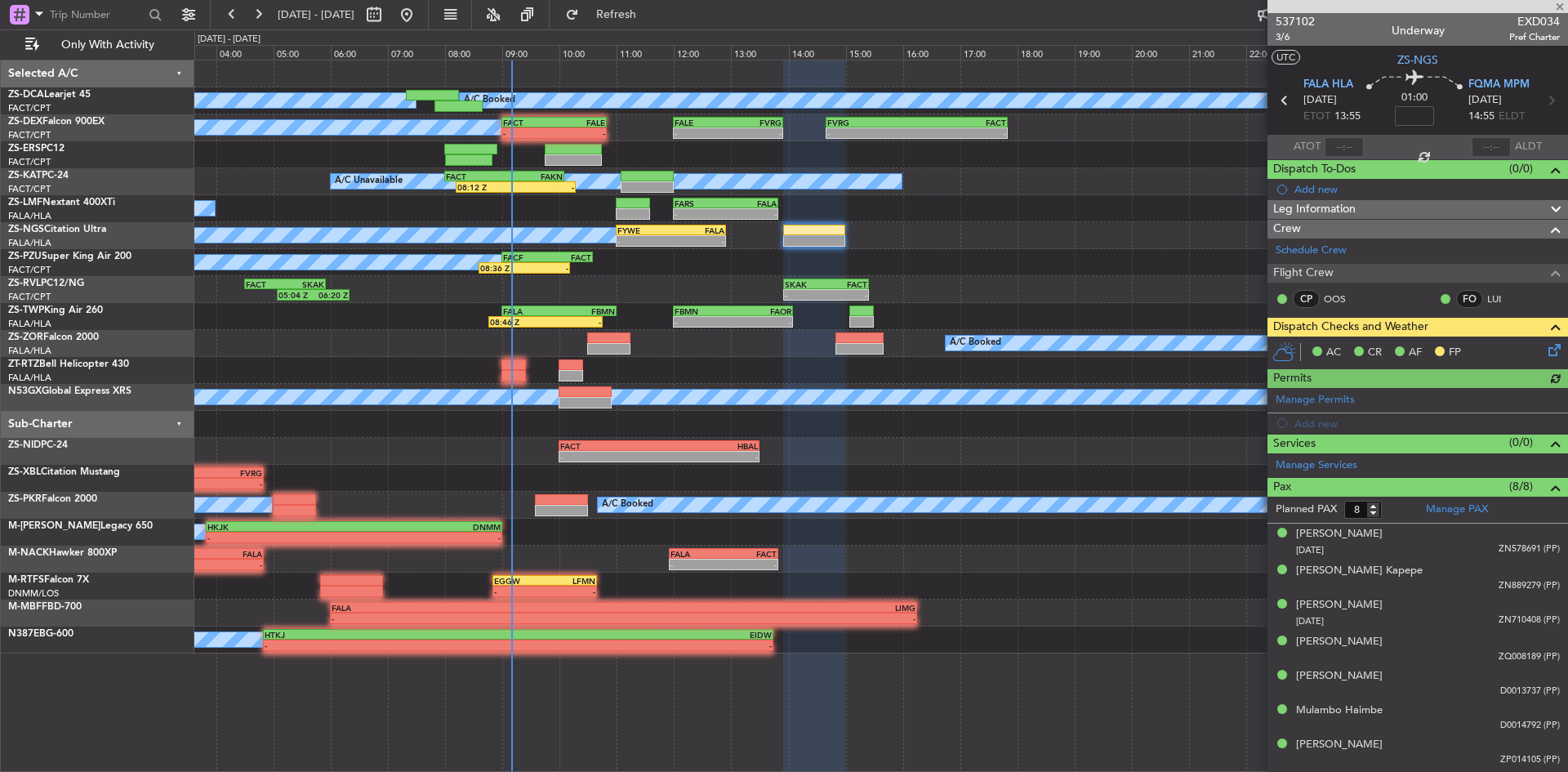
click at [1545, 350] on icon at bounding box center [1551, 347] width 13 height 13
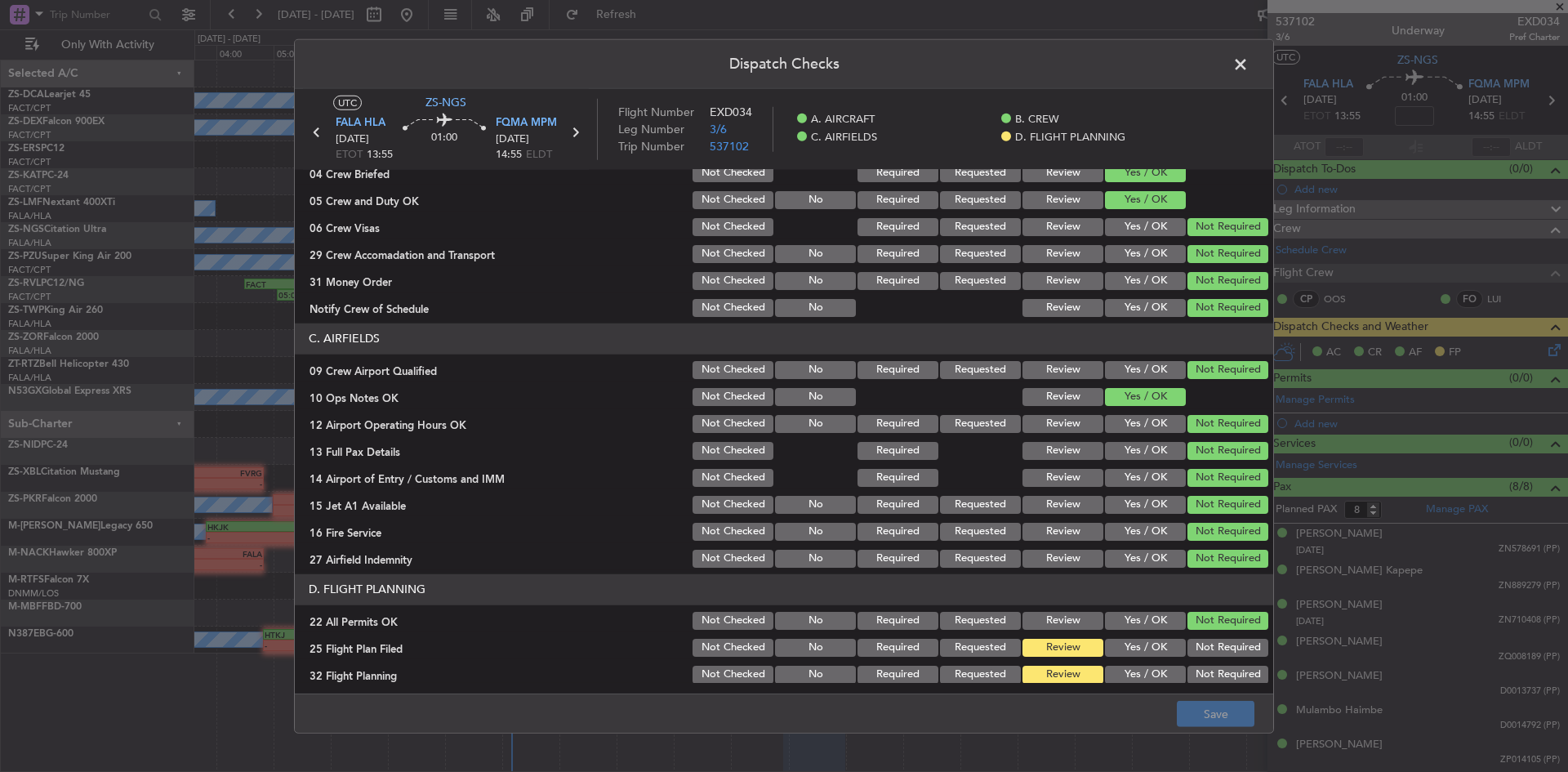
scroll to position [220, 0]
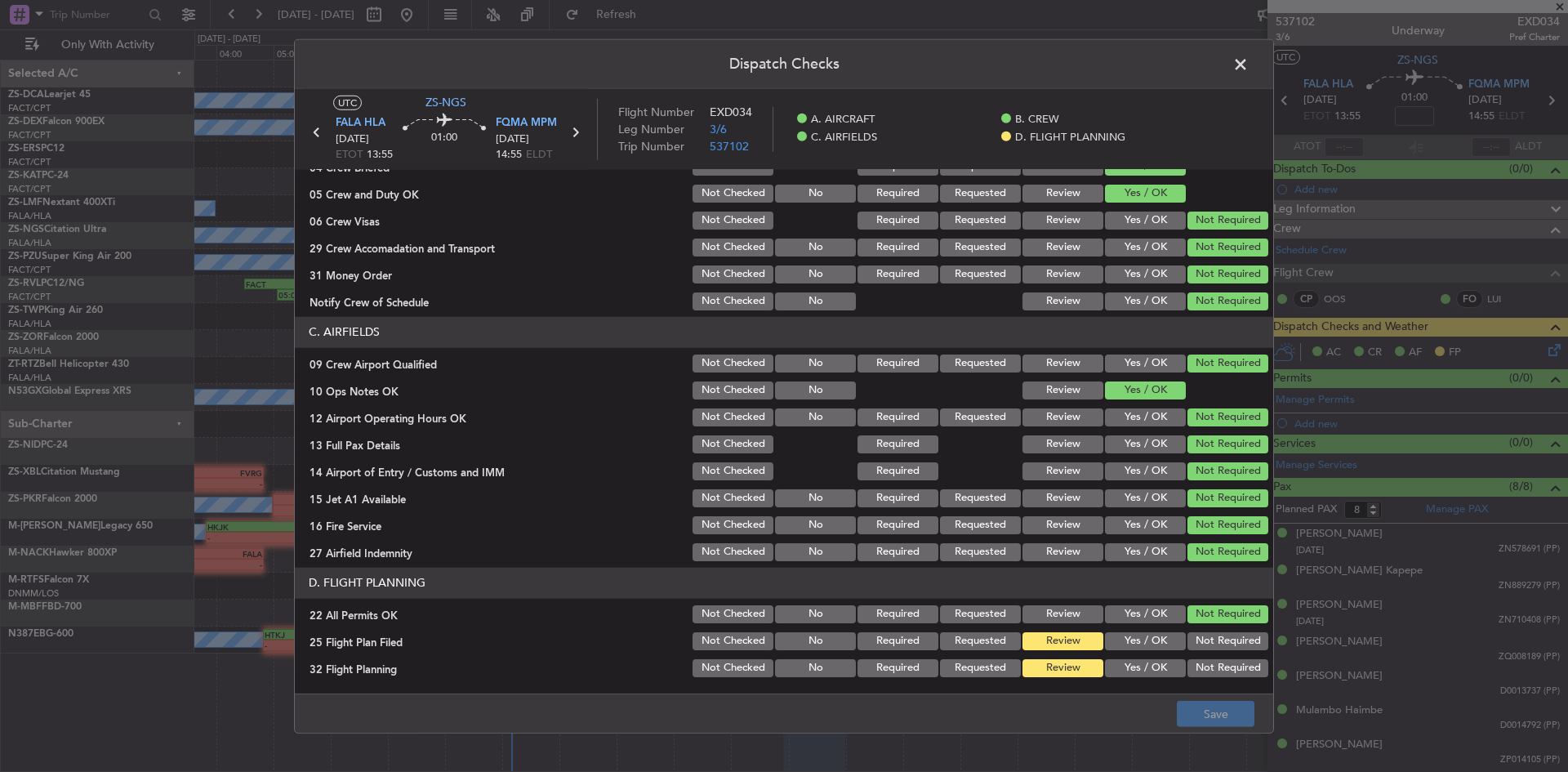
drag, startPoint x: 1107, startPoint y: 638, endPoint x: 1111, endPoint y: 655, distance: 17.5
click at [1107, 639] on button "Yes / OK" at bounding box center [1146, 641] width 81 height 18
drag, startPoint x: 1112, startPoint y: 667, endPoint x: 1215, endPoint y: 695, distance: 106.7
click at [1114, 668] on button "Yes / OK" at bounding box center [1146, 669] width 81 height 18
click at [1211, 705] on button "Save" at bounding box center [1216, 714] width 77 height 26
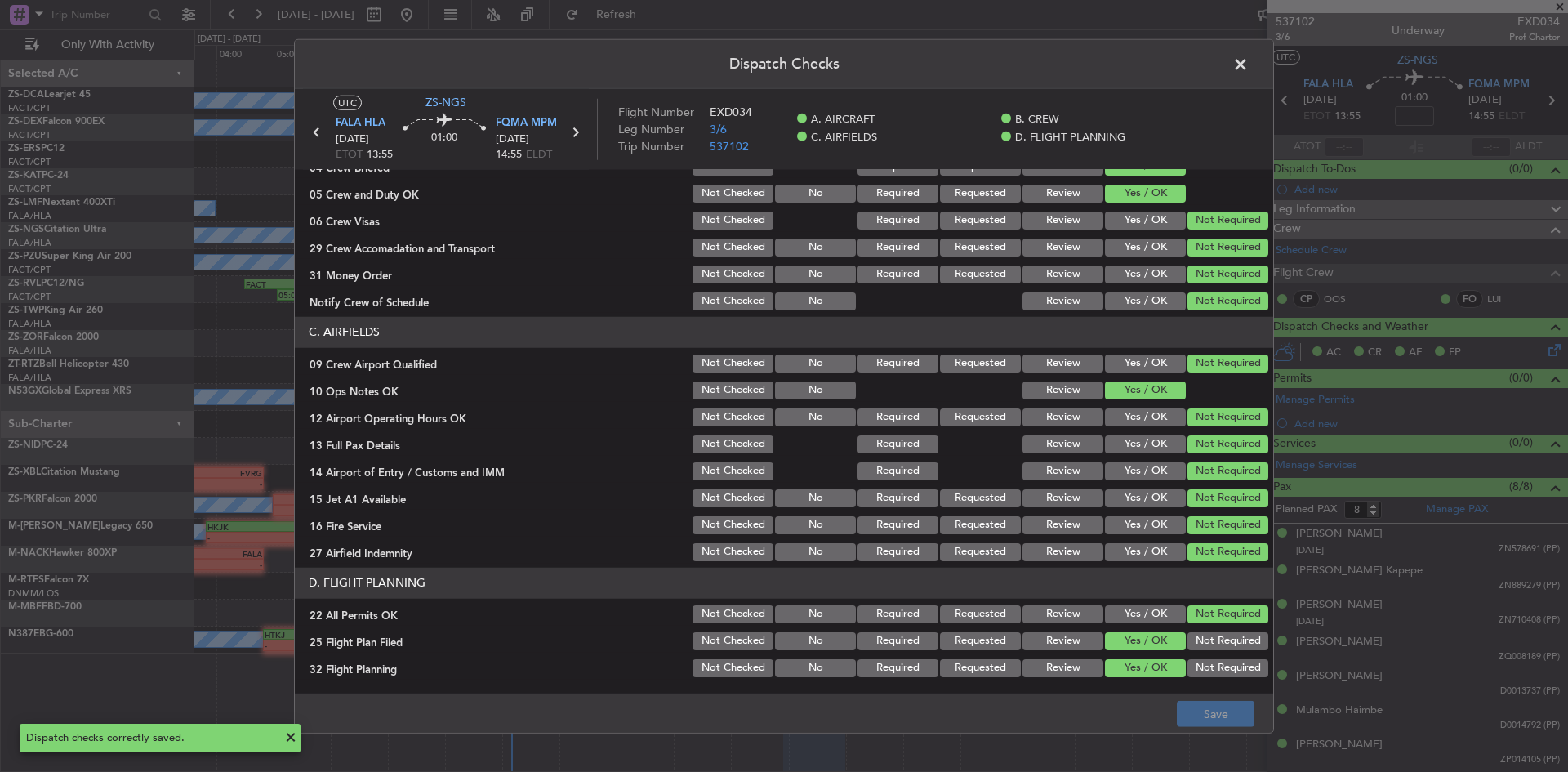
click at [1249, 65] on span at bounding box center [1249, 68] width 0 height 33
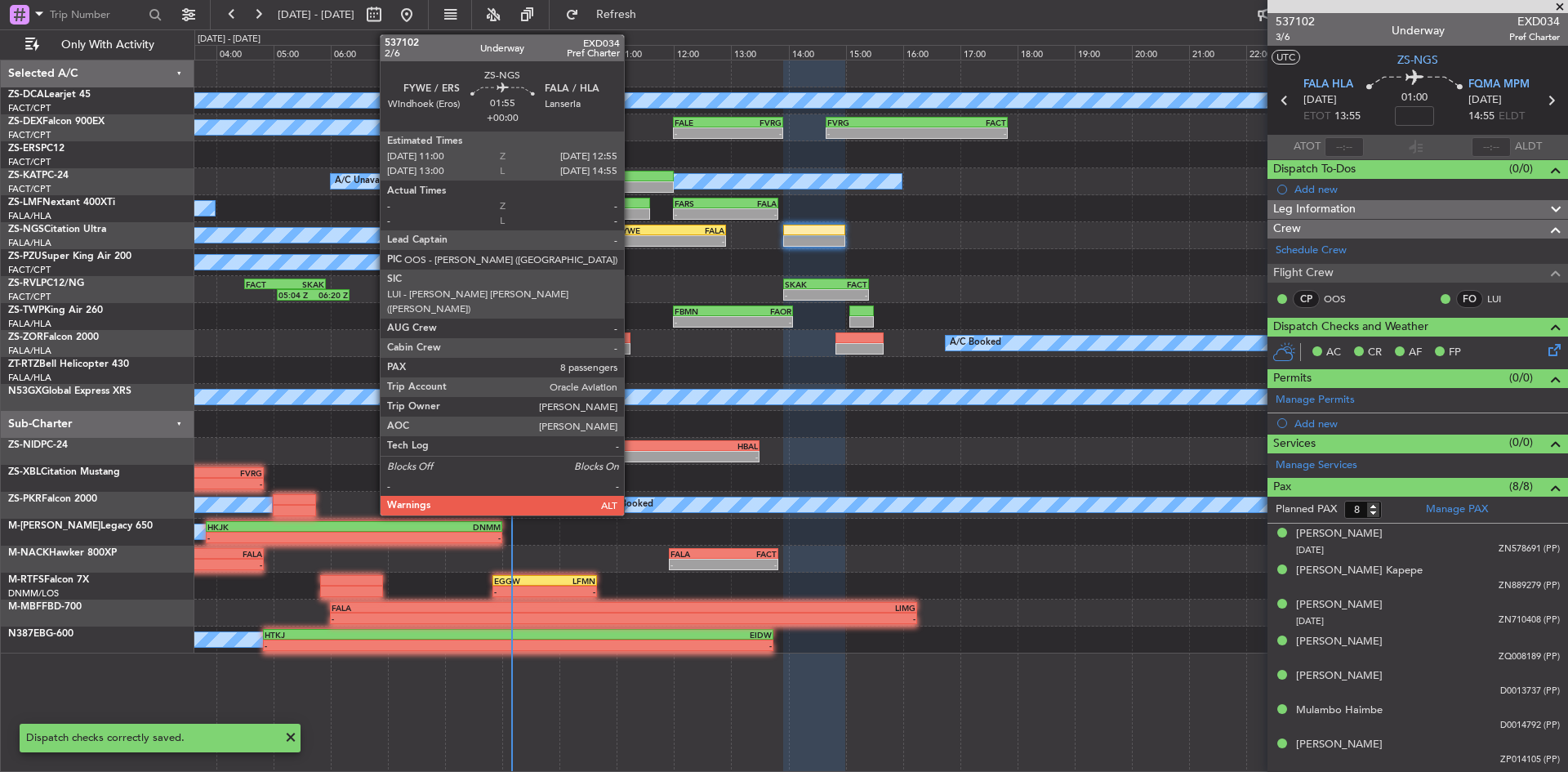
click at [634, 227] on div "FYWE" at bounding box center [644, 230] width 53 height 10
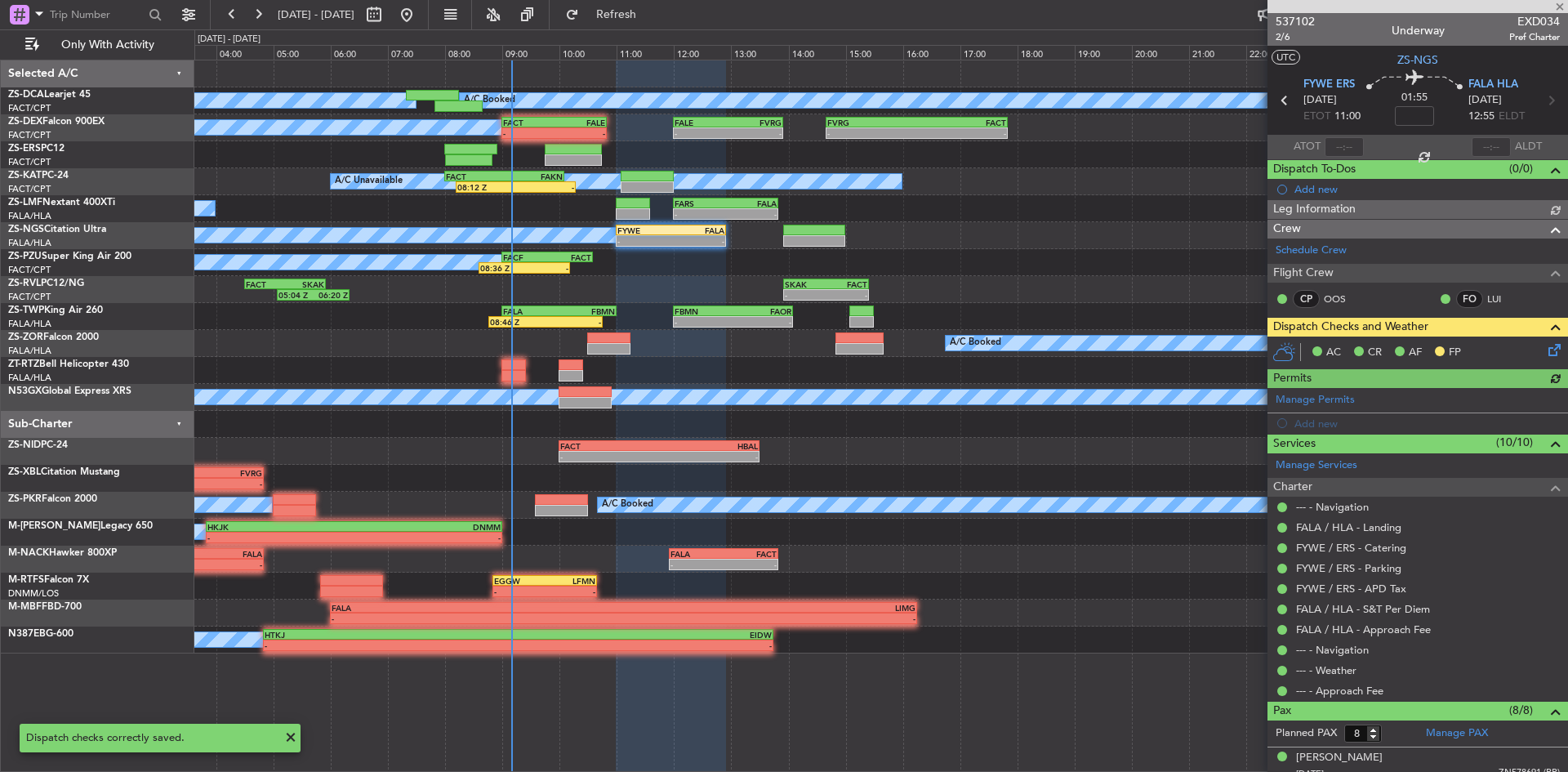
click at [1545, 354] on icon at bounding box center [1551, 347] width 13 height 13
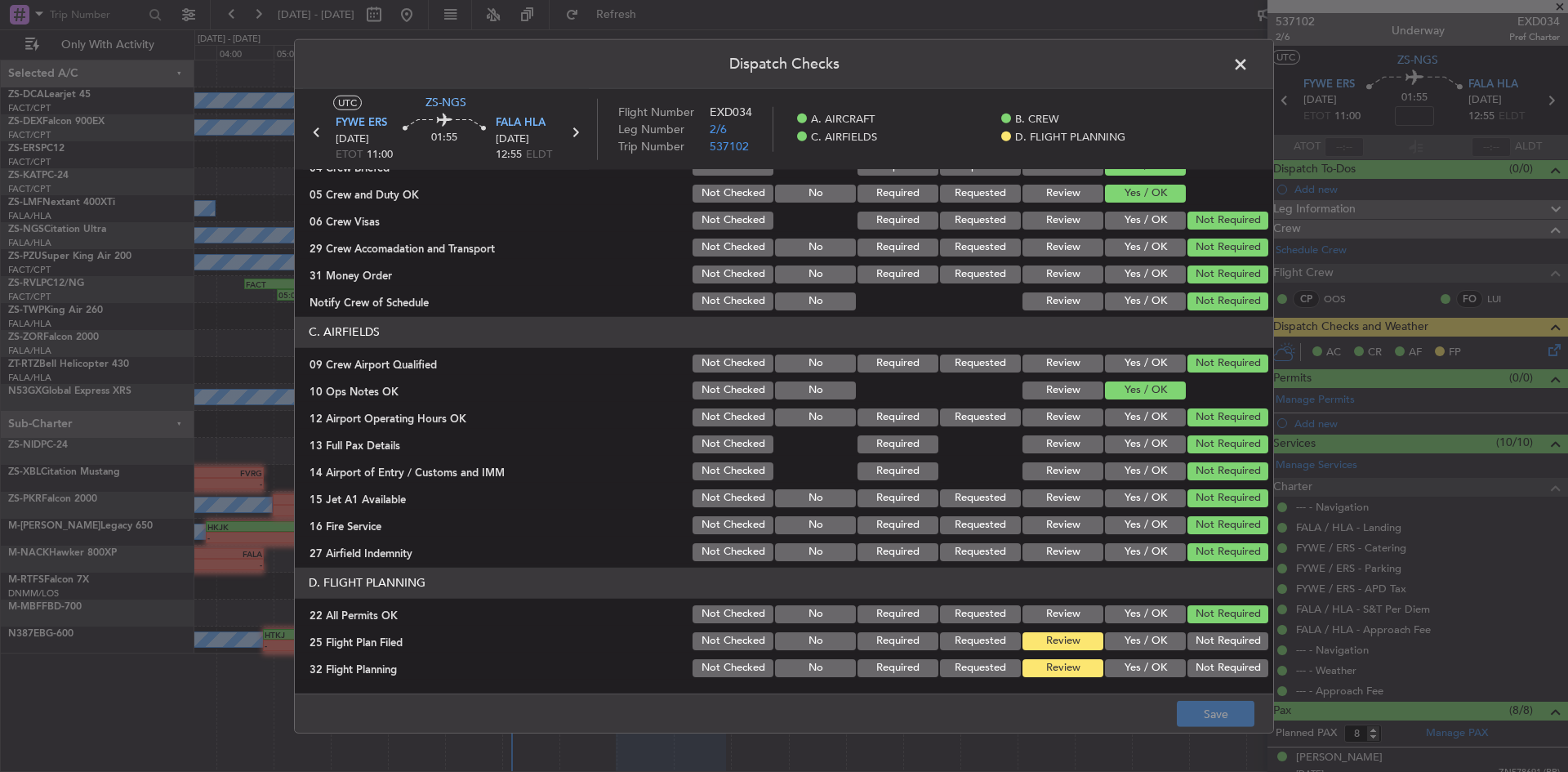
click at [1145, 639] on button "Yes / OK" at bounding box center [1146, 641] width 81 height 18
click at [1137, 666] on button "Yes / OK" at bounding box center [1146, 669] width 81 height 18
click at [1192, 701] on button "Save" at bounding box center [1216, 714] width 77 height 26
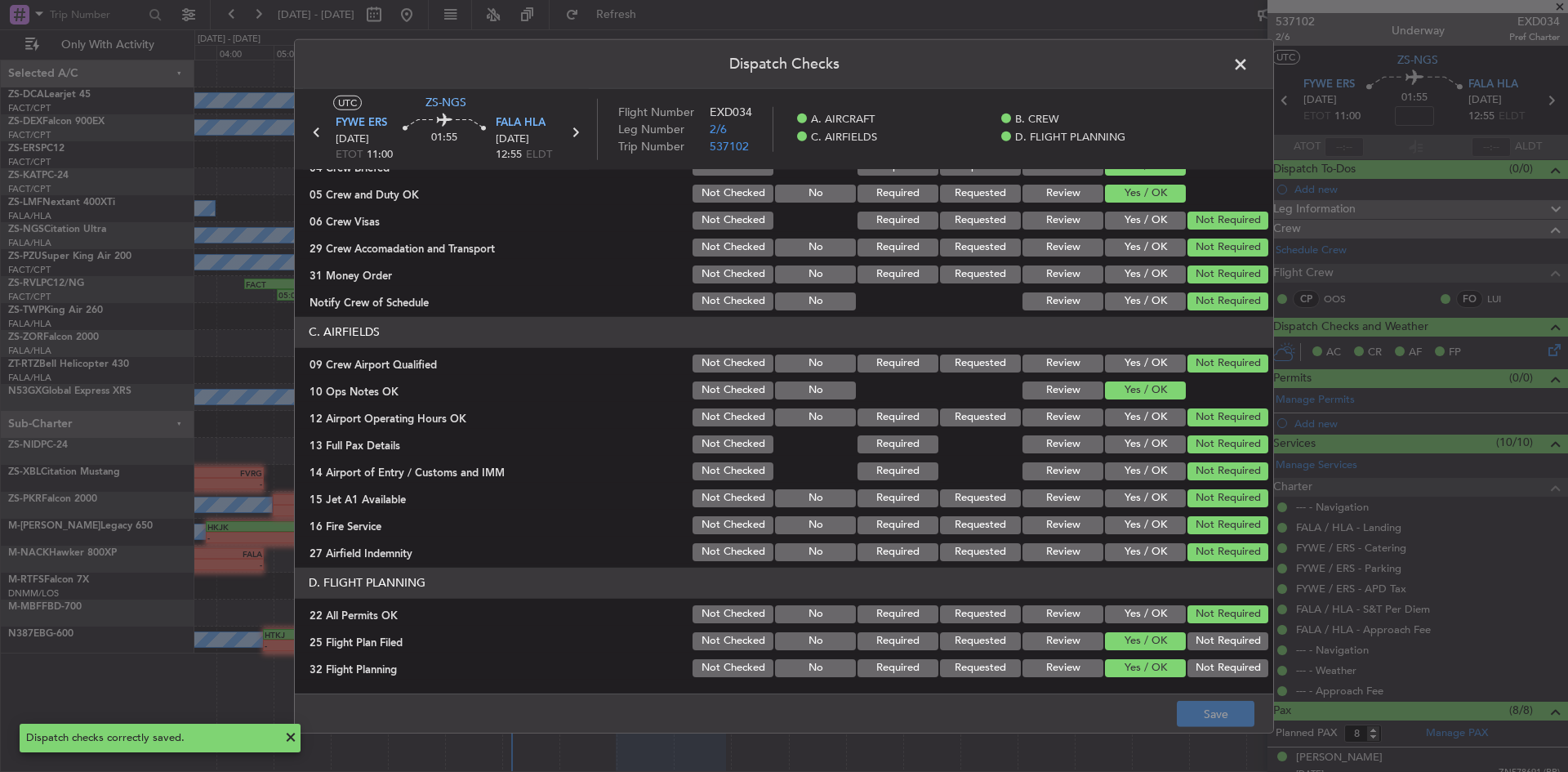
click at [1249, 62] on span at bounding box center [1249, 68] width 0 height 33
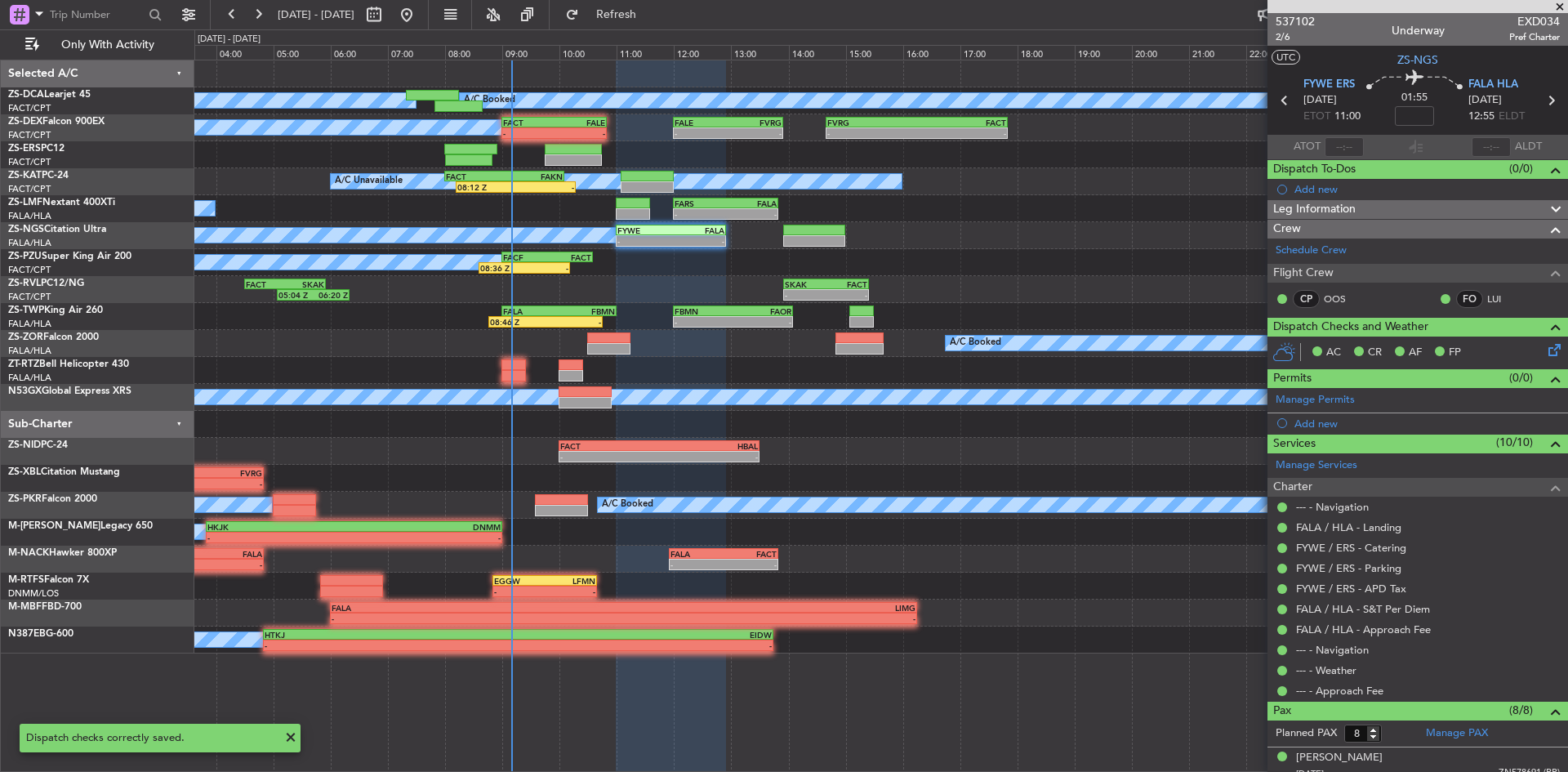
click at [1561, 3] on span at bounding box center [1560, 7] width 17 height 15
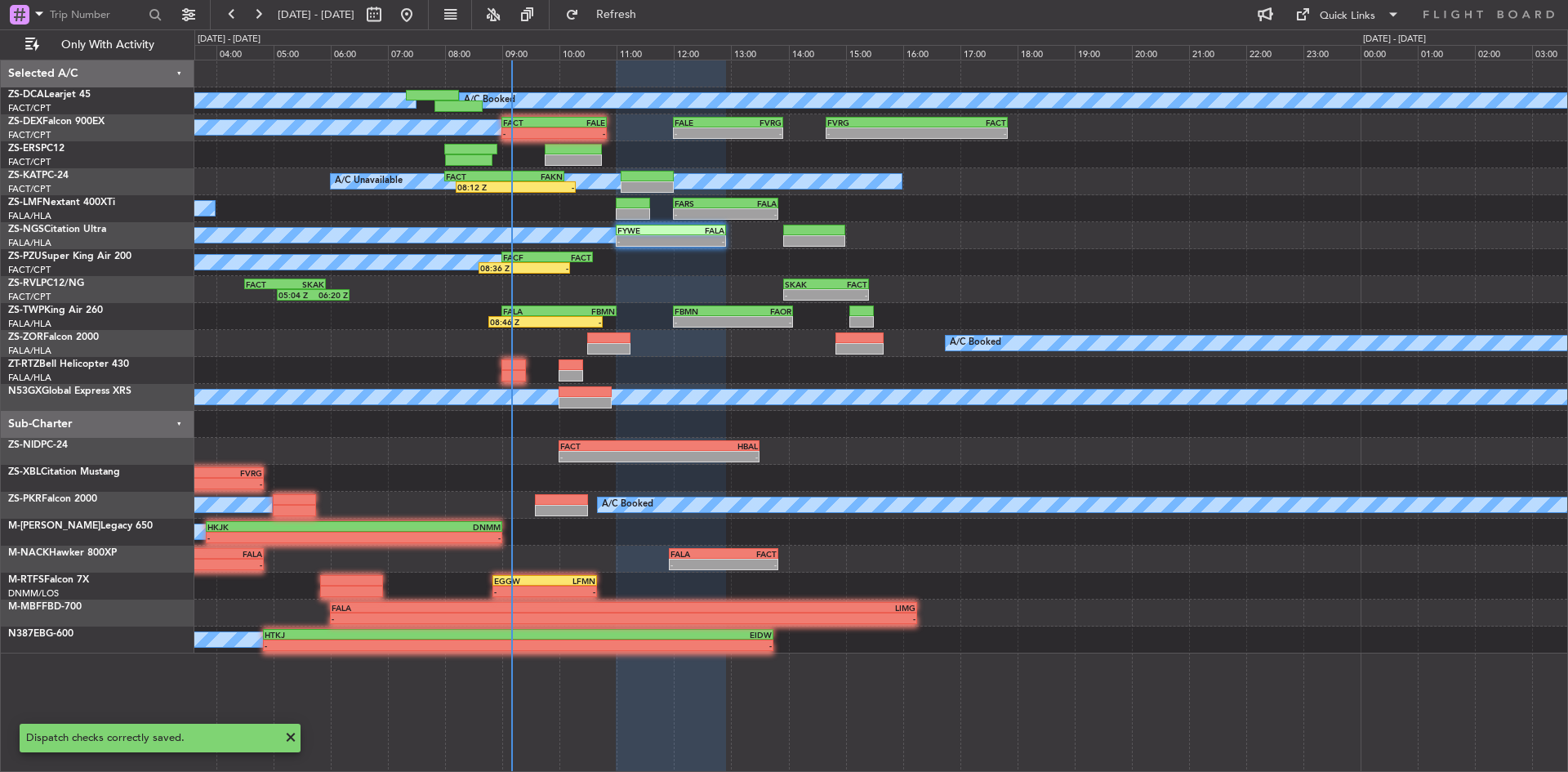
type input "0"
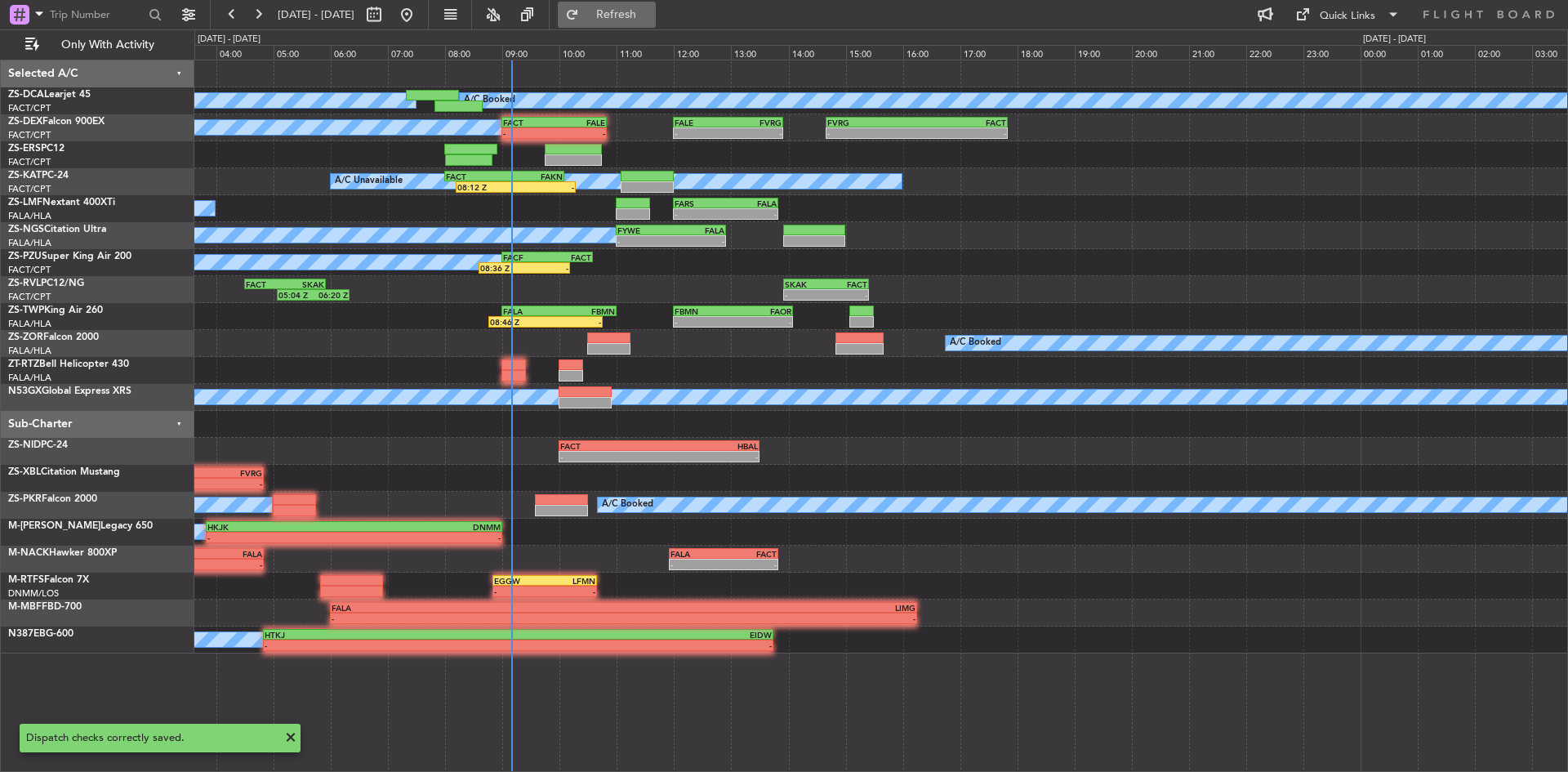
click at [621, 14] on button "Refresh" at bounding box center [607, 15] width 98 height 26
click at [265, 13] on button at bounding box center [258, 15] width 26 height 26
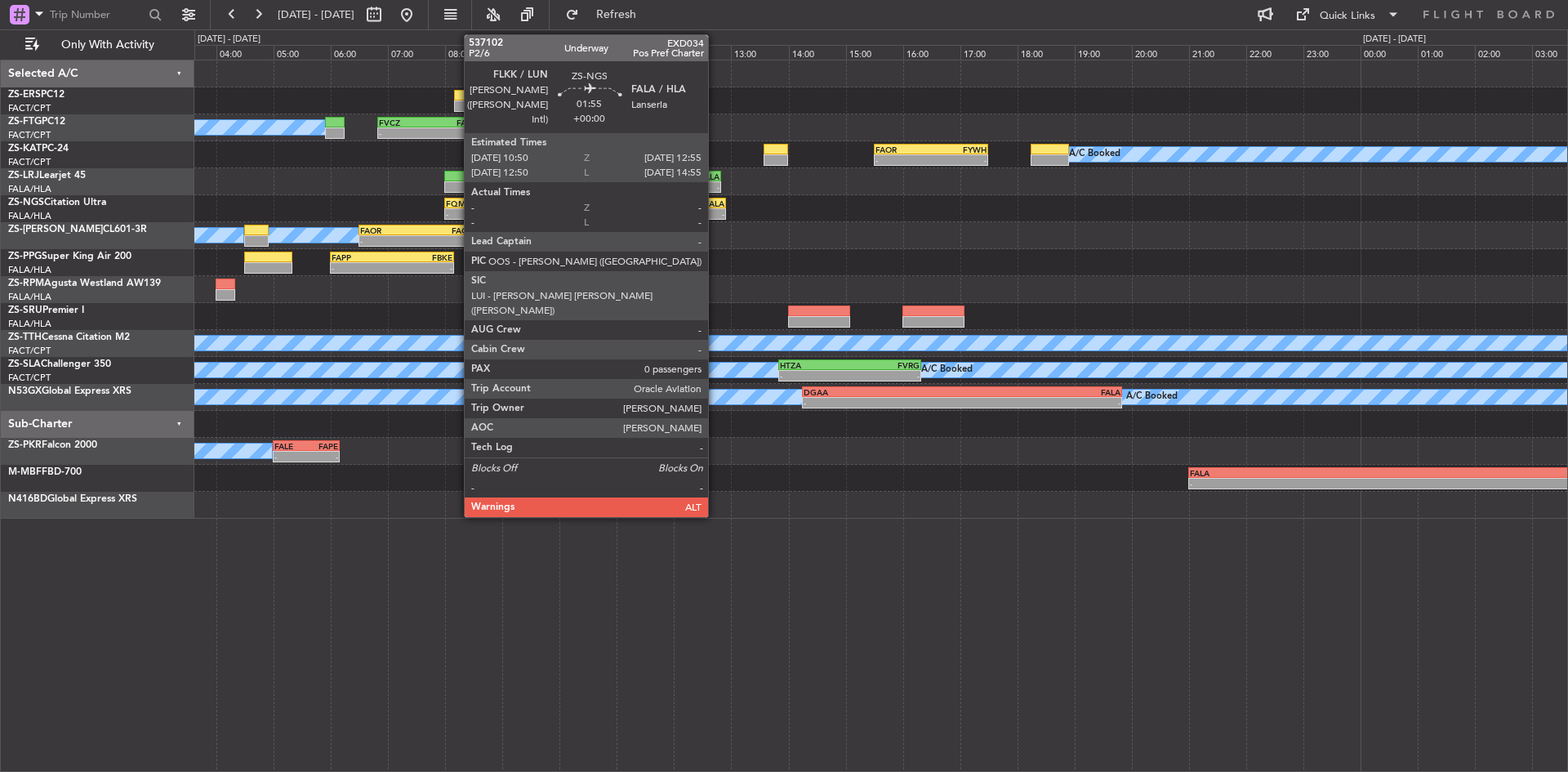
click at [697, 203] on div "FALA" at bounding box center [695, 203] width 58 height 10
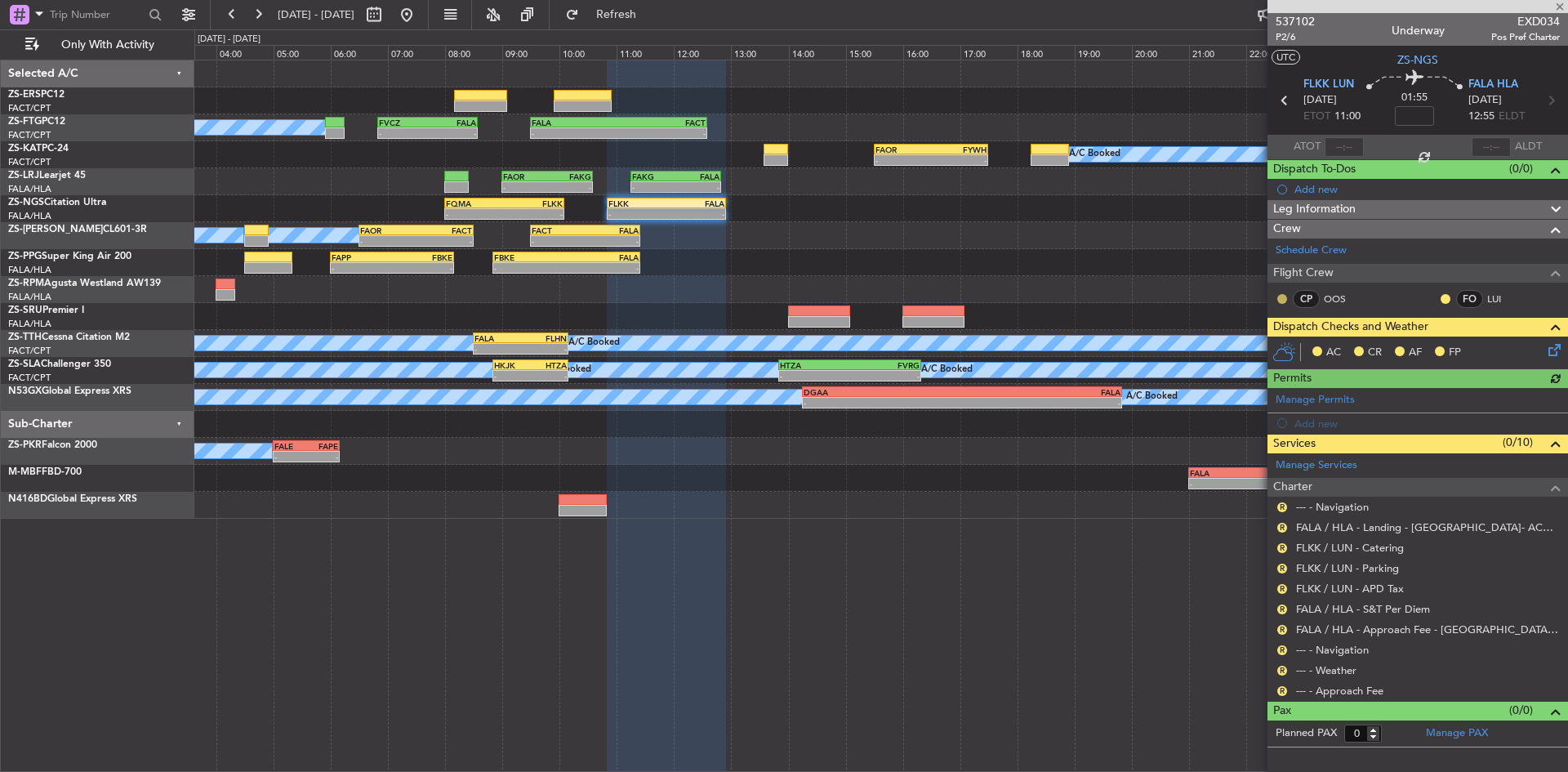
click at [1278, 296] on button at bounding box center [1282, 299] width 10 height 10
click at [1443, 296] on button at bounding box center [1446, 299] width 10 height 10
click at [1454, 350] on span "Acknowledged" at bounding box center [1449, 347] width 72 height 17
click at [1552, 347] on icon at bounding box center [1551, 347] width 13 height 13
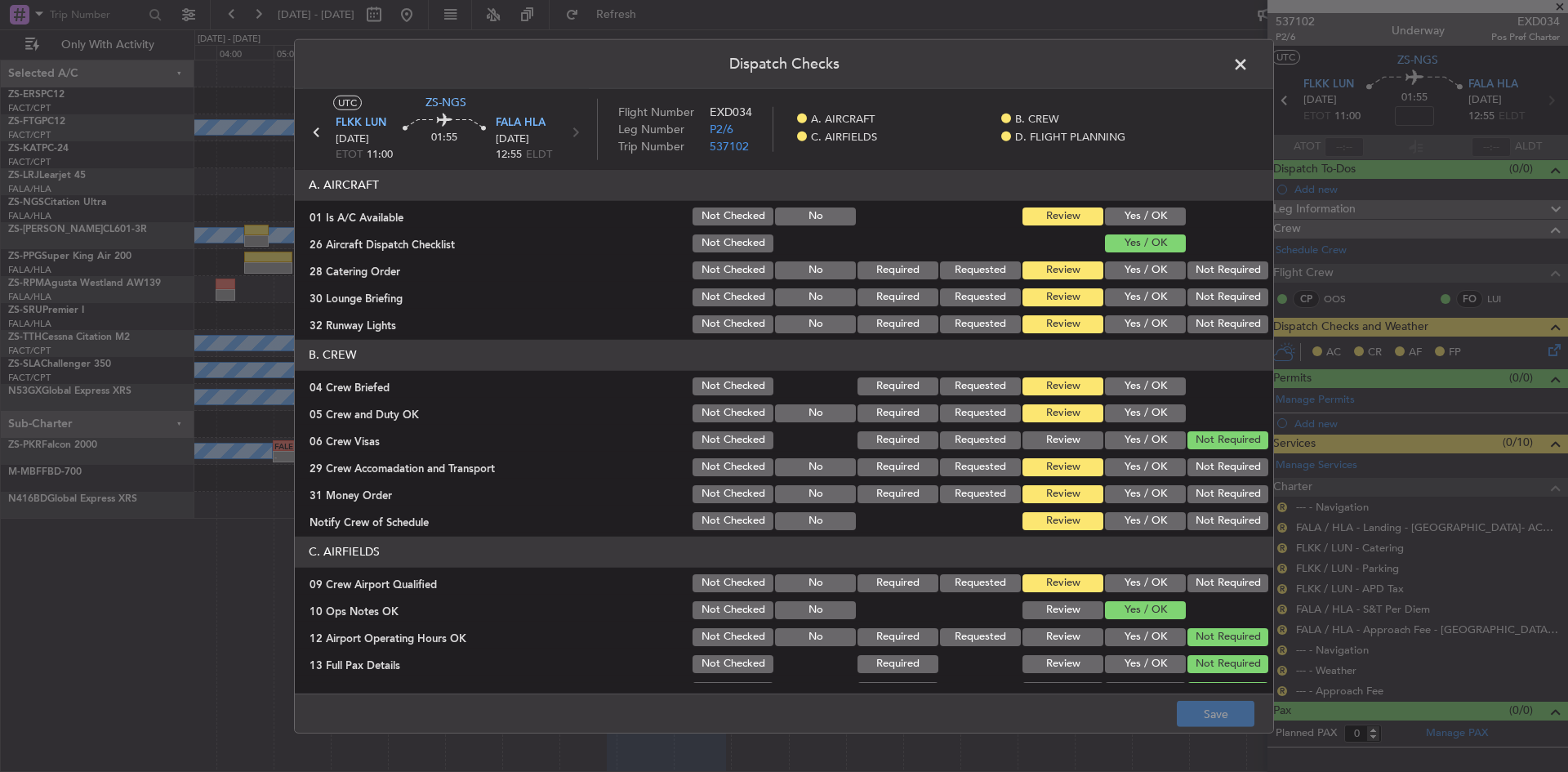
click at [1140, 216] on button "Yes / OK" at bounding box center [1146, 217] width 81 height 18
click at [1199, 273] on button "Not Required" at bounding box center [1228, 271] width 81 height 18
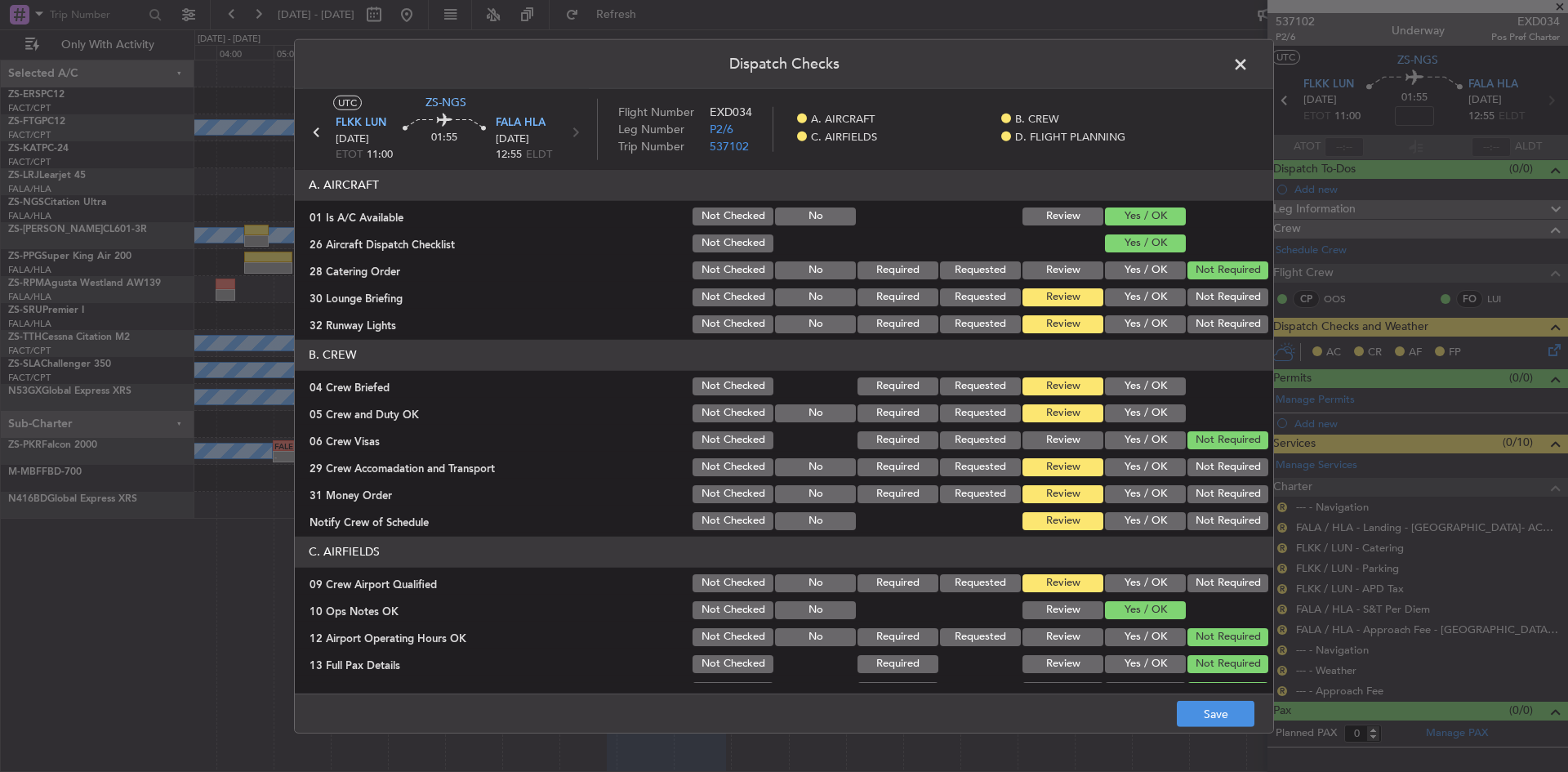
drag, startPoint x: 1197, startPoint y: 291, endPoint x: 1204, endPoint y: 327, distance: 36.7
click at [1197, 293] on button "Not Required" at bounding box center [1228, 298] width 81 height 18
click at [1204, 327] on button "Not Required" at bounding box center [1228, 325] width 81 height 18
drag, startPoint x: 1165, startPoint y: 369, endPoint x: 1163, endPoint y: 384, distance: 15.1
click at [1164, 381] on section "B. CREW 04 Crew Briefed Not Checked Required Requested Review Yes / OK 05 Crew …" at bounding box center [784, 436] width 979 height 193
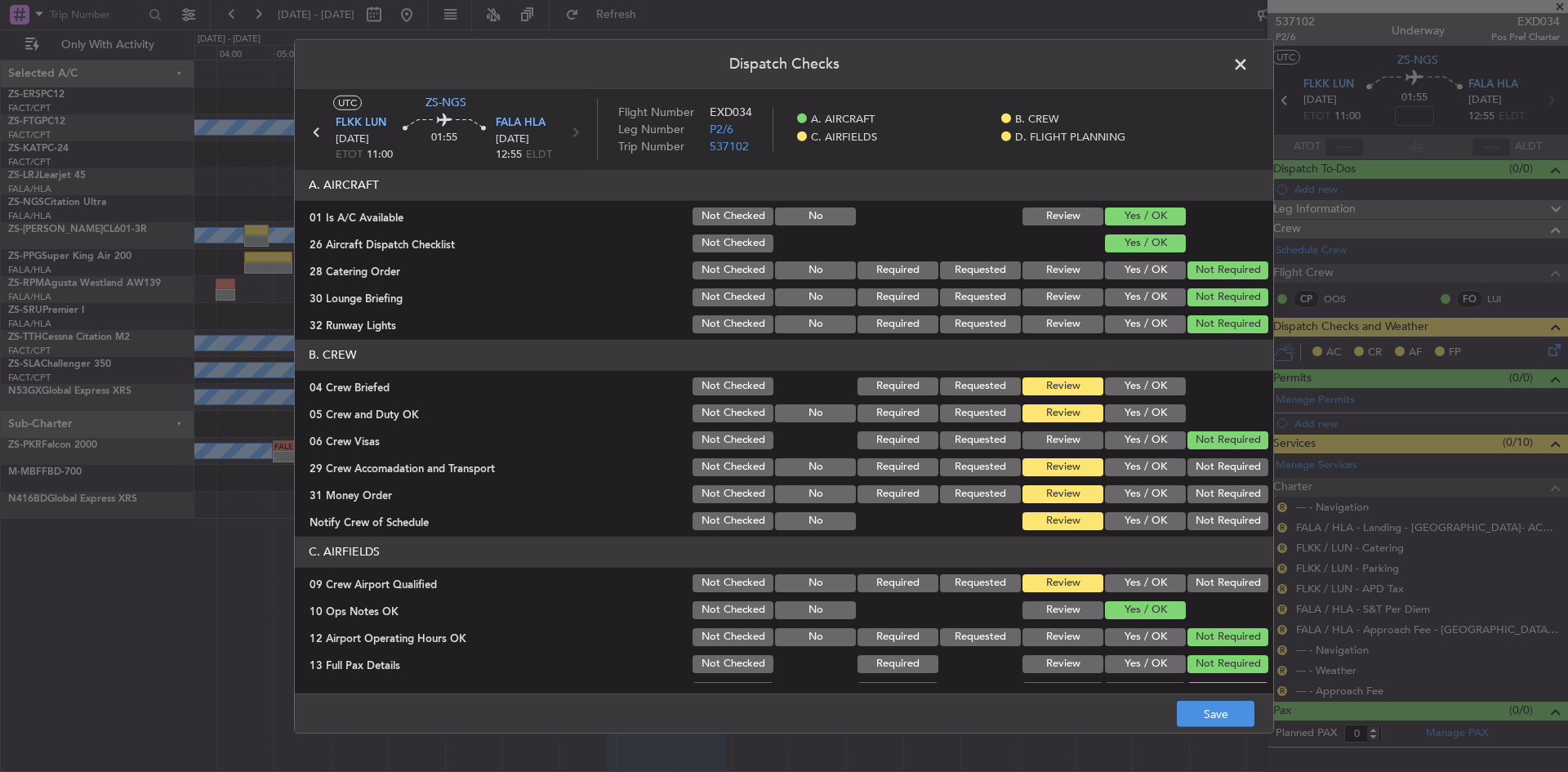
click at [1161, 389] on button "Yes / OK" at bounding box center [1146, 386] width 81 height 18
drag, startPoint x: 1178, startPoint y: 441, endPoint x: 1172, endPoint y: 429, distance: 13.4
click at [1187, 441] on button "Not Required" at bounding box center [1228, 441] width 81 height 18
click at [1163, 416] on button "Yes / OK" at bounding box center [1146, 414] width 81 height 18
click at [1219, 475] on button "Not Required" at bounding box center [1228, 467] width 81 height 18
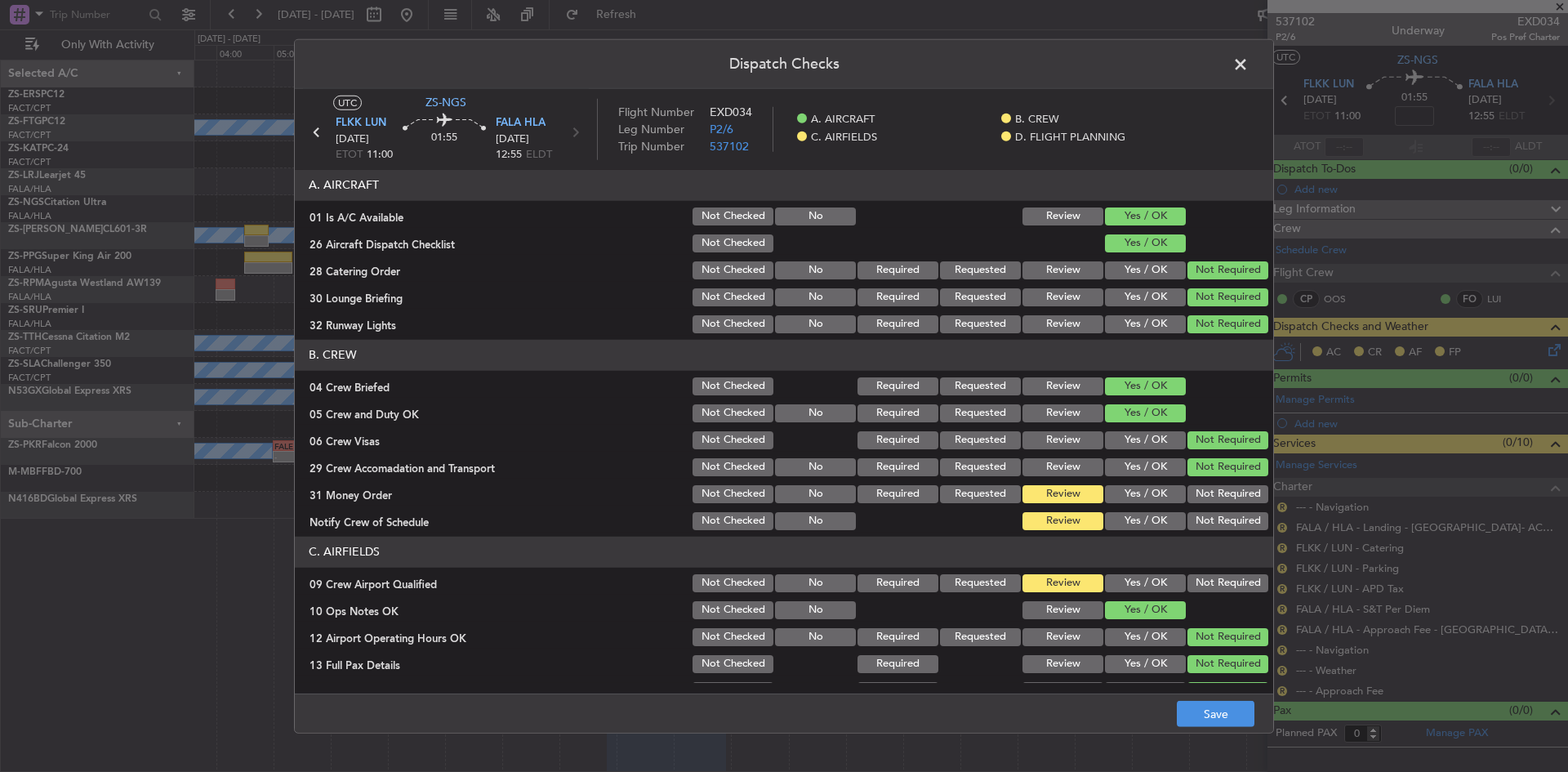
click at [1214, 486] on button "Not Required" at bounding box center [1228, 495] width 81 height 18
click at [1202, 514] on button "Not Required" at bounding box center [1228, 522] width 81 height 18
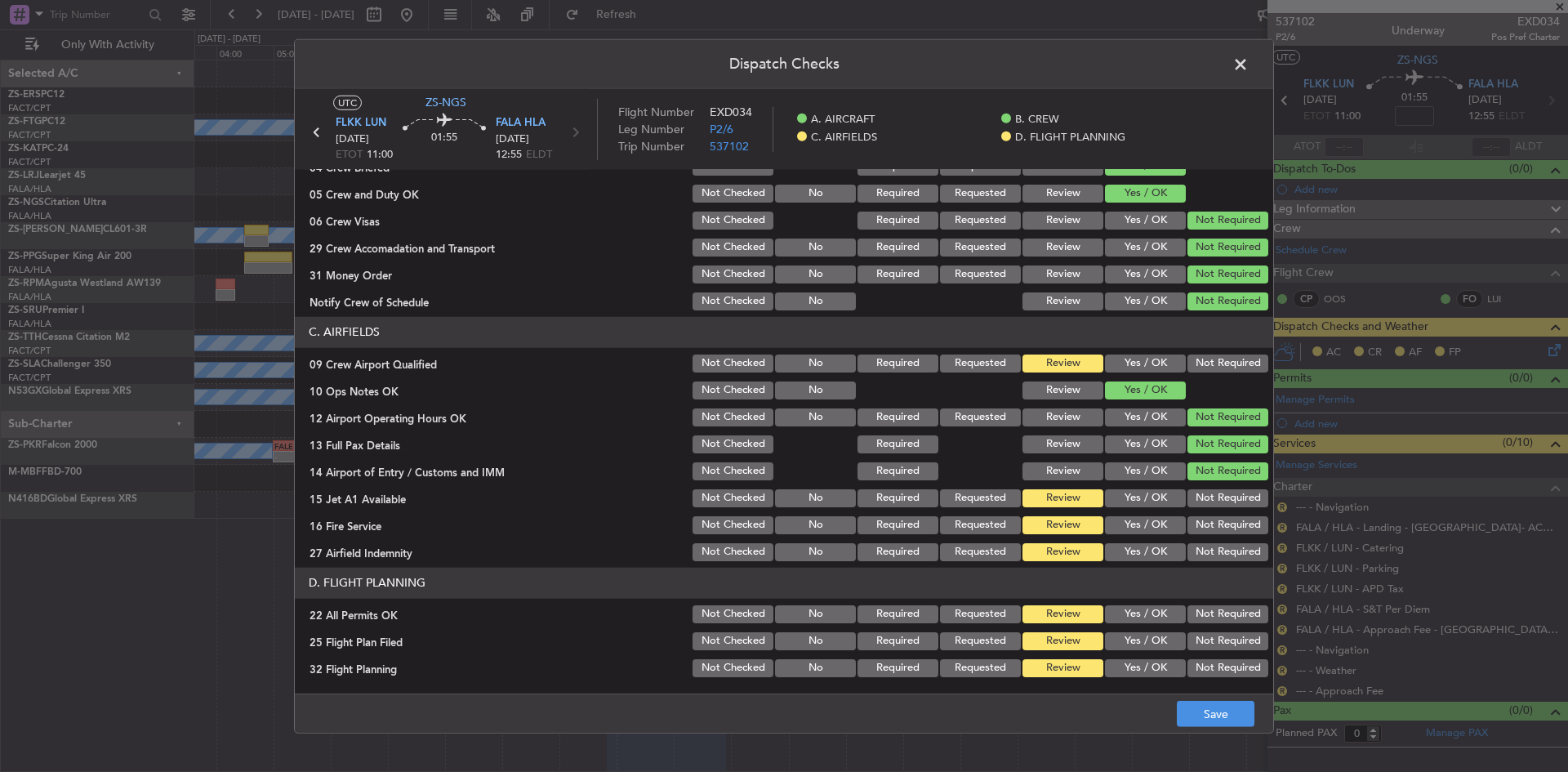
click at [1187, 362] on button "Not Required" at bounding box center [1228, 363] width 81 height 18
click at [1217, 501] on button "Not Required" at bounding box center [1228, 499] width 81 height 18
click at [1216, 523] on button "Not Required" at bounding box center [1228, 525] width 81 height 18
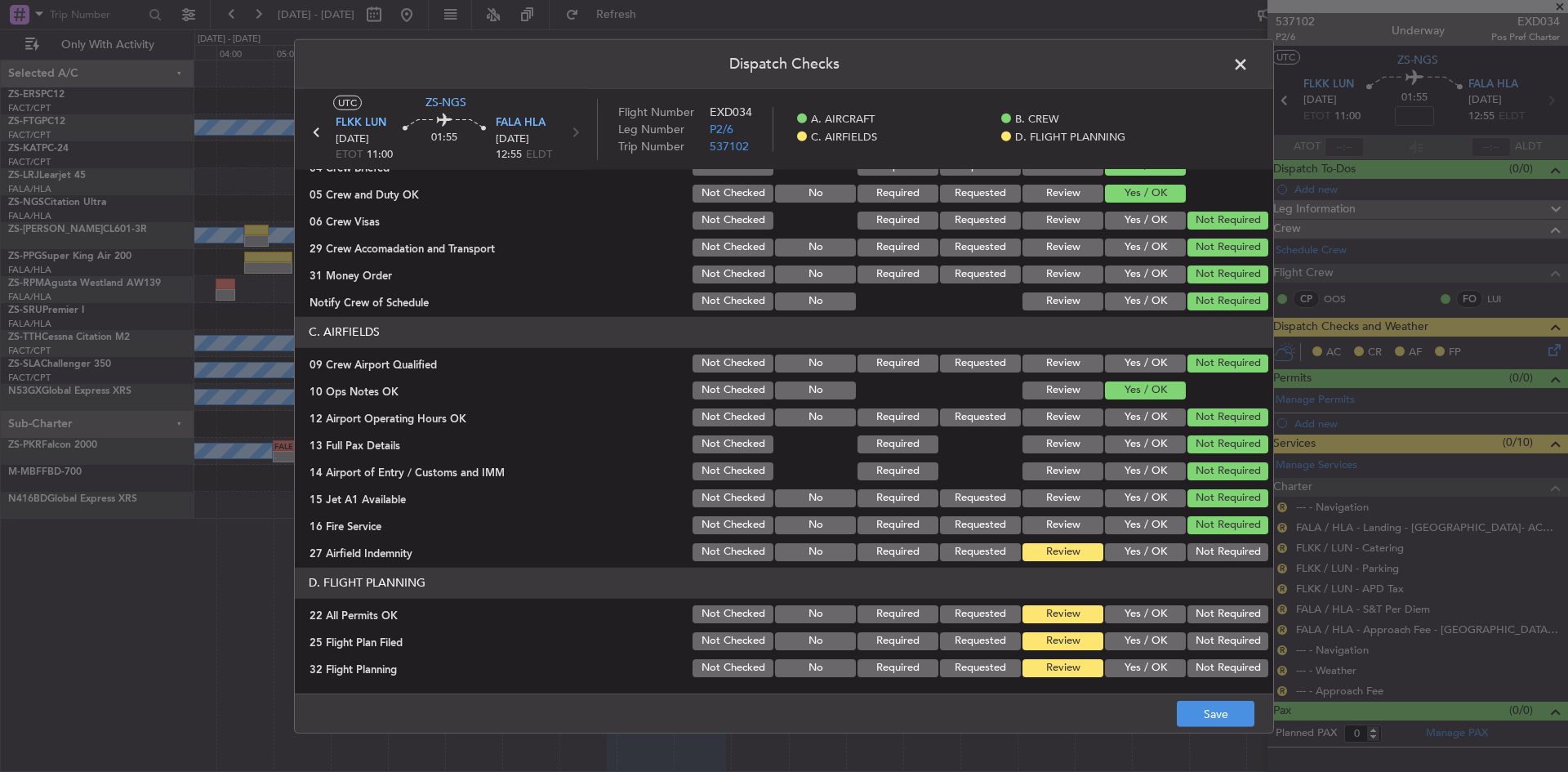
click at [1214, 545] on button "Not Required" at bounding box center [1228, 553] width 81 height 18
drag, startPoint x: 1215, startPoint y: 611, endPoint x: 1156, endPoint y: 628, distance: 61.4
click at [1215, 610] on button "Not Required" at bounding box center [1228, 615] width 81 height 18
click at [1126, 647] on button "Yes / OK" at bounding box center [1146, 641] width 81 height 18
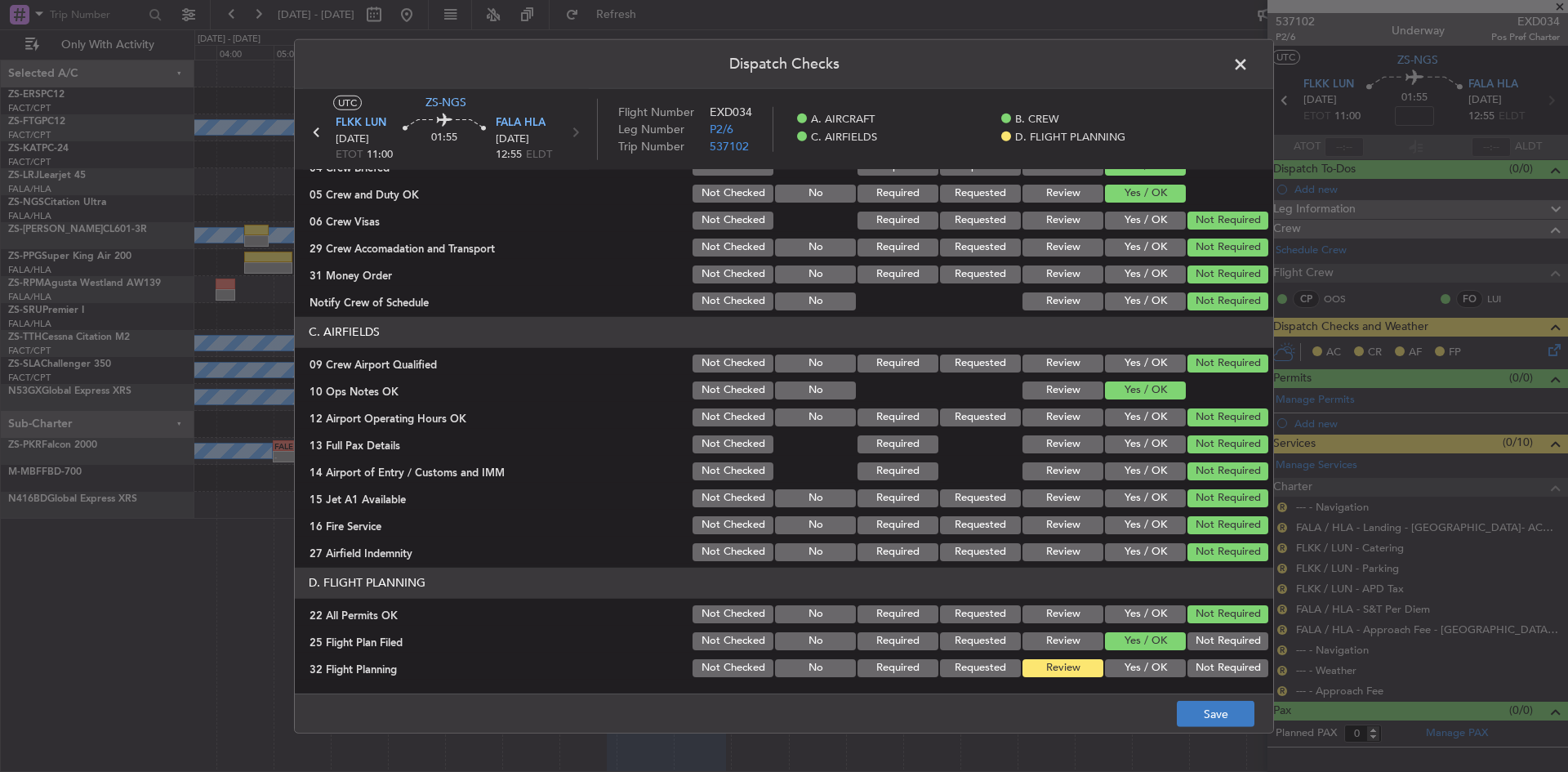
drag, startPoint x: 1129, startPoint y: 666, endPoint x: 1200, endPoint y: 707, distance: 82.0
click at [1129, 668] on button "Yes / OK" at bounding box center [1146, 669] width 81 height 18
click at [1207, 718] on button "Save" at bounding box center [1216, 714] width 77 height 26
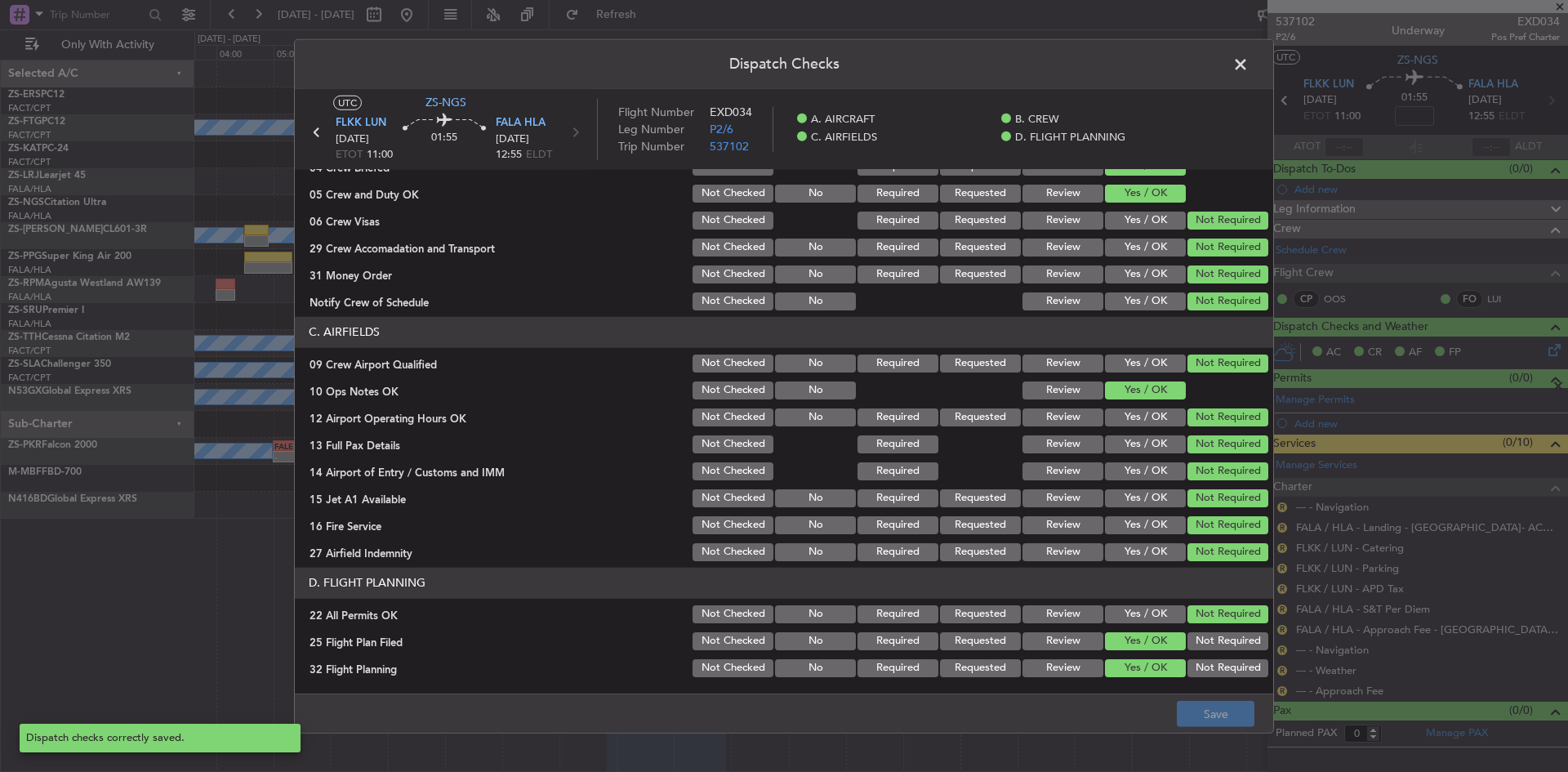
click at [1249, 61] on span at bounding box center [1249, 68] width 0 height 33
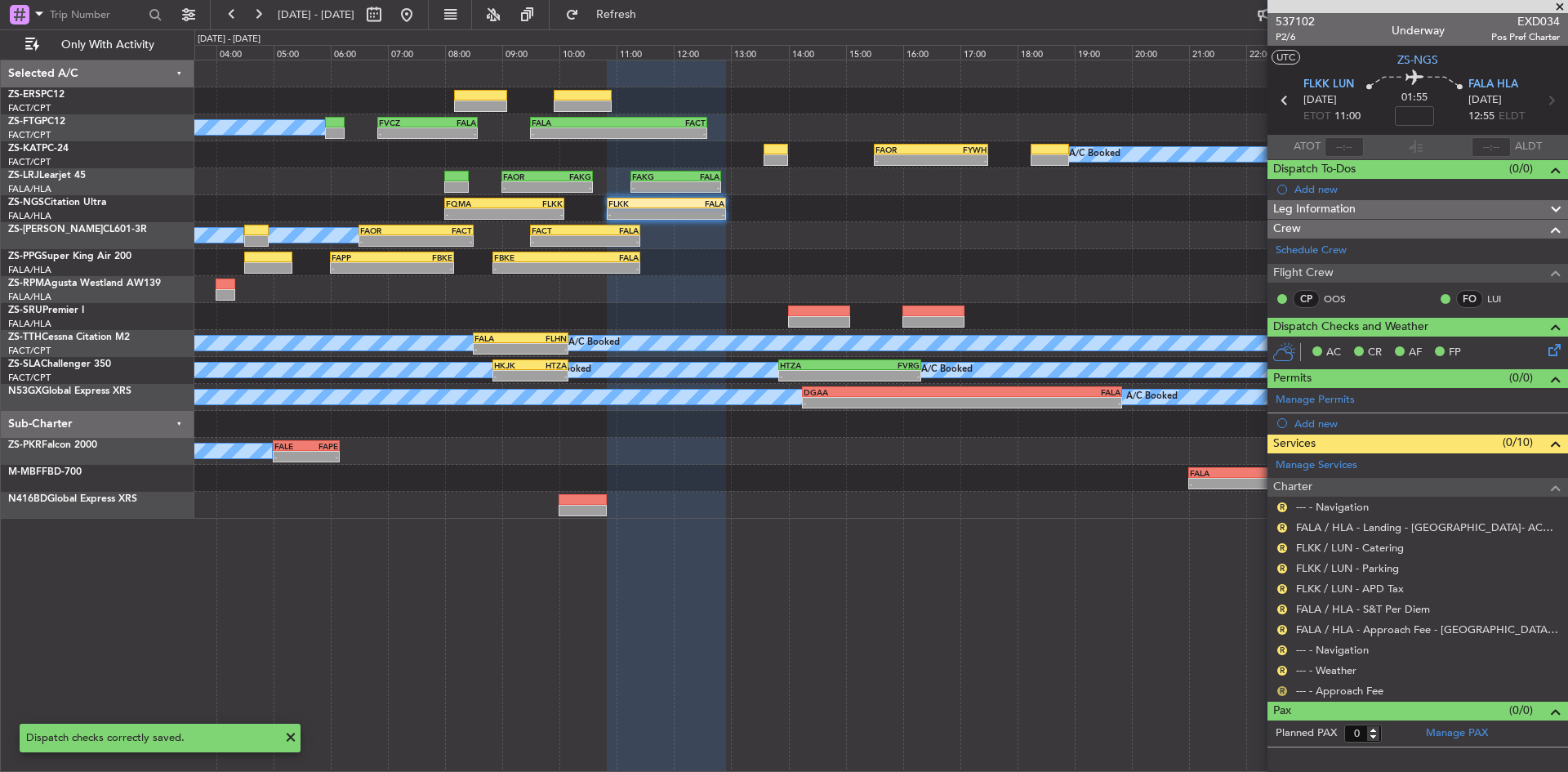
click at [1278, 692] on button "R" at bounding box center [1282, 691] width 10 height 10
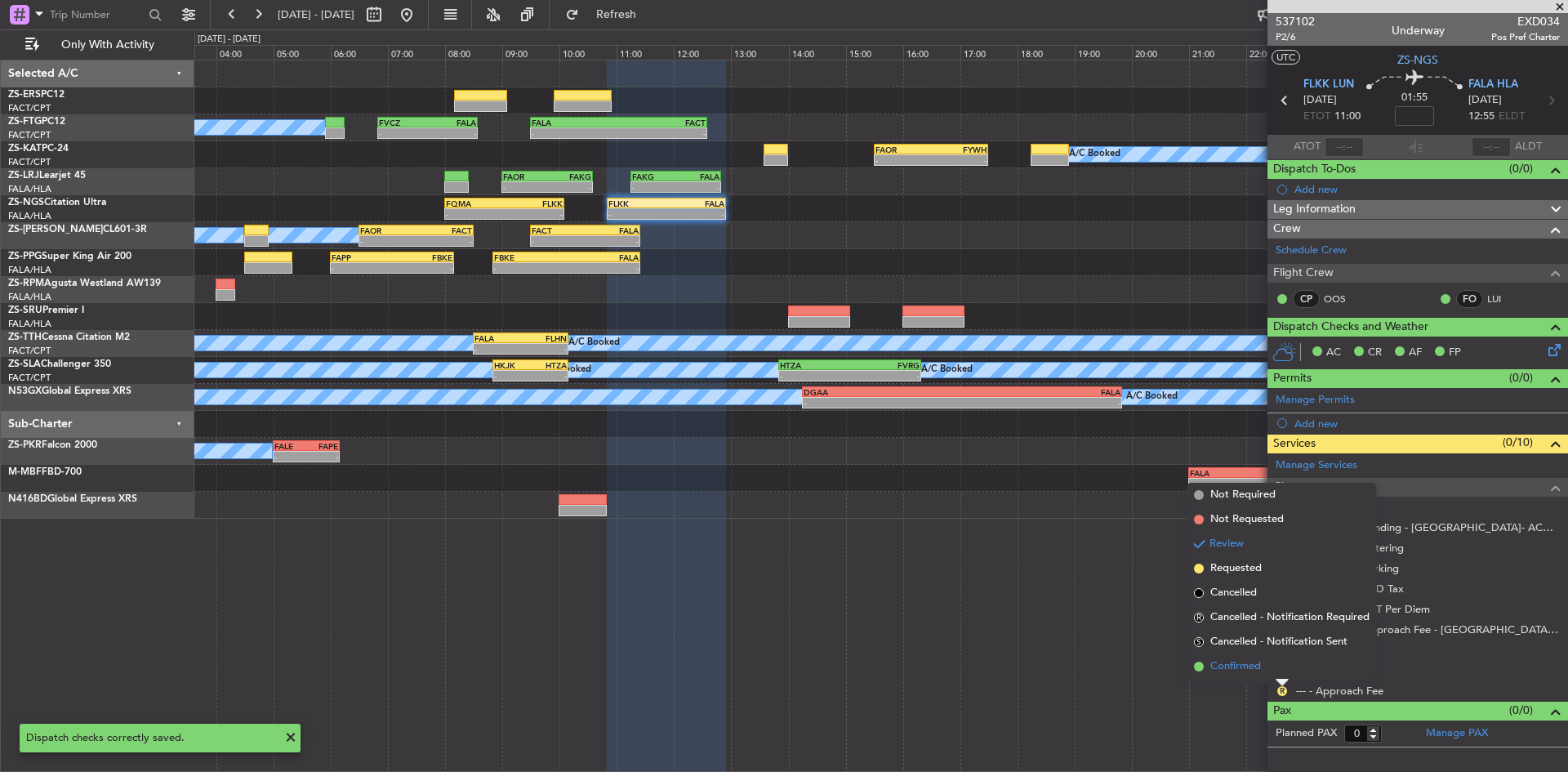
click at [1254, 671] on span "Confirmed" at bounding box center [1235, 667] width 51 height 17
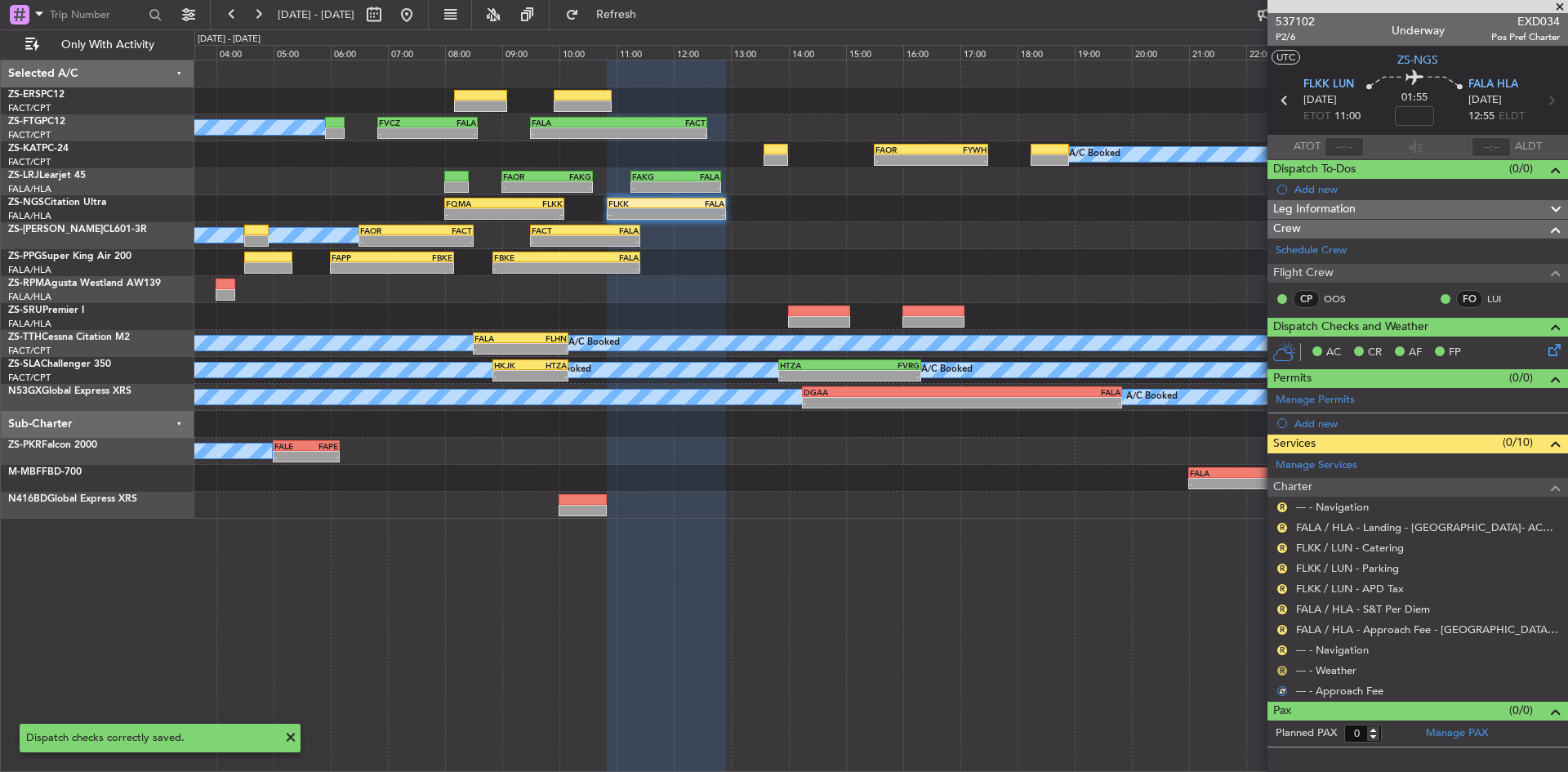
click at [1281, 672] on button "R" at bounding box center [1282, 671] width 10 height 10
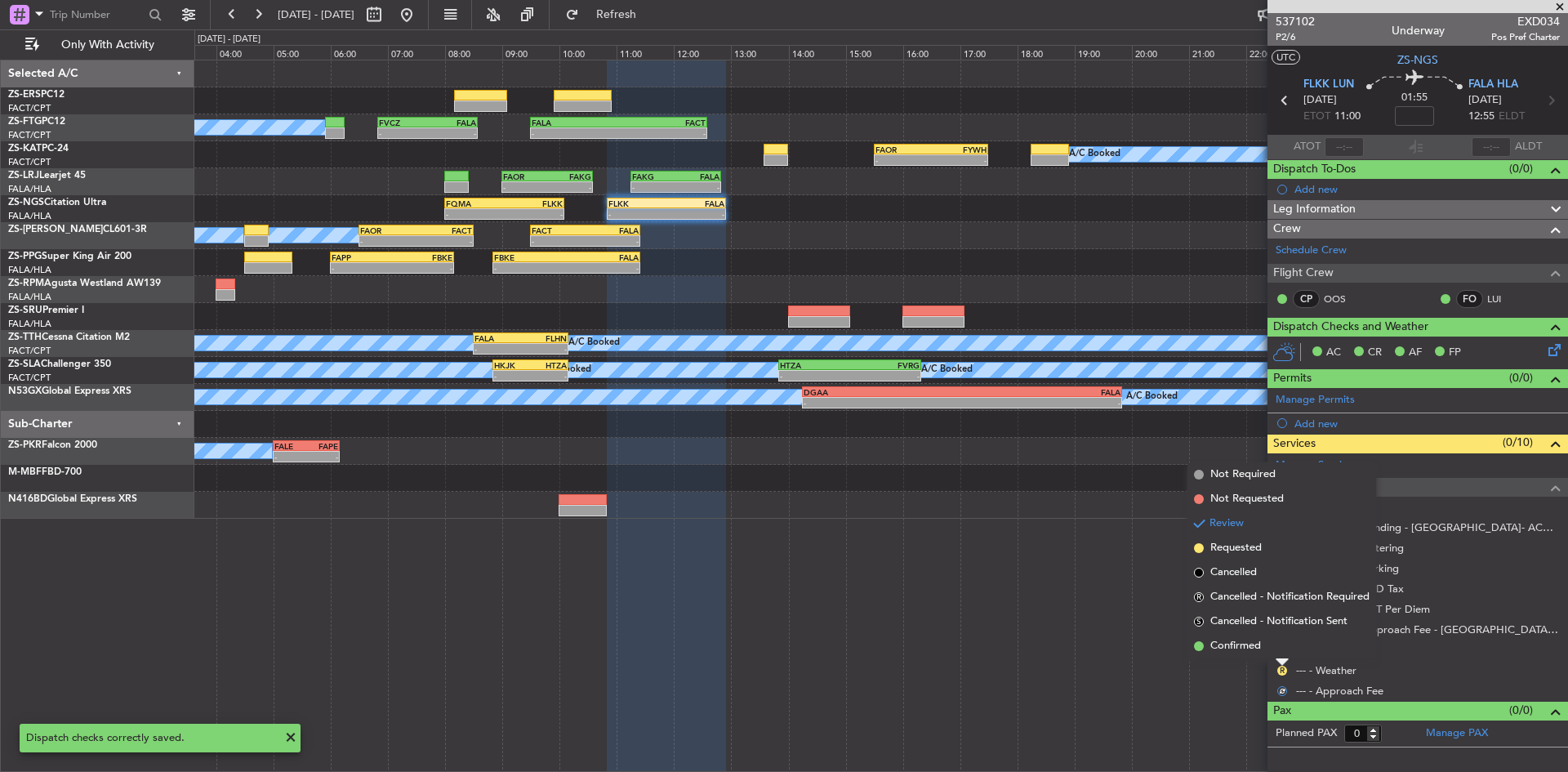
click at [1273, 649] on li "Confirmed" at bounding box center [1281, 646] width 189 height 25
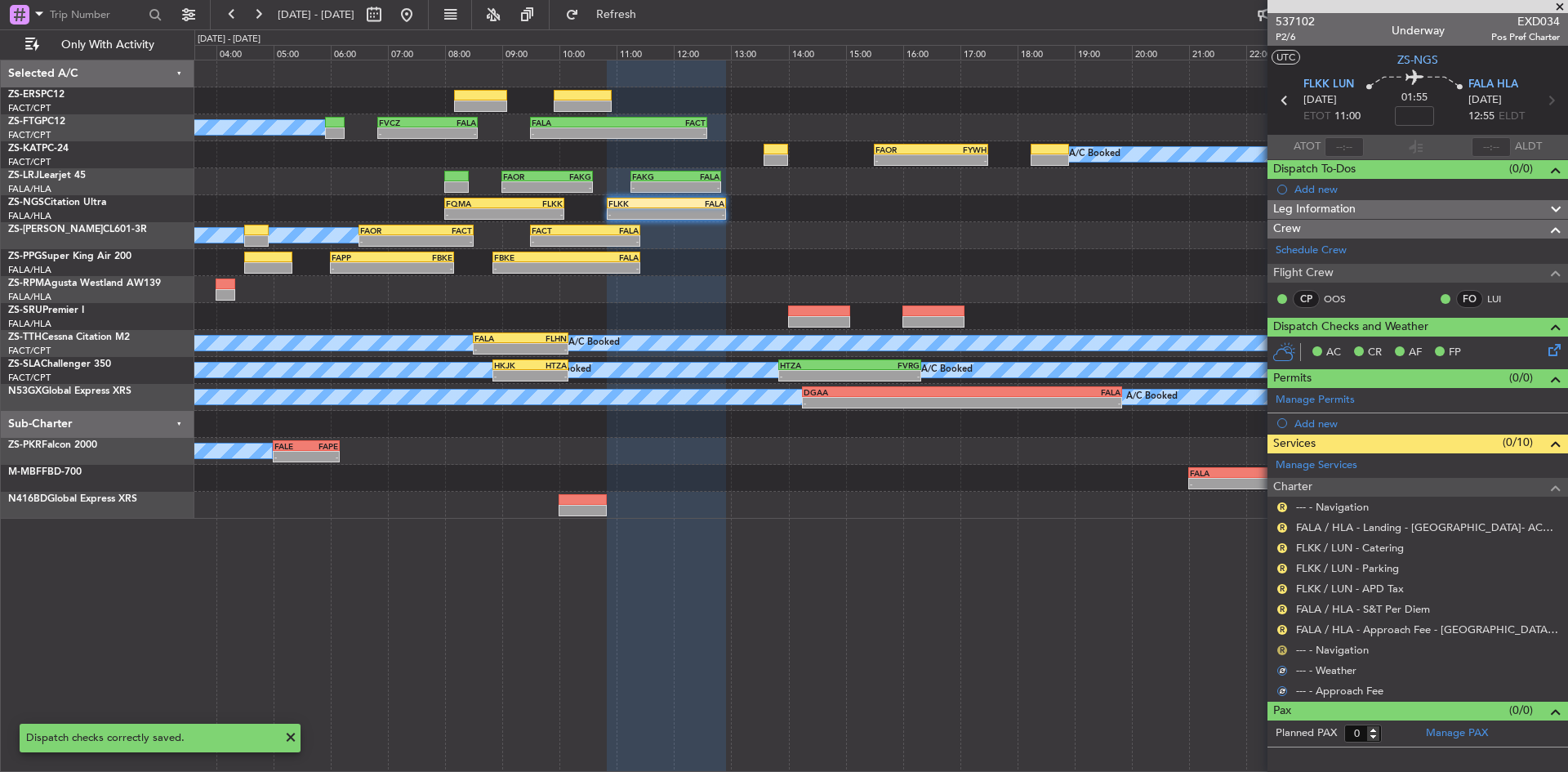
click at [1278, 650] on button "R" at bounding box center [1282, 651] width 10 height 10
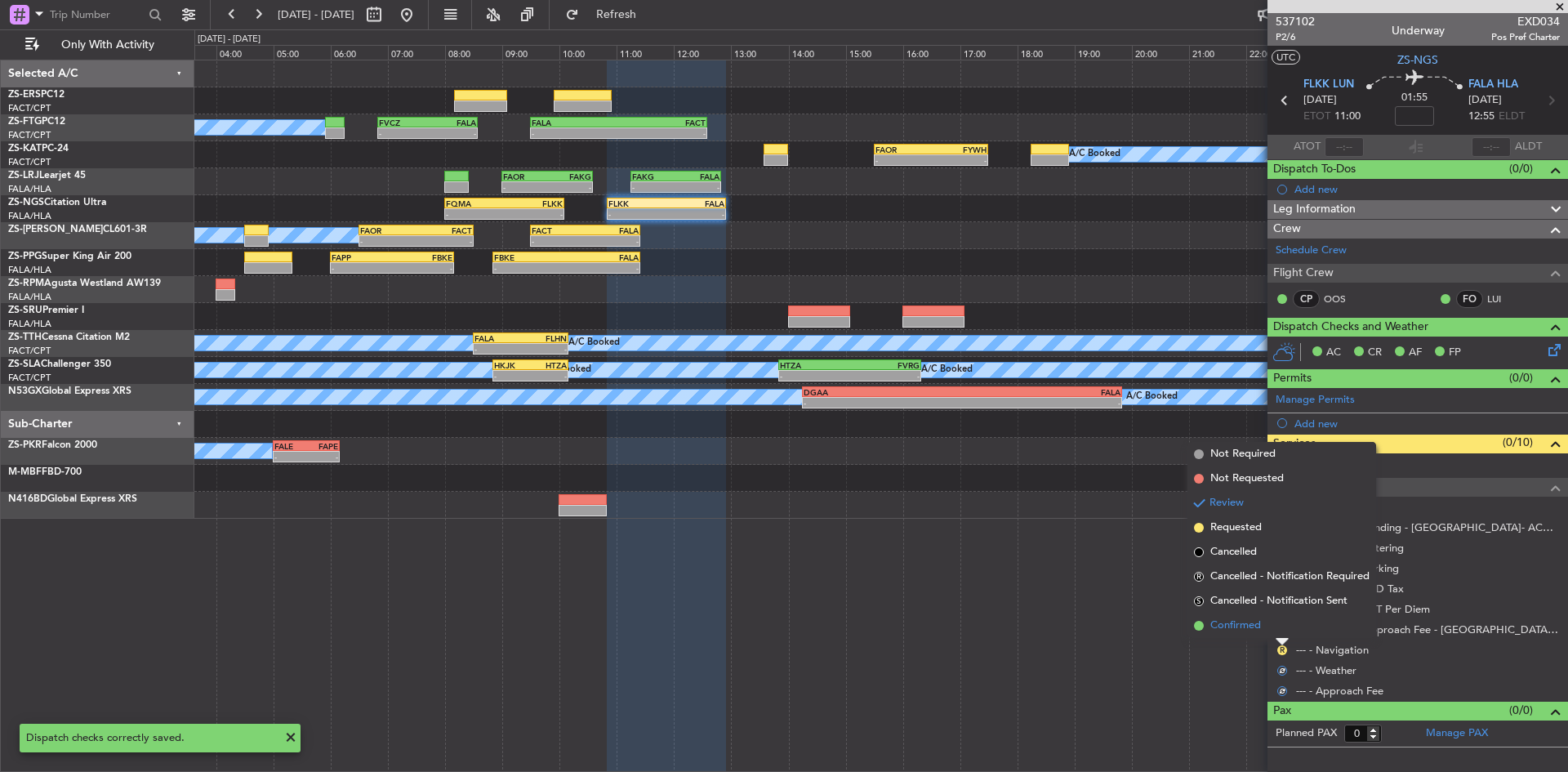
click at [1270, 629] on li "Confirmed" at bounding box center [1281, 626] width 189 height 25
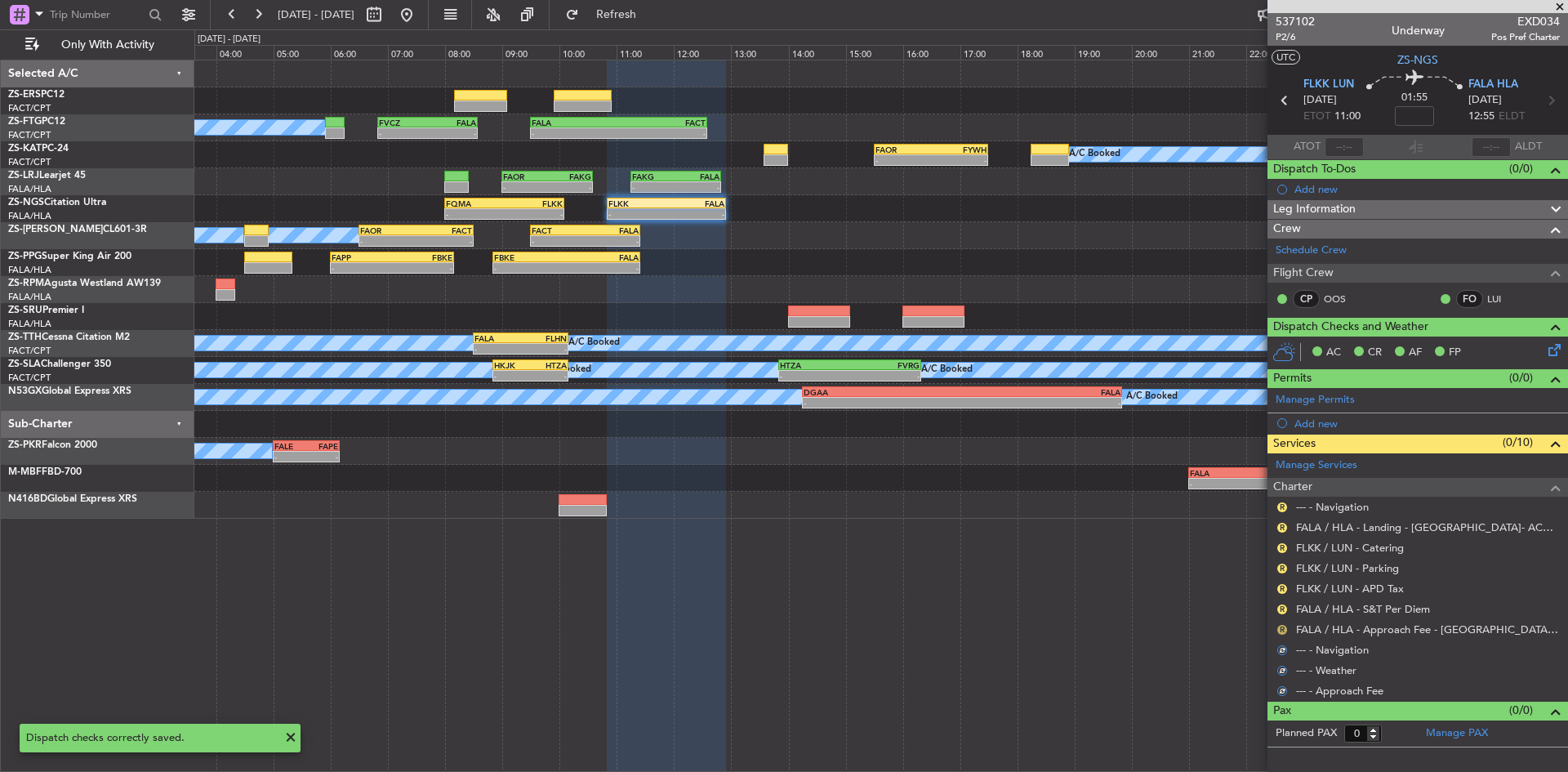
click at [1280, 628] on button "R" at bounding box center [1282, 629] width 10 height 10
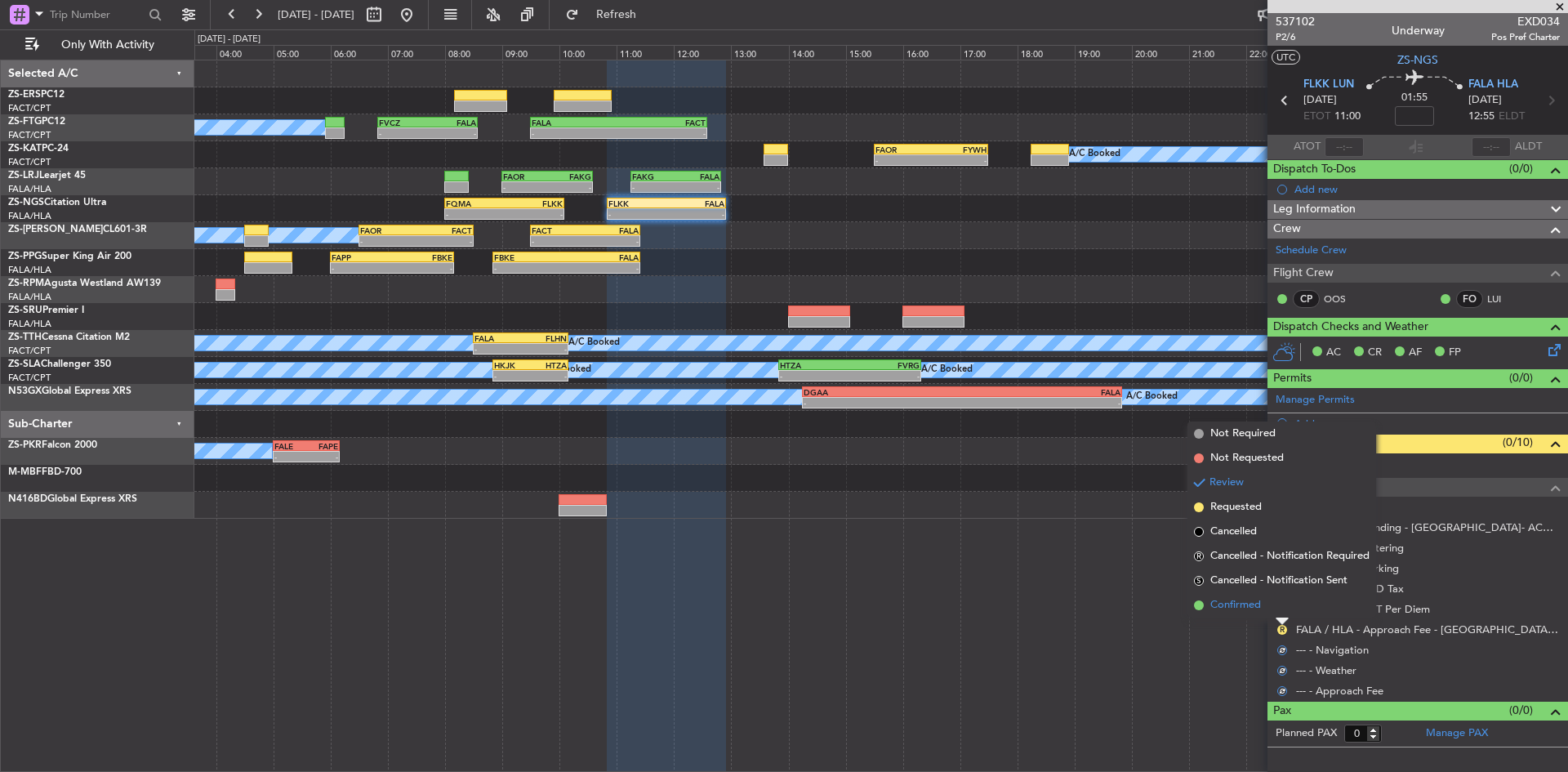
click at [1274, 614] on li "Confirmed" at bounding box center [1281, 605] width 189 height 25
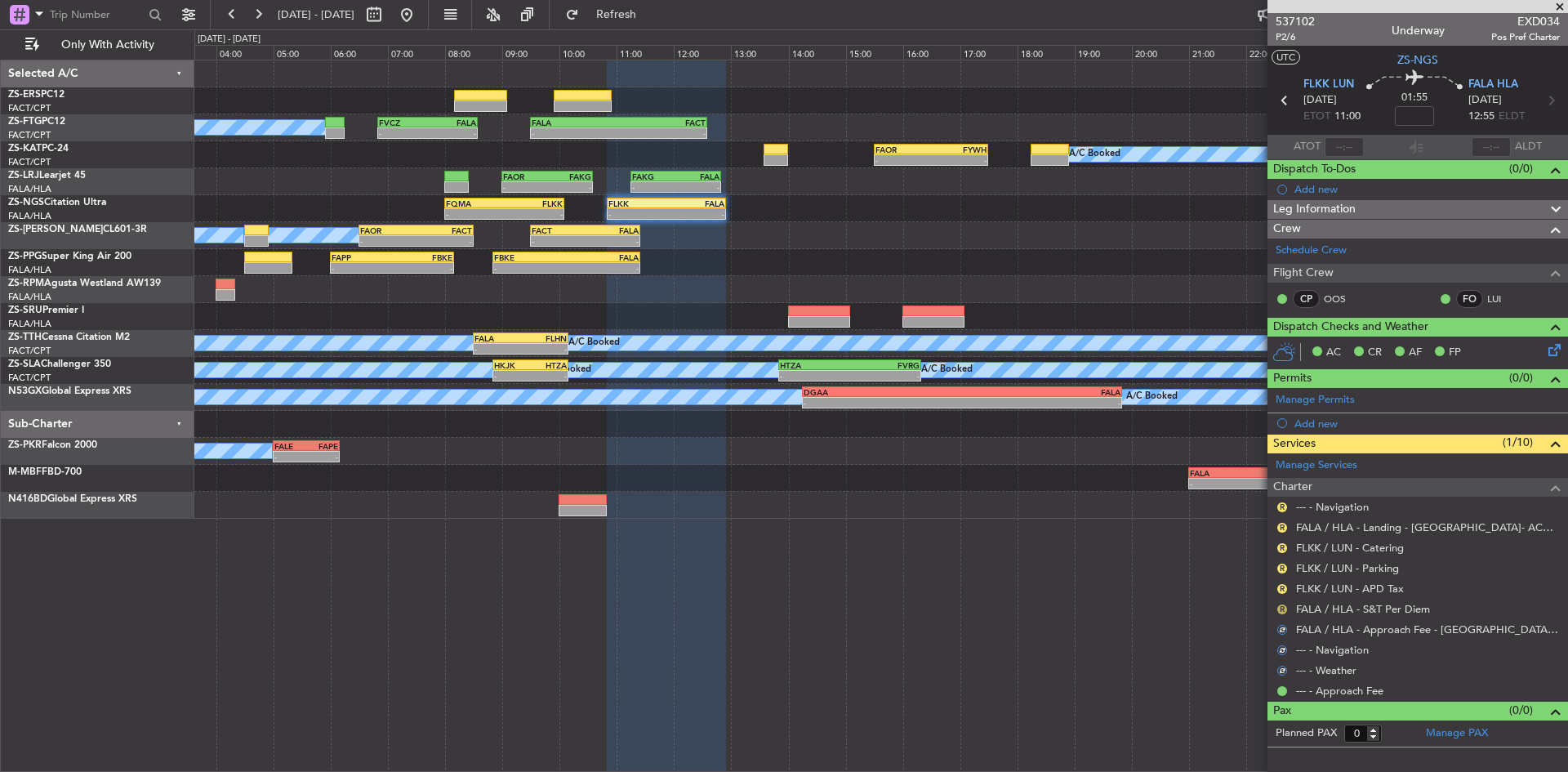
click at [1280, 609] on button "R" at bounding box center [1282, 609] width 10 height 10
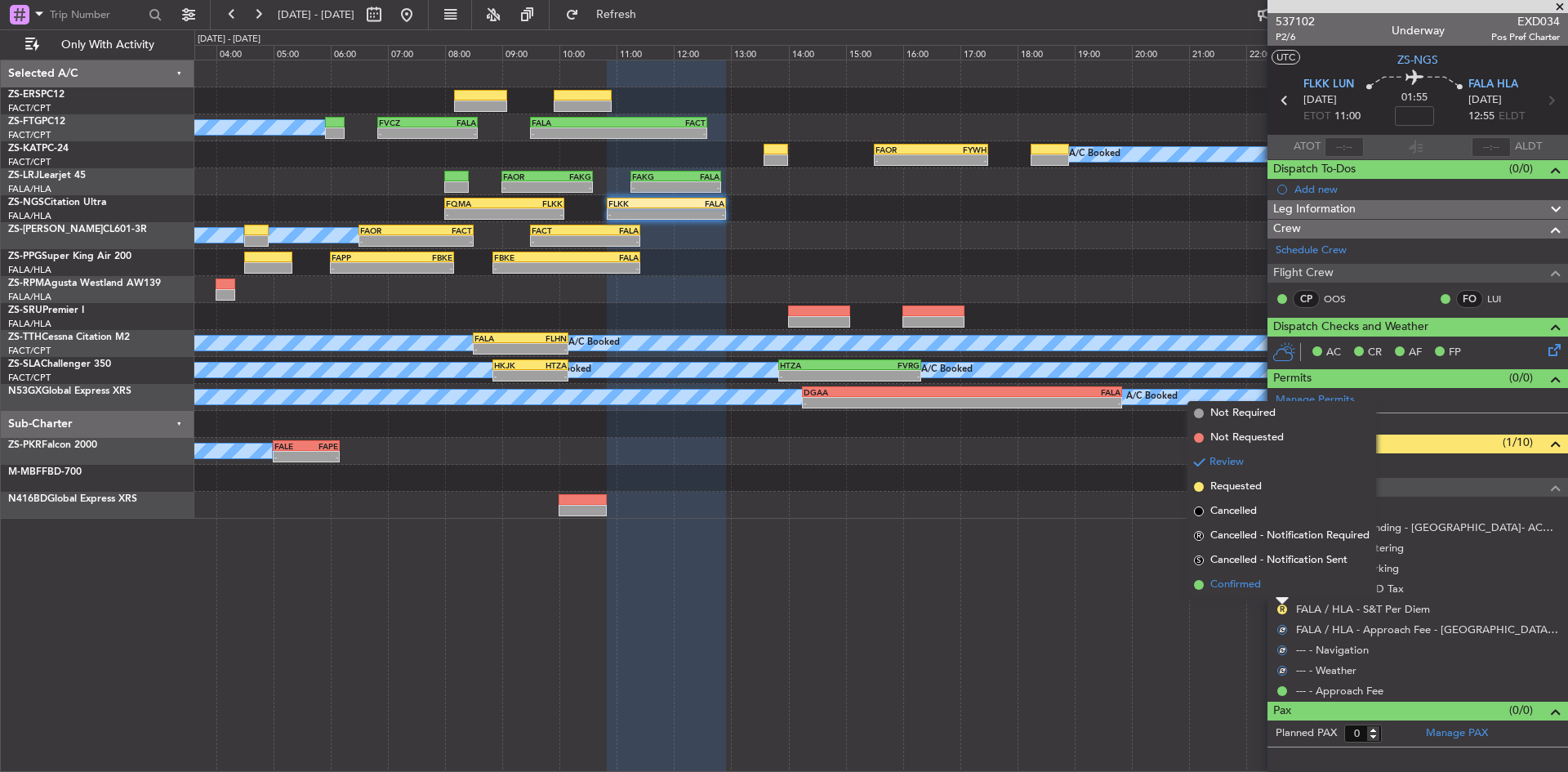
click at [1276, 588] on li "Confirmed" at bounding box center [1281, 585] width 189 height 25
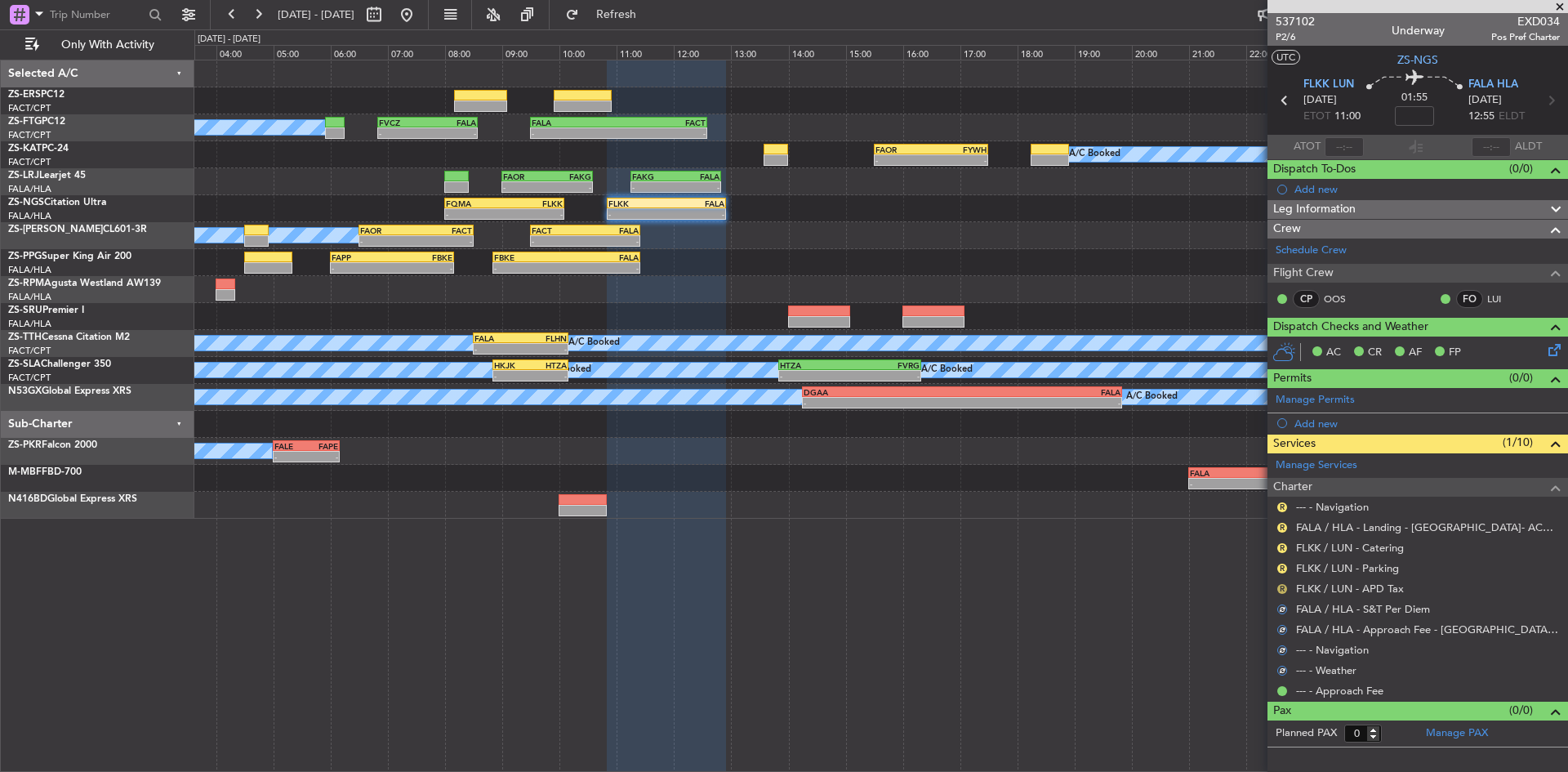
click at [1280, 587] on button "R" at bounding box center [1282, 589] width 10 height 10
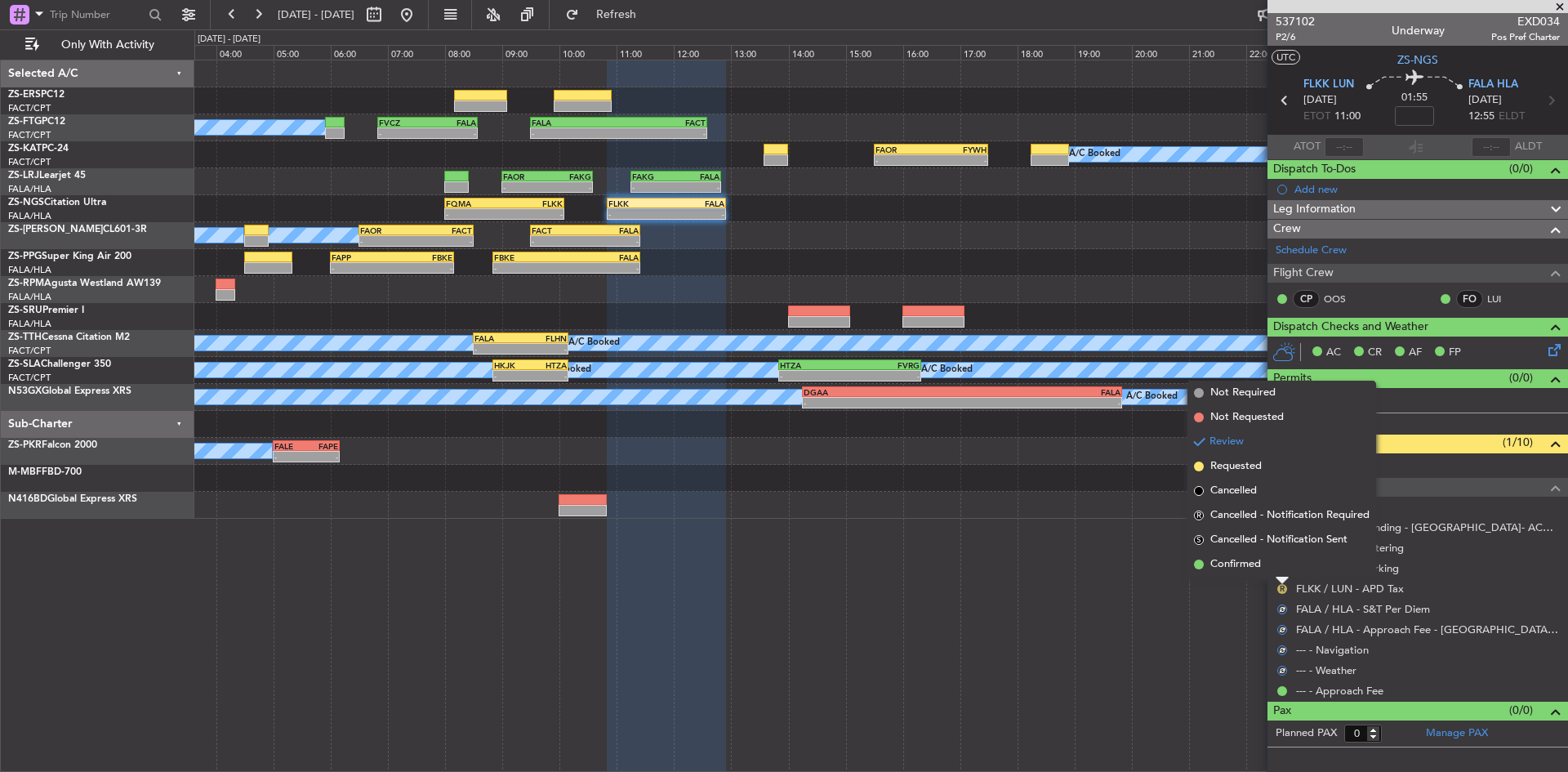
click at [1278, 565] on li "Confirmed" at bounding box center [1281, 564] width 189 height 25
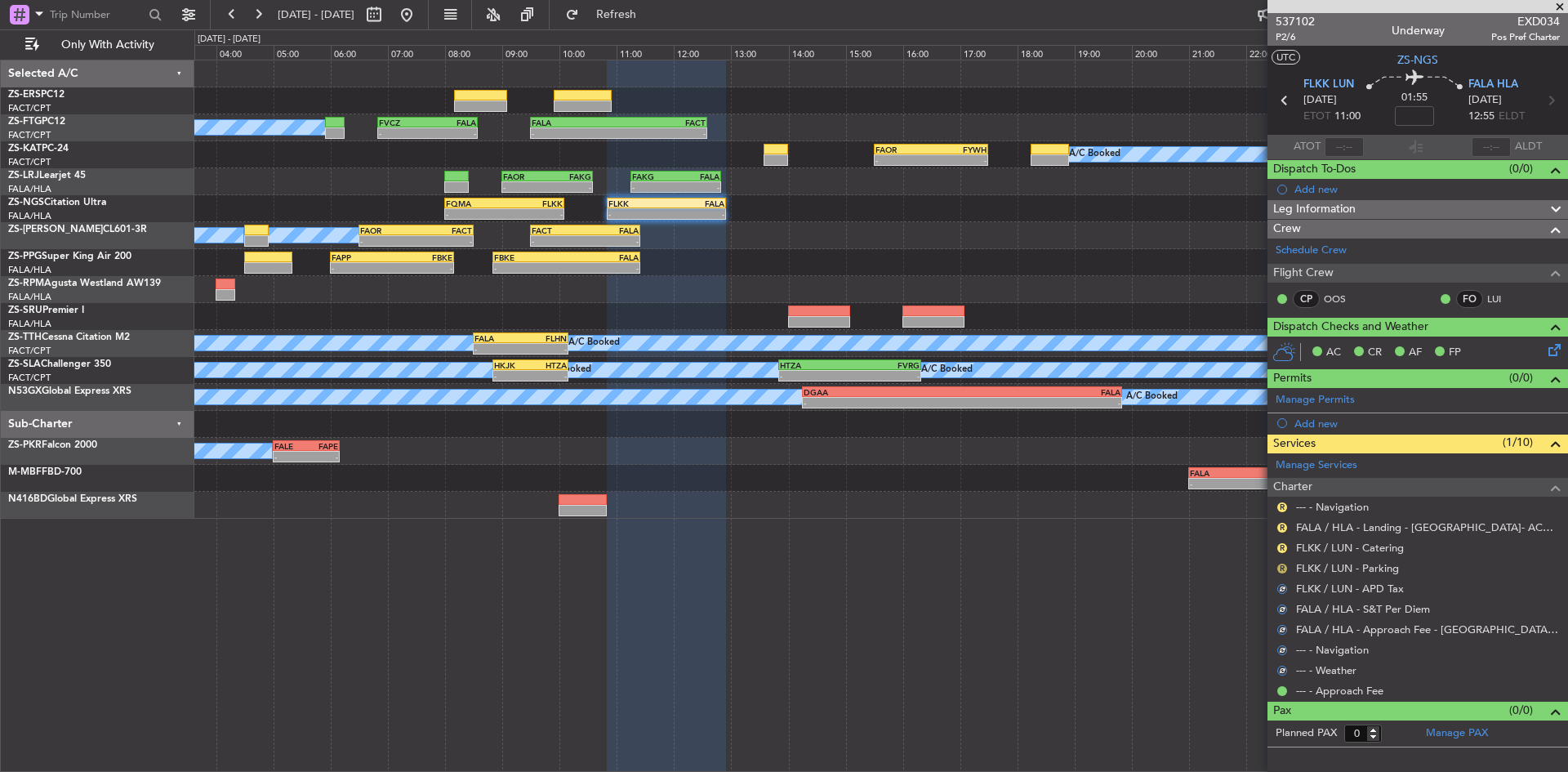
click at [1279, 568] on button "R" at bounding box center [1282, 569] width 10 height 10
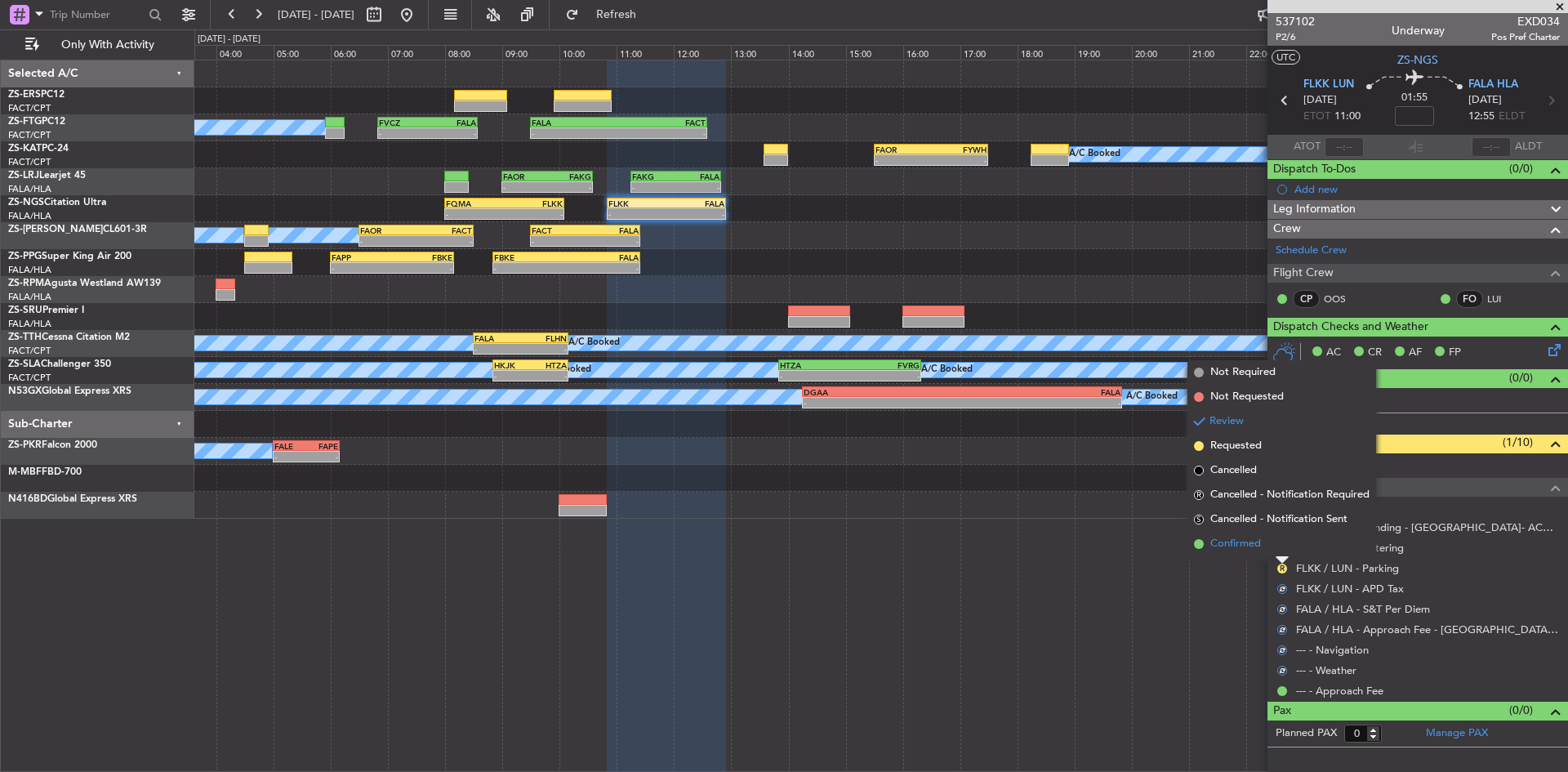
click at [1276, 547] on li "Confirmed" at bounding box center [1281, 544] width 189 height 25
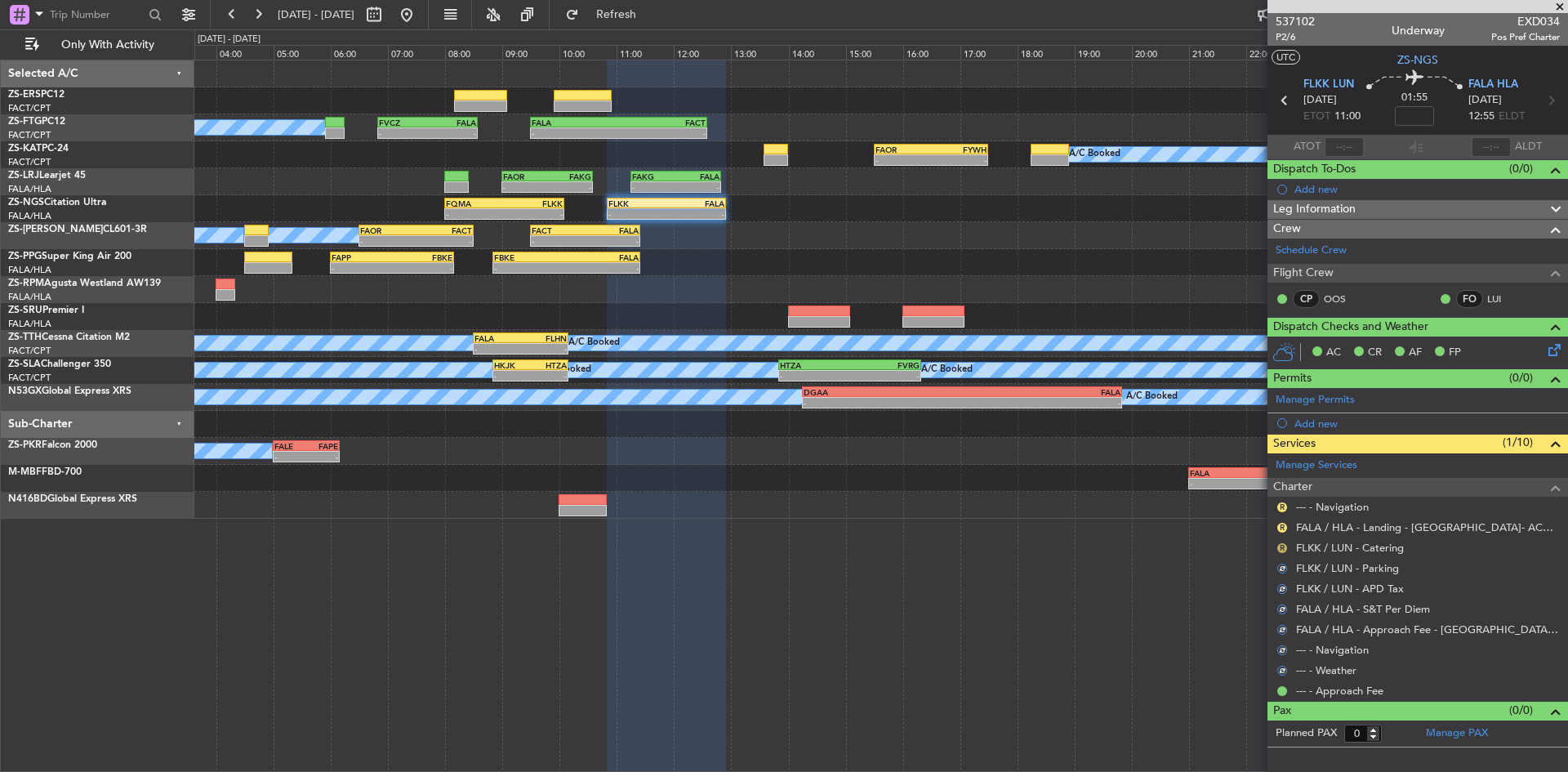
click at [1281, 547] on button "R" at bounding box center [1282, 548] width 10 height 10
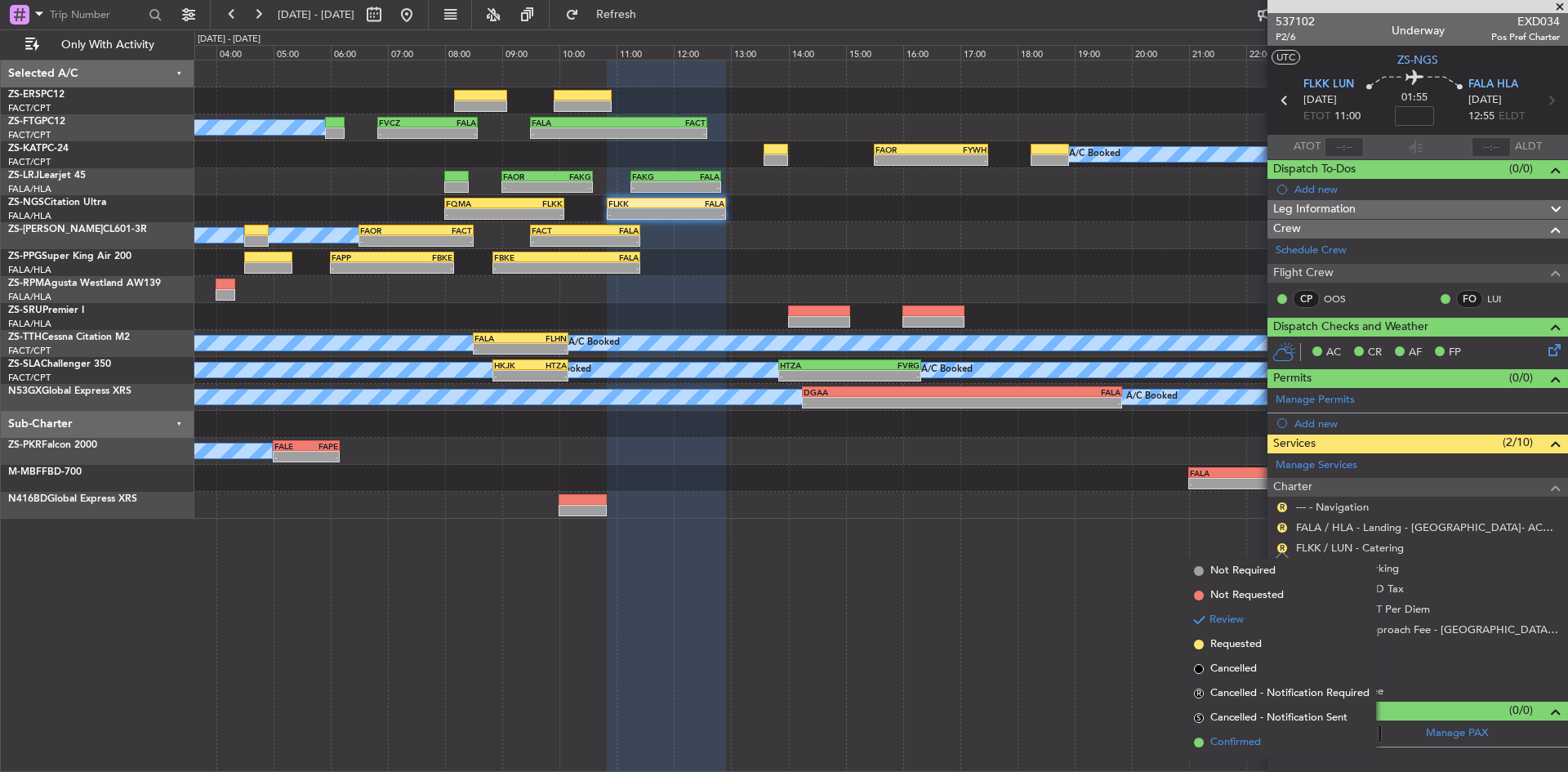
click at [1274, 734] on li "Confirmed" at bounding box center [1281, 743] width 189 height 25
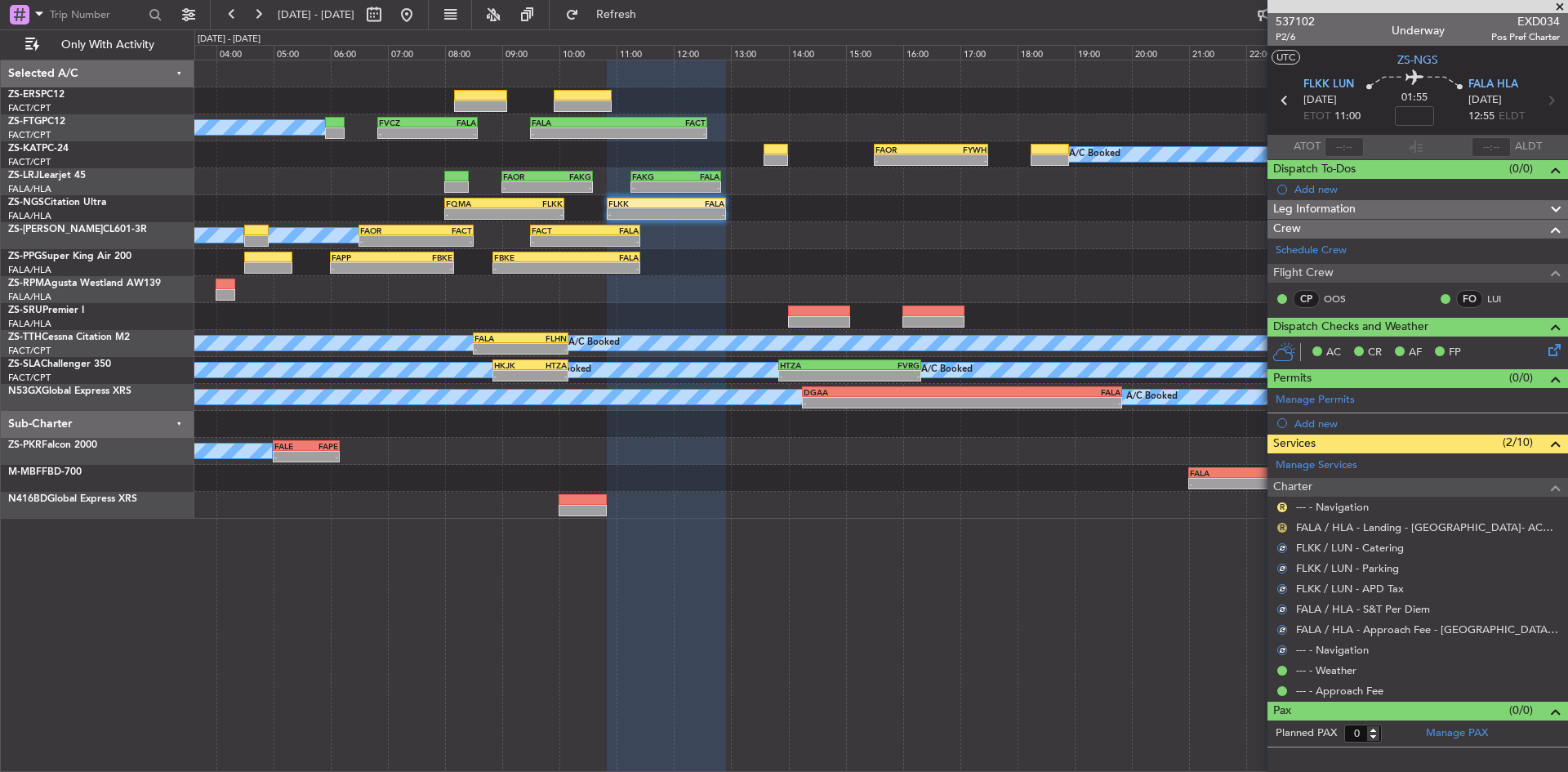
click at [1279, 522] on div "R" at bounding box center [1282, 528] width 13 height 13
click at [1281, 532] on mat-tooltip-component "Review" at bounding box center [1282, 553] width 59 height 43
click at [1281, 526] on button "R" at bounding box center [1282, 527] width 10 height 10
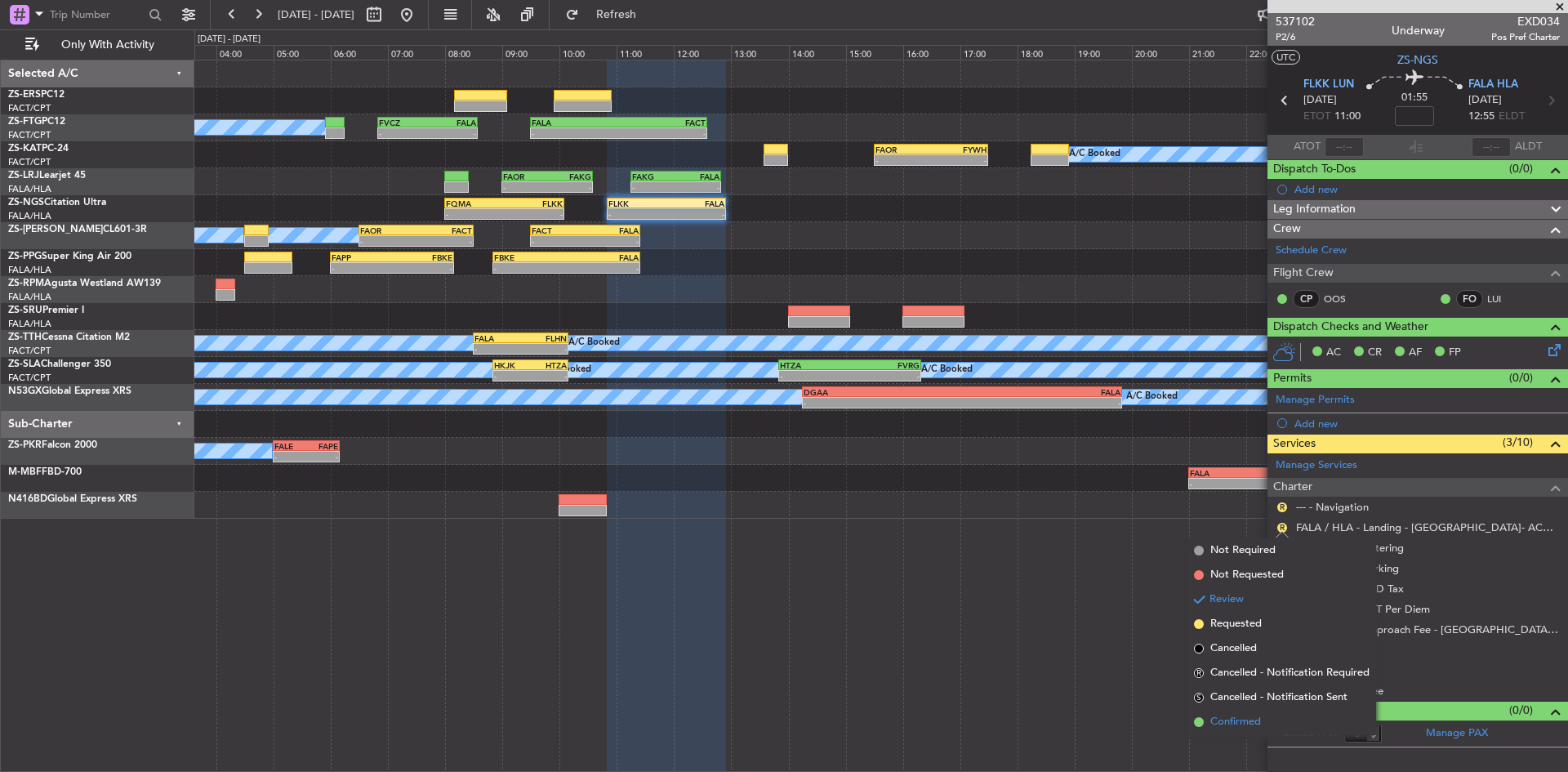
click at [1234, 723] on span "Confirmed" at bounding box center [1235, 722] width 51 height 17
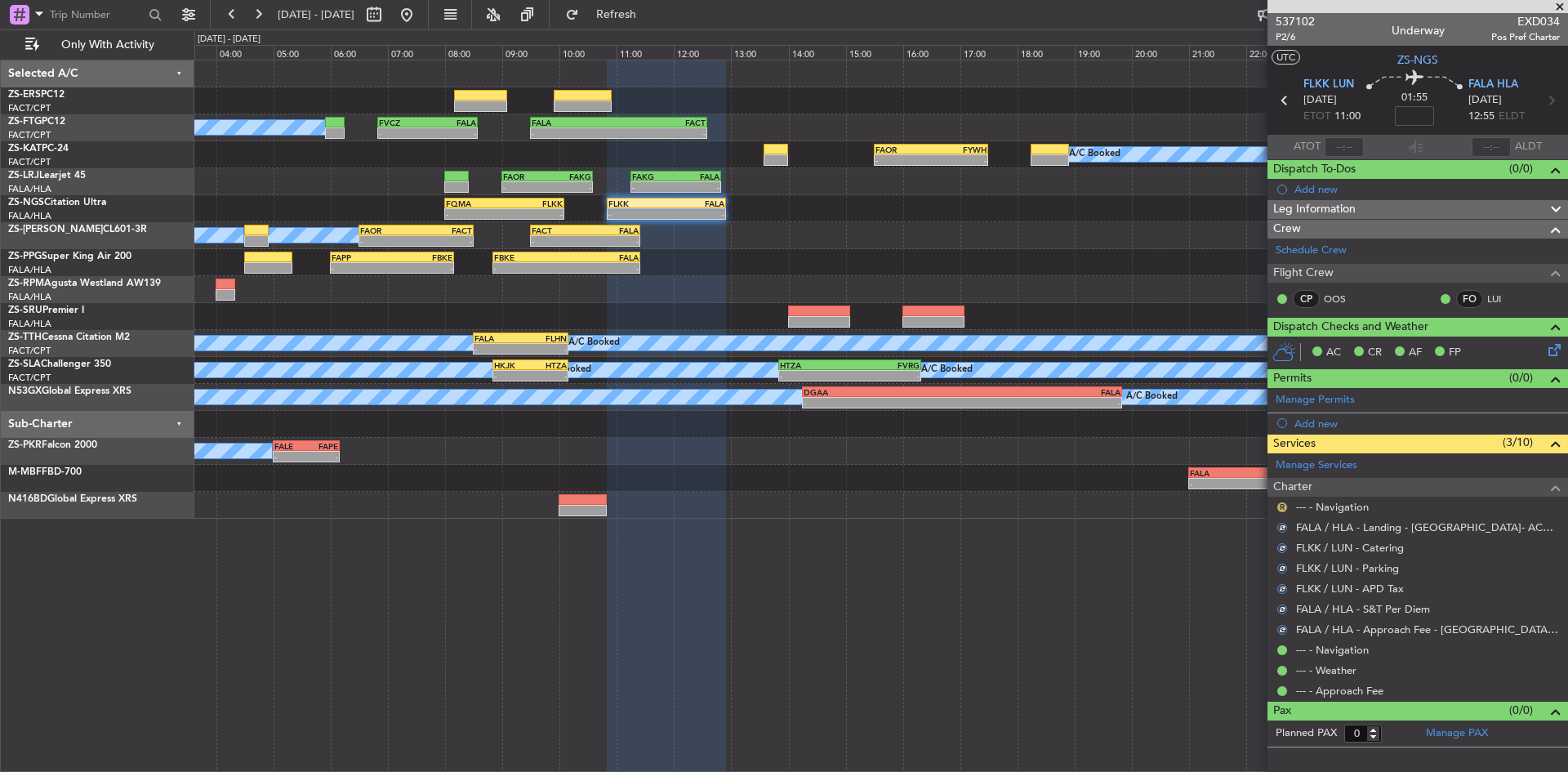
click at [1282, 503] on button "R" at bounding box center [1282, 507] width 10 height 10
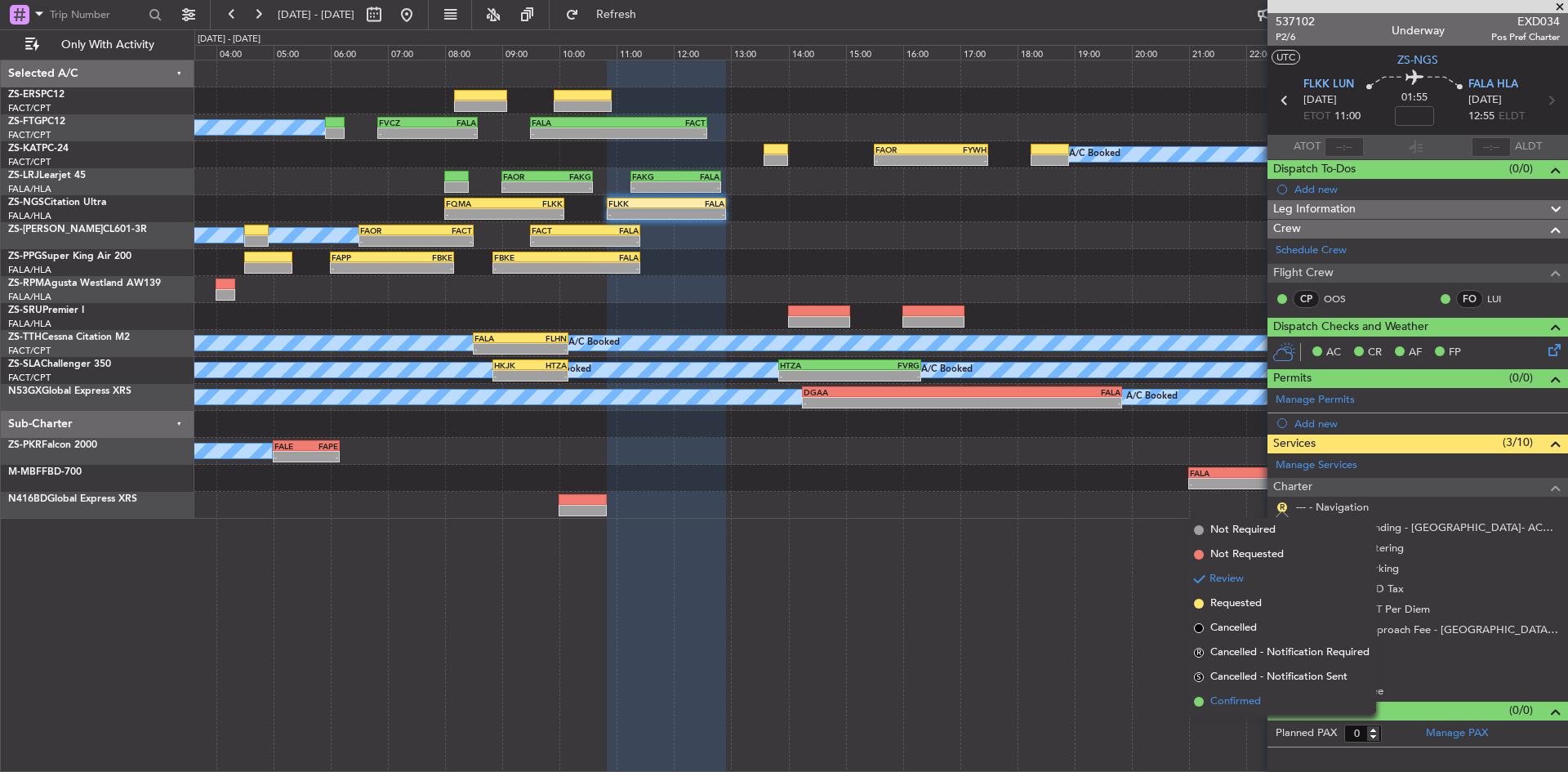
click at [1238, 697] on span "Confirmed" at bounding box center [1235, 702] width 51 height 17
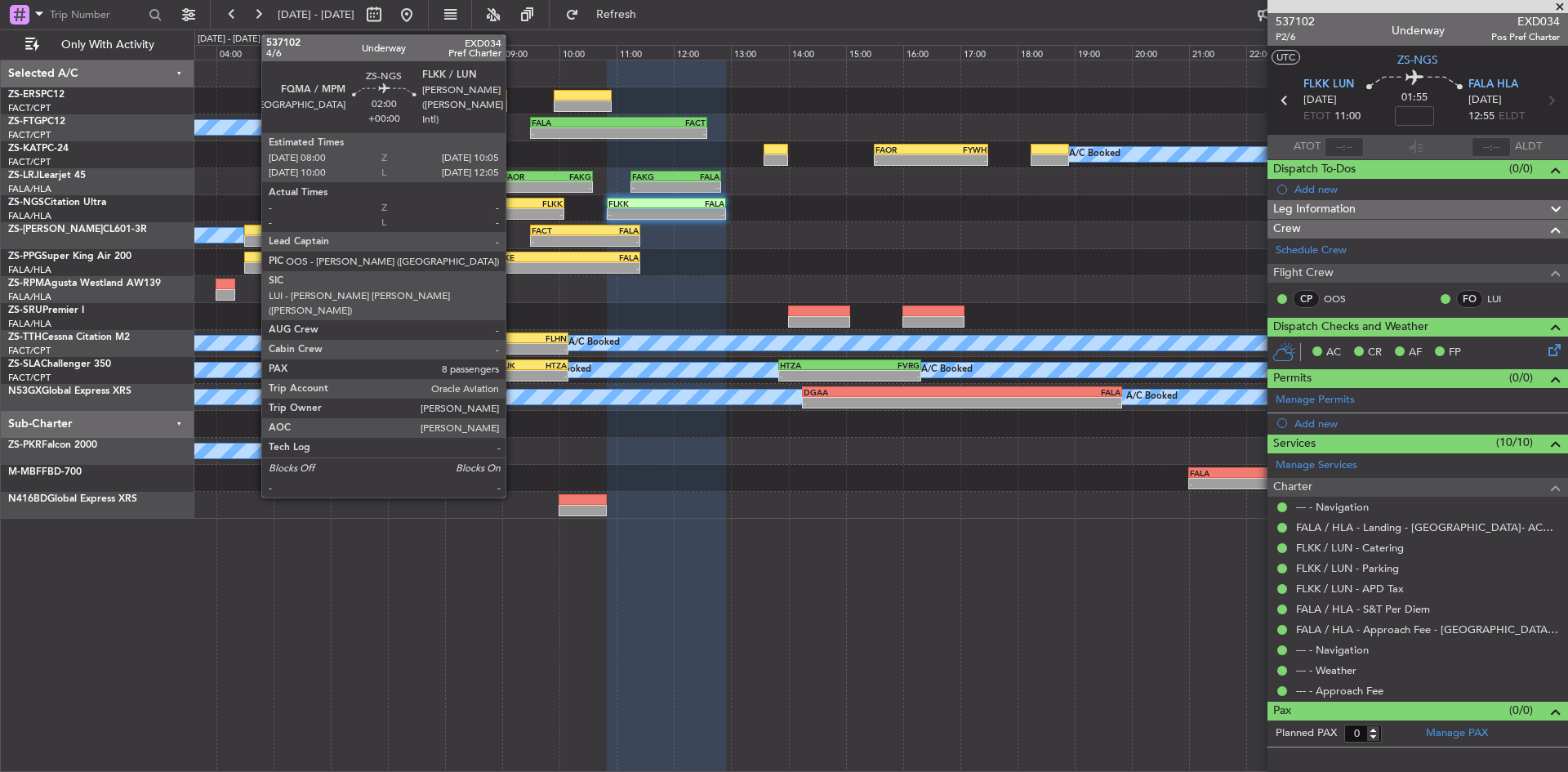
click at [513, 205] on div "FLKK" at bounding box center [532, 203] width 58 height 10
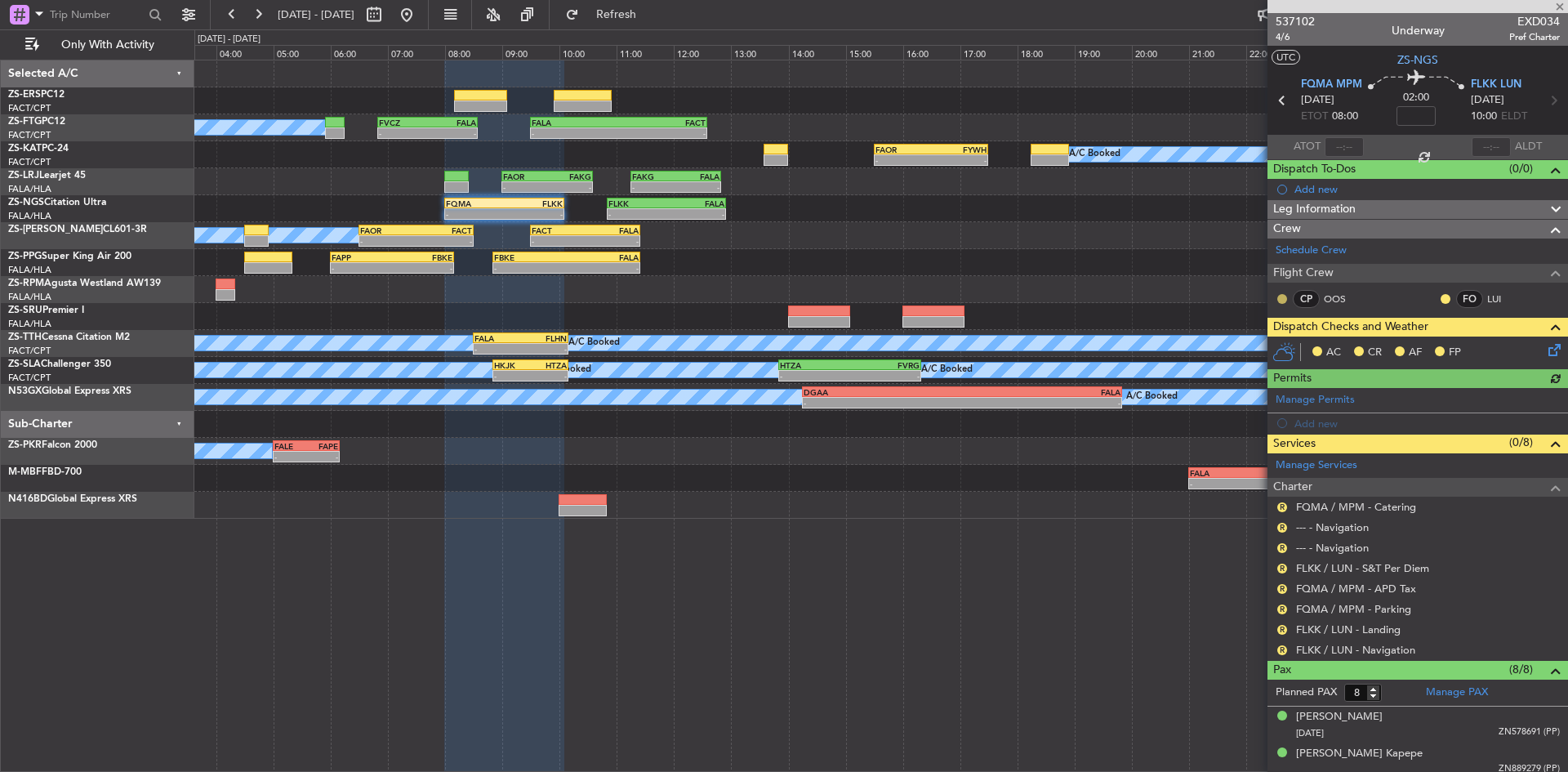
click at [1285, 298] on button at bounding box center [1282, 299] width 10 height 10
click at [1288, 343] on span "Acknowledged" at bounding box center [1287, 347] width 72 height 17
click at [1441, 299] on button at bounding box center [1446, 299] width 10 height 10
click at [1424, 343] on span "Acknowledged" at bounding box center [1437, 347] width 72 height 17
click at [1545, 342] on icon at bounding box center [1551, 347] width 13 height 13
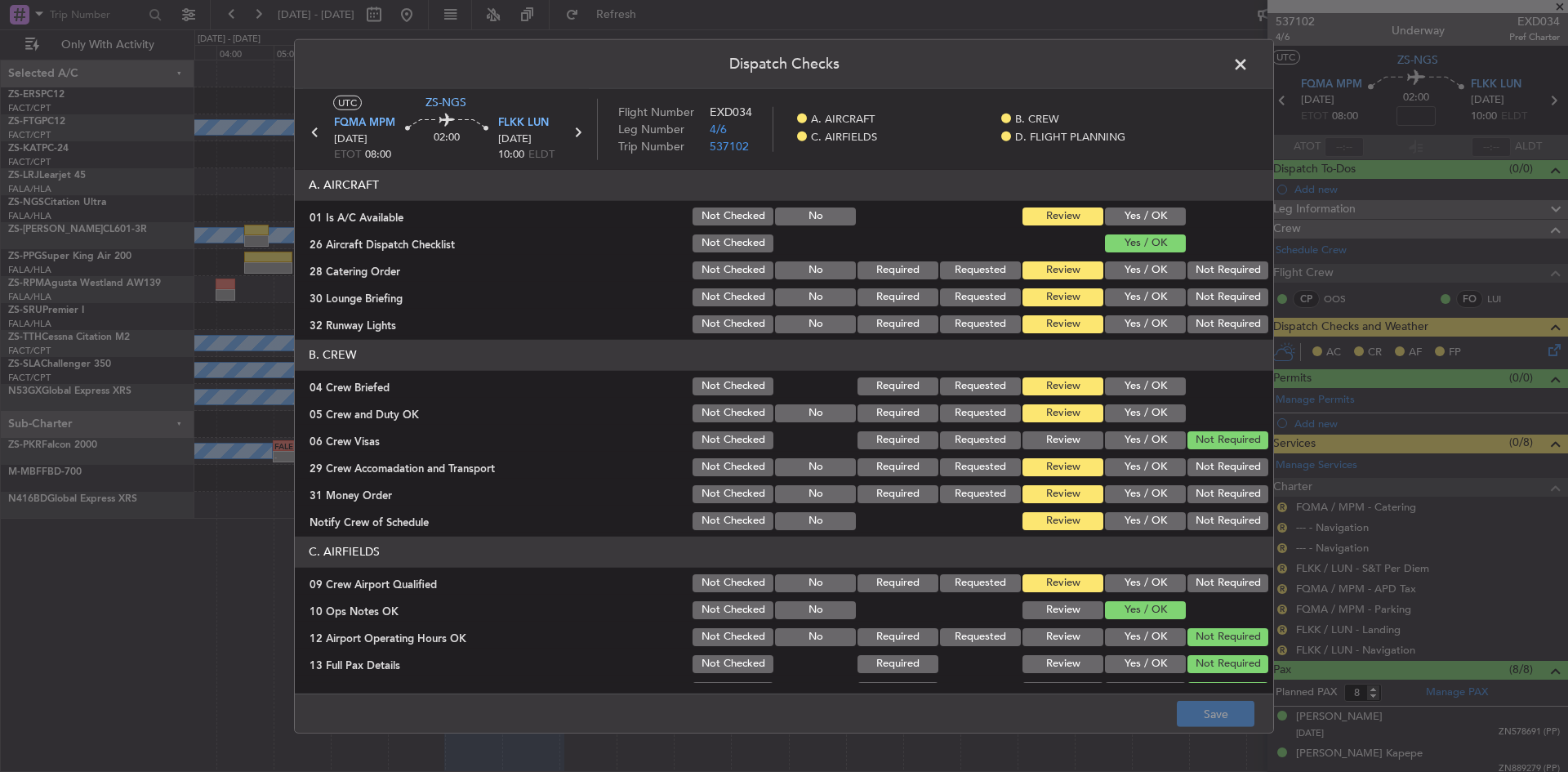
click at [1163, 216] on button "Yes / OK" at bounding box center [1146, 217] width 81 height 18
drag, startPoint x: 1188, startPoint y: 266, endPoint x: 1188, endPoint y: 275, distance: 9.0
click at [1188, 267] on button "Not Required" at bounding box center [1228, 271] width 81 height 18
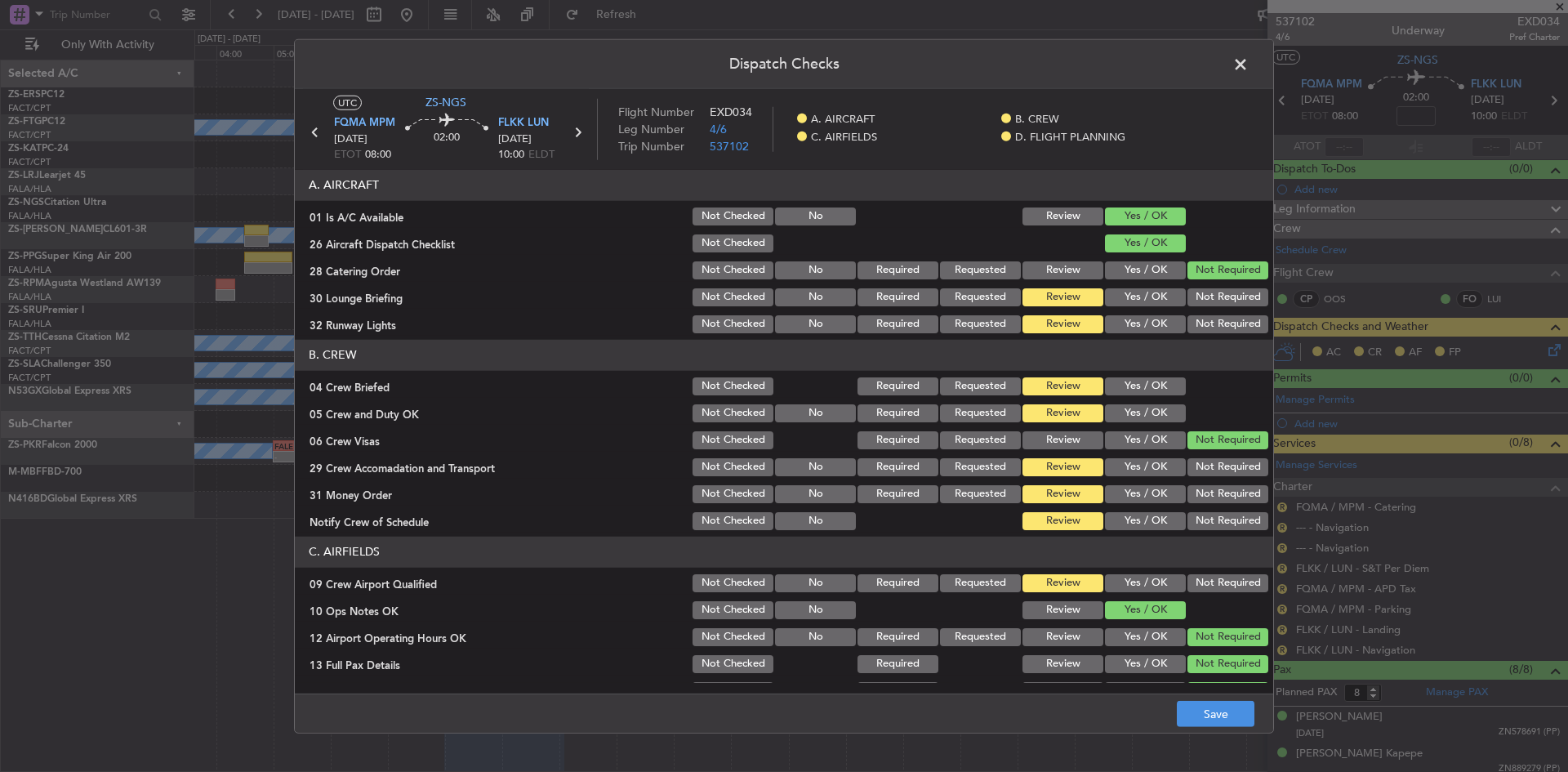
click at [1187, 297] on button "Not Required" at bounding box center [1228, 298] width 81 height 18
click at [1187, 318] on button "Not Required" at bounding box center [1228, 325] width 81 height 18
click at [1144, 386] on button "Yes / OK" at bounding box center [1146, 386] width 81 height 18
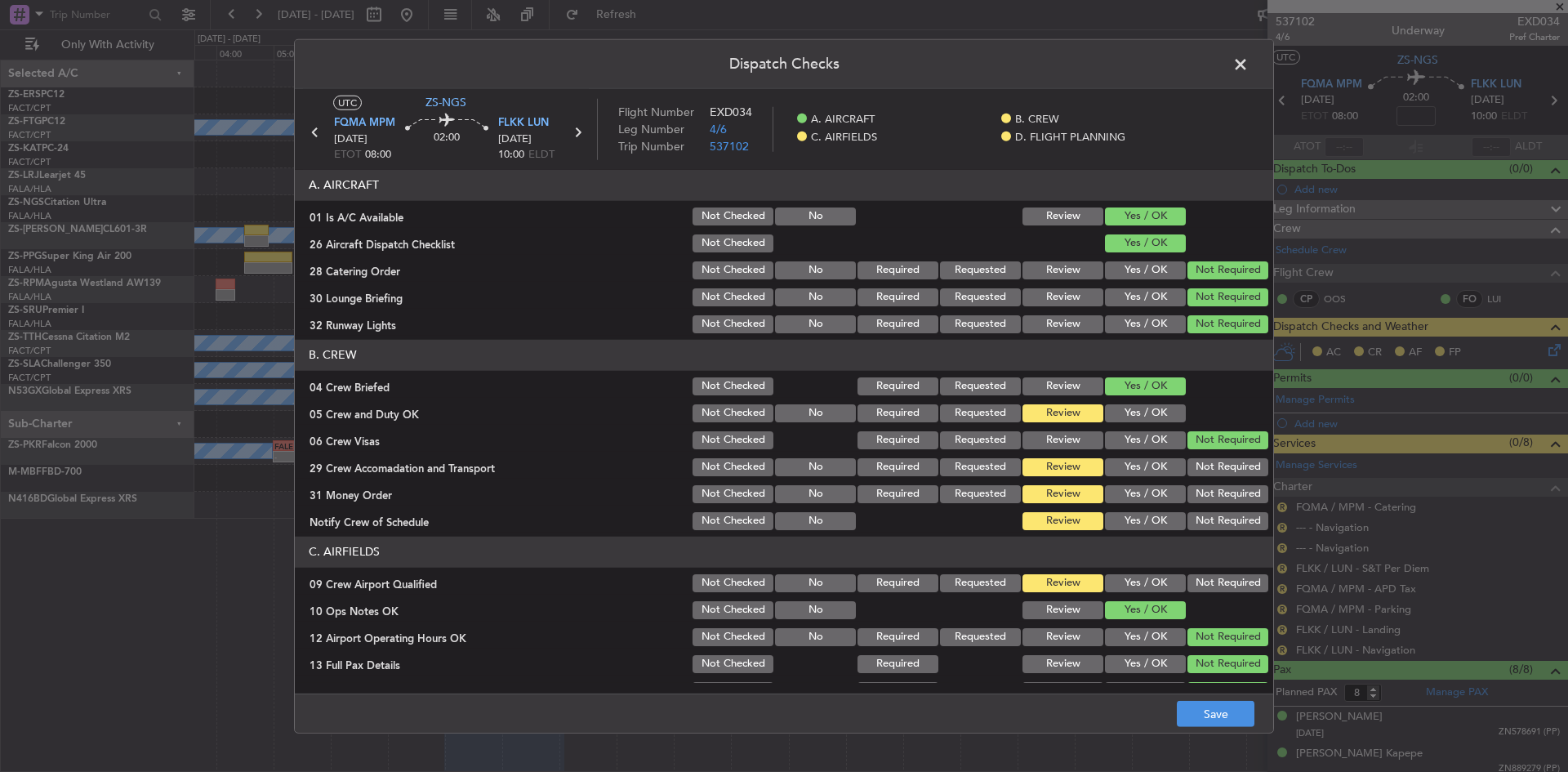
click at [1142, 415] on button "Yes / OK" at bounding box center [1146, 414] width 81 height 18
click at [1207, 460] on button "Not Required" at bounding box center [1228, 467] width 81 height 18
click at [1208, 506] on section "B. CREW 04 Crew Briefed Not Checked Required Requested Review Yes / OK 05 Crew …" at bounding box center [784, 436] width 979 height 193
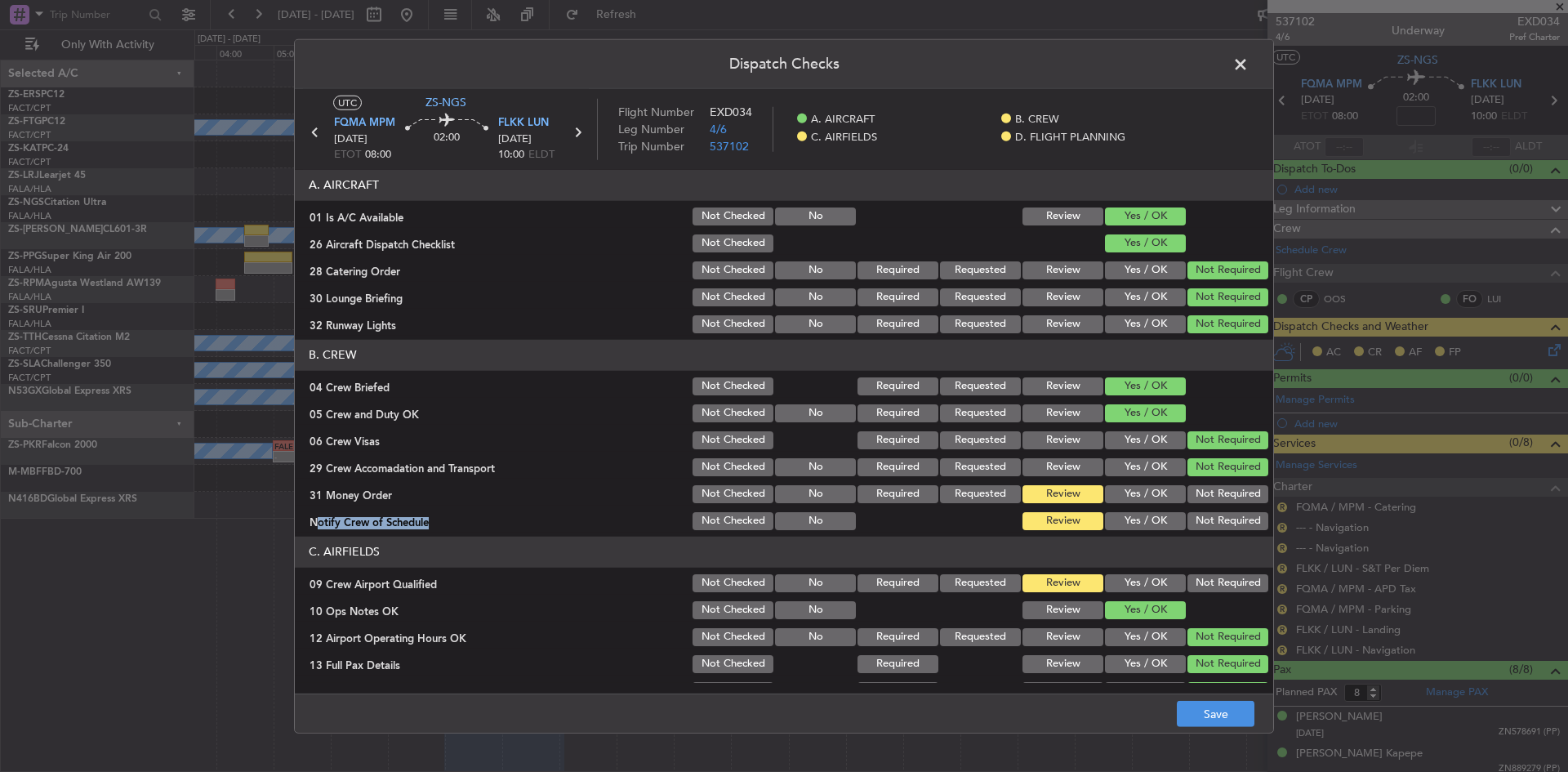
click at [1209, 490] on button "Not Required" at bounding box center [1228, 495] width 81 height 18
click at [1208, 518] on button "Not Required" at bounding box center [1228, 522] width 81 height 18
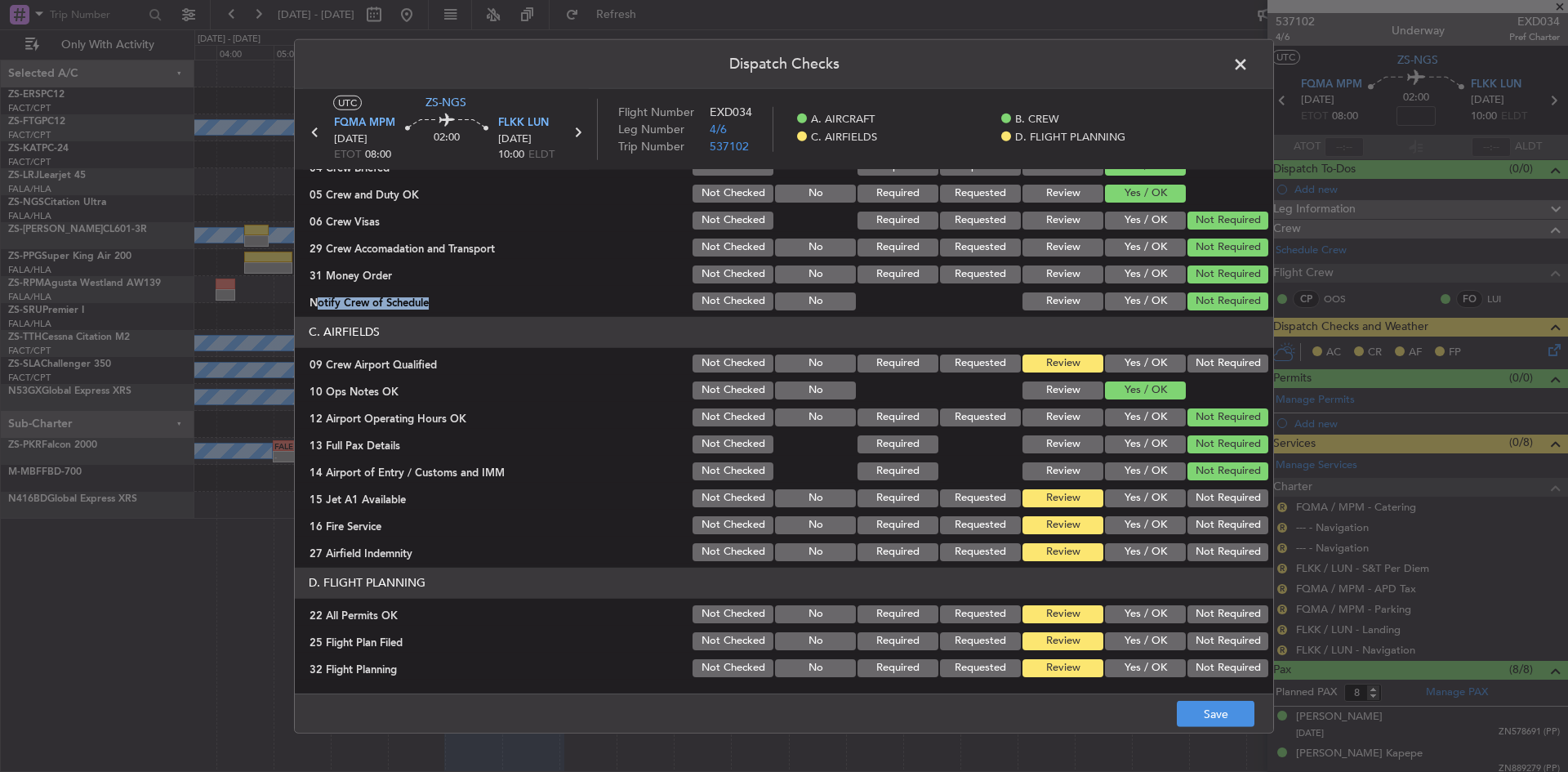
click at [1196, 366] on button "Not Required" at bounding box center [1228, 363] width 81 height 18
click at [1206, 485] on section "C. AIRFIELDS 09 Crew Airport Qualified Not Checked No Required Requested Review…" at bounding box center [784, 441] width 979 height 247
click at [1208, 499] on button "Not Required" at bounding box center [1228, 499] width 81 height 18
click at [1208, 535] on div "Not Required" at bounding box center [1227, 525] width 83 height 23
click at [1208, 521] on button "Not Required" at bounding box center [1228, 525] width 81 height 18
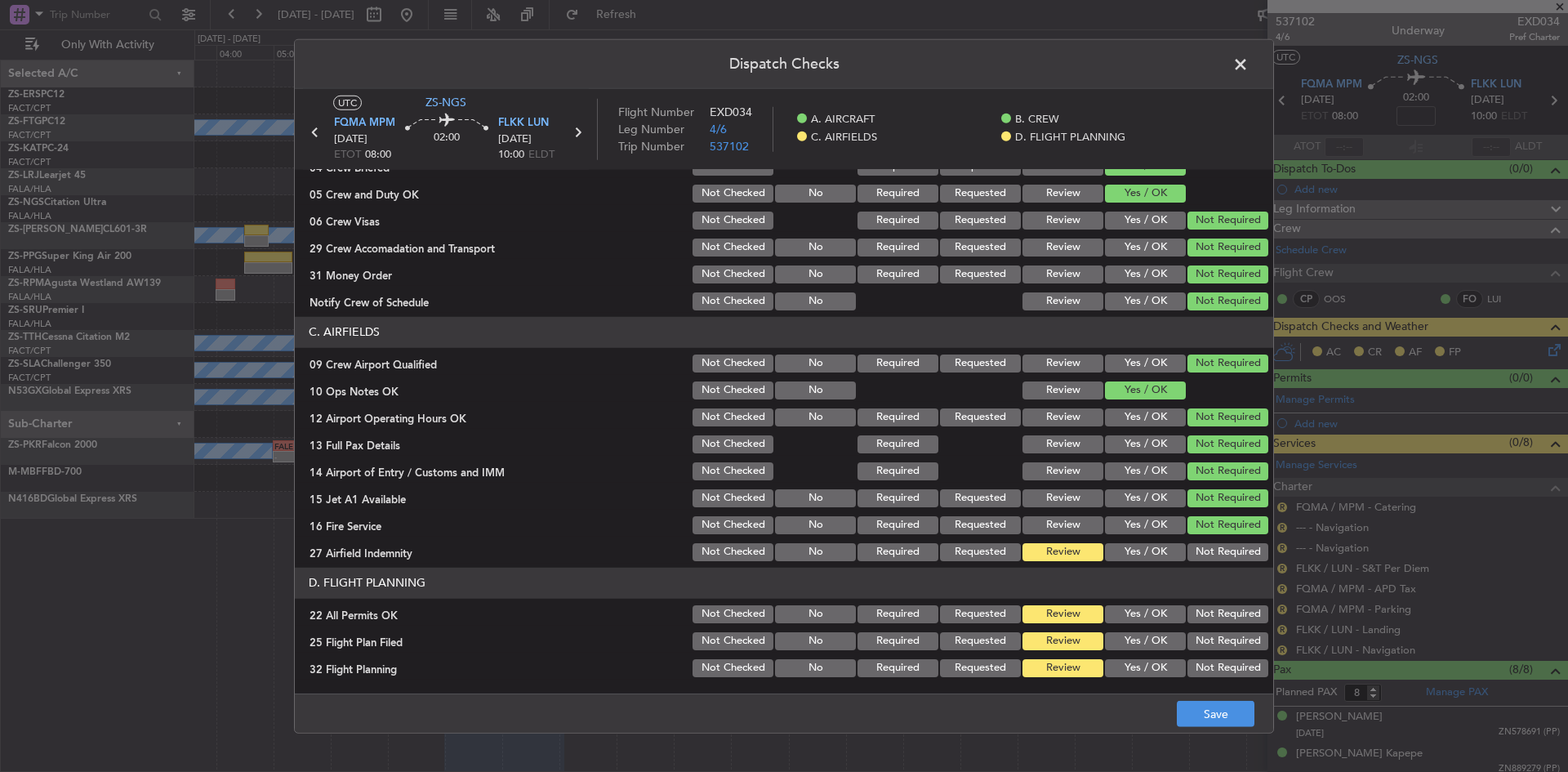
click at [1211, 545] on button "Not Required" at bounding box center [1228, 553] width 81 height 18
drag, startPoint x: 1195, startPoint y: 613, endPoint x: 1150, endPoint y: 630, distance: 48.1
click at [1194, 613] on button "Not Required" at bounding box center [1228, 615] width 81 height 18
click at [1133, 647] on button "Yes / OK" at bounding box center [1146, 641] width 81 height 18
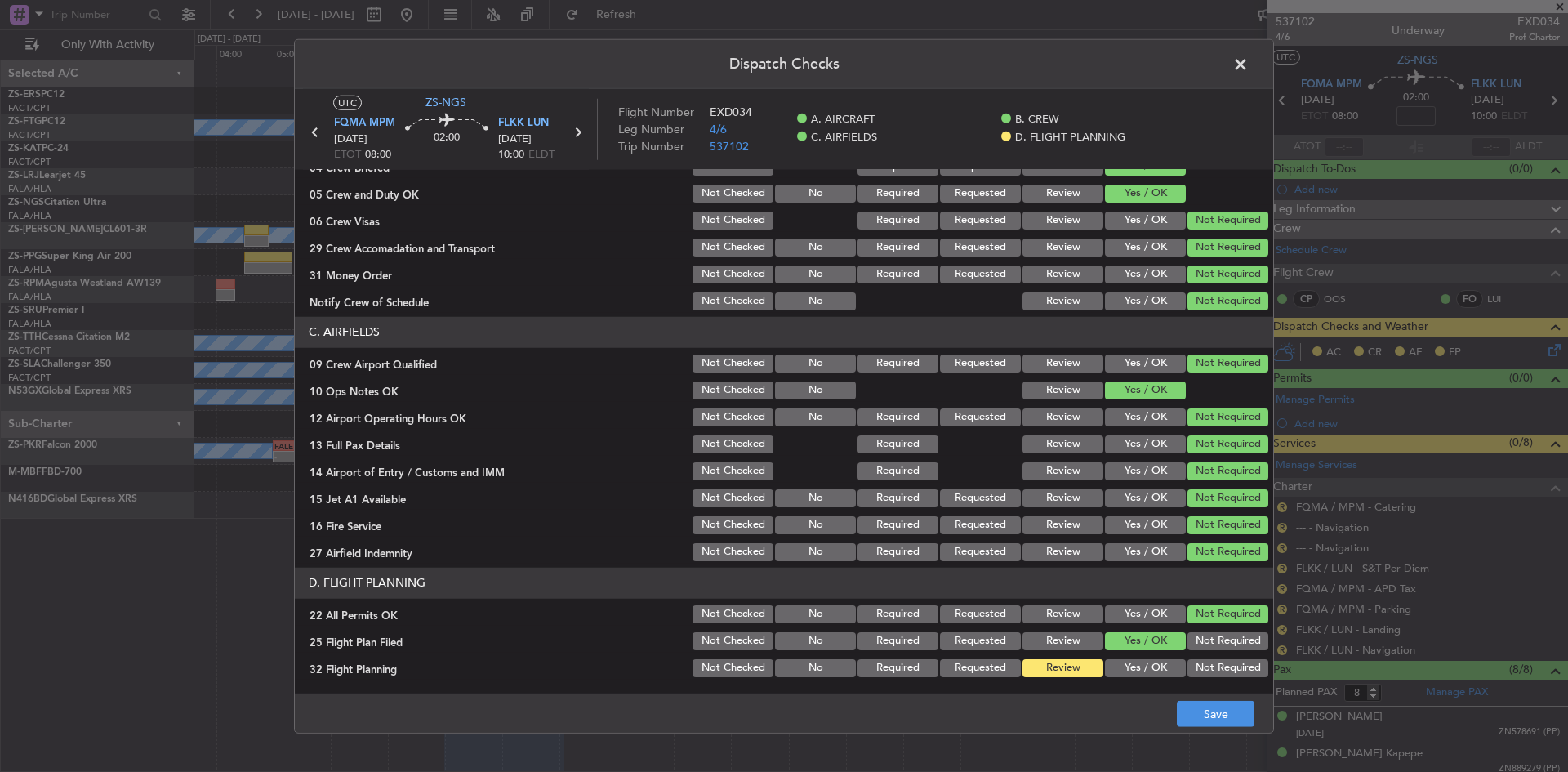
click at [1129, 669] on button "Yes / OK" at bounding box center [1146, 669] width 81 height 18
click at [1216, 720] on button "Save" at bounding box center [1216, 714] width 77 height 26
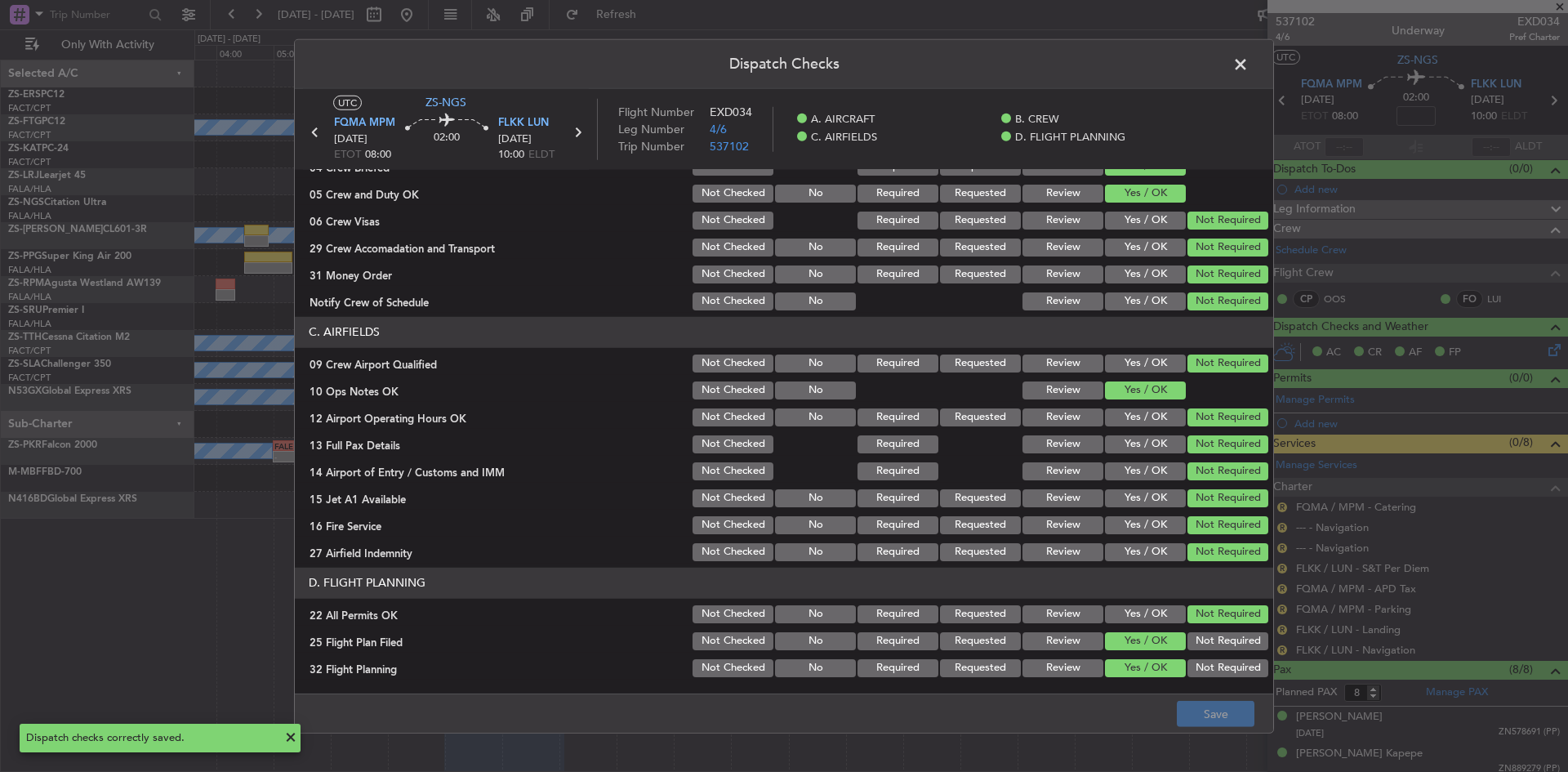
click at [1249, 65] on span at bounding box center [1249, 68] width 0 height 33
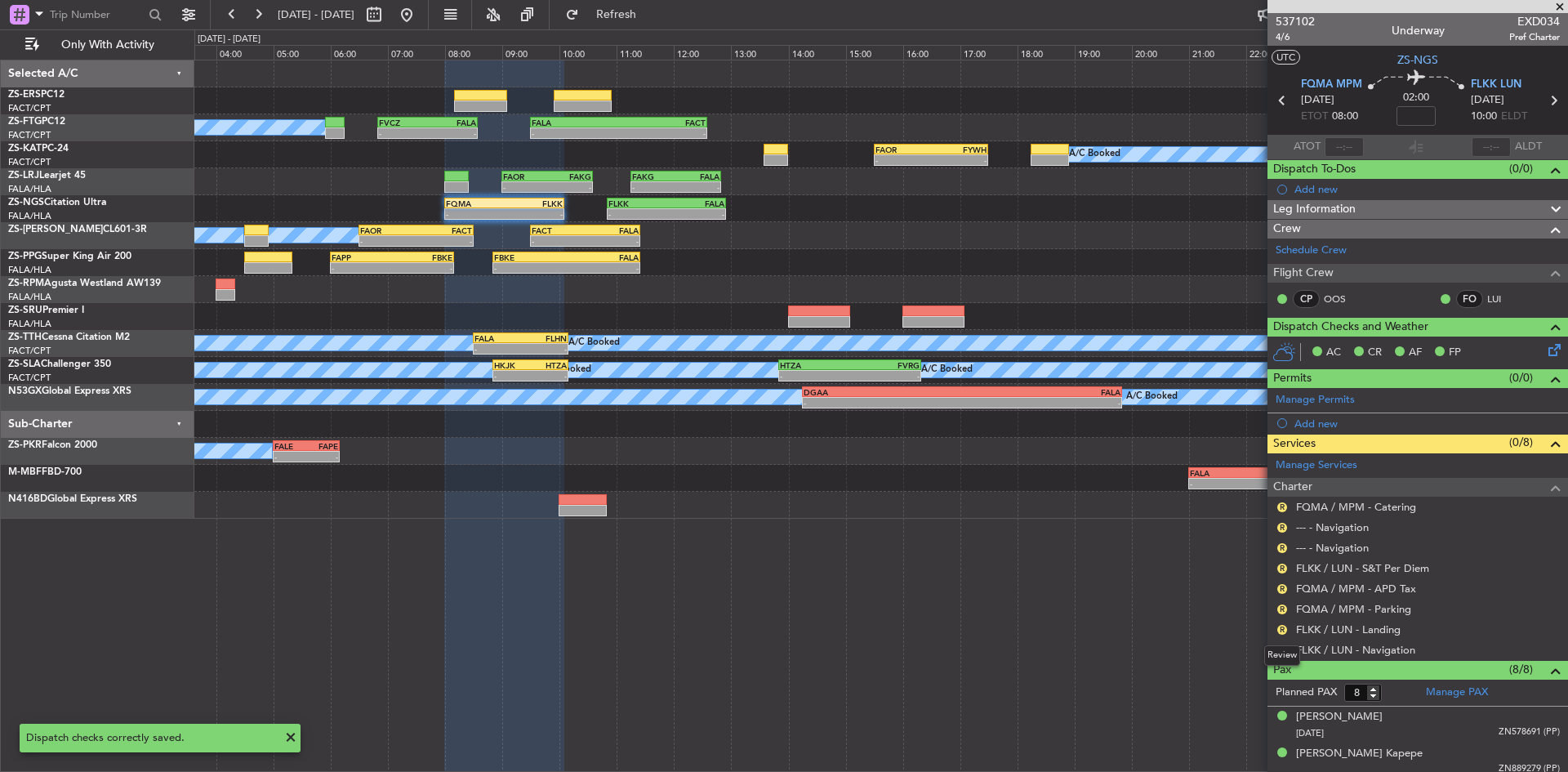
click at [1281, 649] on div "Review" at bounding box center [1282, 656] width 36 height 20
click at [1280, 650] on button "R" at bounding box center [1282, 651] width 10 height 10
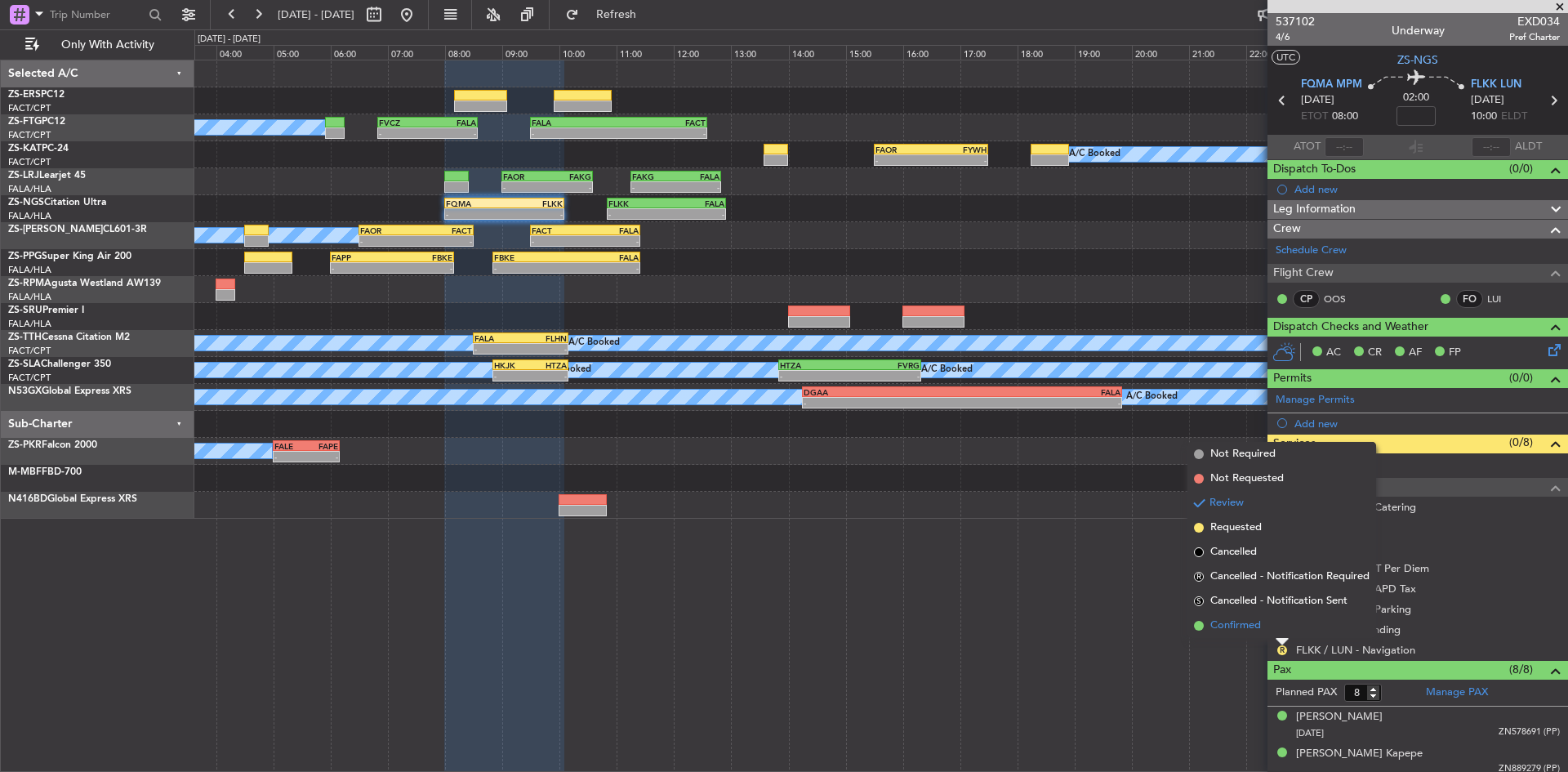
click at [1274, 625] on li "Confirmed" at bounding box center [1281, 626] width 189 height 25
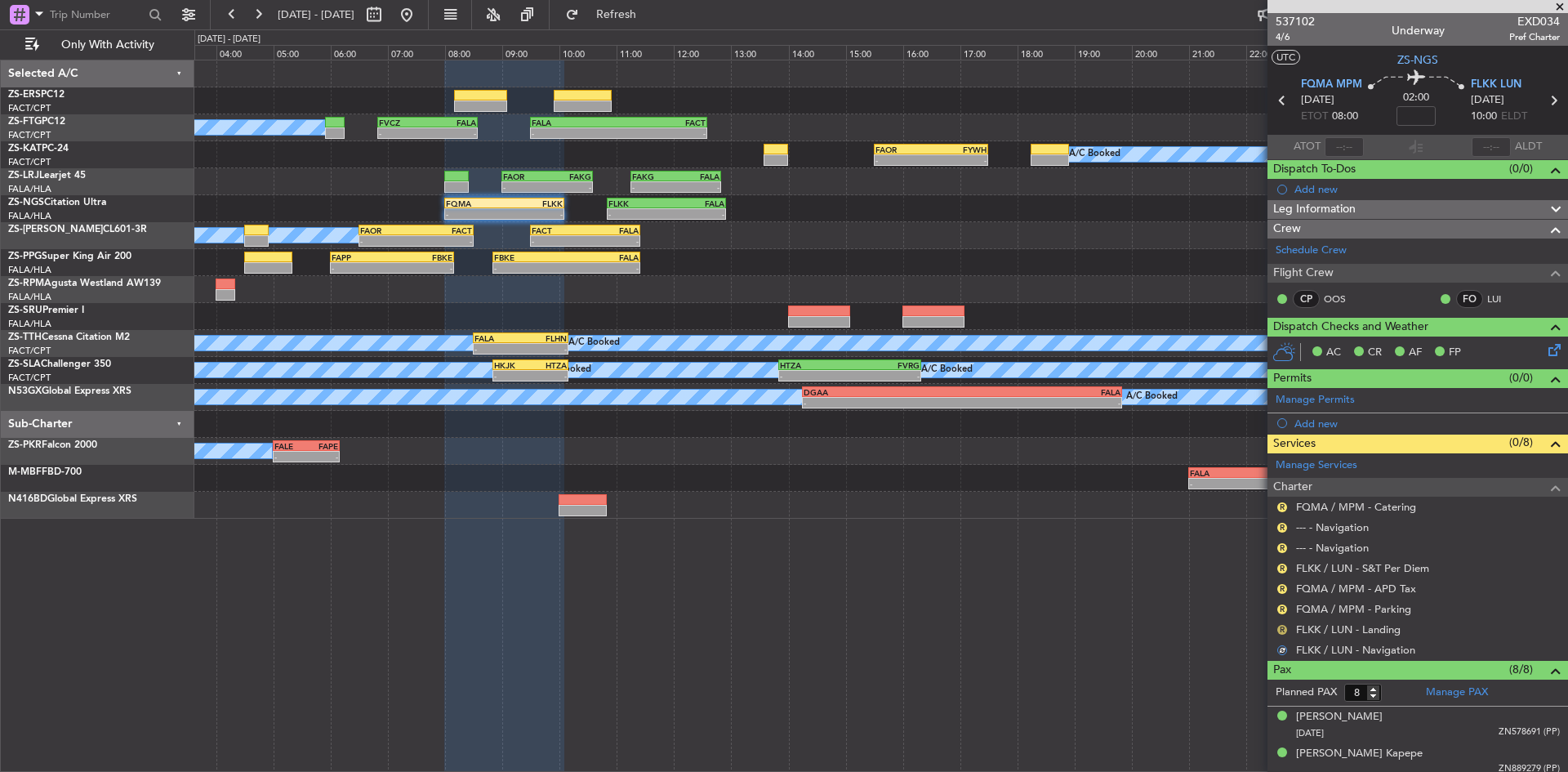
click at [1282, 628] on button "R" at bounding box center [1282, 629] width 10 height 10
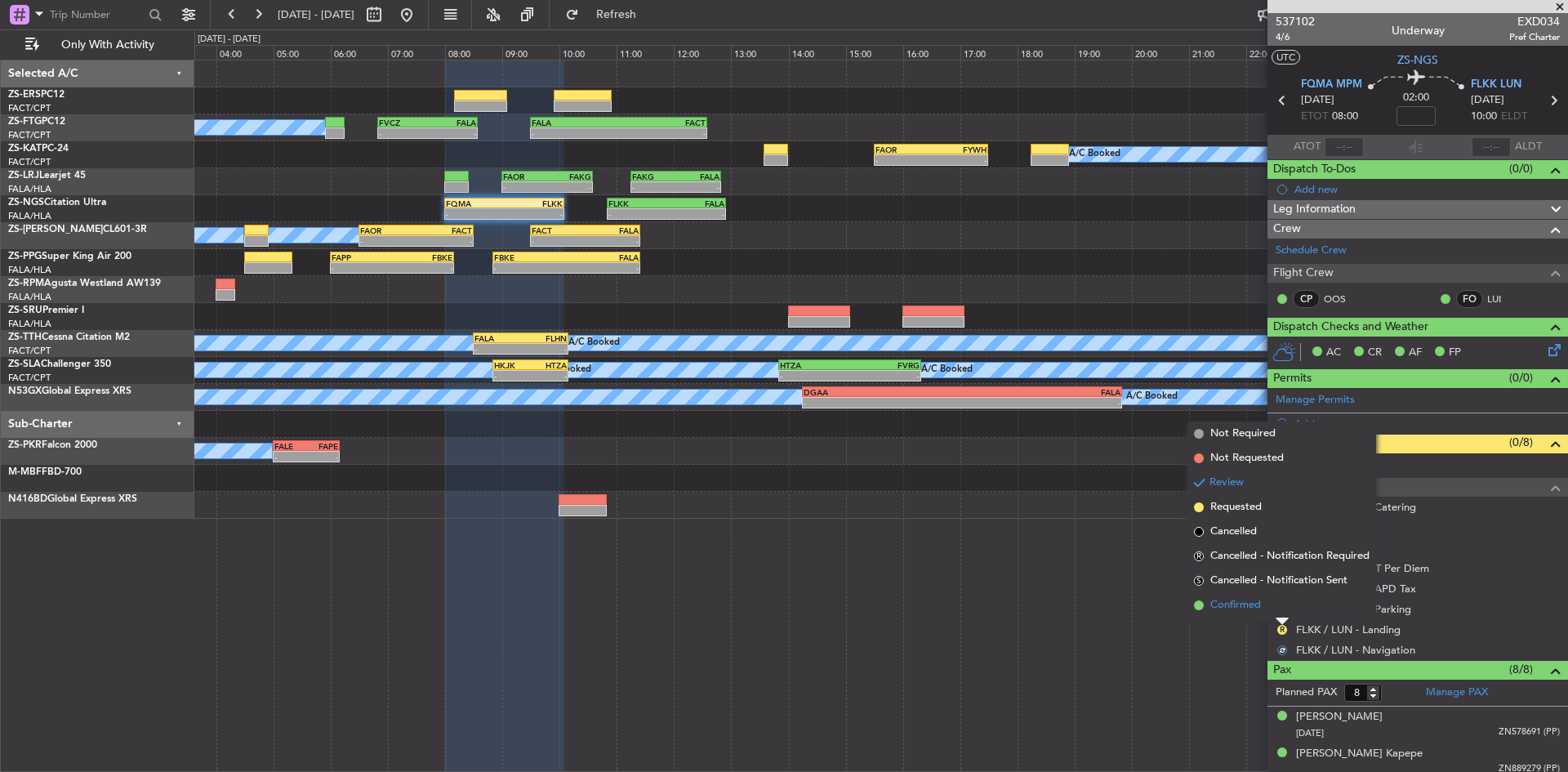
click at [1279, 600] on li "Confirmed" at bounding box center [1281, 605] width 189 height 25
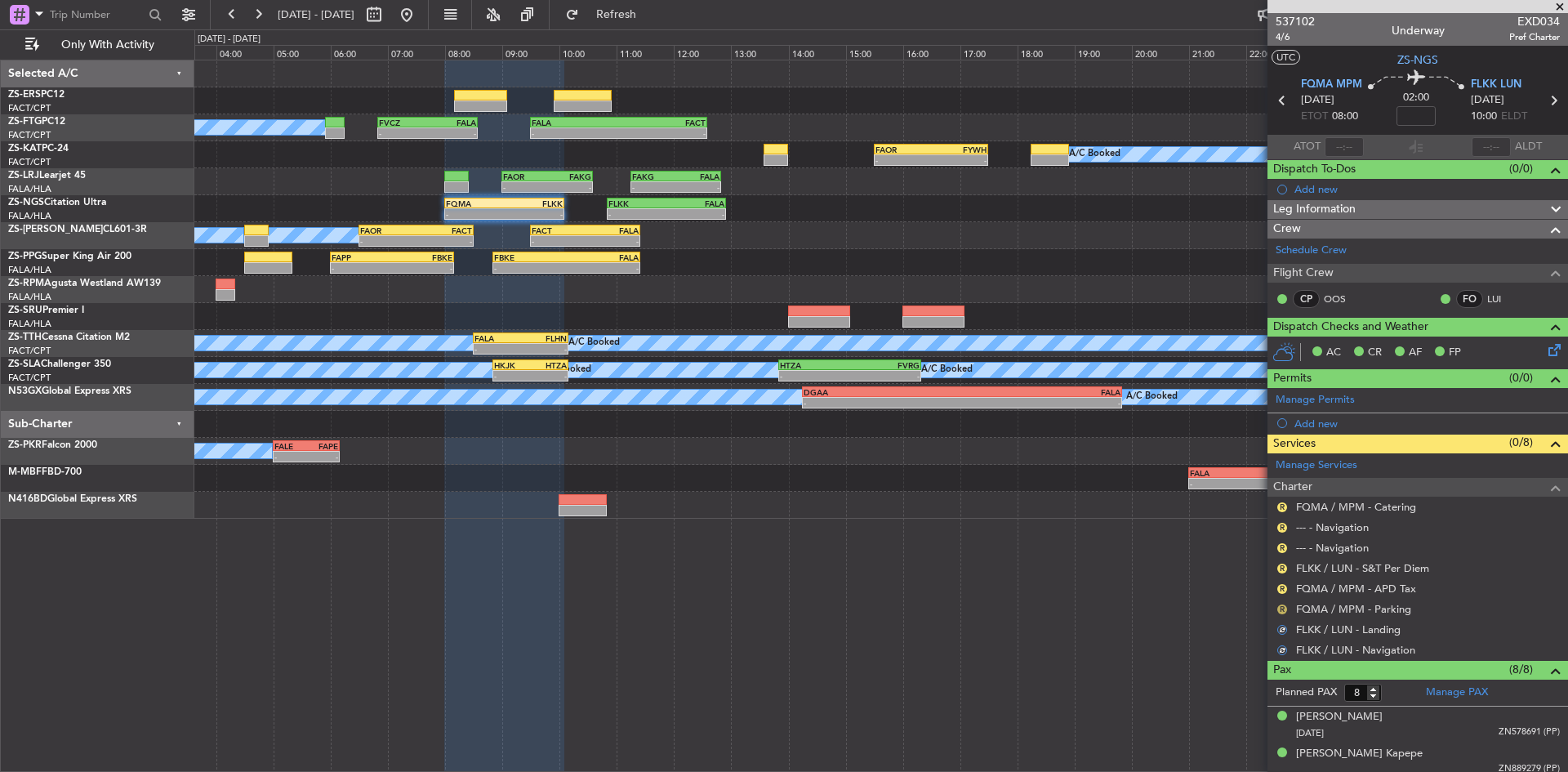
click at [1279, 605] on button "R" at bounding box center [1282, 609] width 10 height 10
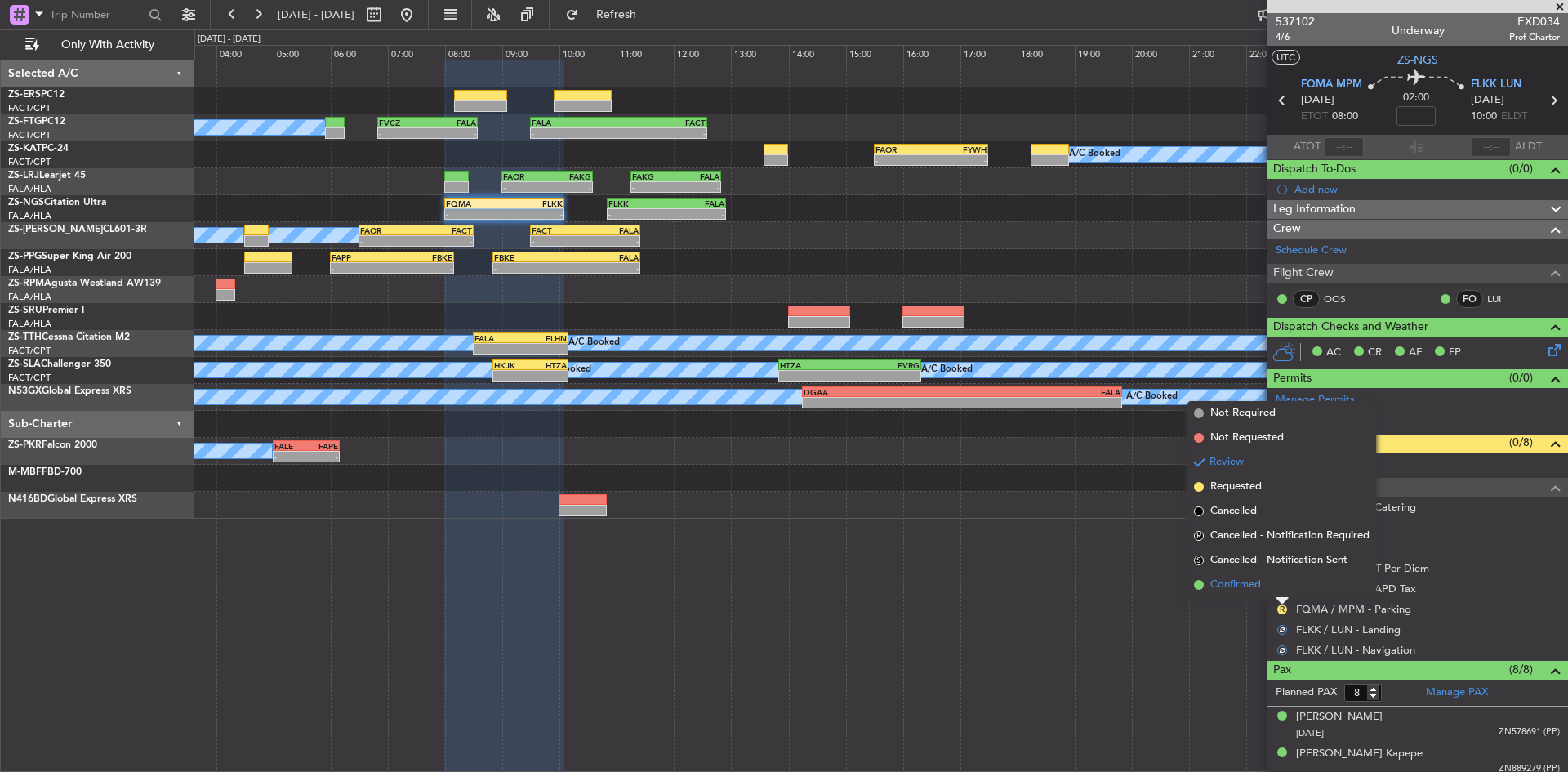
click at [1276, 594] on li "Confirmed" at bounding box center [1281, 585] width 189 height 25
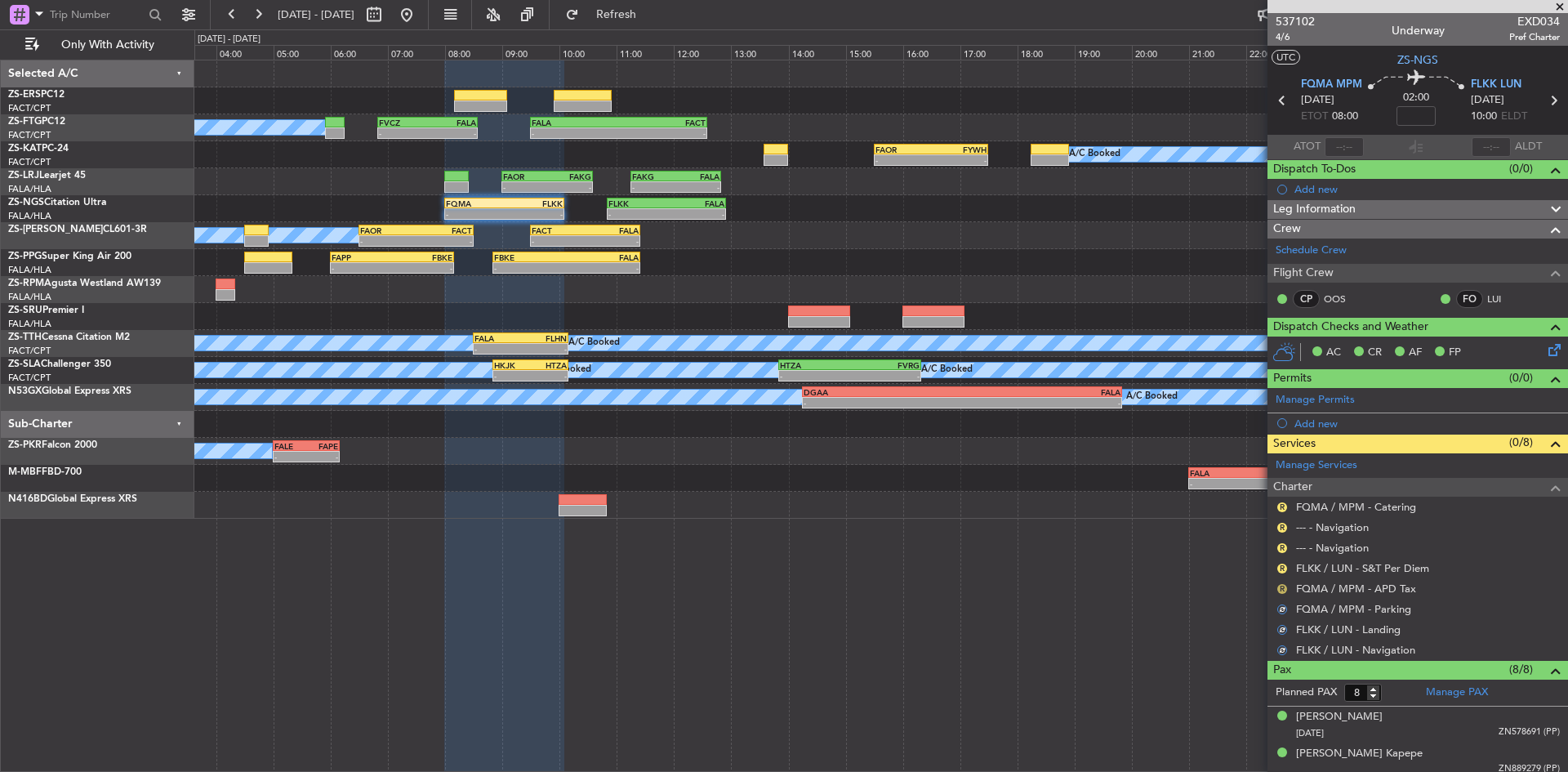
click at [1280, 587] on button "R" at bounding box center [1282, 589] width 10 height 10
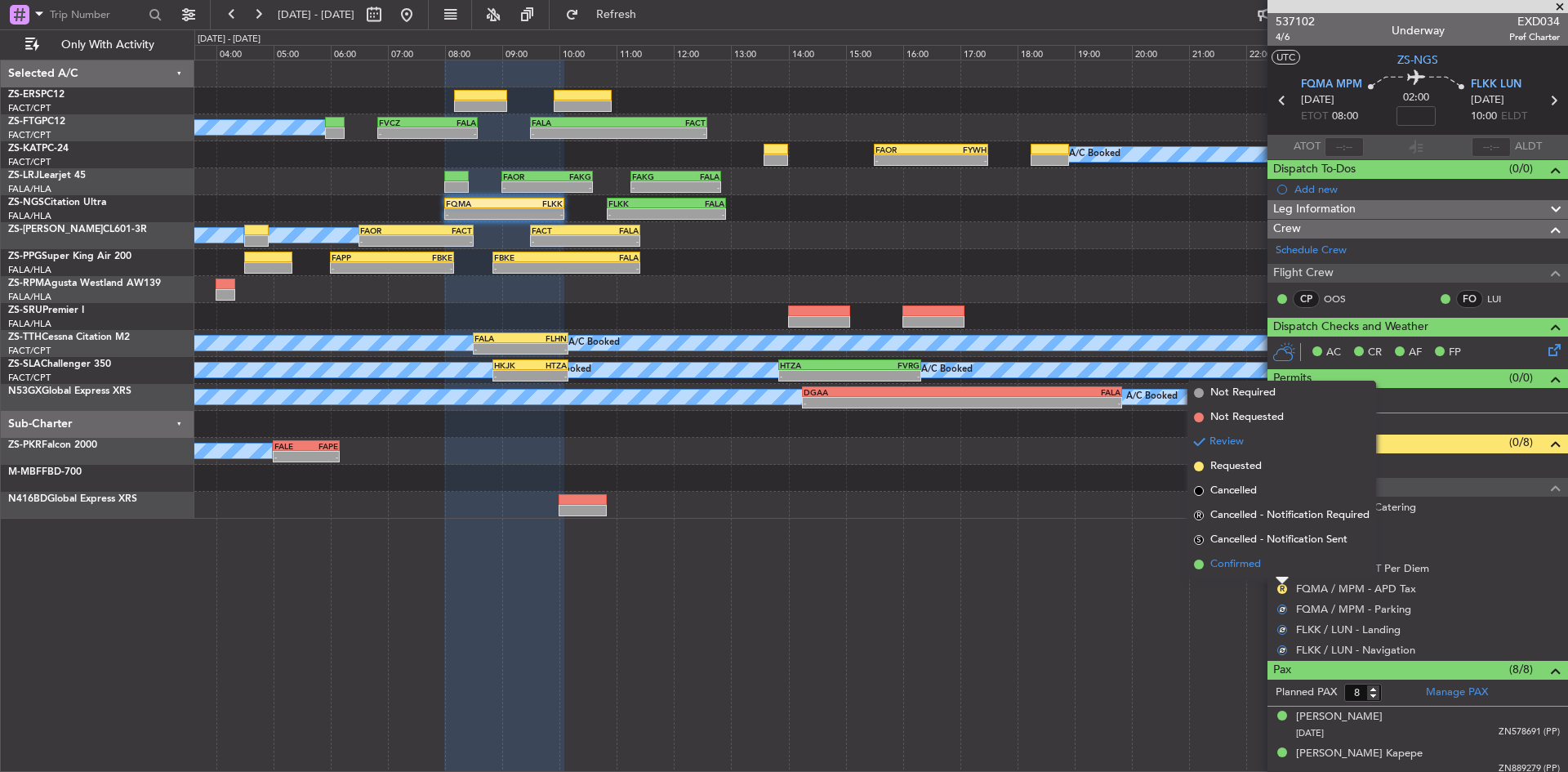
click at [1278, 573] on li "Confirmed" at bounding box center [1281, 564] width 189 height 25
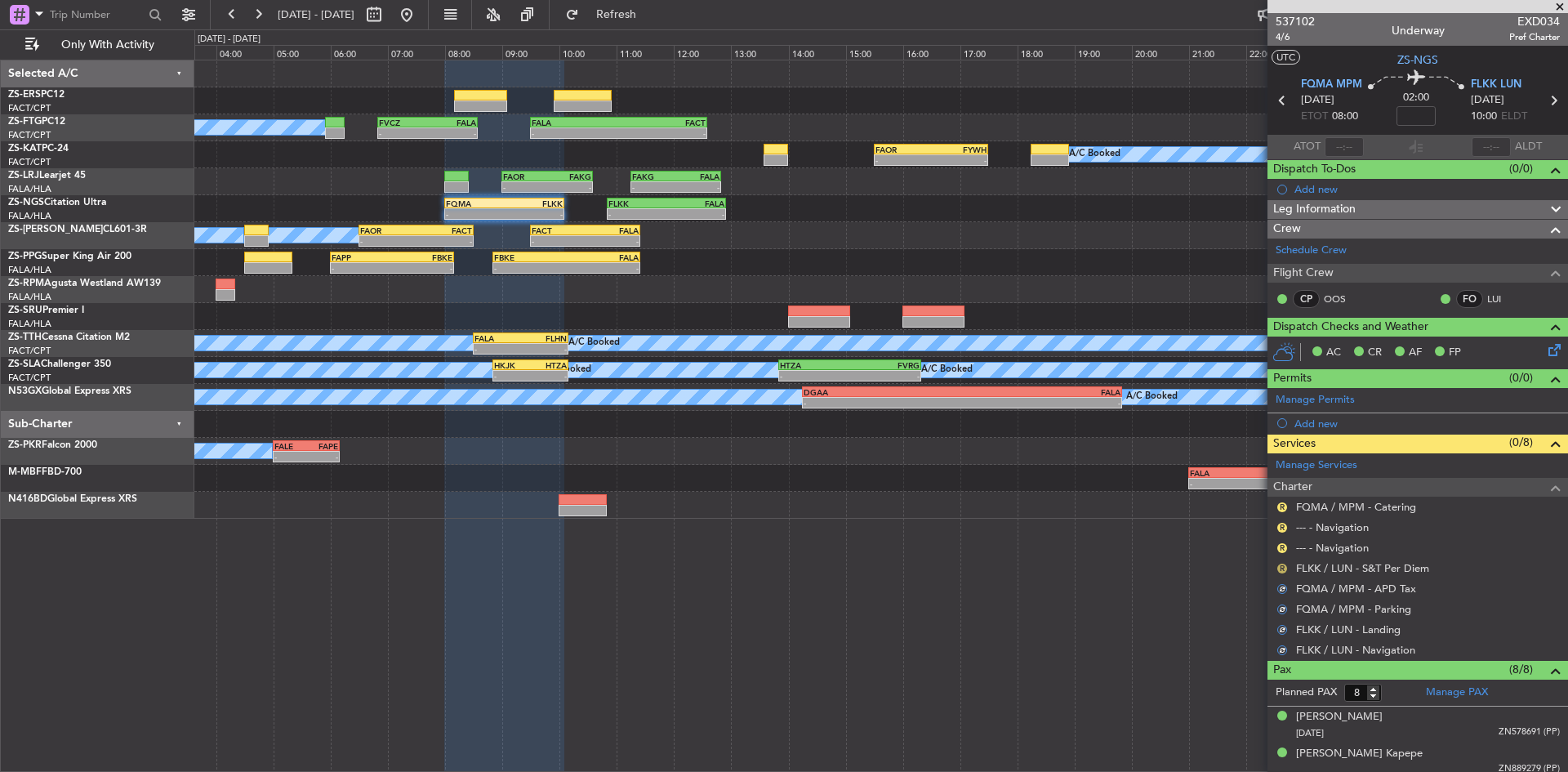
click at [1278, 565] on button "R" at bounding box center [1282, 569] width 10 height 10
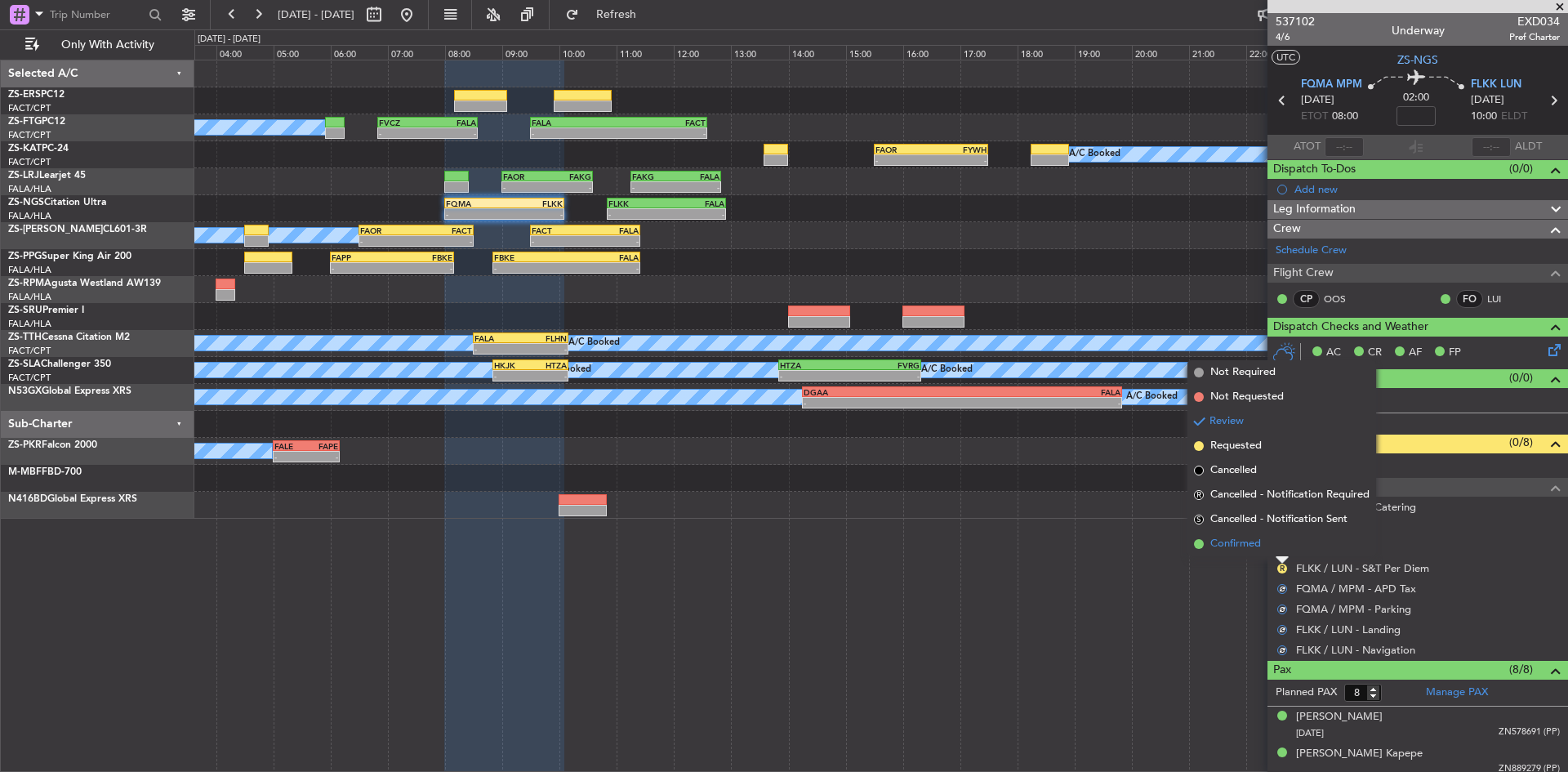
click at [1279, 552] on li "Confirmed" at bounding box center [1281, 544] width 189 height 25
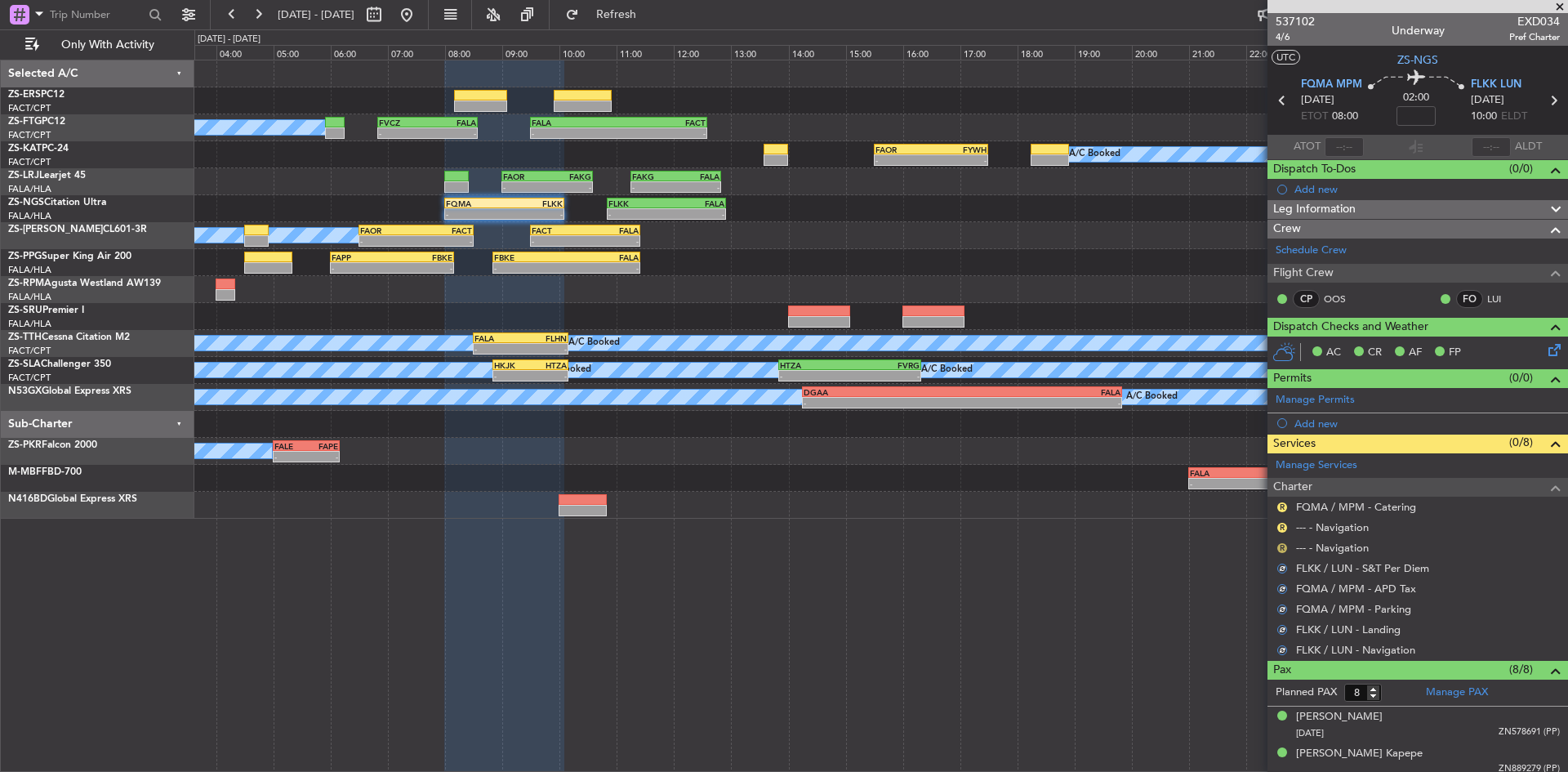
click at [1282, 544] on button "R" at bounding box center [1282, 548] width 10 height 10
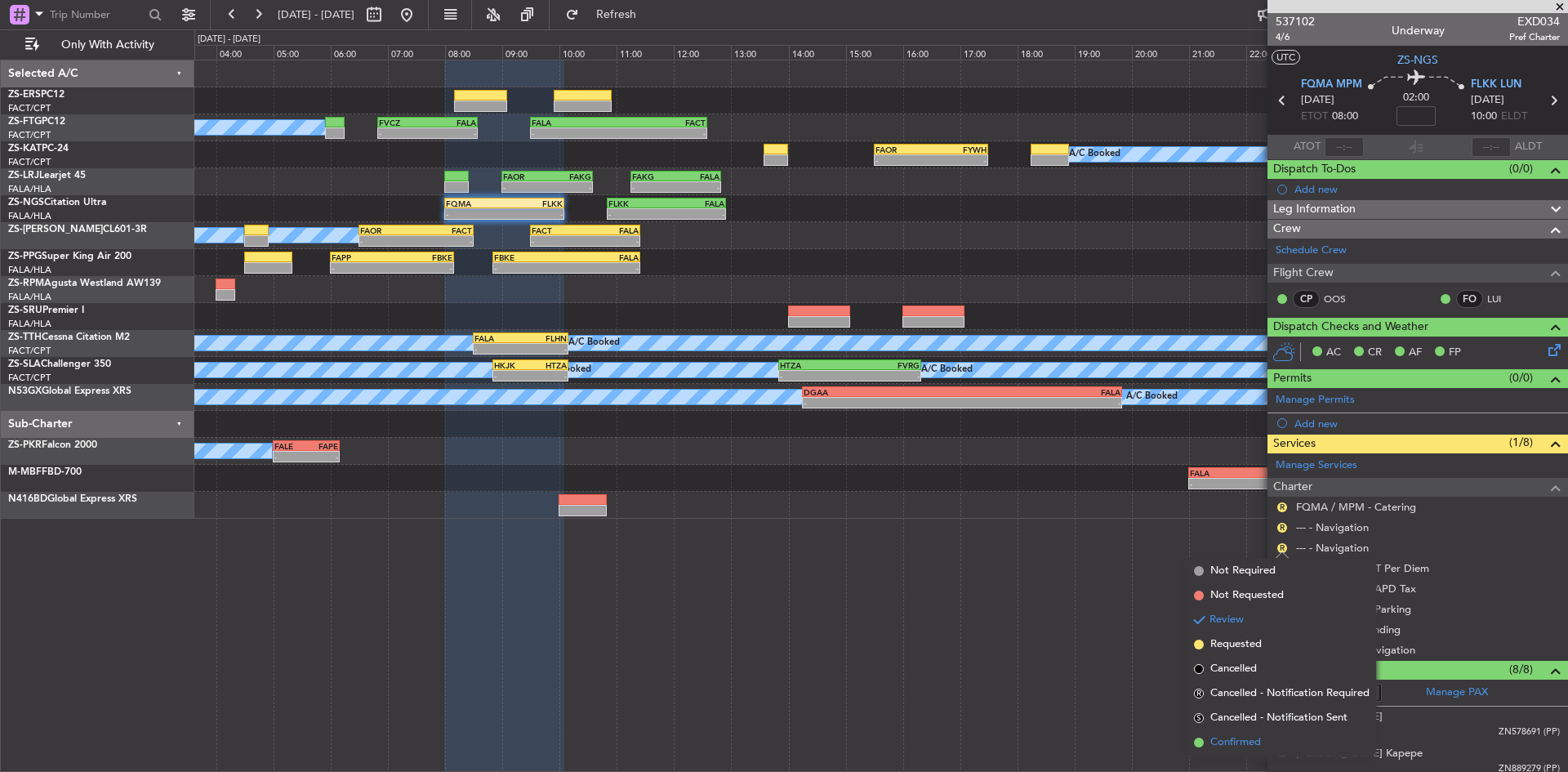
click at [1250, 746] on span "Confirmed" at bounding box center [1235, 743] width 51 height 17
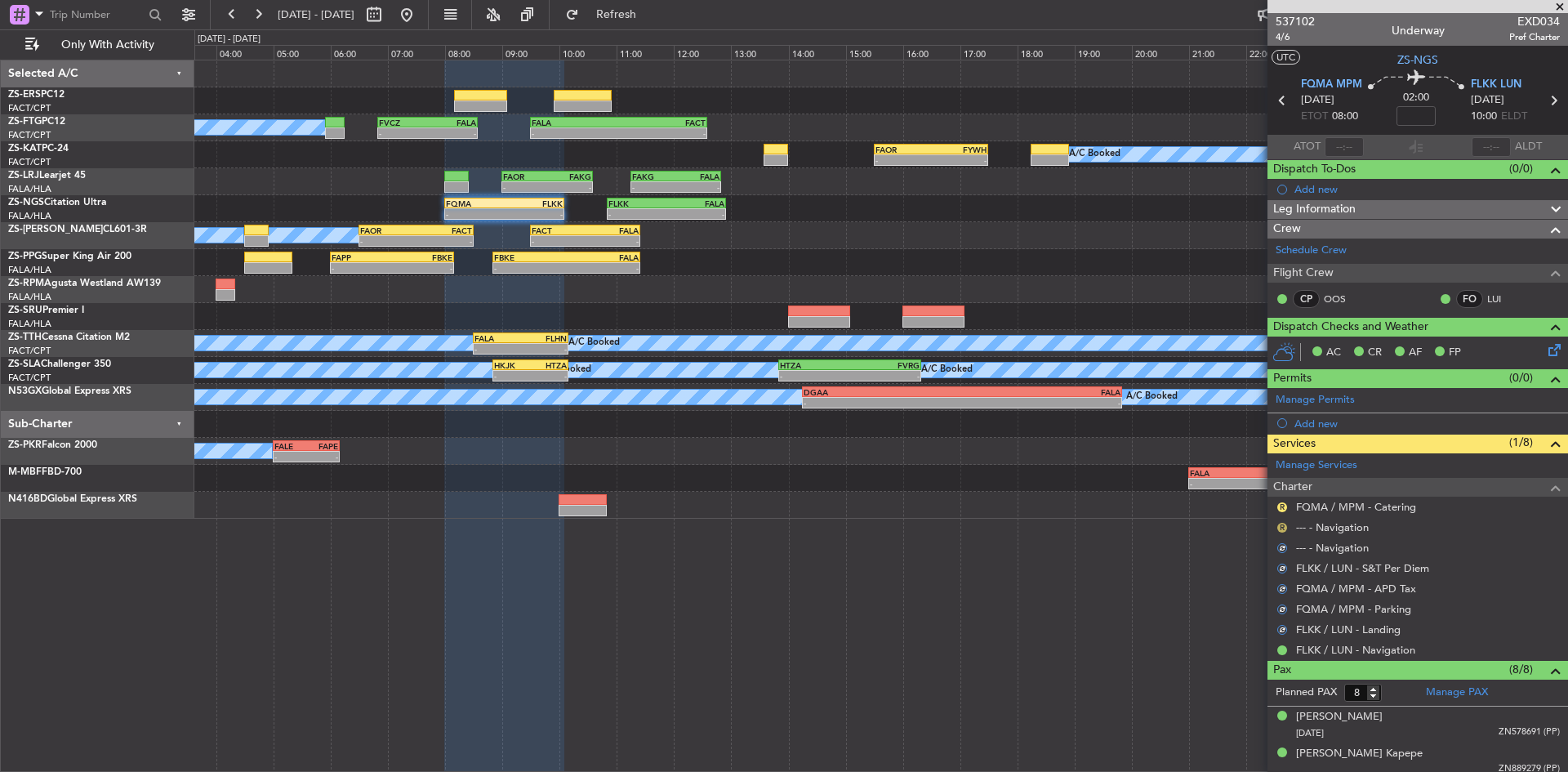
click at [1279, 524] on button "R" at bounding box center [1282, 527] width 10 height 10
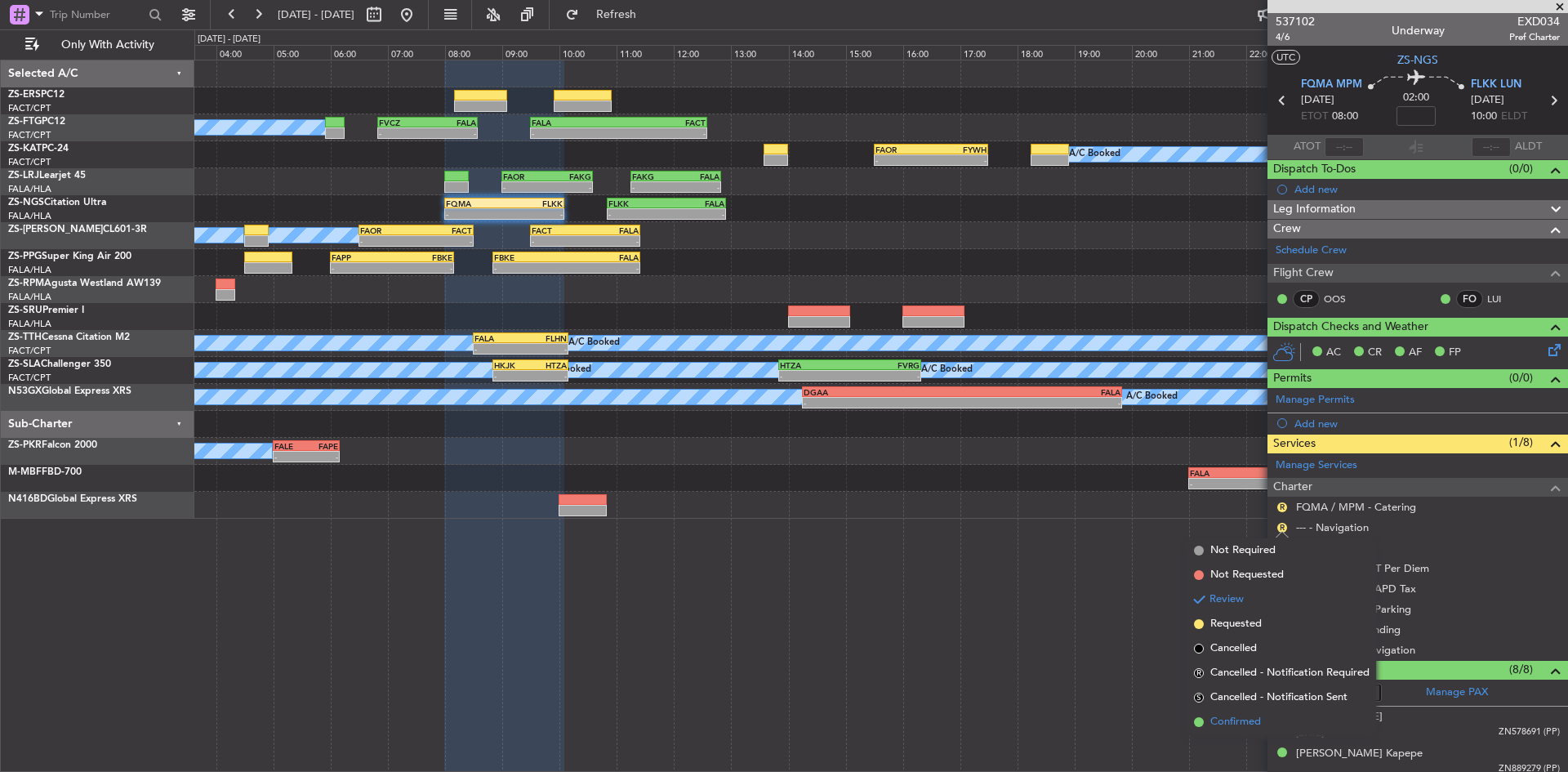
click at [1230, 729] on span "Confirmed" at bounding box center [1235, 722] width 51 height 17
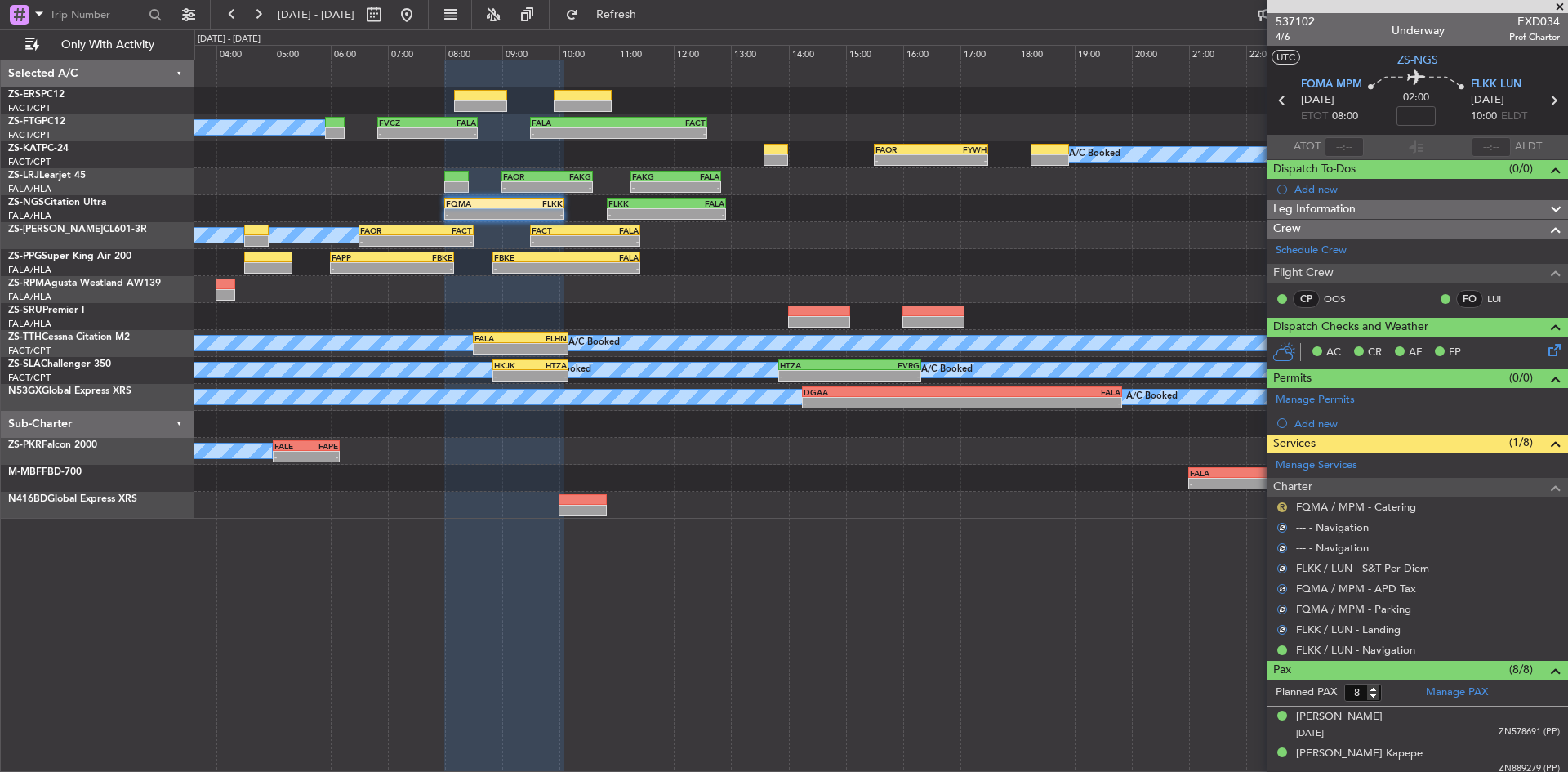
click at [1285, 505] on button "R" at bounding box center [1282, 507] width 10 height 10
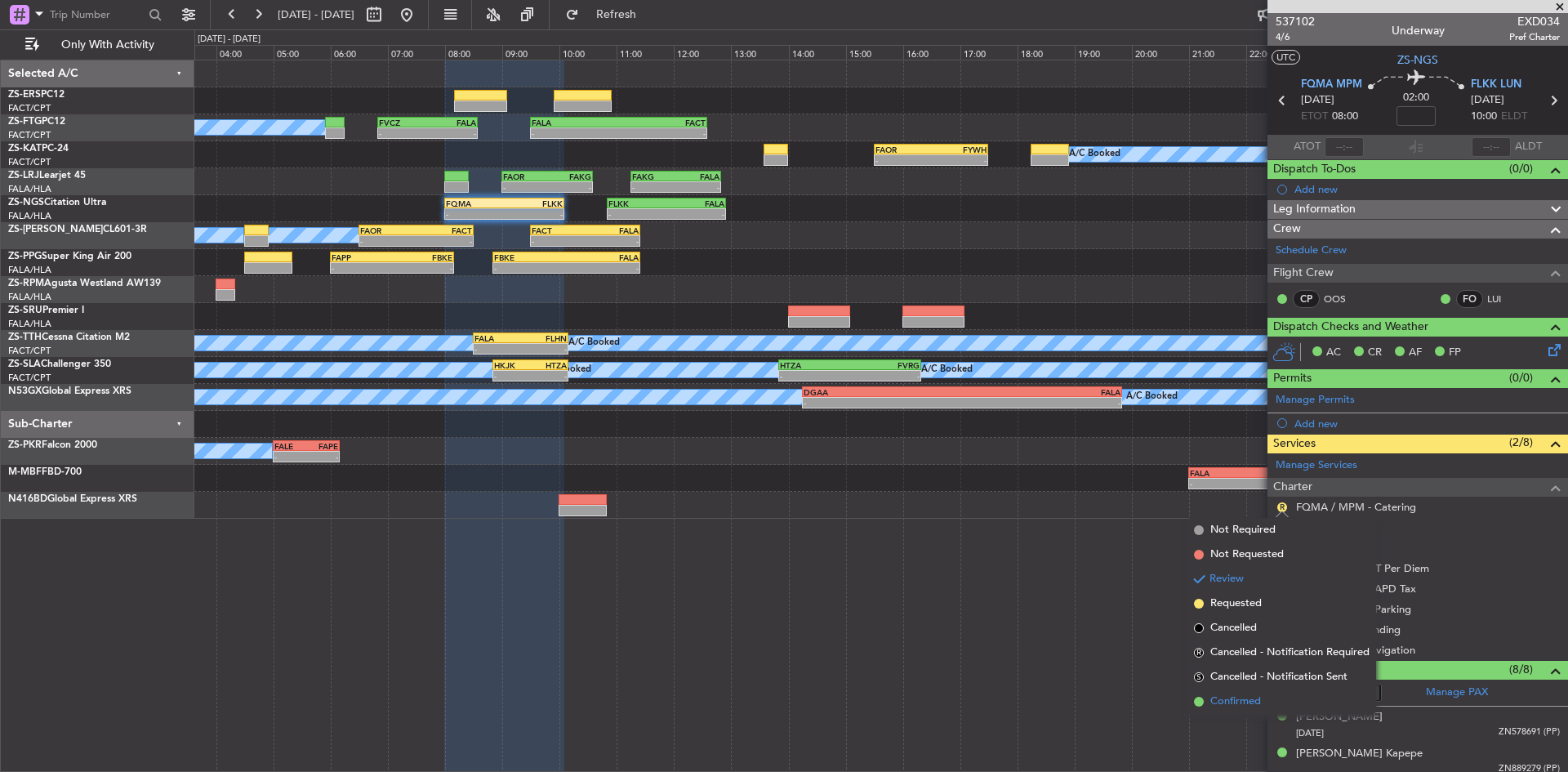
click at [1253, 707] on span "Confirmed" at bounding box center [1235, 702] width 51 height 17
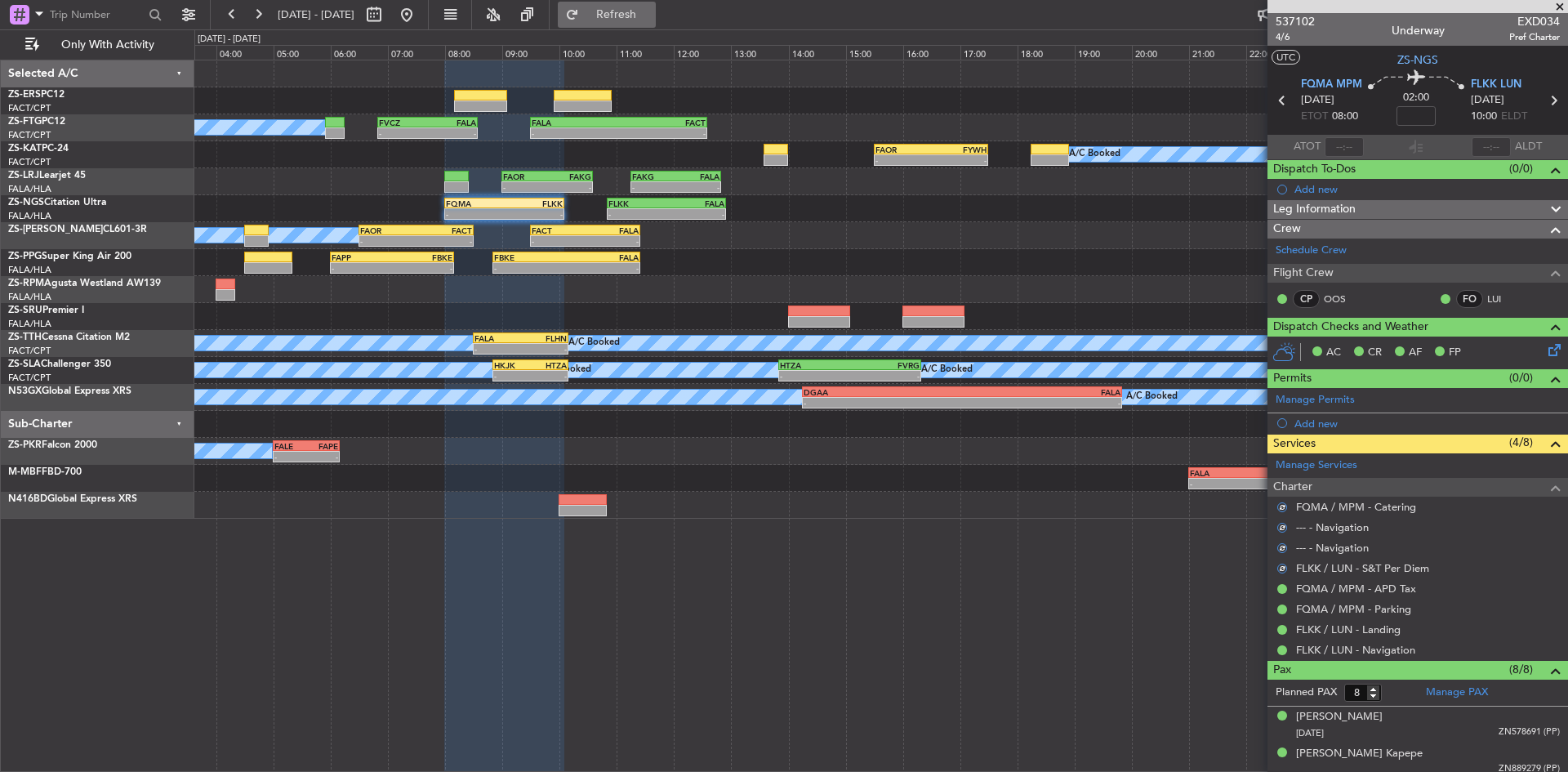
click at [630, 16] on button "Refresh" at bounding box center [607, 15] width 98 height 26
click at [1561, 6] on span at bounding box center [1560, 7] width 17 height 15
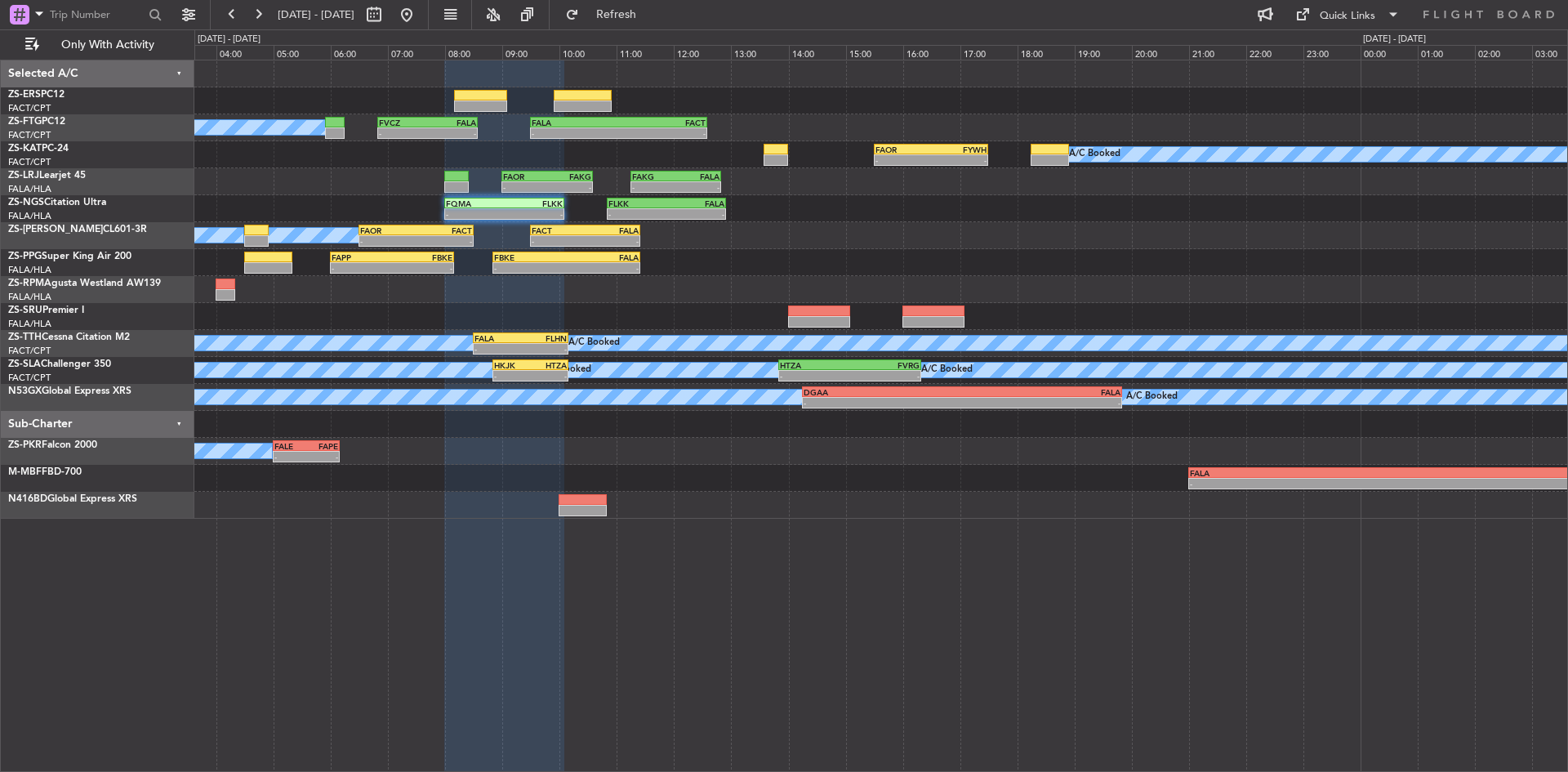
type input "0"
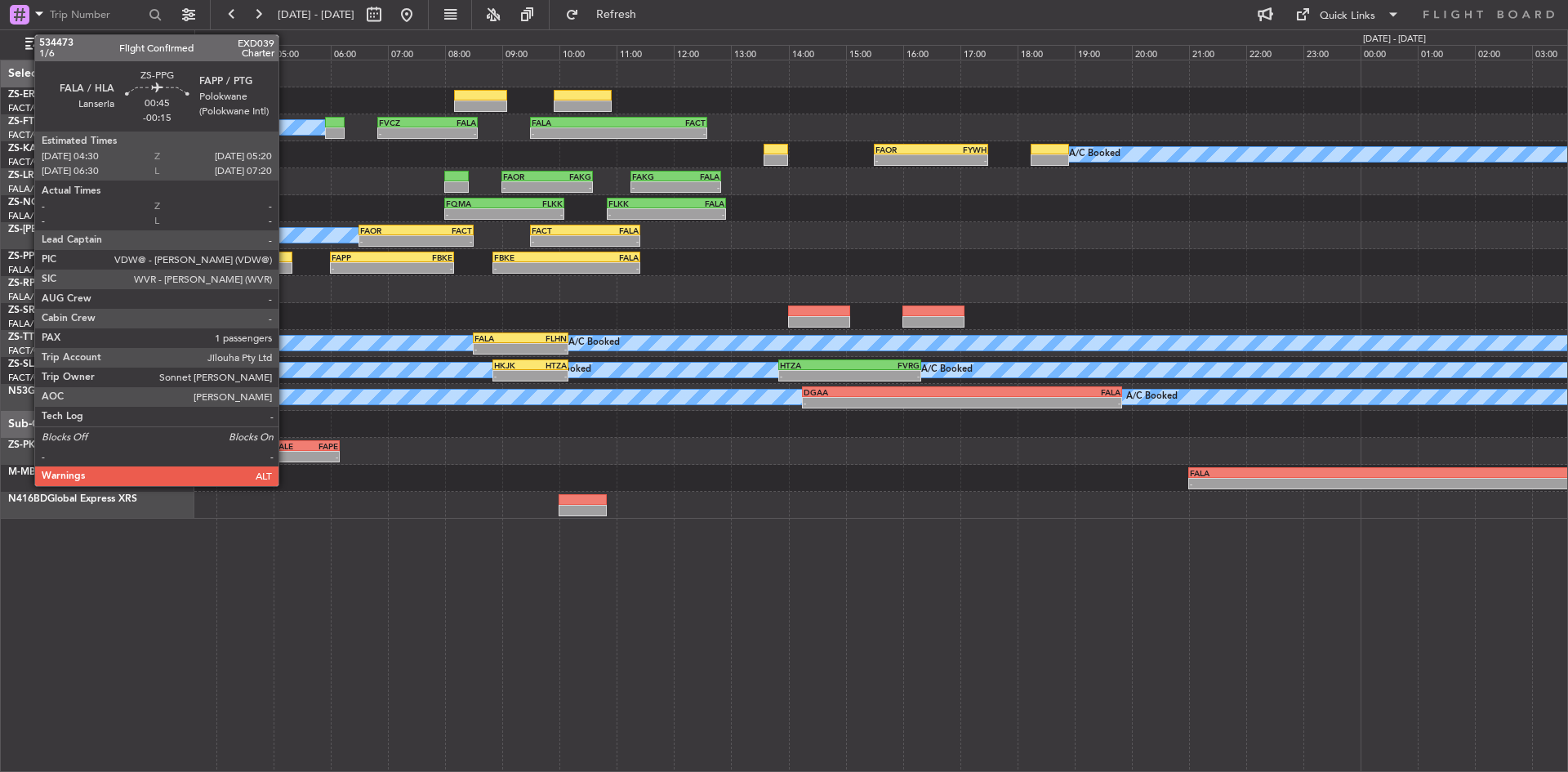
click at [286, 268] on div at bounding box center [269, 268] width 48 height 11
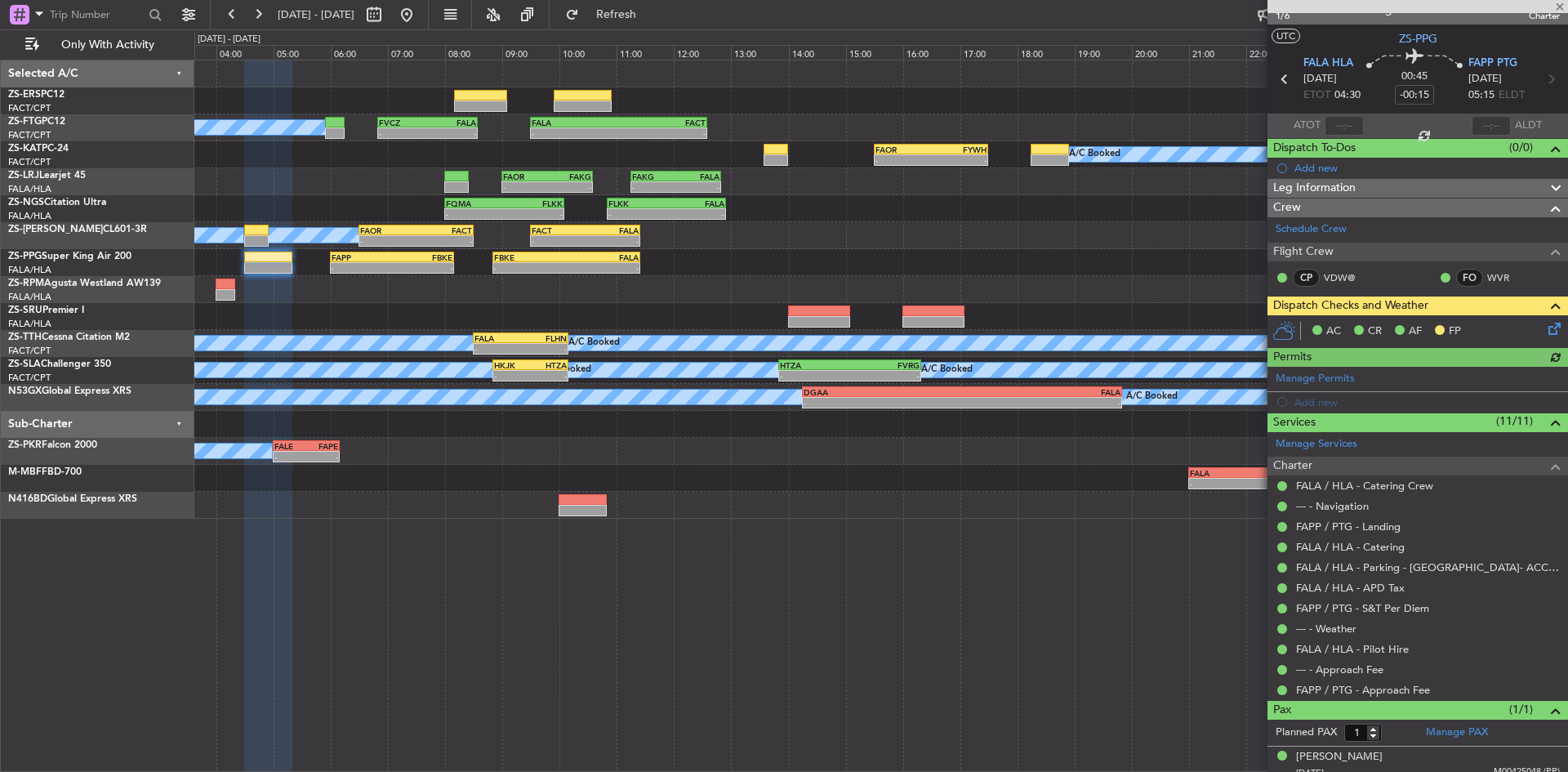
scroll to position [32, 0]
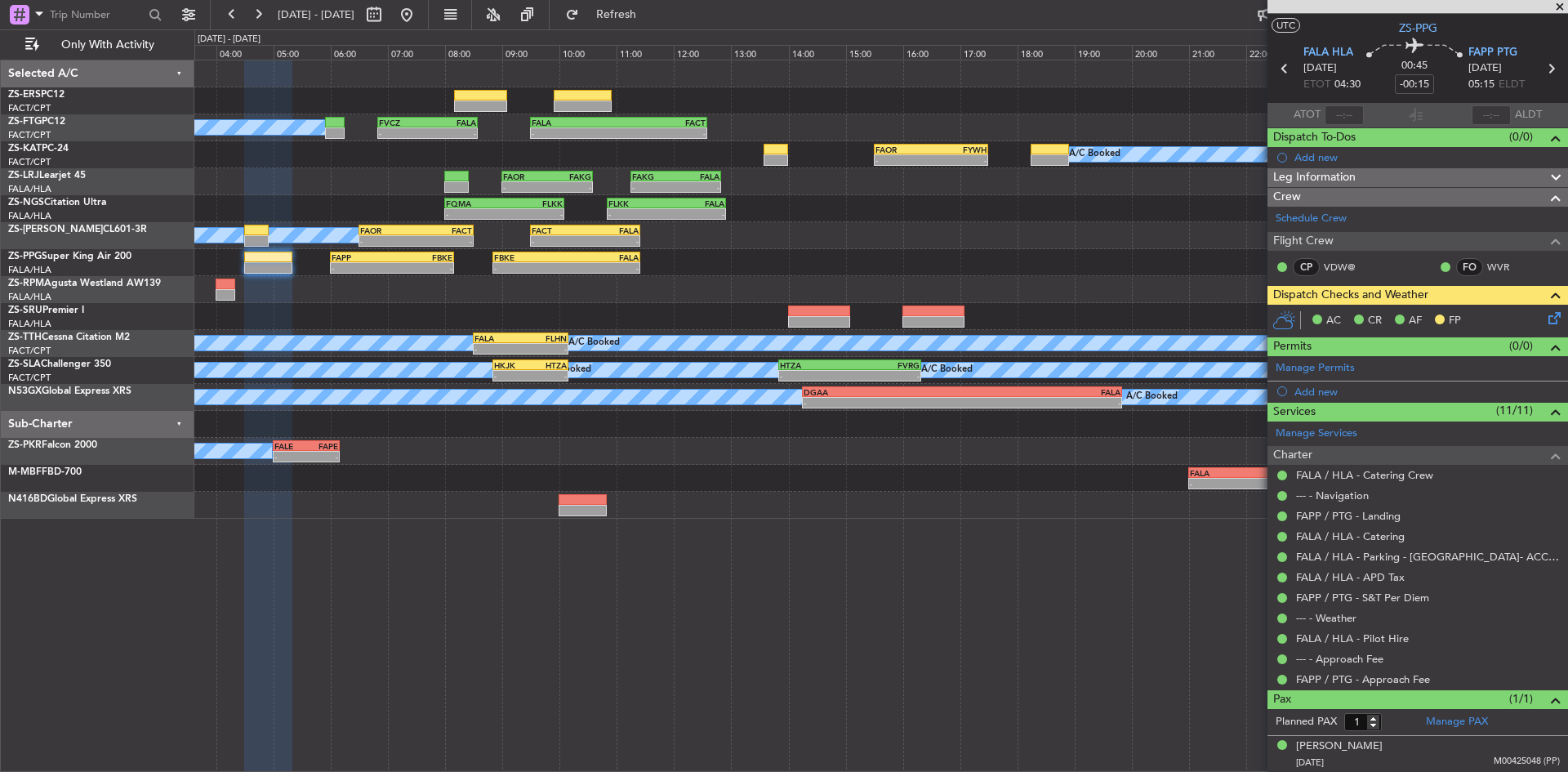
click at [1559, 8] on span at bounding box center [1560, 7] width 17 height 15
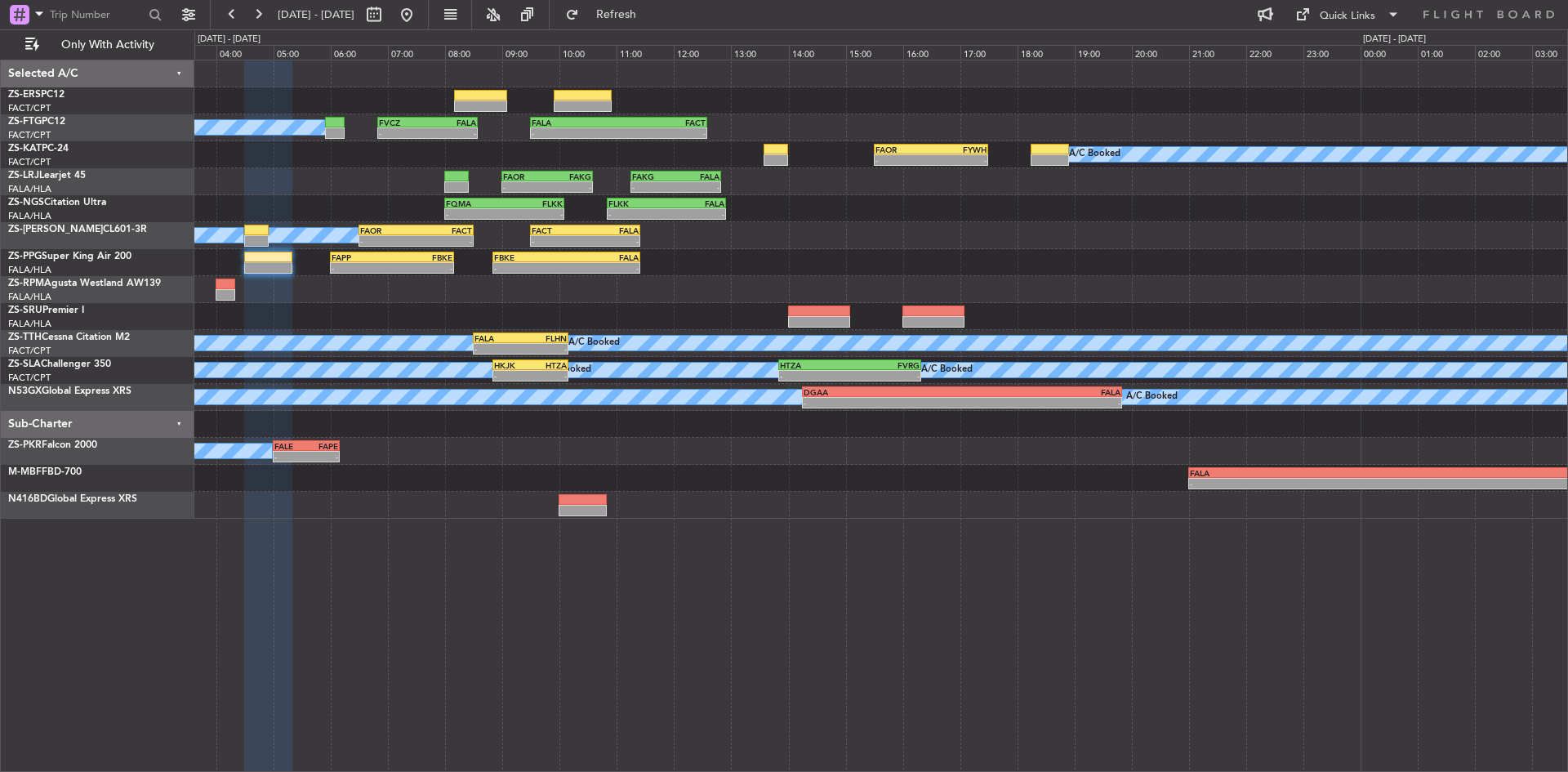
type input "0"
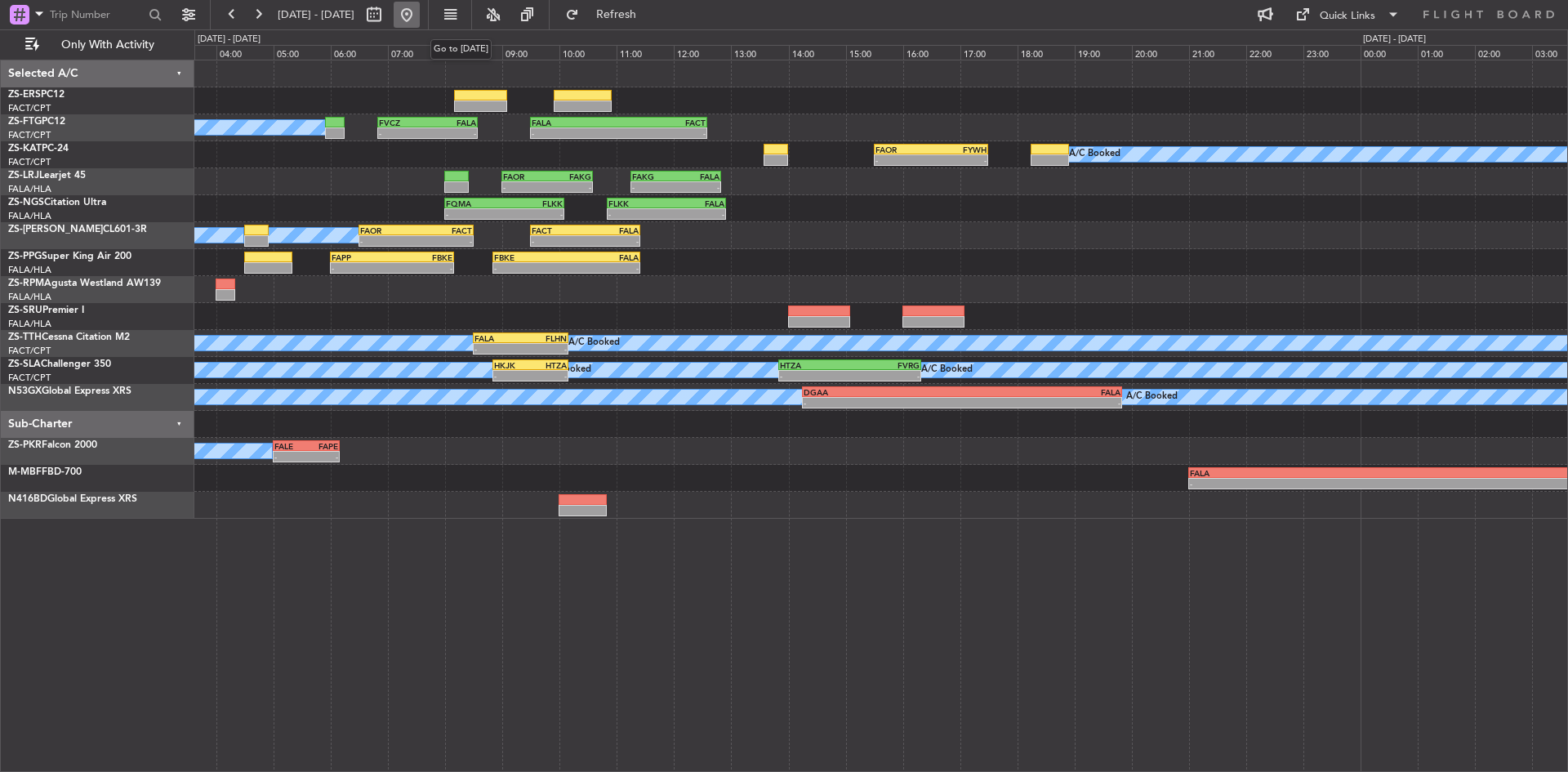
click at [420, 9] on button at bounding box center [406, 15] width 26 height 26
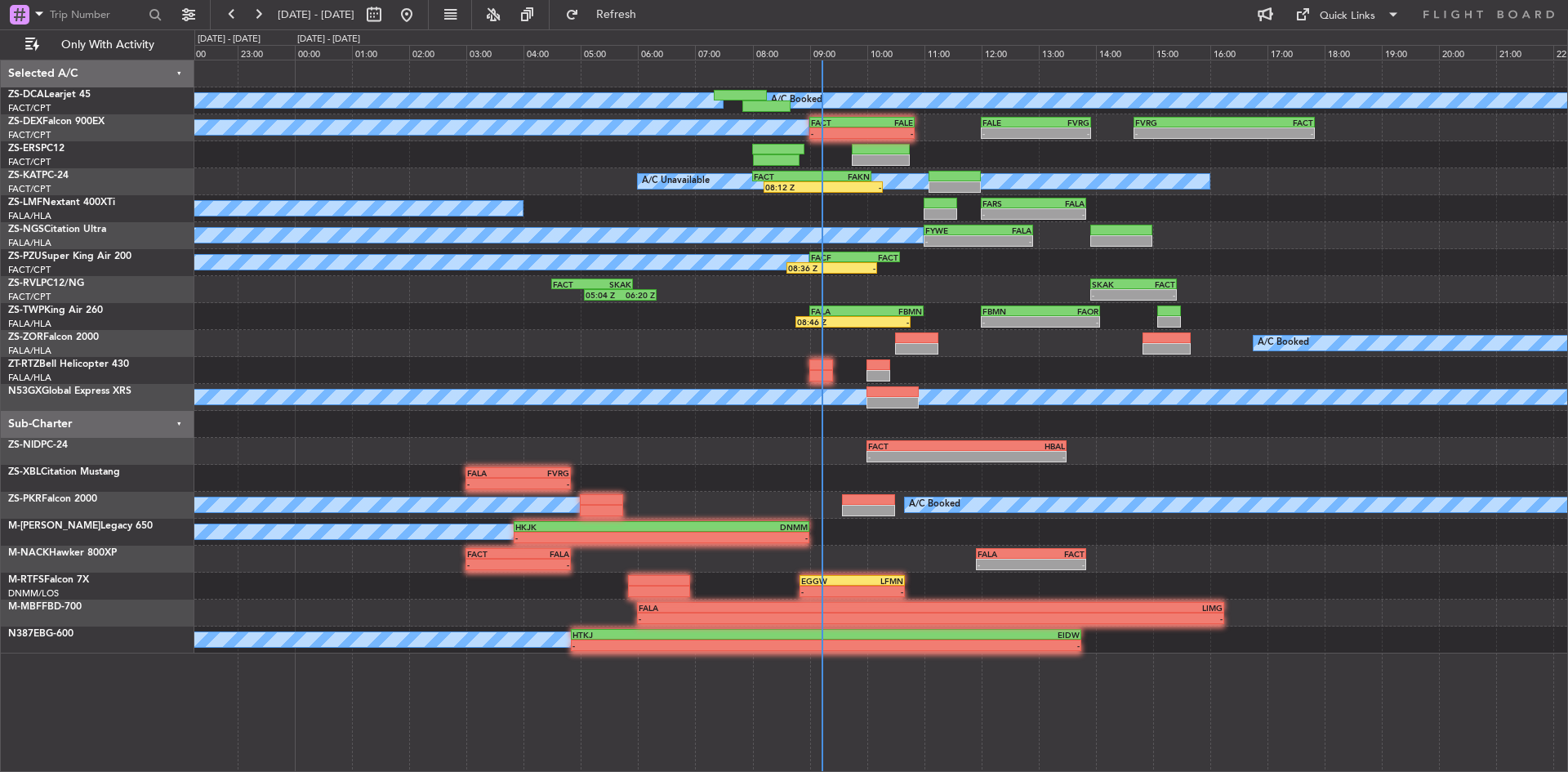
click at [387, 332] on div "A/C Booked A/C Booked - - FVRG 14:40 Z FACT 17:50 Z - - FACT 09:00 Z FALE 10:50…" at bounding box center [880, 357] width 1373 height 593
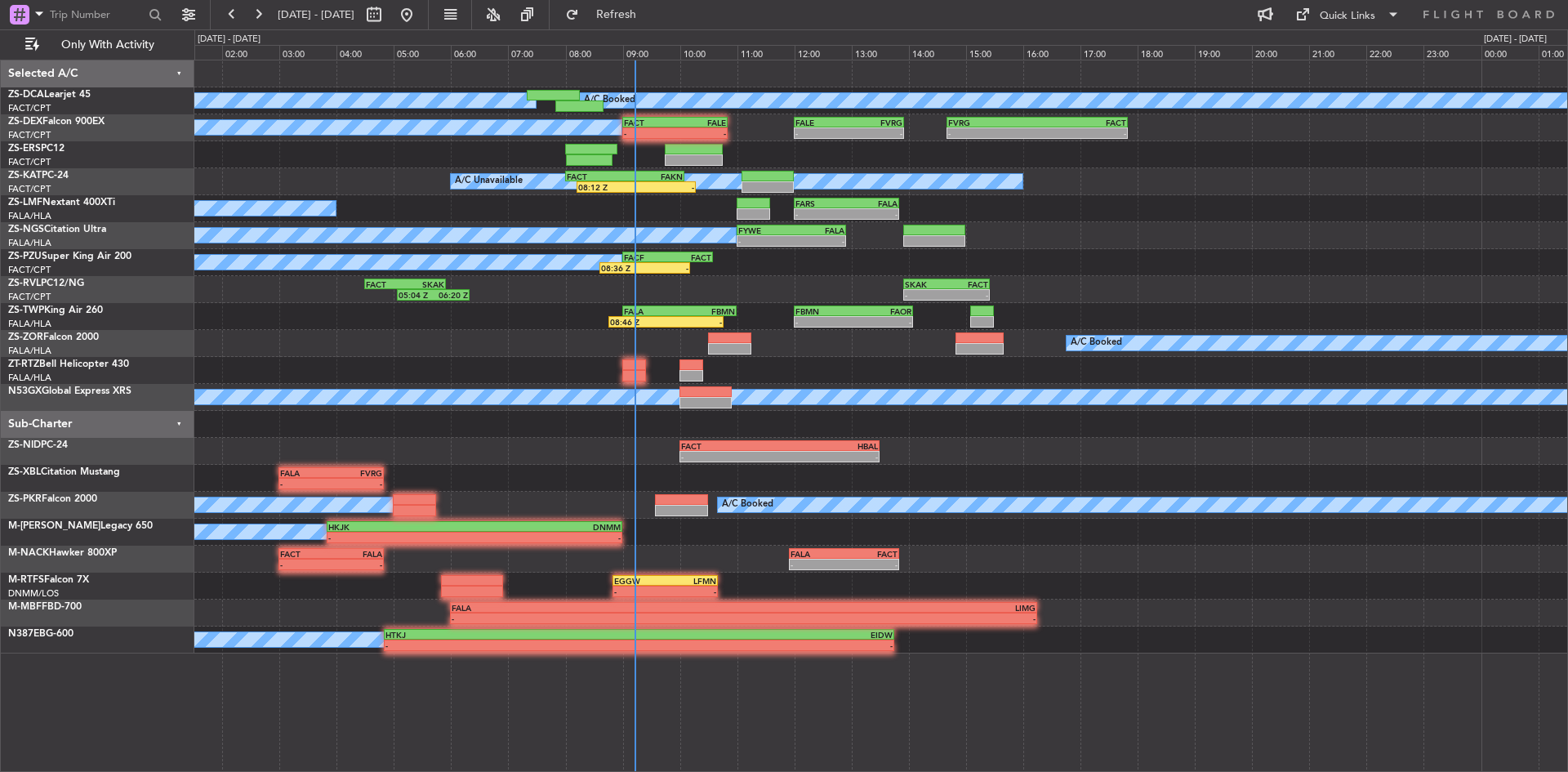
click at [453, 363] on div at bounding box center [880, 370] width 1373 height 27
click at [651, 9] on span "Refresh" at bounding box center [616, 15] width 69 height 11
click at [643, 8] on button "Refresh" at bounding box center [607, 15] width 98 height 26
click at [643, 9] on span "Refresh" at bounding box center [616, 15] width 69 height 11
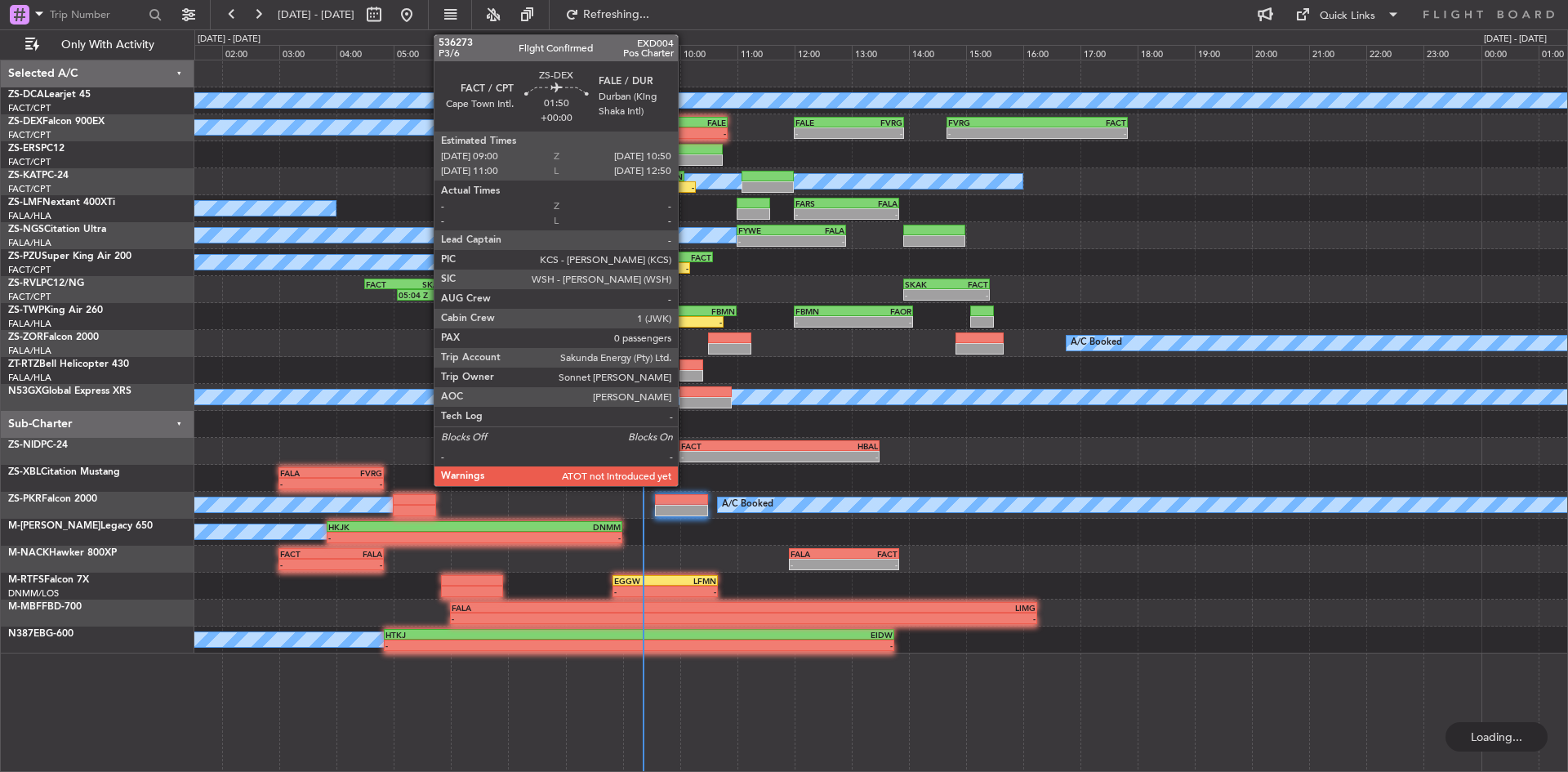
click at [685, 131] on div "-" at bounding box center [700, 133] width 51 height 10
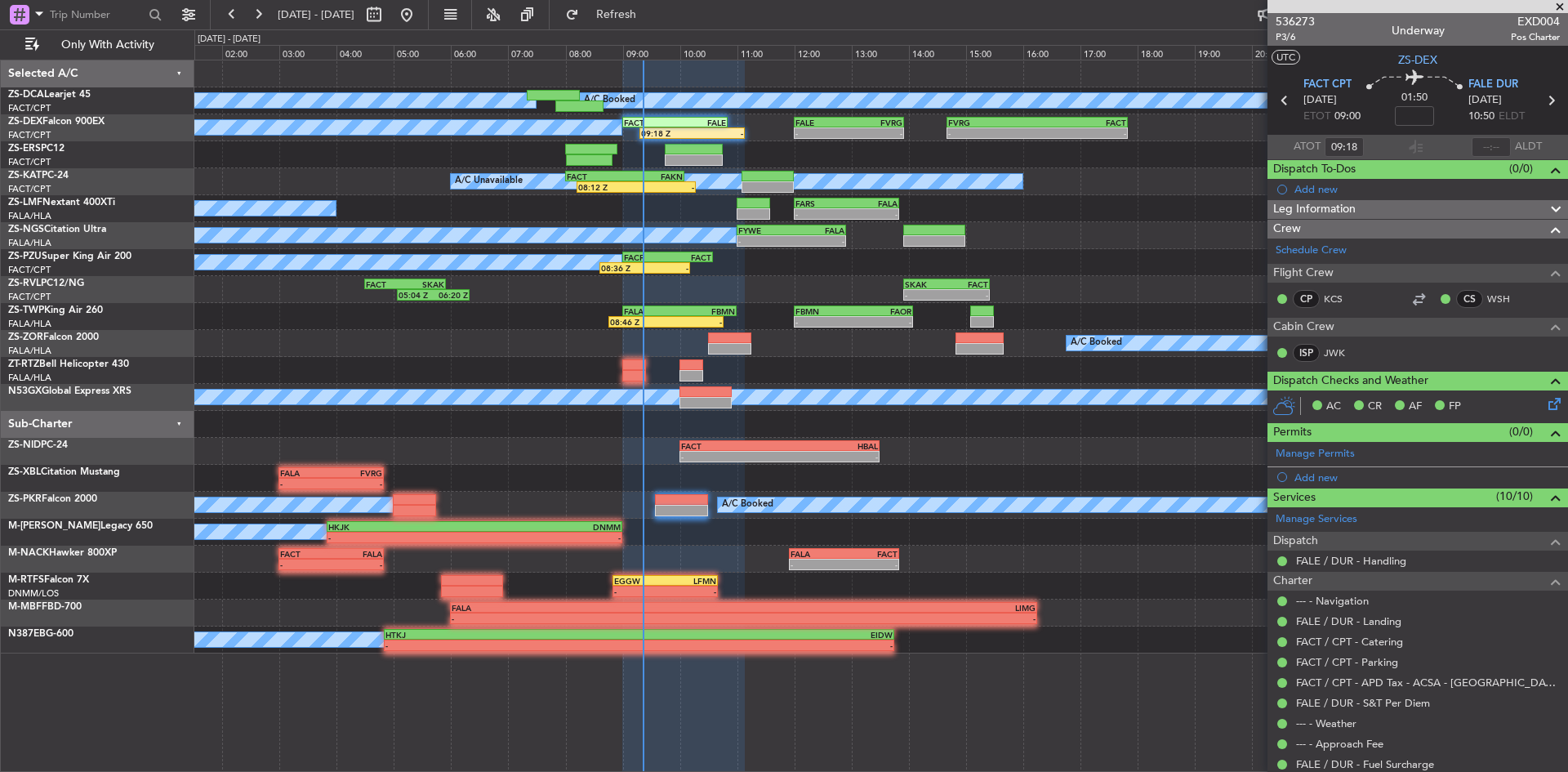
click at [1562, 7] on span at bounding box center [1560, 7] width 17 height 15
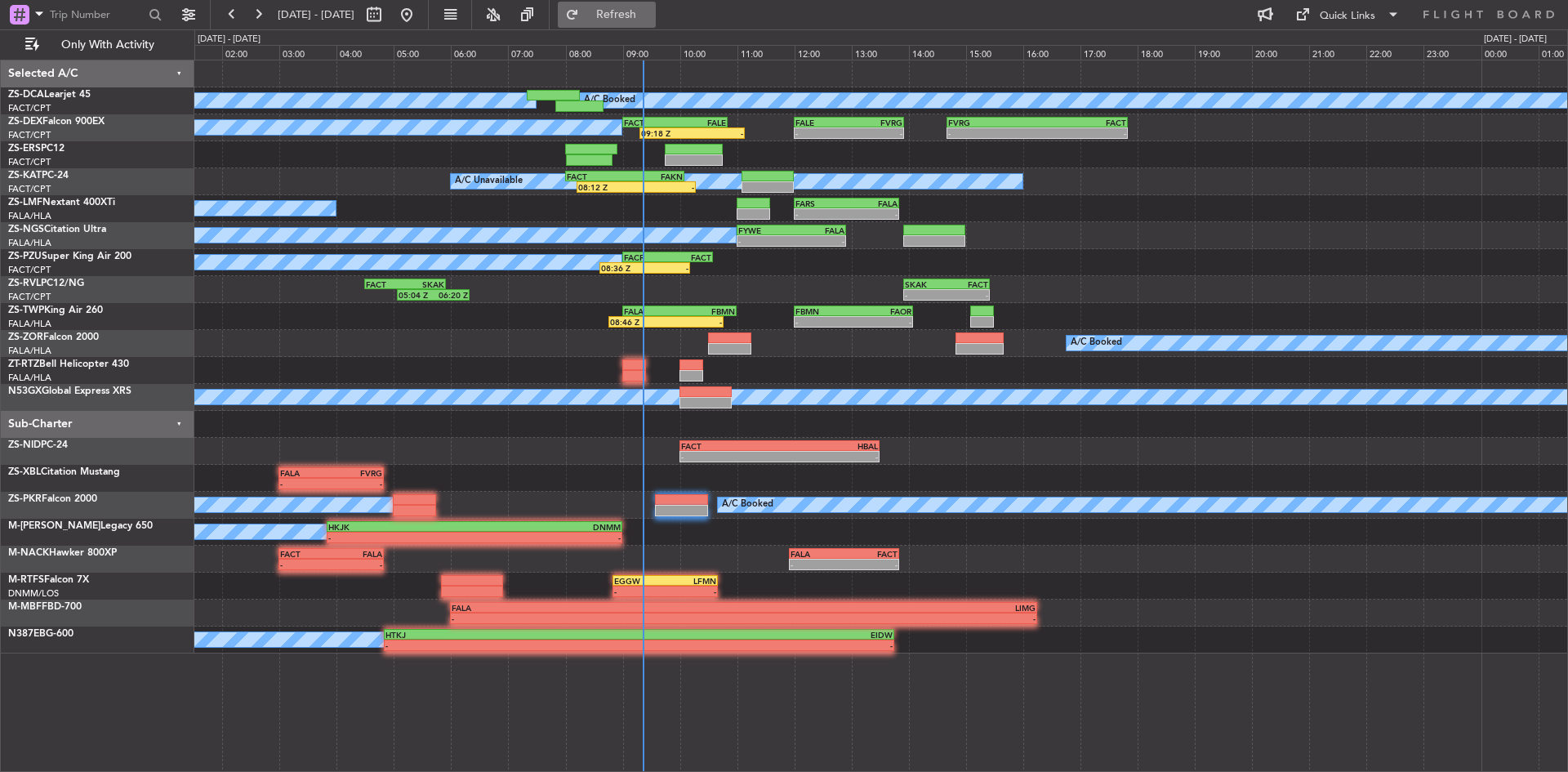
click at [656, 5] on button "Refresh" at bounding box center [607, 15] width 98 height 26
click at [656, 22] on button "Refresh" at bounding box center [607, 15] width 98 height 26
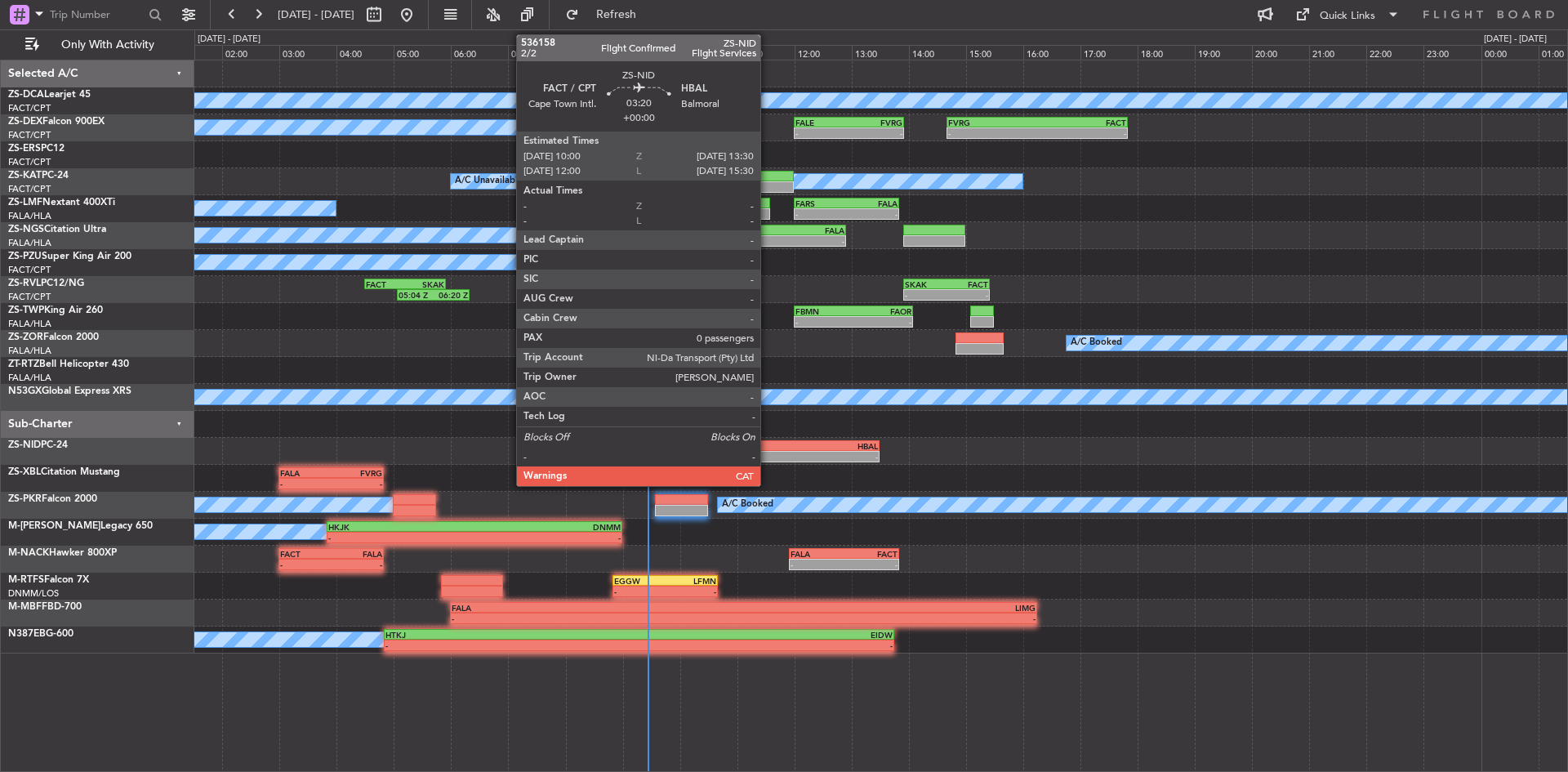
click at [768, 446] on div "FACT" at bounding box center [730, 446] width 98 height 10
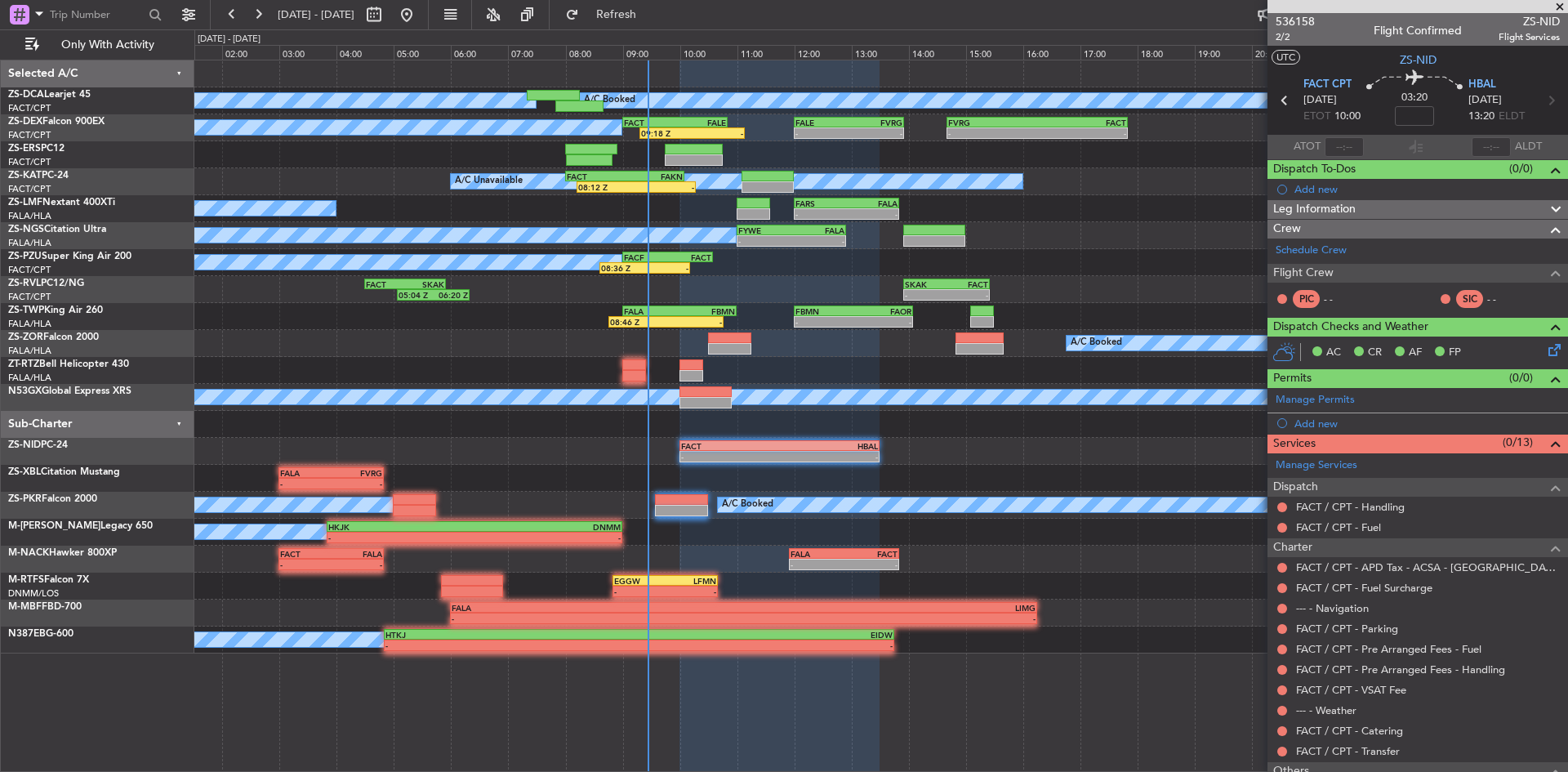
click at [1560, 4] on span at bounding box center [1560, 7] width 17 height 15
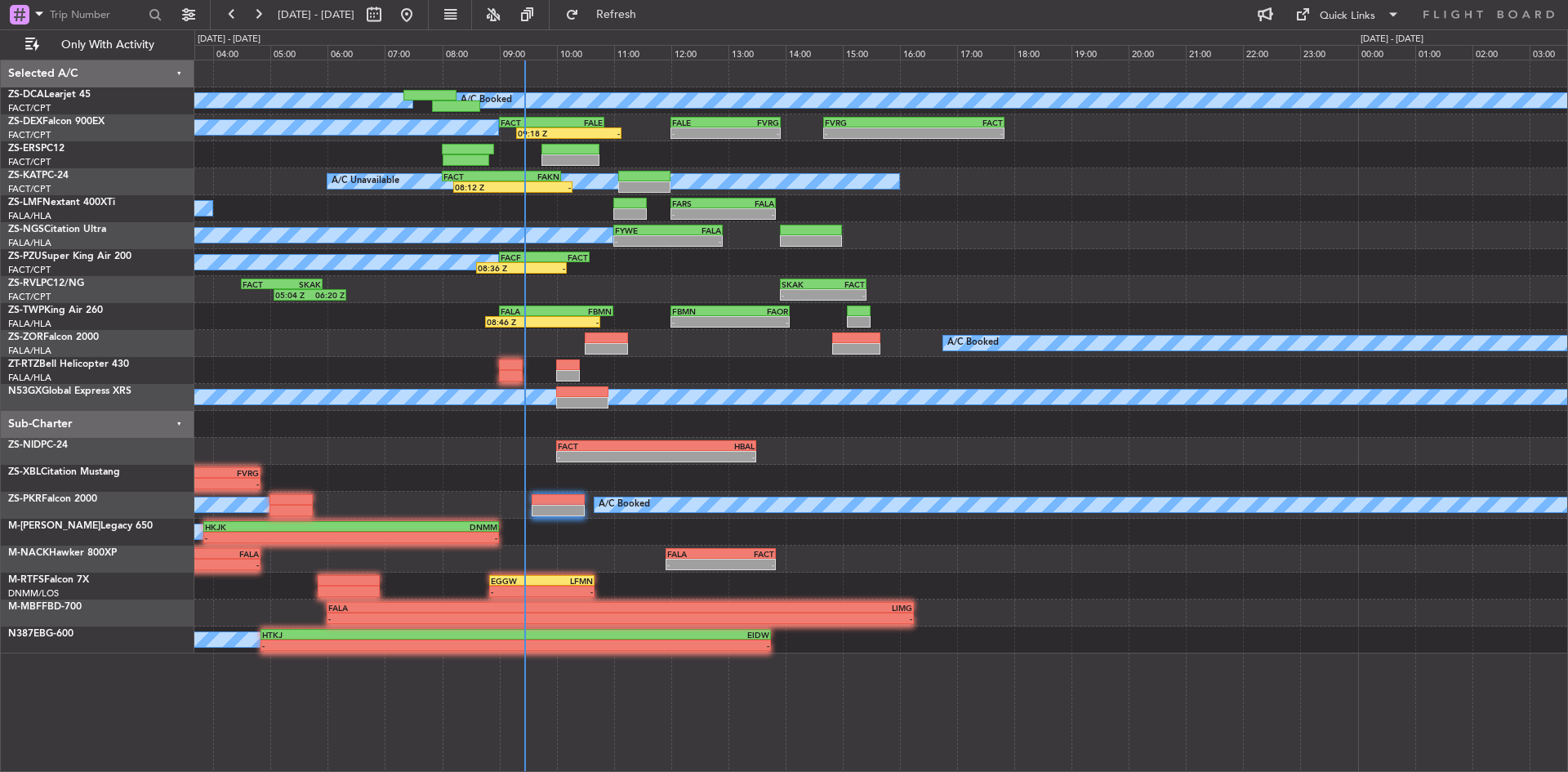
click at [418, 421] on div "A/C Booked A/C Booked A/C Booked 09:18 Z - FACT 09:00 Z FALE 10:50 Z - - FALE 1…" at bounding box center [880, 357] width 1373 height 593
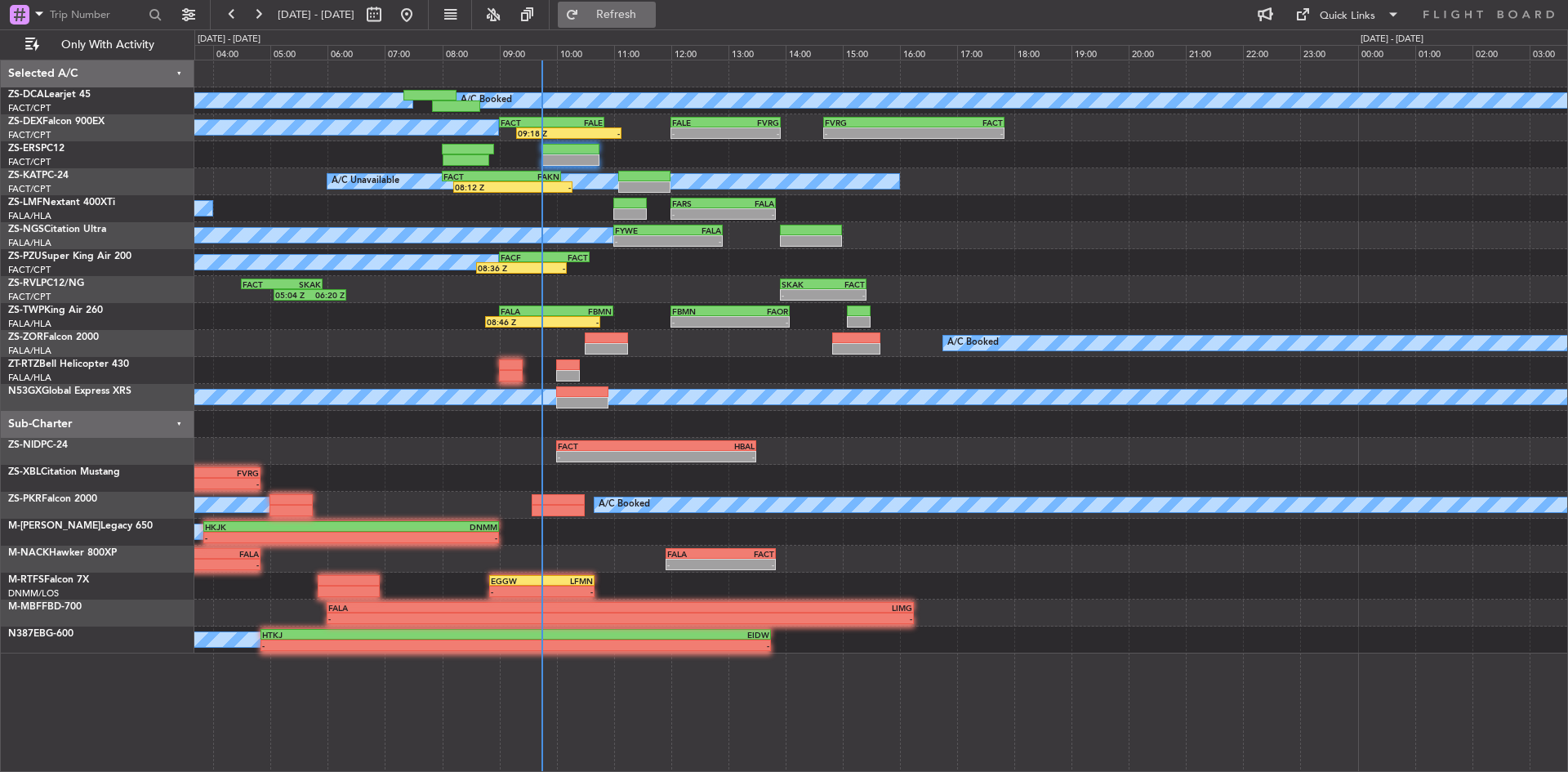
click at [651, 9] on span "Refresh" at bounding box center [616, 15] width 69 height 11
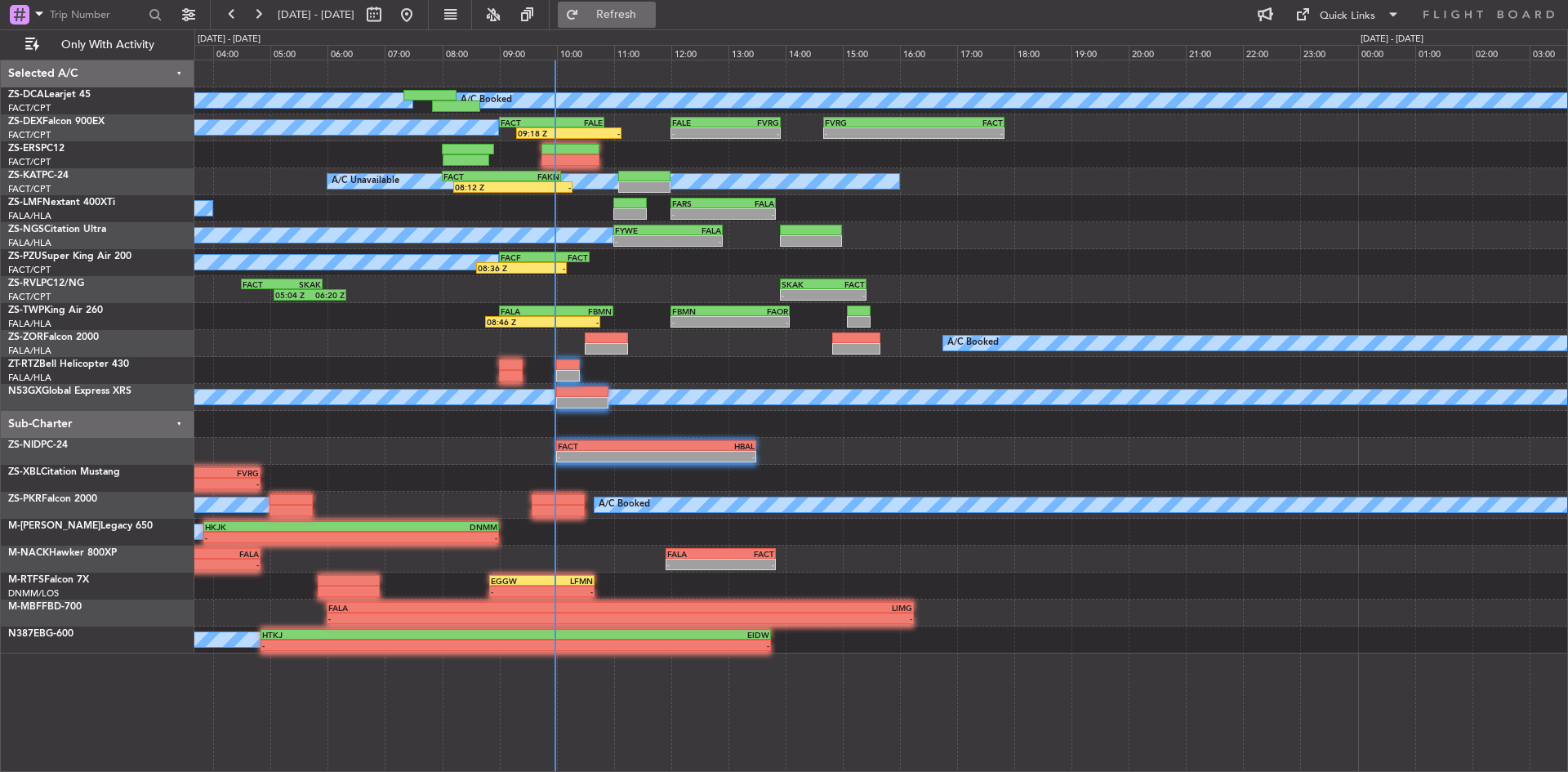
click at [646, 18] on span "Refresh" at bounding box center [616, 15] width 69 height 11
